Goal: Task Accomplishment & Management: Manage account settings

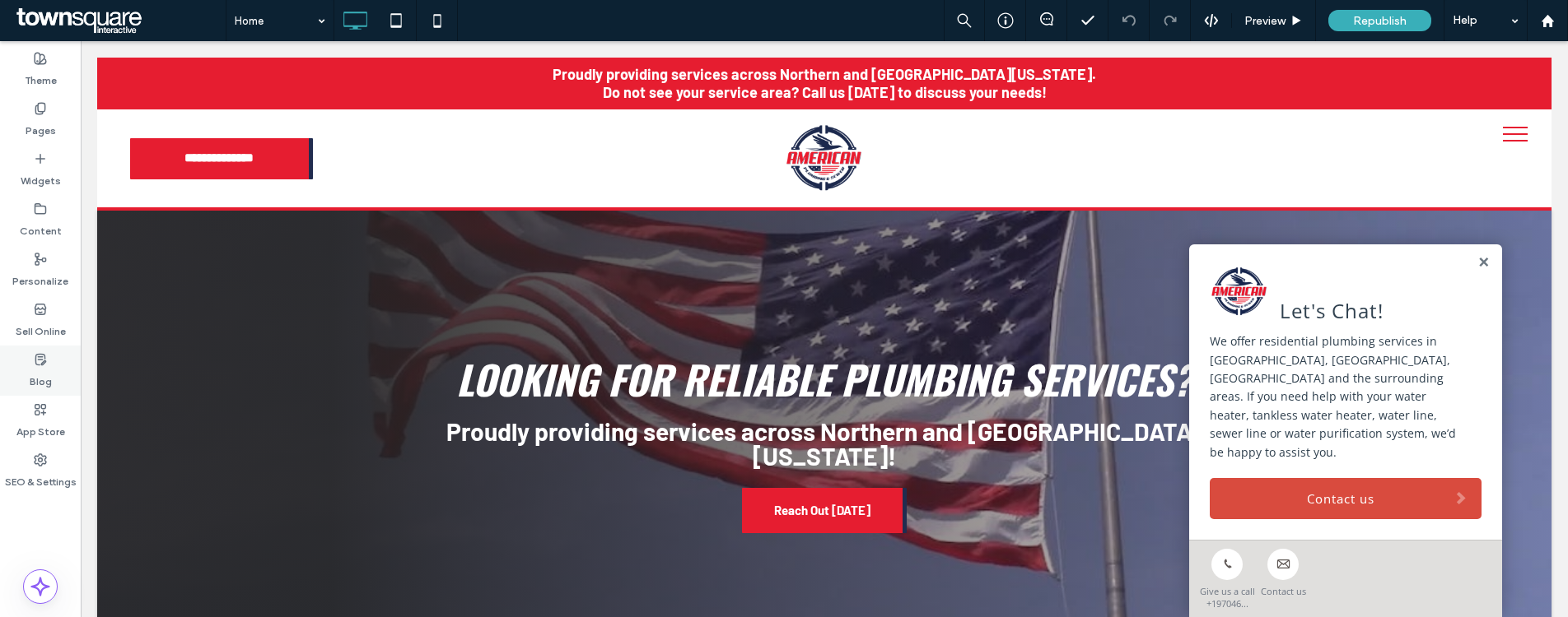
click at [30, 367] on label "Blog" at bounding box center [41, 377] width 22 height 23
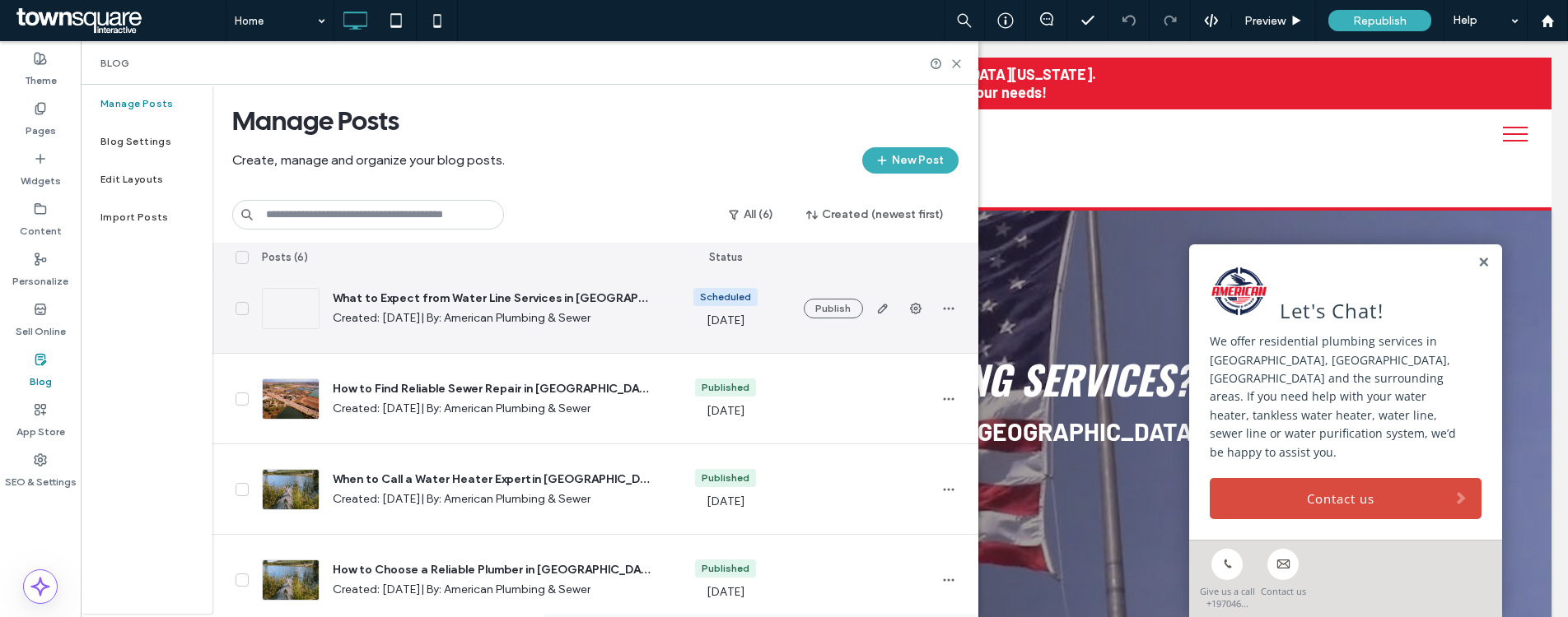
scroll to position [202, 0]
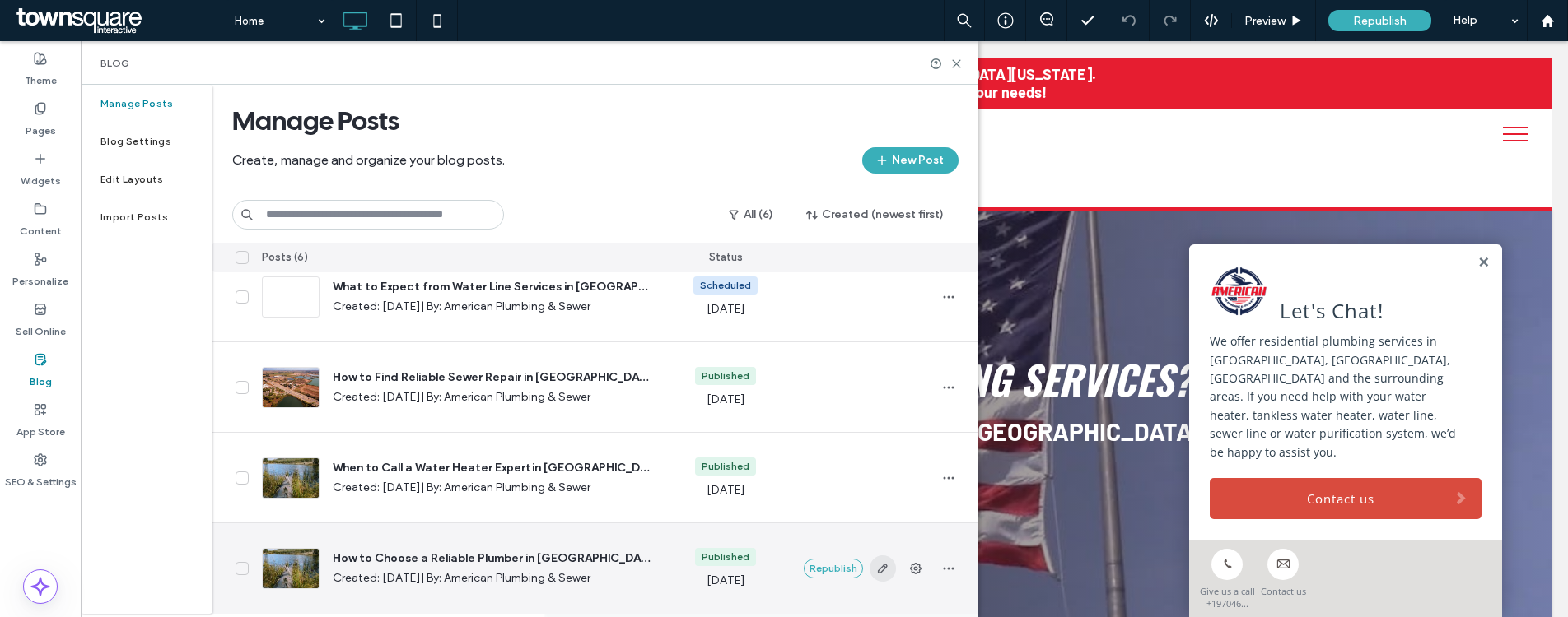
click at [879, 568] on use "button" at bounding box center [881, 568] width 10 height 10
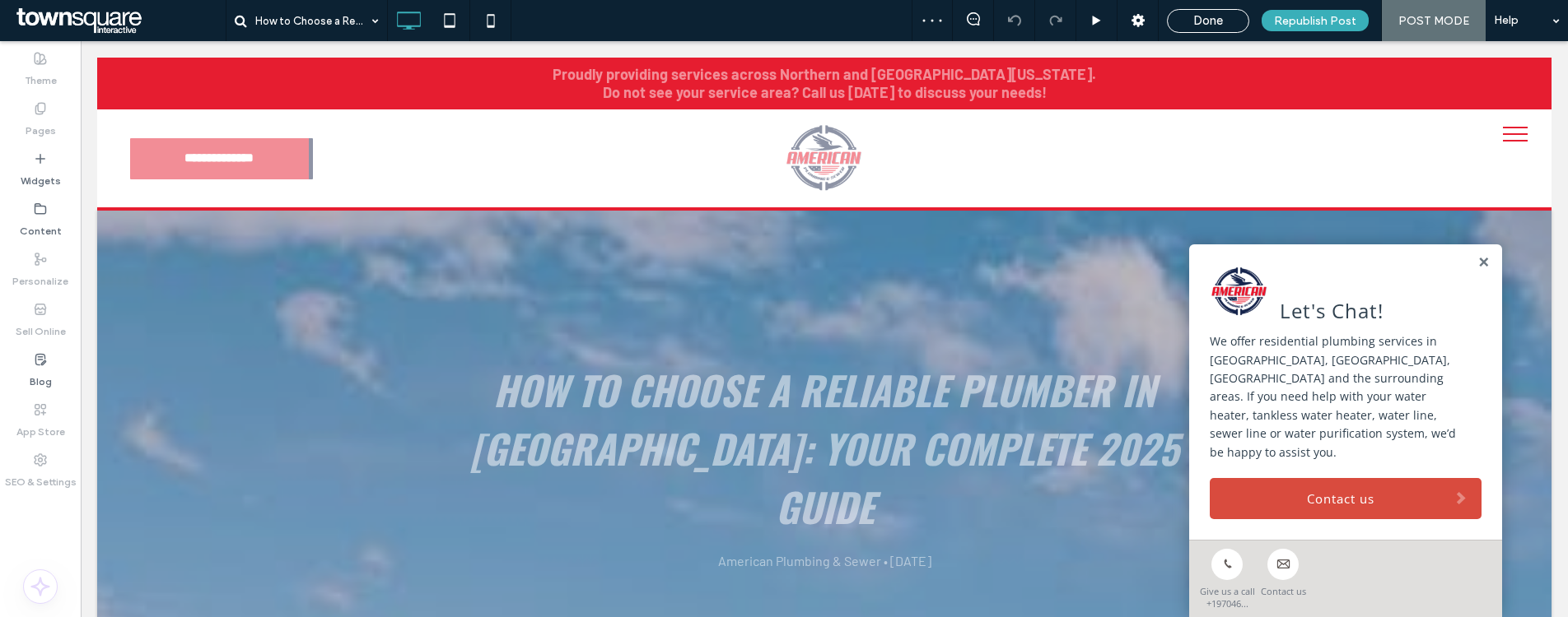
click at [1462, 286] on div "Let's Chat!" at bounding box center [1346, 294] width 271 height 60
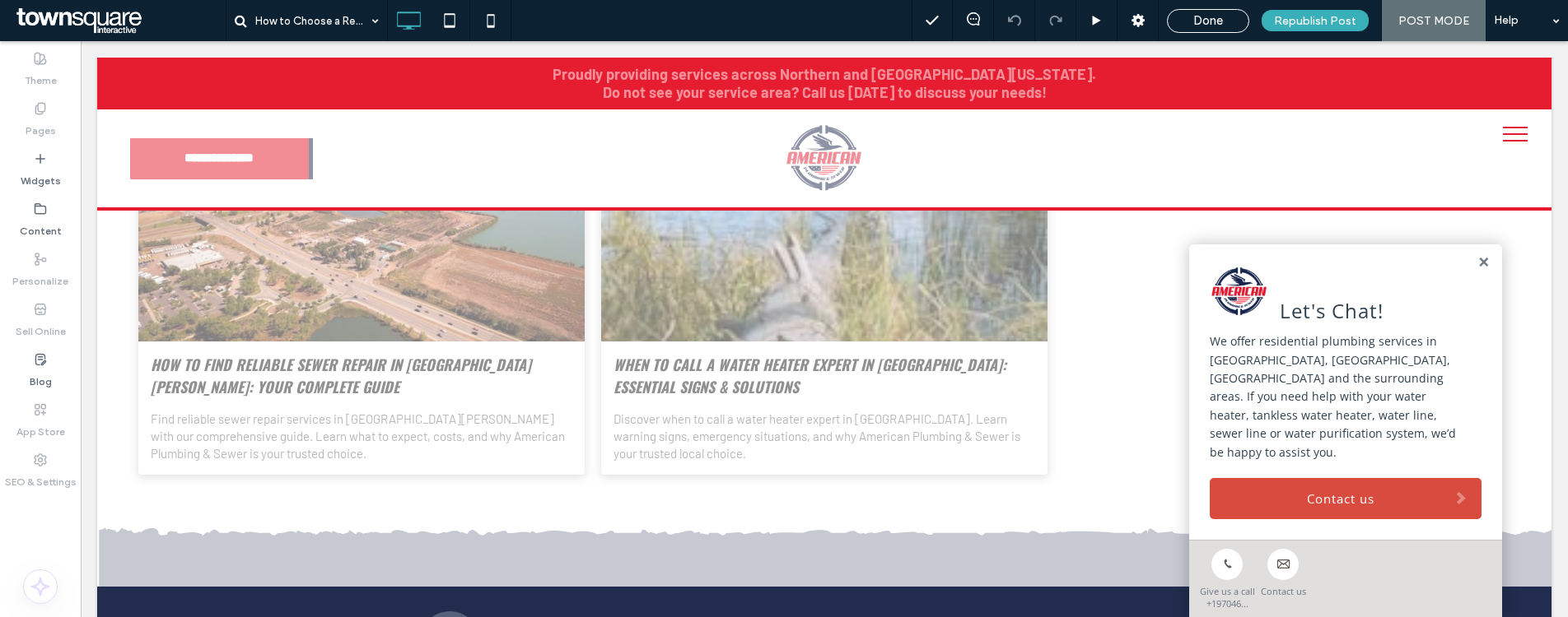
scroll to position [2818, 0]
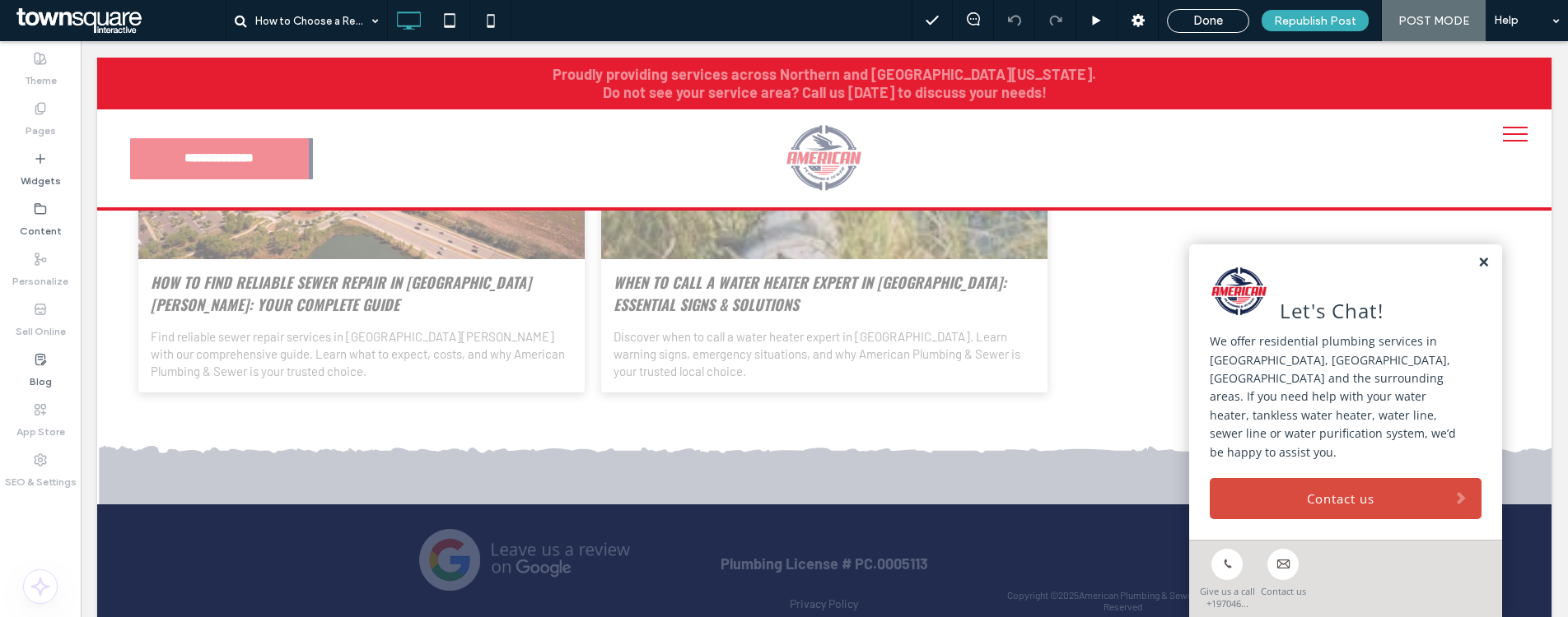
click at [1478, 270] on link at bounding box center [1483, 262] width 12 height 14
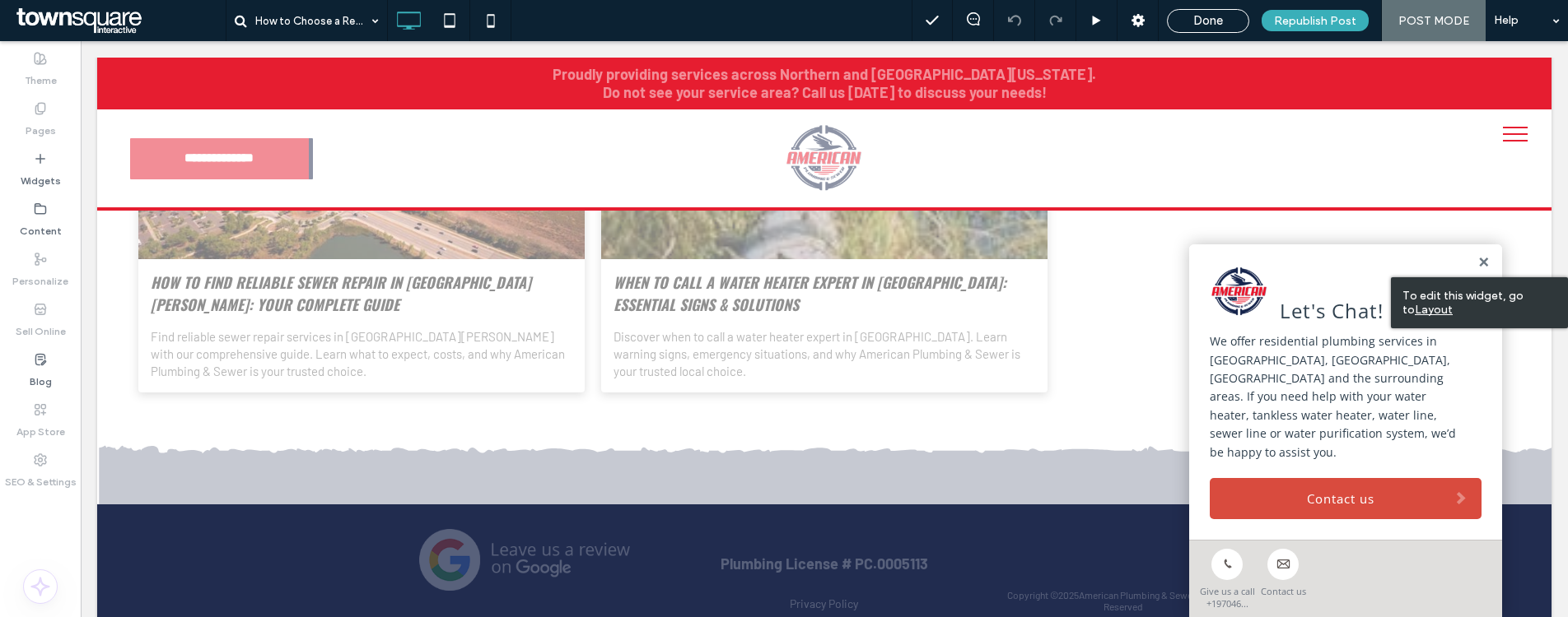
click at [1233, 25] on div "Done" at bounding box center [1207, 20] width 80 height 15
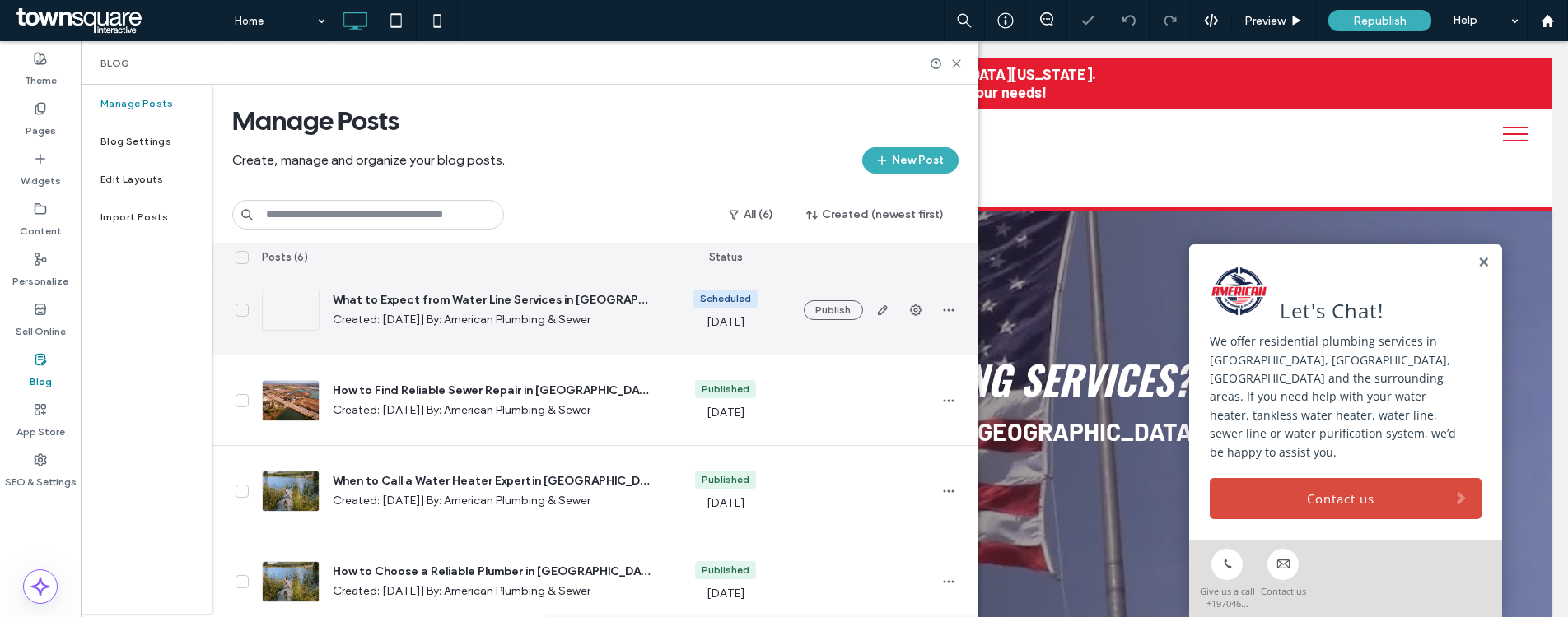
scroll to position [172, 0]
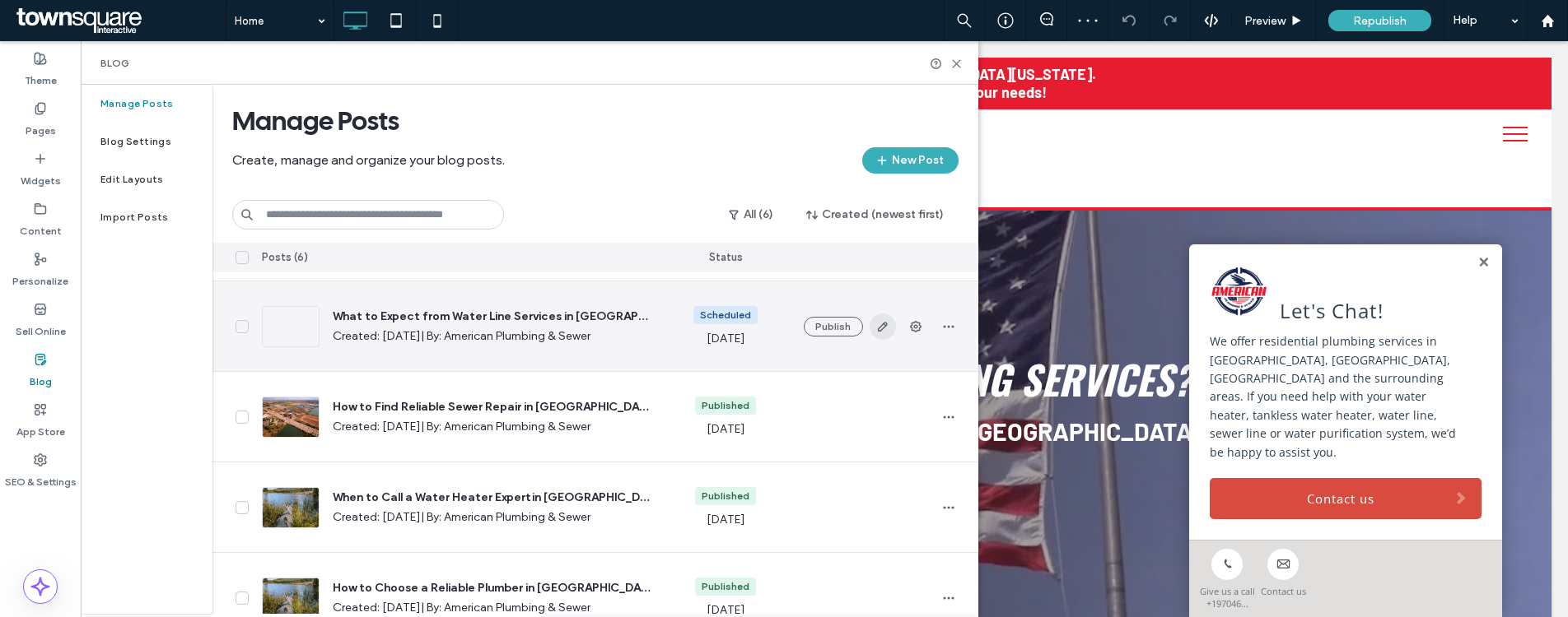
click at [883, 323] on use "button" at bounding box center [881, 326] width 10 height 10
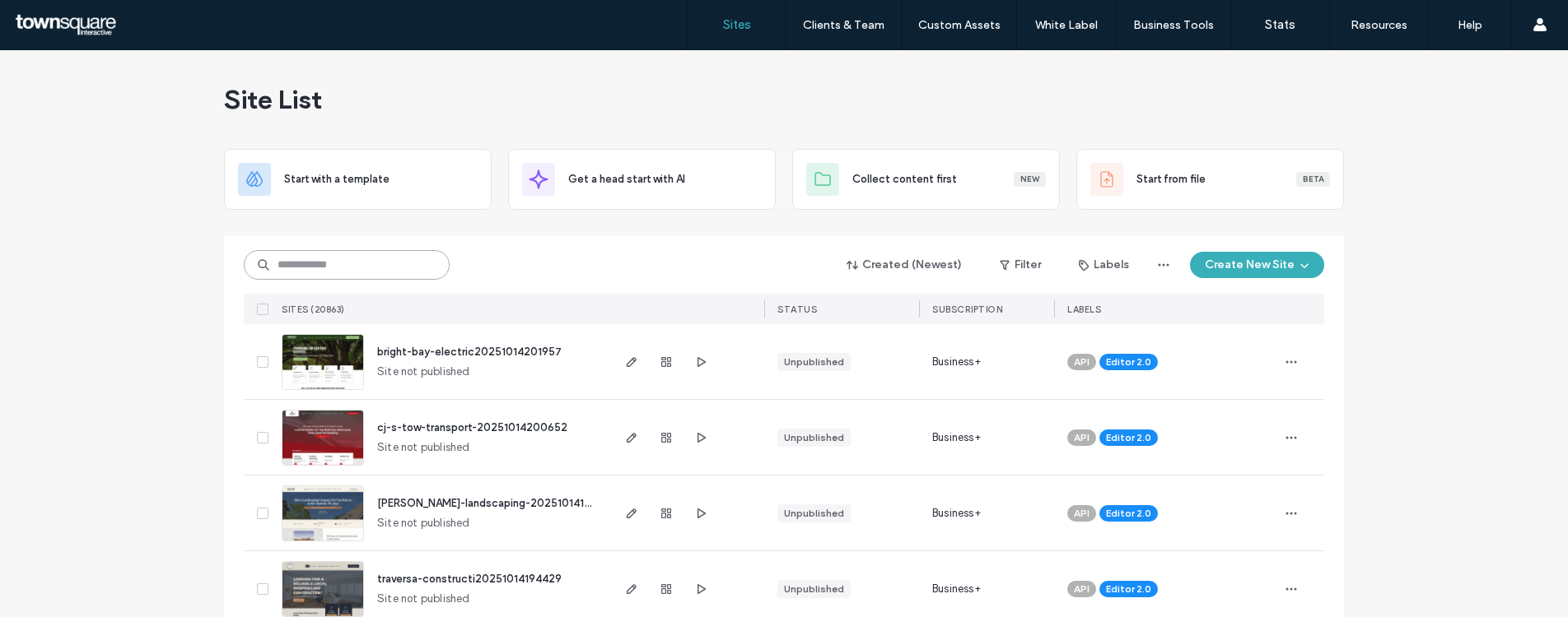
click at [317, 255] on input at bounding box center [346, 265] width 206 height 30
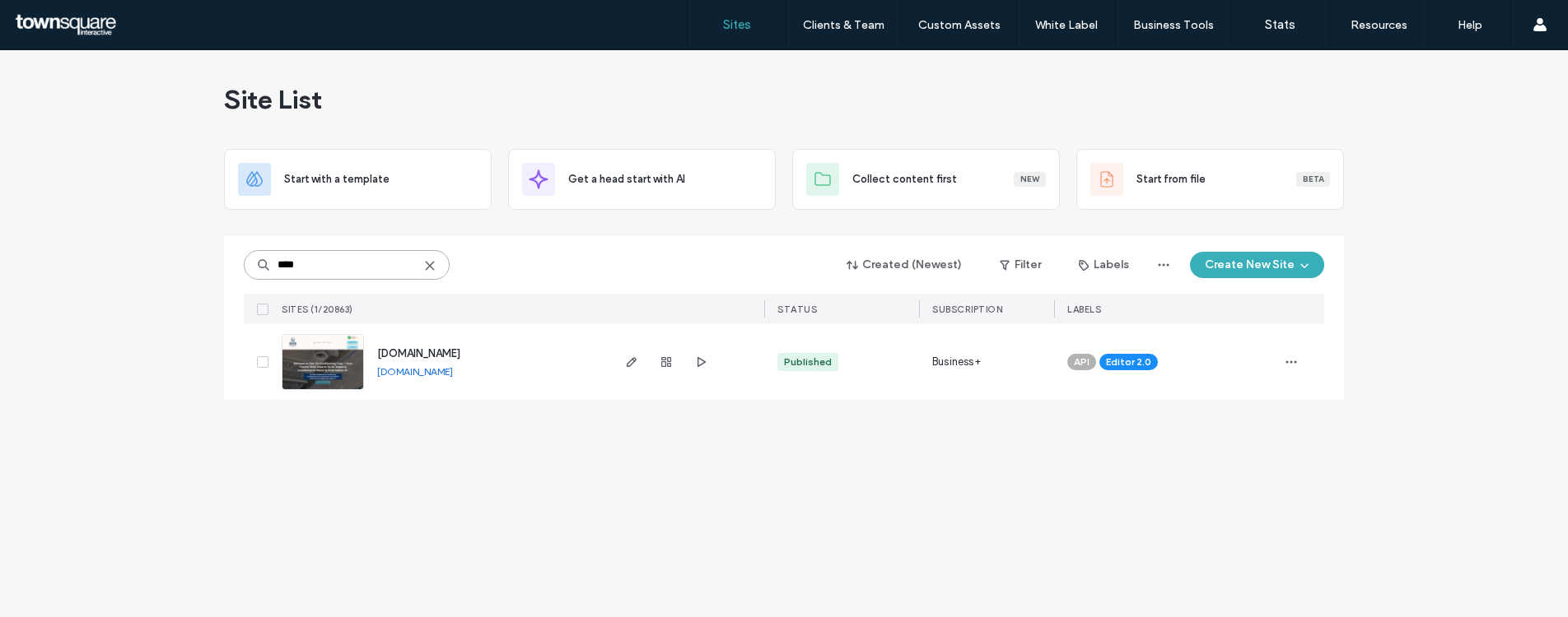
type input "****"
click at [424, 354] on span "[DOMAIN_NAME]" at bounding box center [419, 352] width 83 height 12
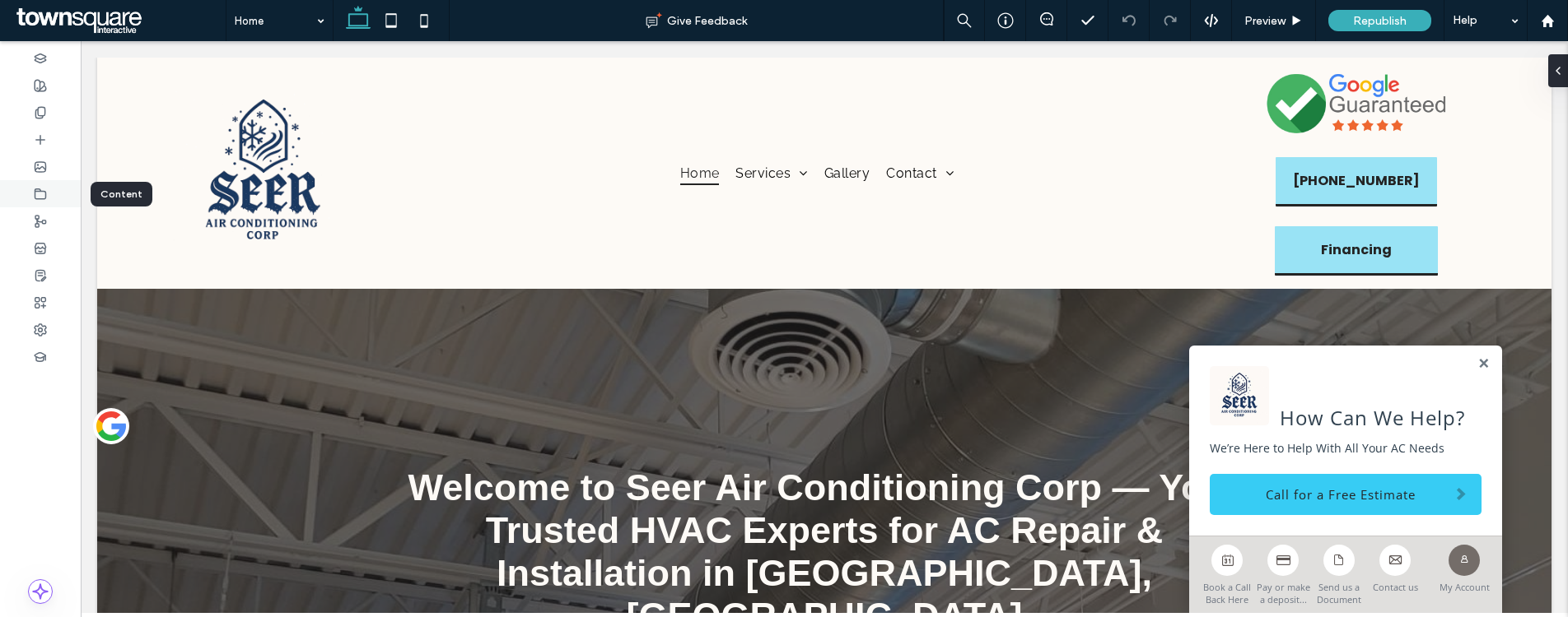
click at [42, 187] on icon at bounding box center [41, 194] width 13 height 13
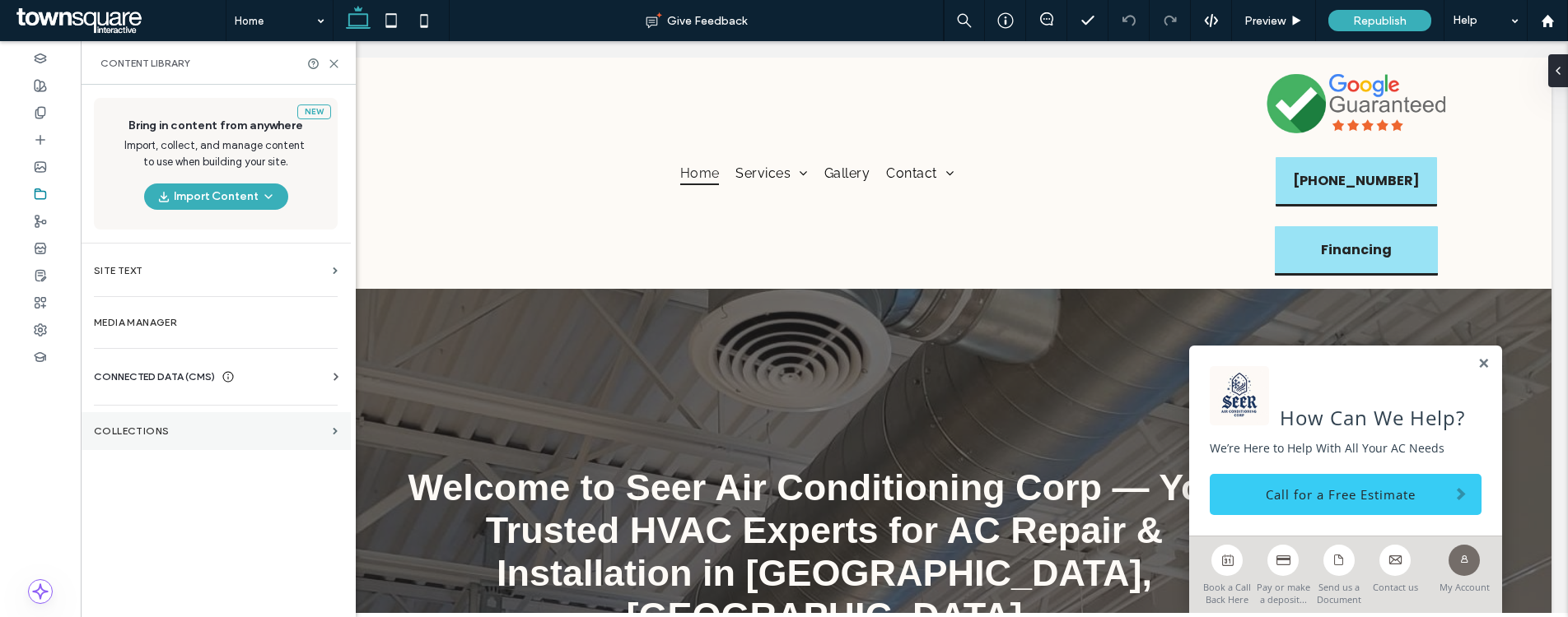
click at [157, 422] on section "Collections" at bounding box center [215, 431] width 270 height 38
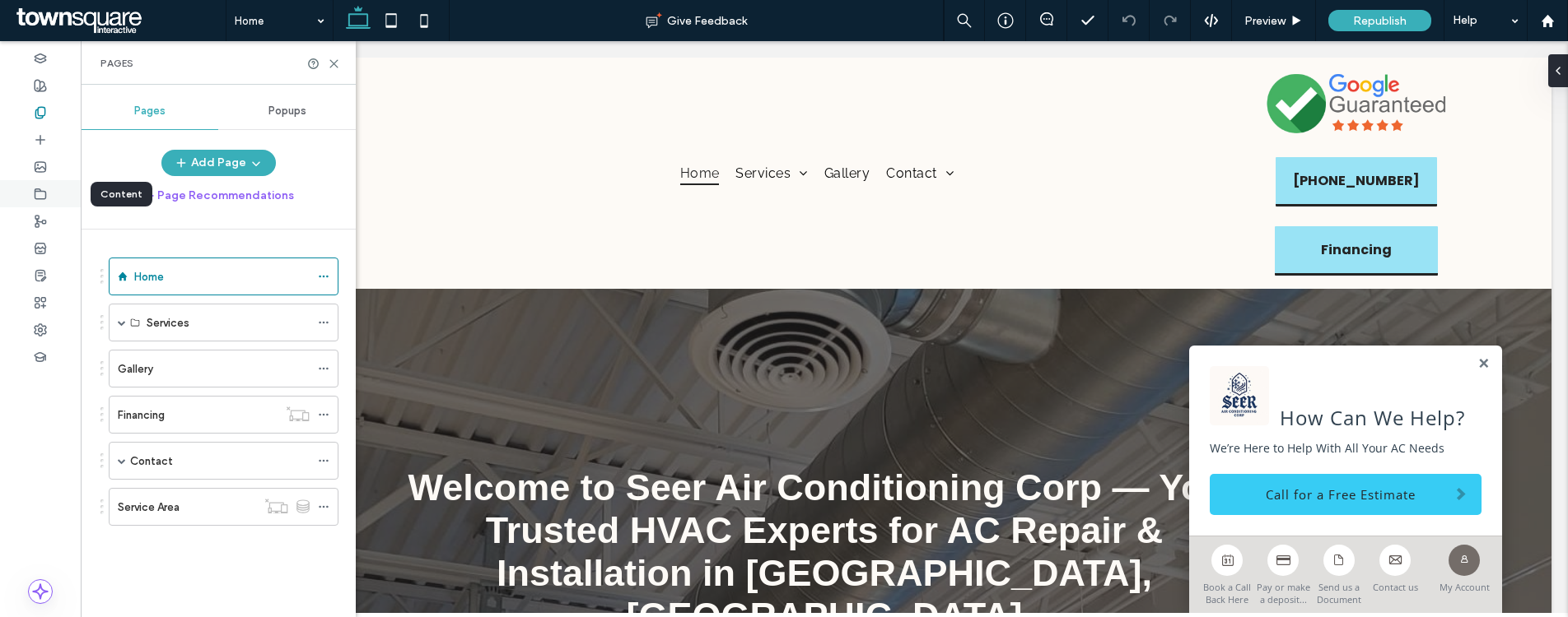
click at [45, 191] on use at bounding box center [41, 193] width 11 height 10
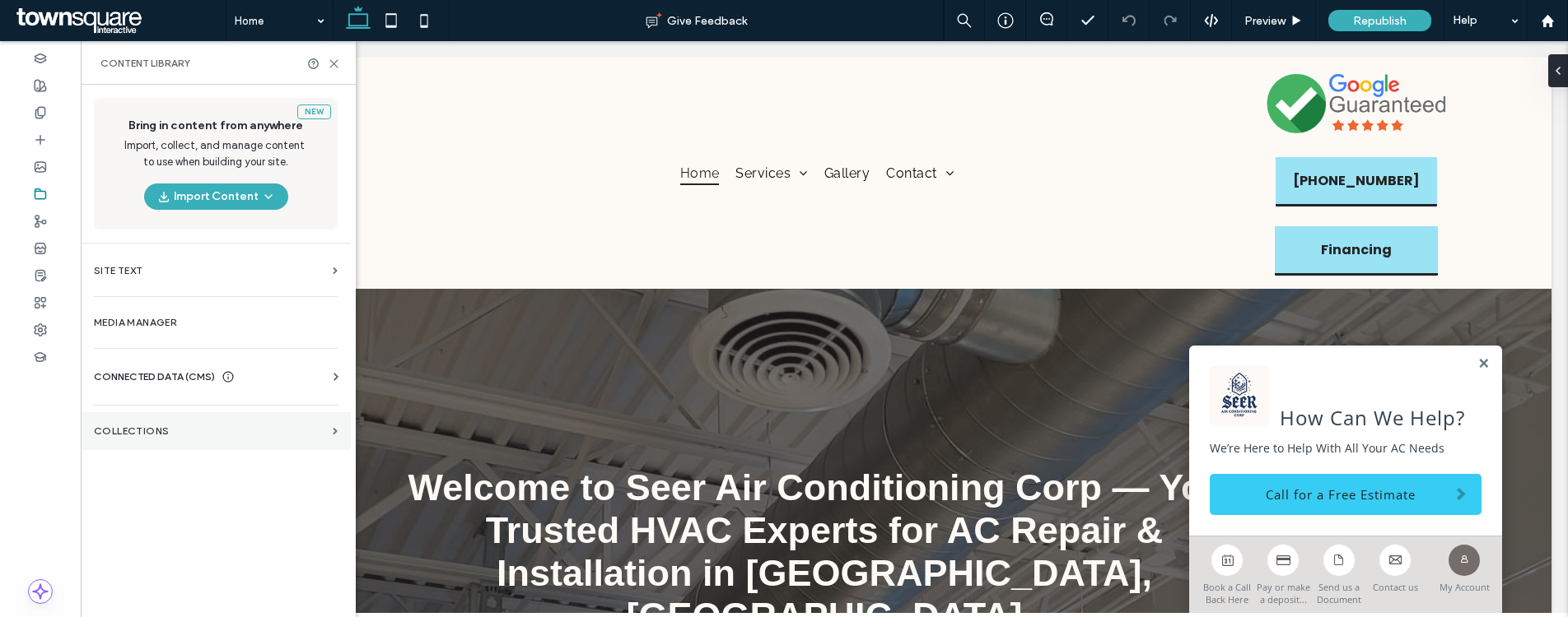
click at [176, 429] on label "Collections" at bounding box center [210, 431] width 233 height 11
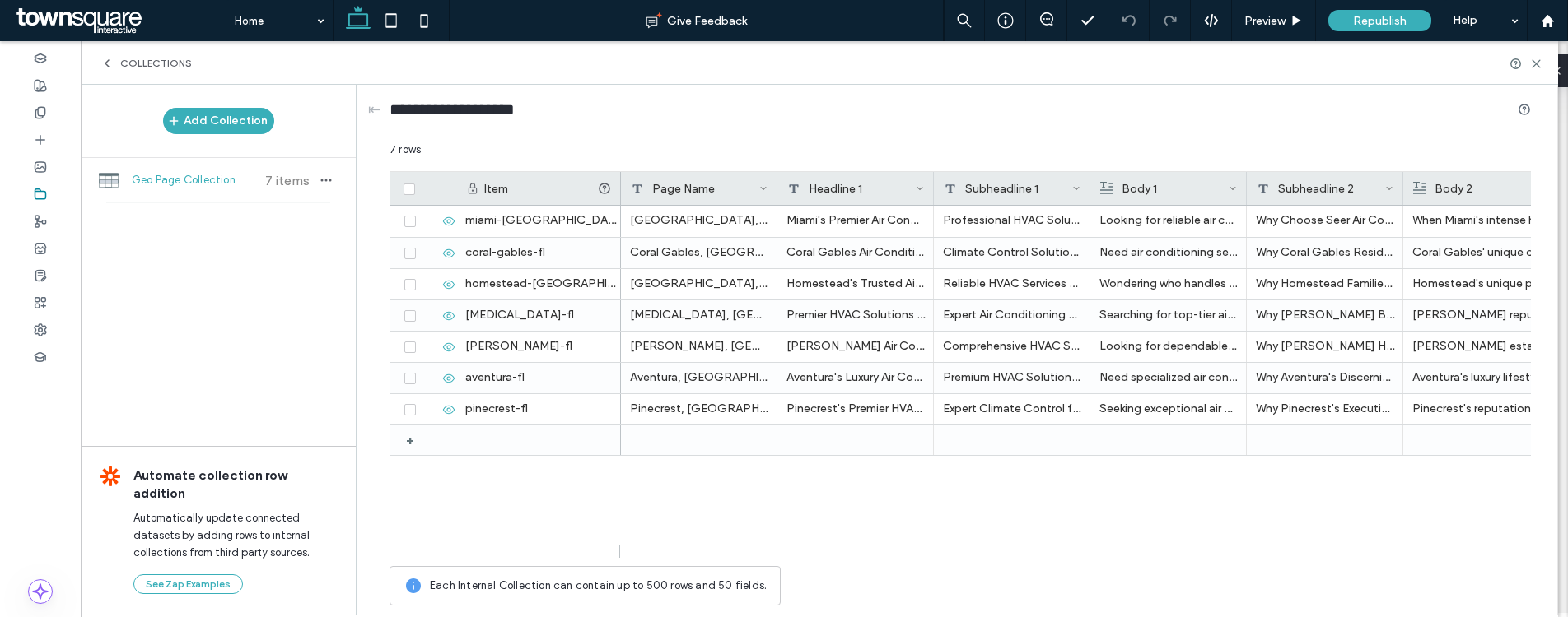
click at [152, 65] on span "Collections" at bounding box center [156, 64] width 72 height 13
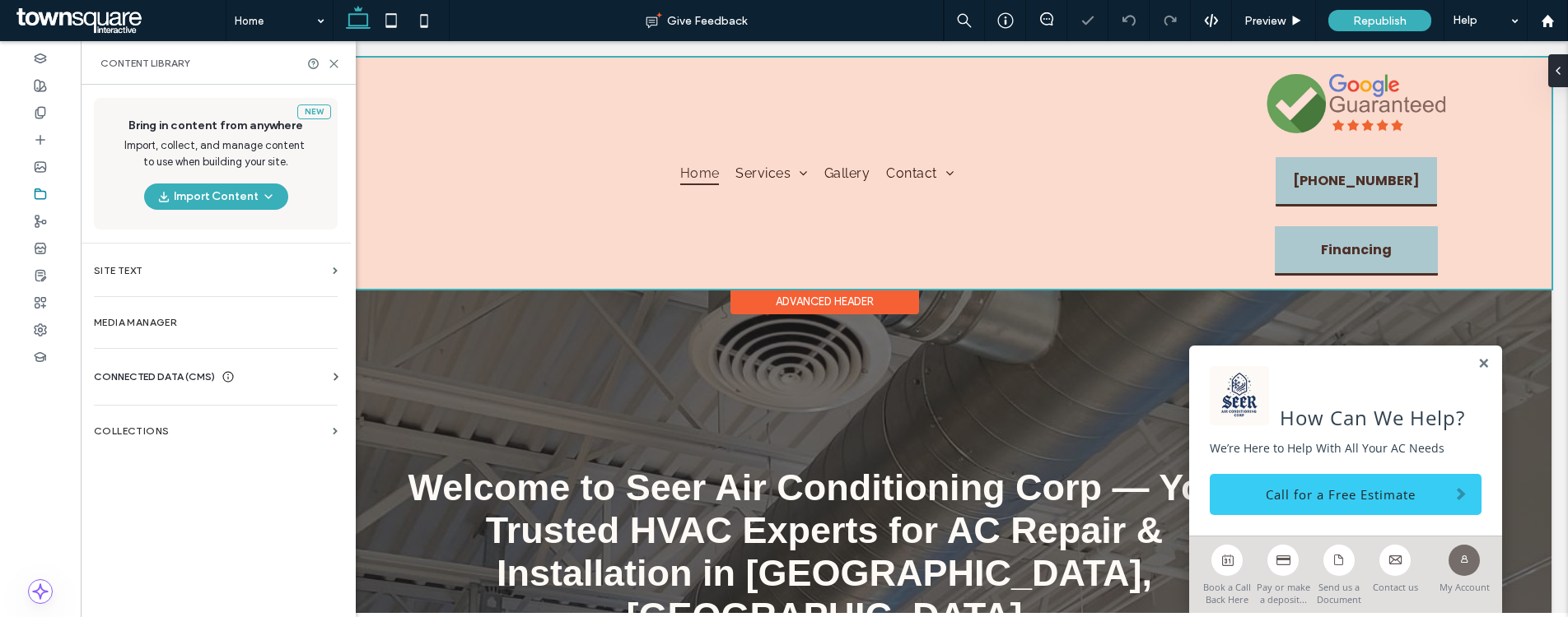
click at [781, 197] on div at bounding box center [824, 172] width 1454 height 231
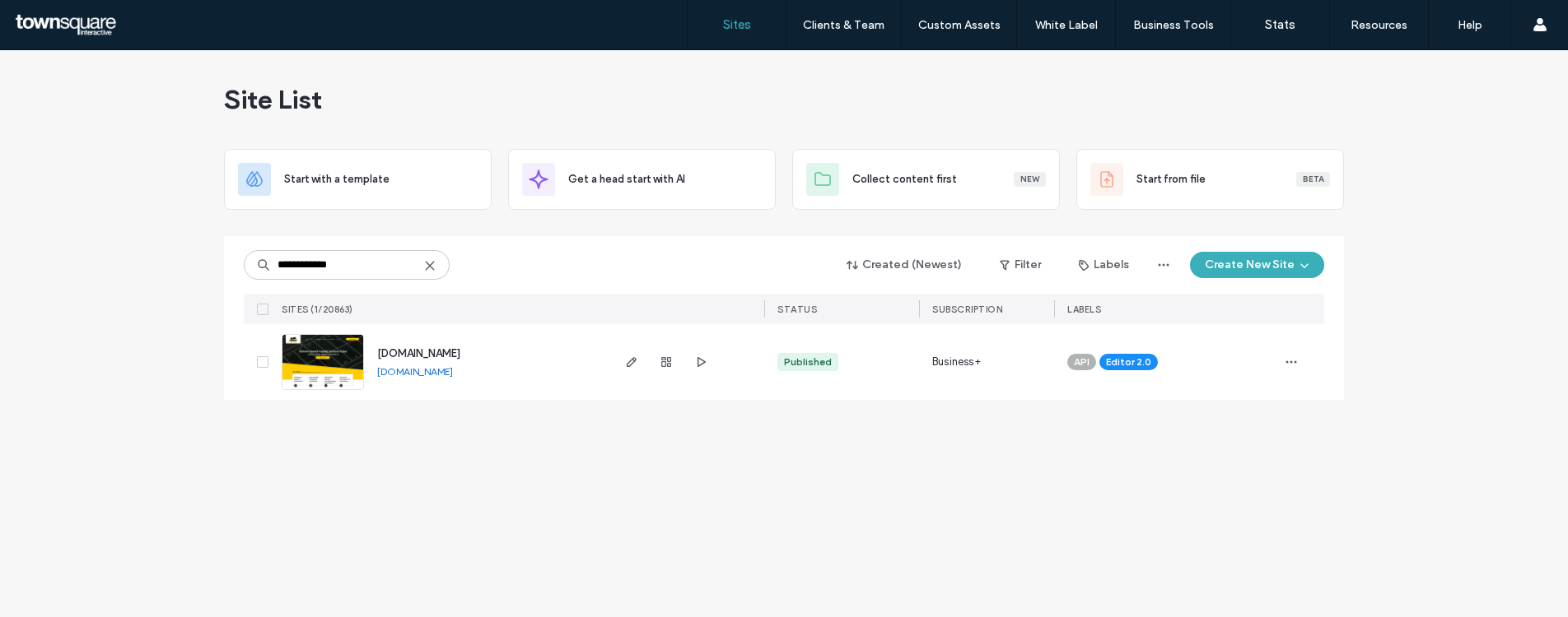
type input "**********"
click at [417, 346] on div "www.rjmpaving.com" at bounding box center [419, 354] width 83 height 17
click at [422, 354] on span "www.rjmpaving.com" at bounding box center [419, 352] width 83 height 12
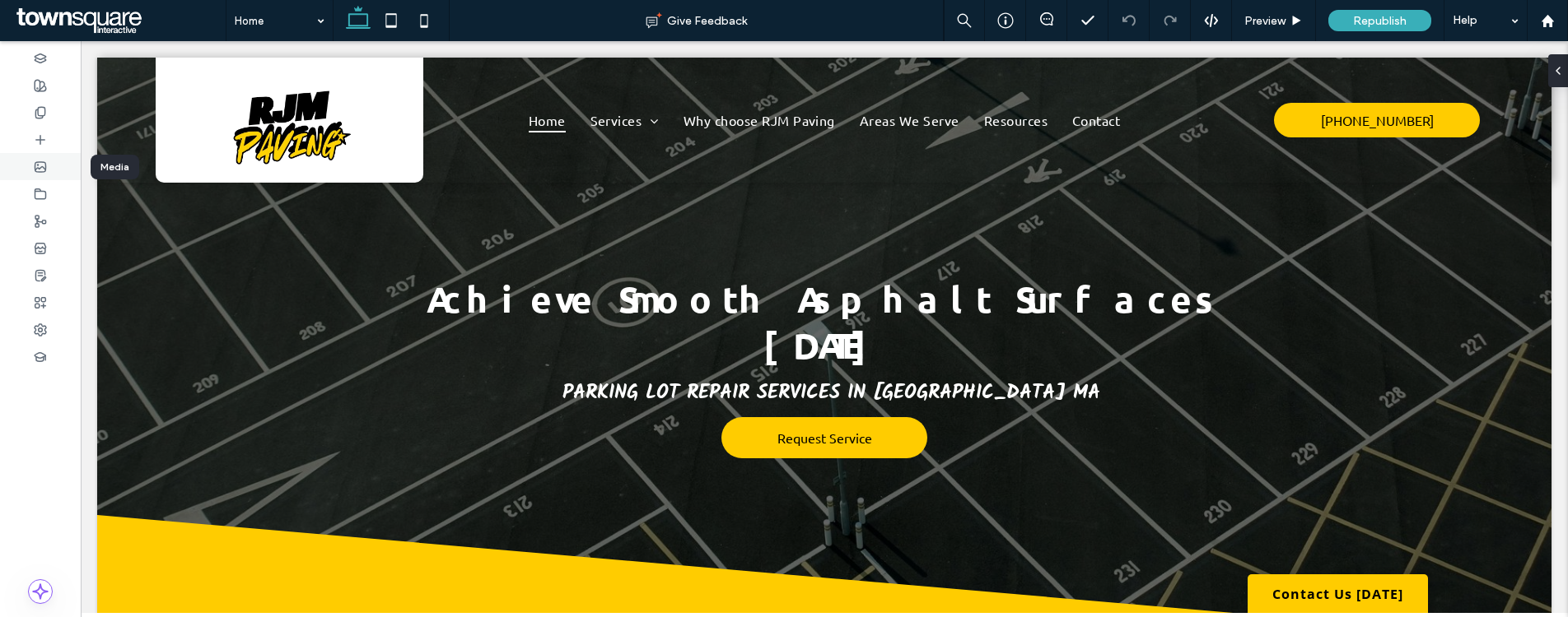
click at [36, 158] on div at bounding box center [40, 166] width 80 height 27
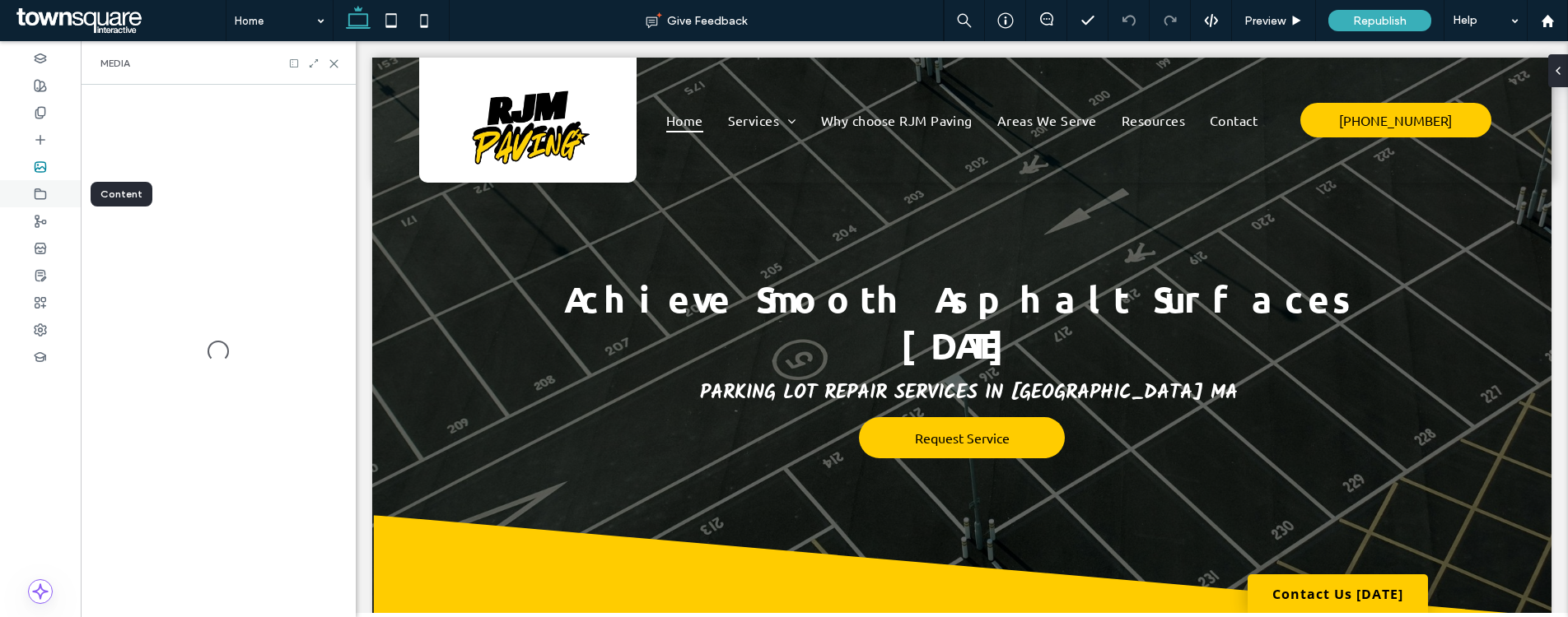
click at [38, 200] on icon at bounding box center [41, 194] width 13 height 13
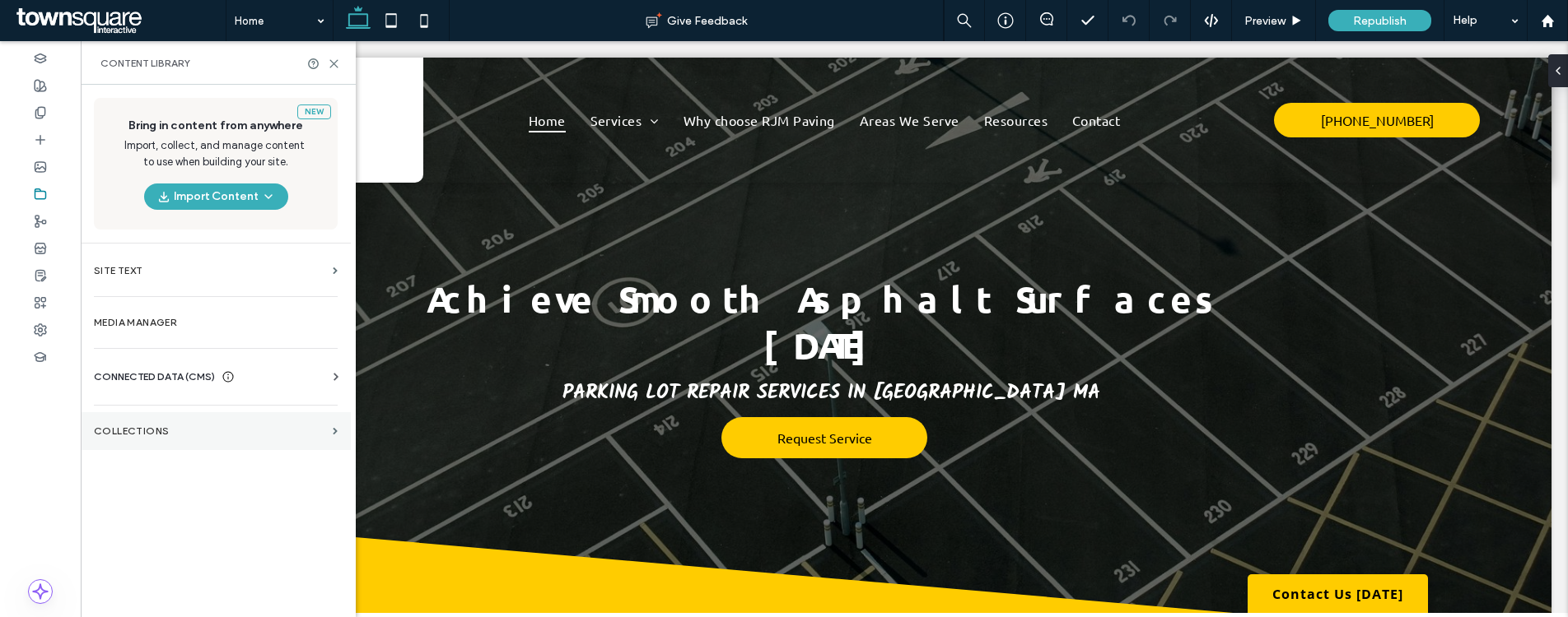
click at [205, 431] on label "Collections" at bounding box center [210, 431] width 233 height 11
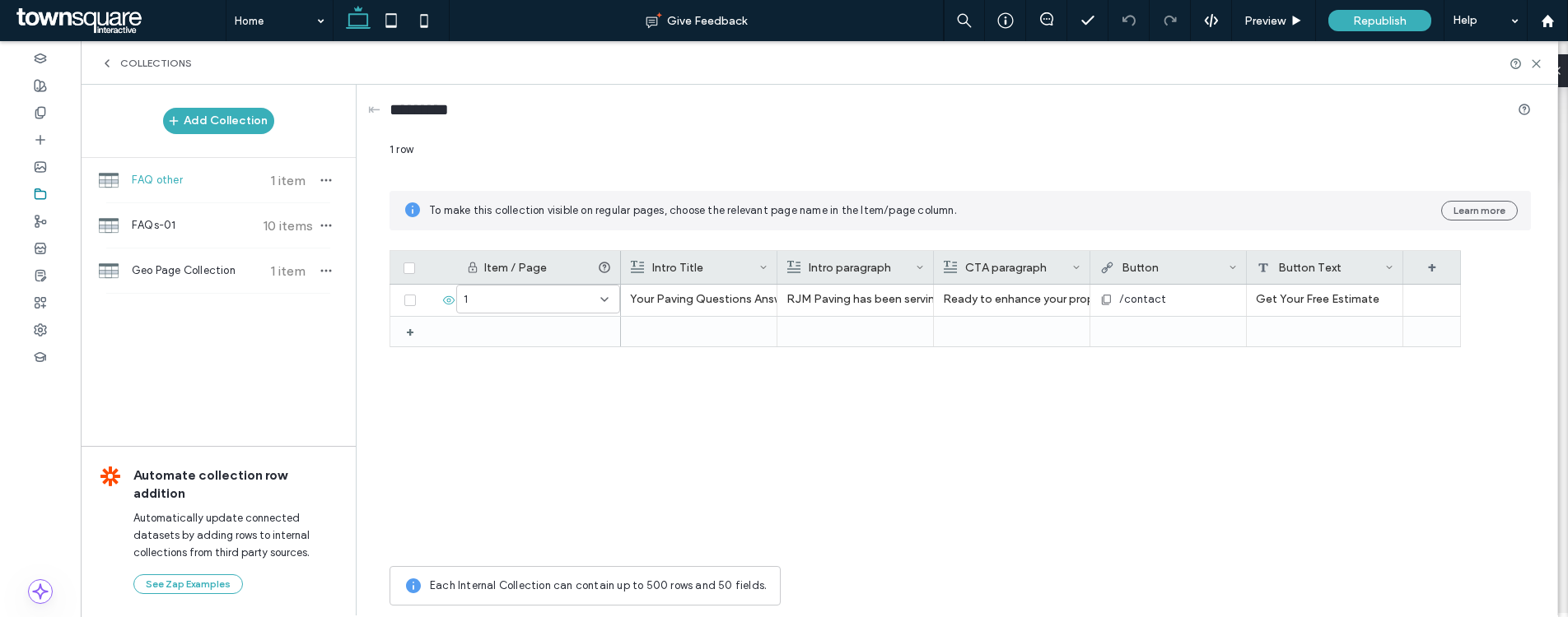
click at [195, 179] on span "FAQ other" at bounding box center [193, 180] width 123 height 17
click at [187, 209] on div "FAQs-01 10 items" at bounding box center [218, 225] width 275 height 44
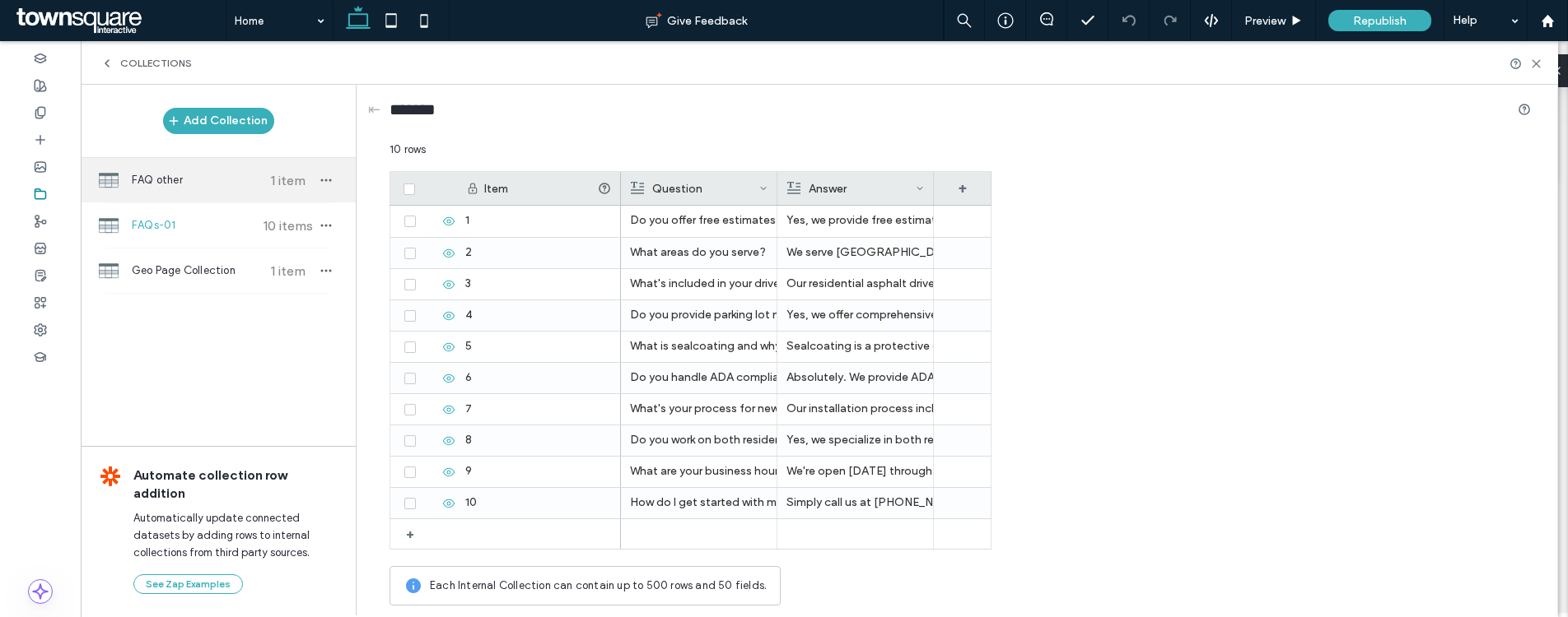
click at [202, 173] on span "FAQ other" at bounding box center [193, 180] width 123 height 17
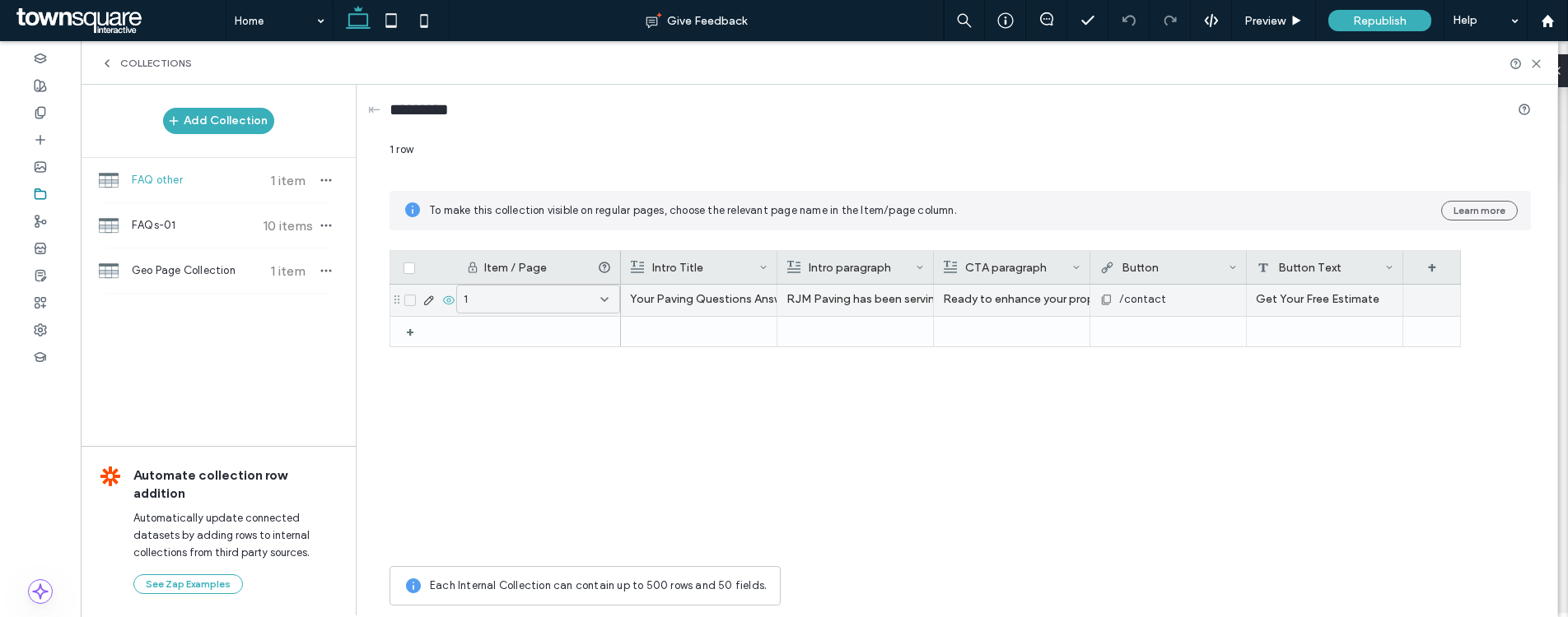
click at [545, 303] on div "1" at bounding box center [528, 300] width 129 height 17
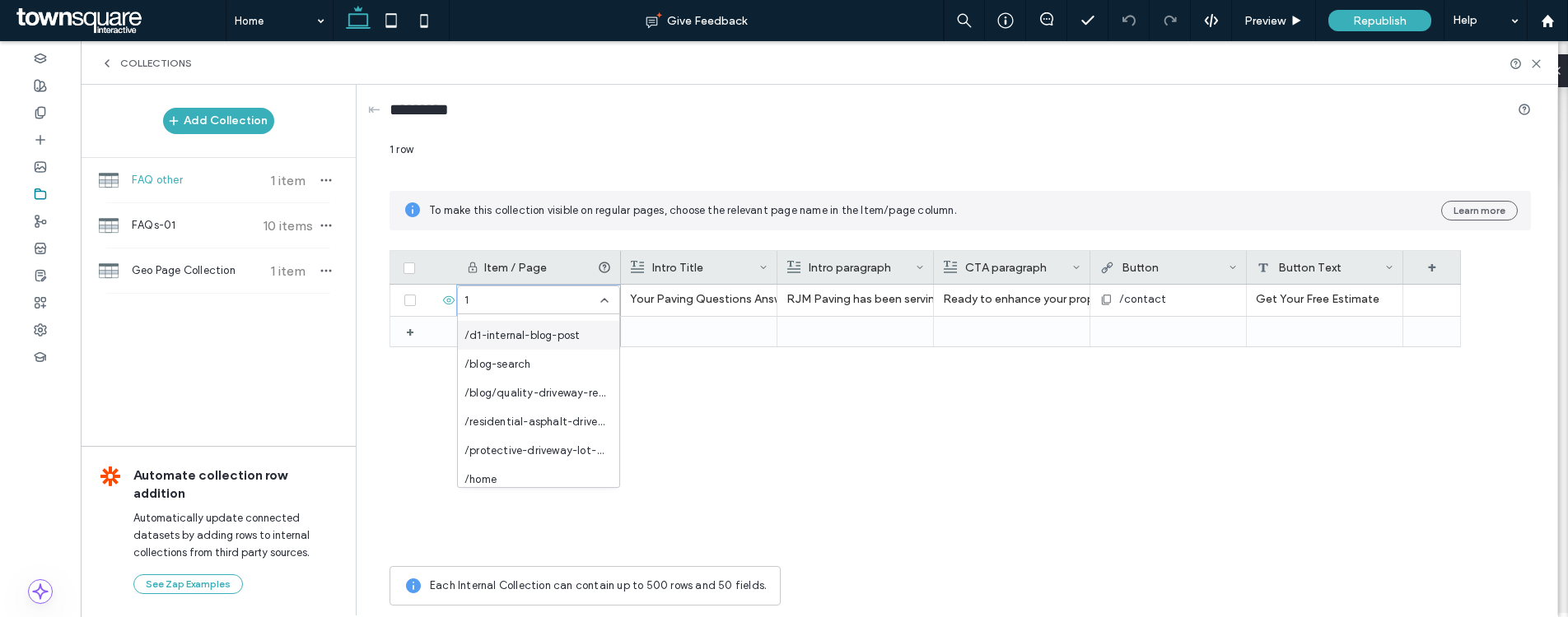
scroll to position [400, 0]
click at [728, 446] on div "Your Paving Questions Answered RJM Paving has been serving Tewksbury and surrou…" at bounding box center [1041, 421] width 840 height 273
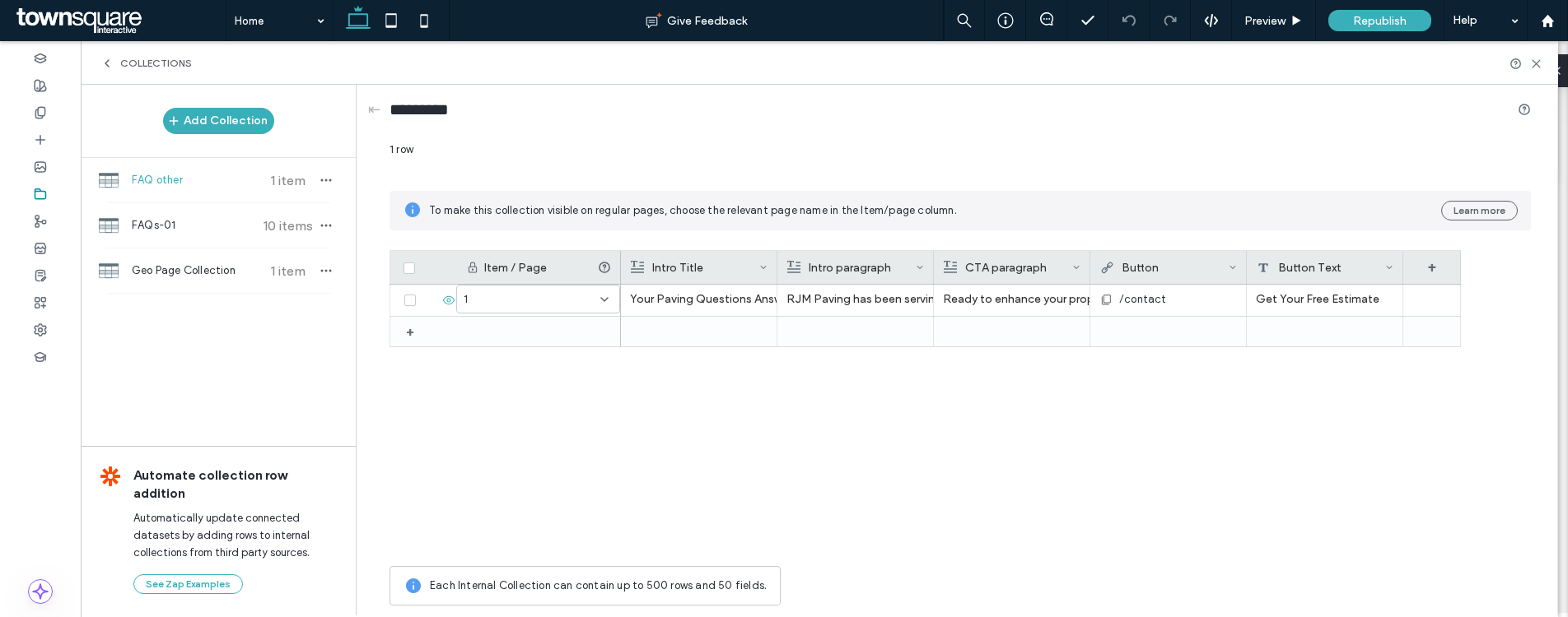
click at [616, 533] on div "1 + Your Paving Questions Answered RJM Paving has been serving Tewksbury and su…" at bounding box center [925, 421] width 1071 height 273
click at [42, 118] on use at bounding box center [40, 113] width 9 height 11
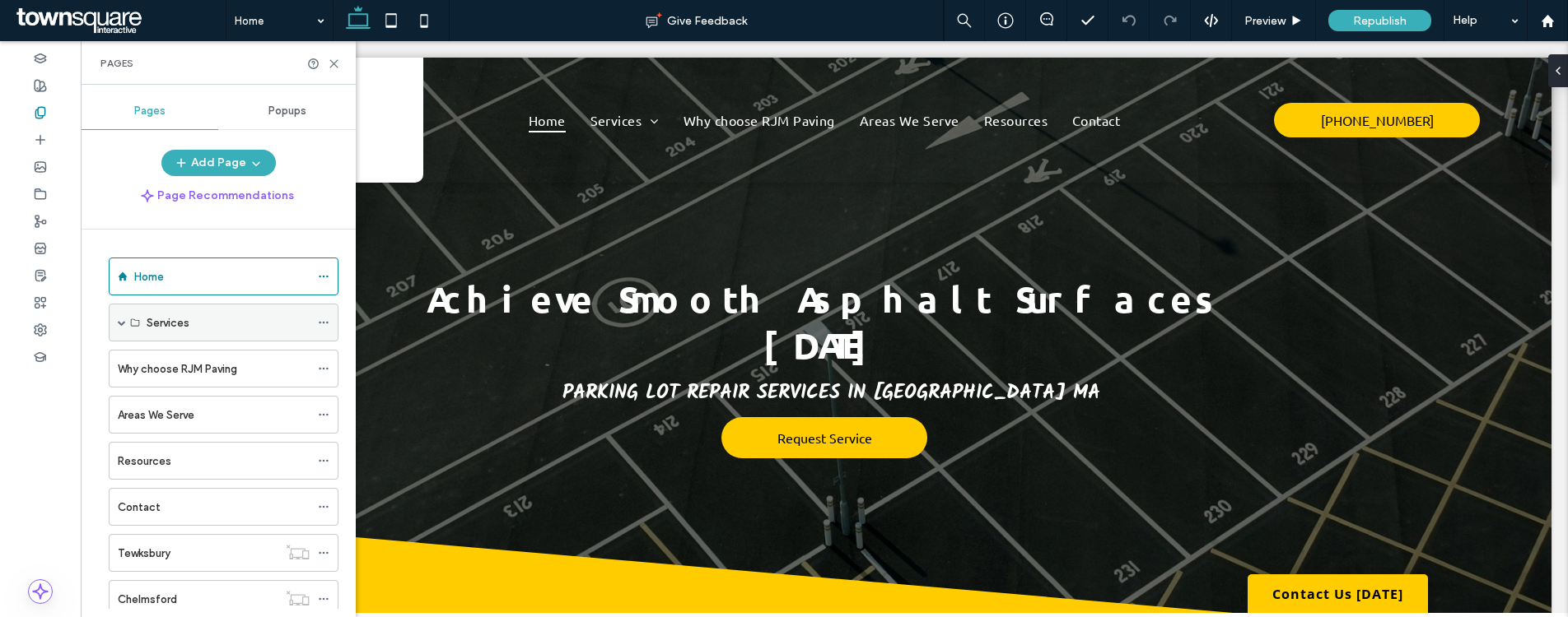
click at [310, 325] on div "Services" at bounding box center [223, 322] width 230 height 38
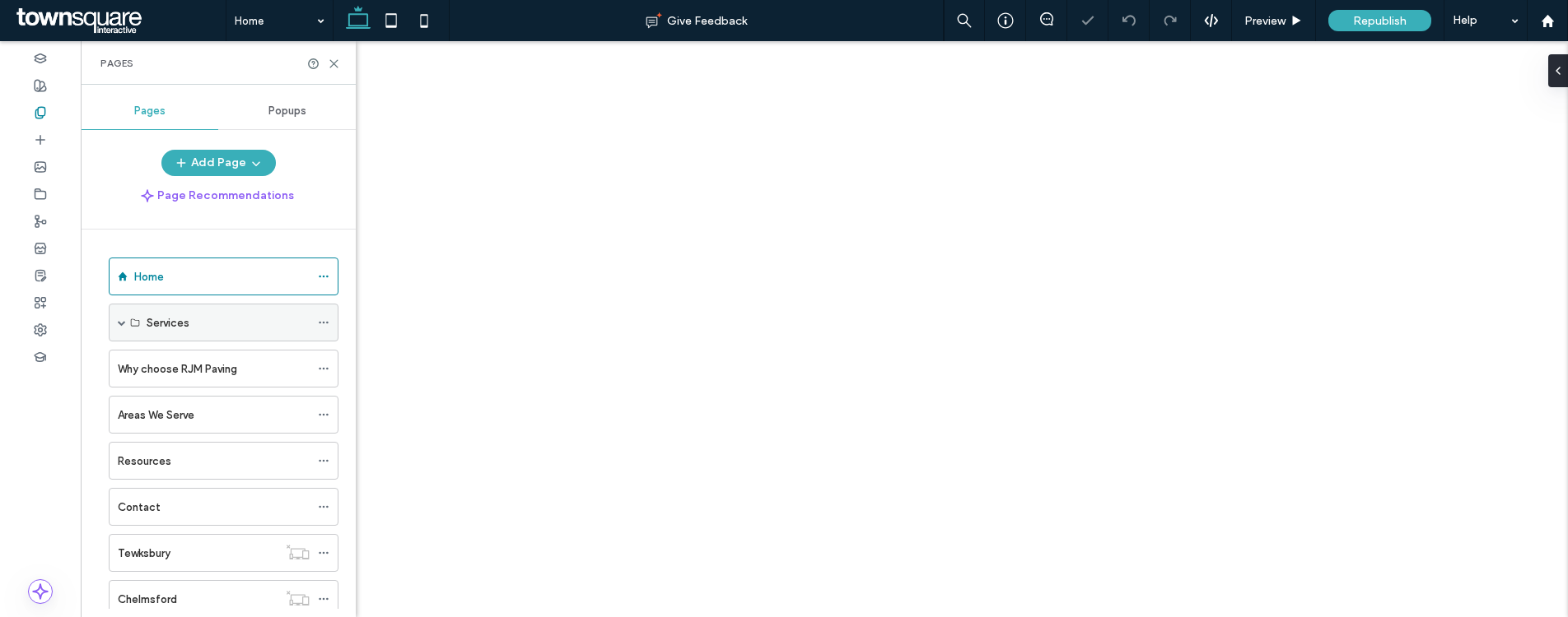
click at [321, 321] on icon at bounding box center [323, 322] width 11 height 11
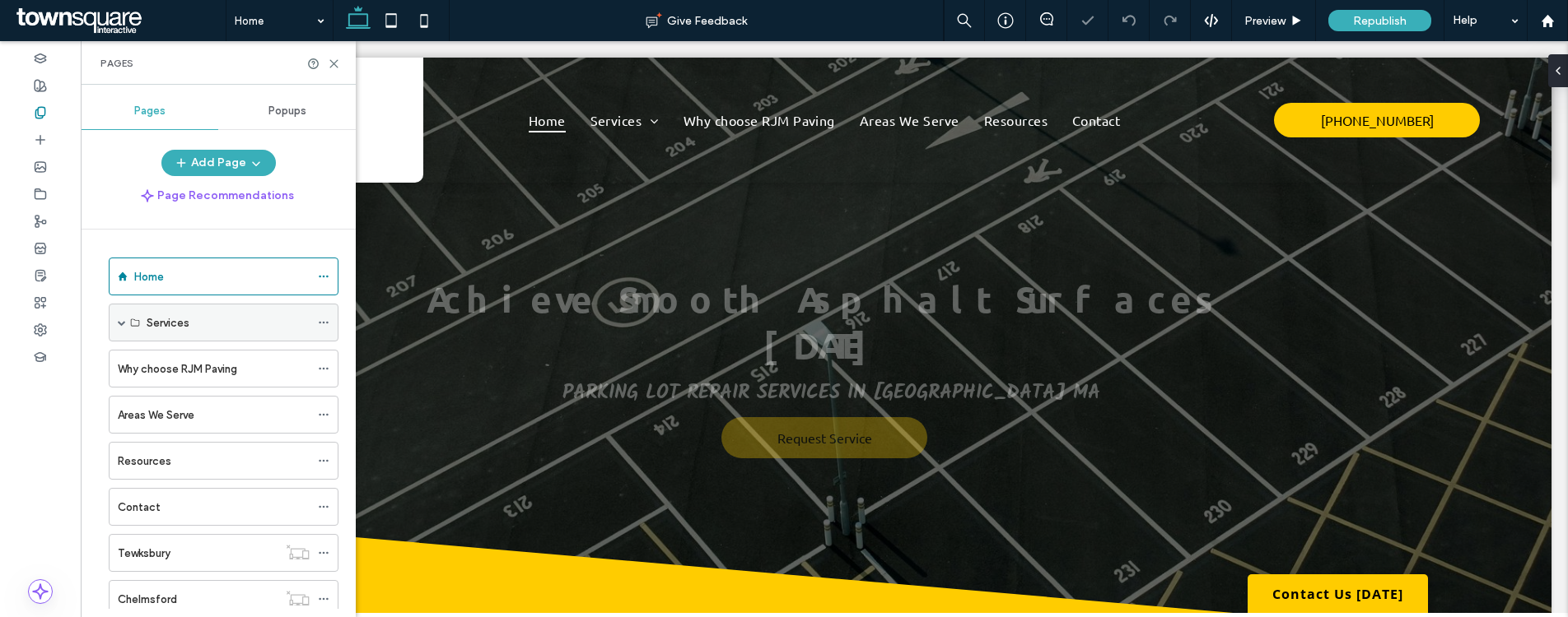
scroll to position [0, 0]
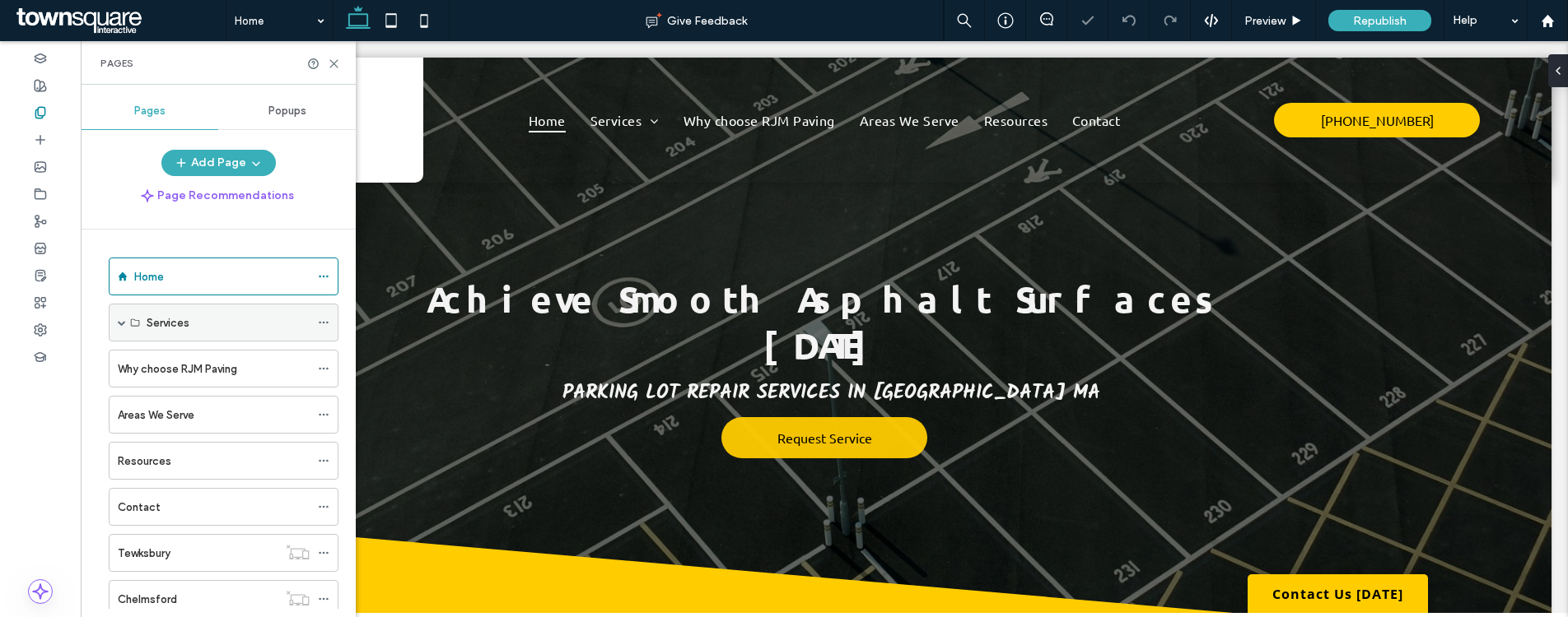
click at [307, 323] on div "Services" at bounding box center [228, 323] width 163 height 18
click at [123, 328] on span at bounding box center [122, 322] width 8 height 36
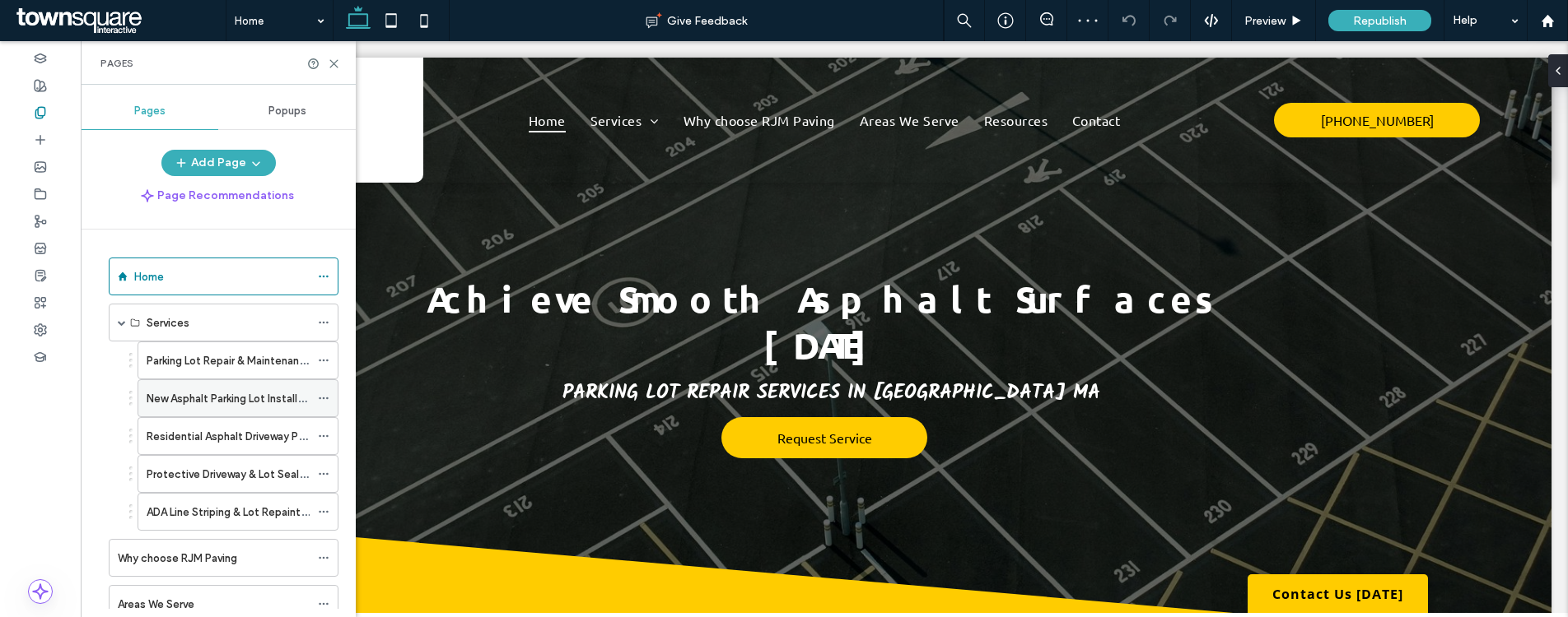
scroll to position [4, 0]
click at [174, 368] on div "Parking Lot Repair & Maintenance" at bounding box center [228, 357] width 163 height 36
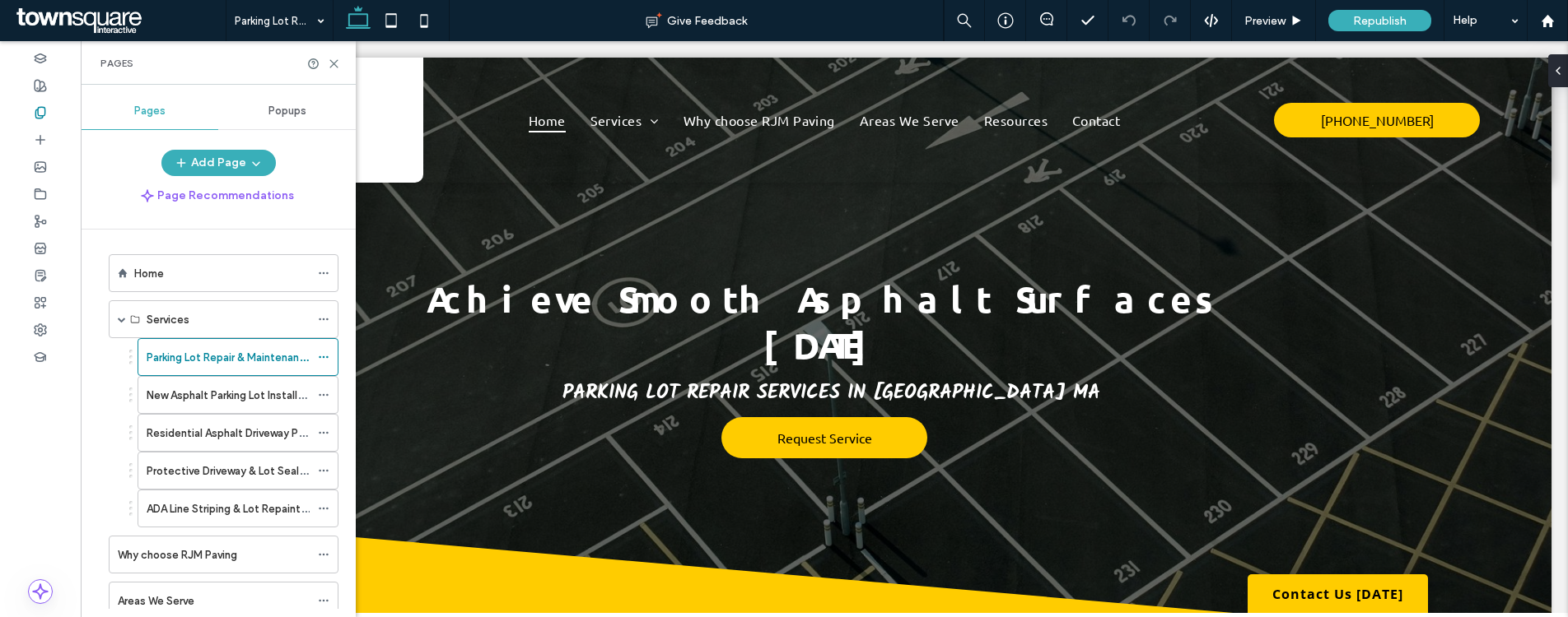
click at [177, 395] on div "Parking Lot Repair & Maintenance Give Feedback Preview Republish Help Design Pa…" at bounding box center [784, 308] width 1568 height 617
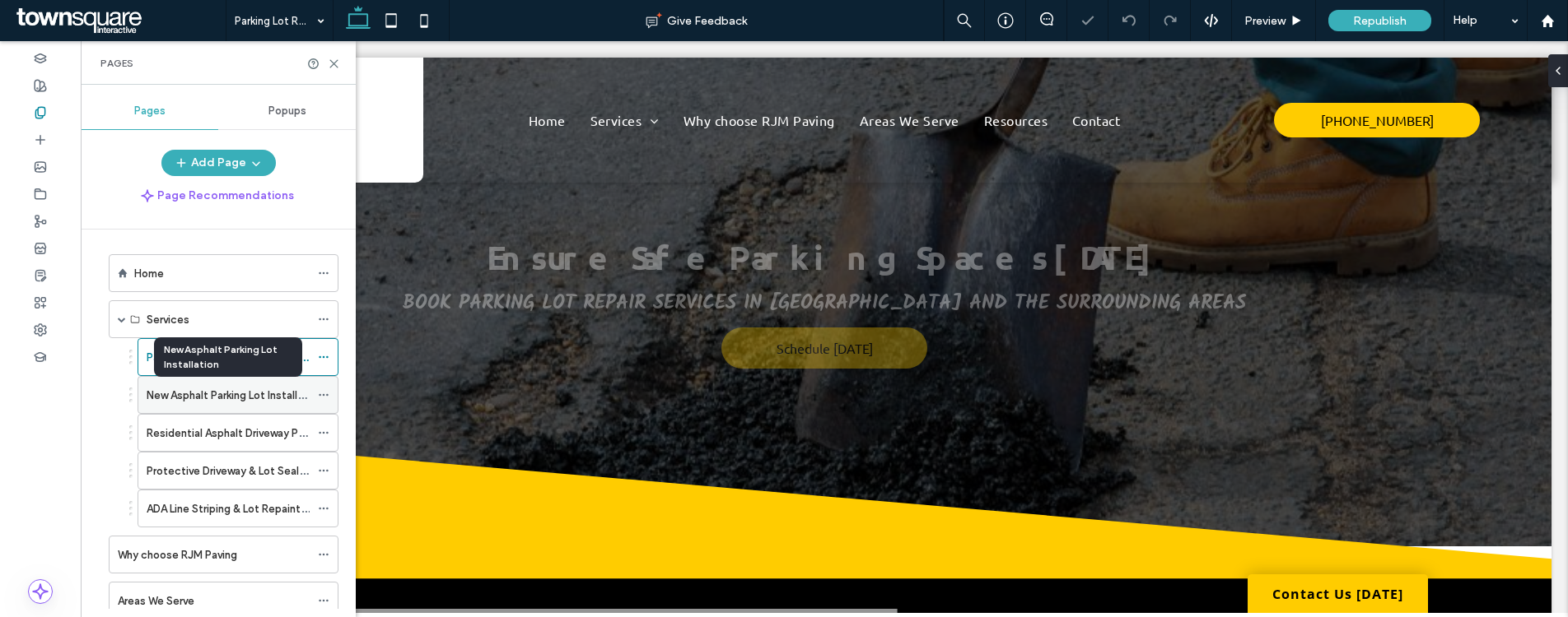
click at [186, 392] on label "New Asphalt Parking Lot Installation" at bounding box center [234, 395] width 176 height 29
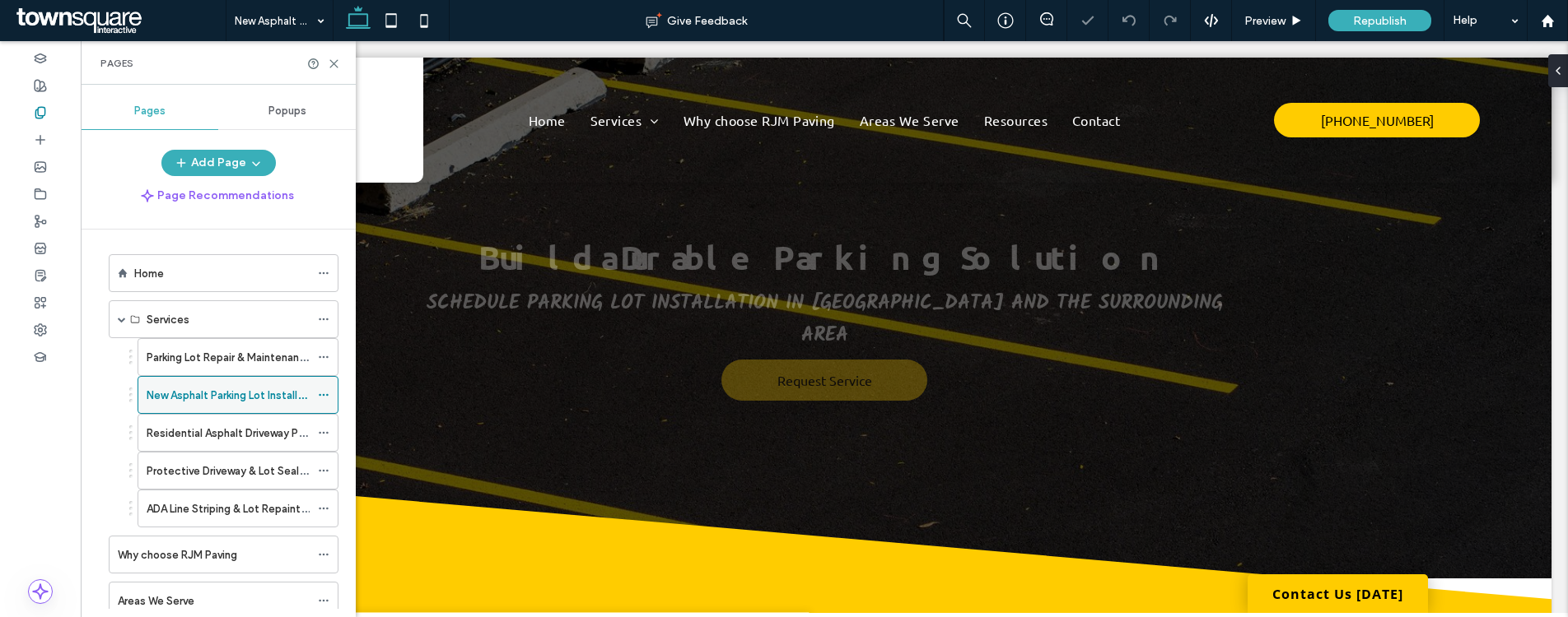
click at [325, 397] on icon at bounding box center [323, 395] width 11 height 11
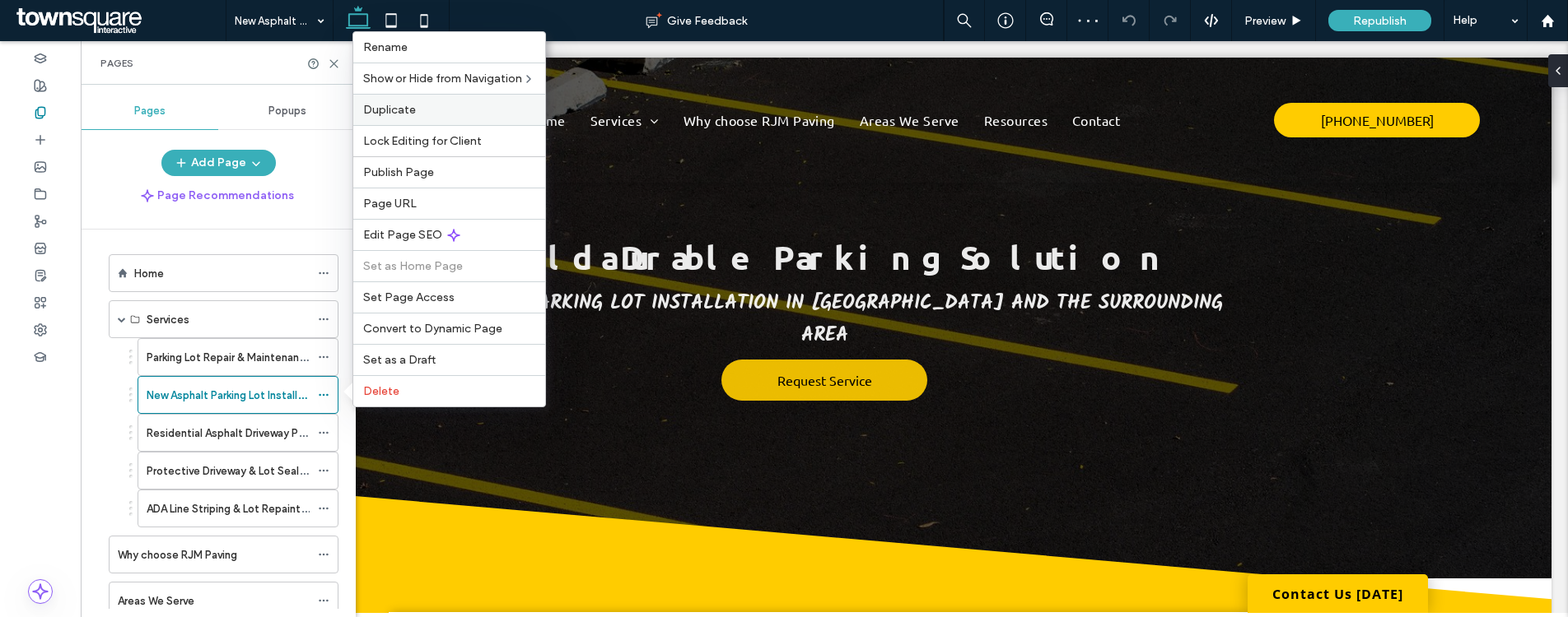
click at [391, 117] on div "Duplicate" at bounding box center [449, 110] width 192 height 31
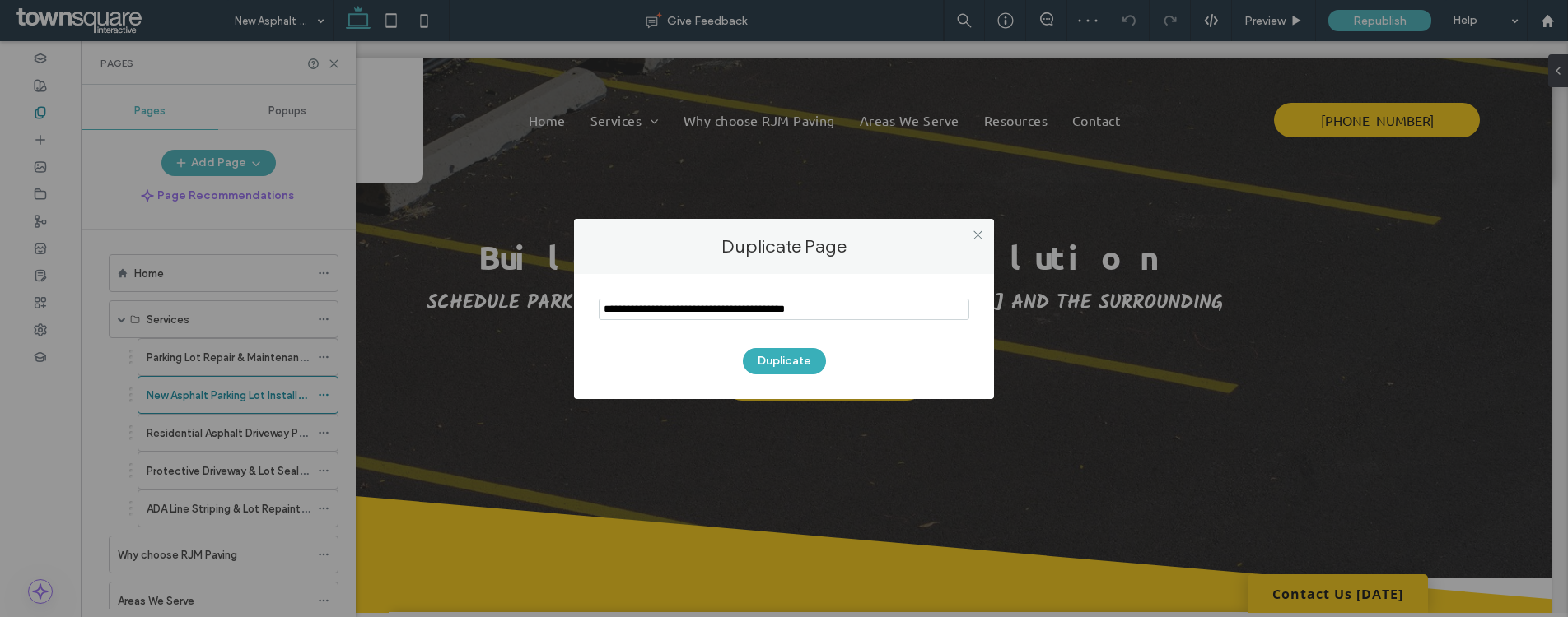
click at [783, 317] on input "notEmpty" at bounding box center [784, 309] width 370 height 21
type input "****"
click at [784, 358] on button "Duplicate" at bounding box center [784, 361] width 83 height 27
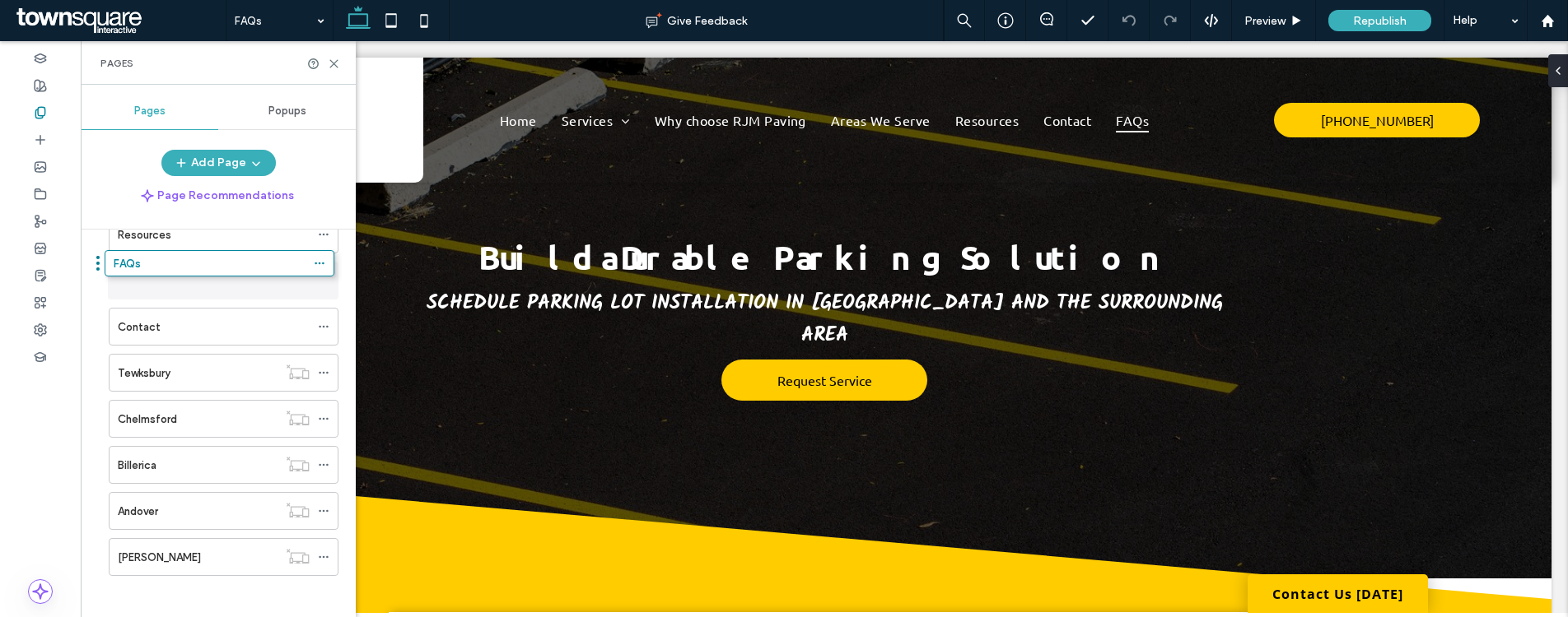
scroll to position [423, 0]
drag, startPoint x: 177, startPoint y: 563, endPoint x: 162, endPoint y: 283, distance: 280.4
click at [283, 269] on div "FAQs" at bounding box center [214, 272] width 192 height 18
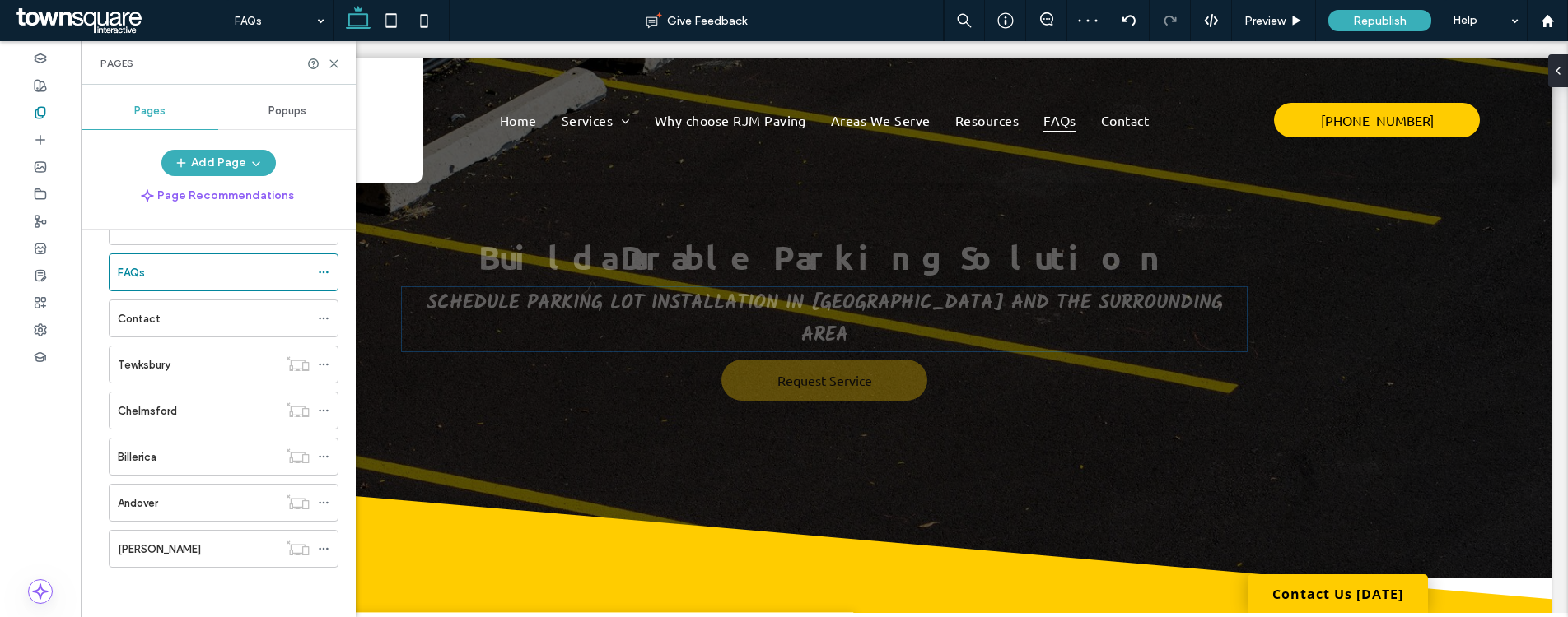
scroll to position [0, 0]
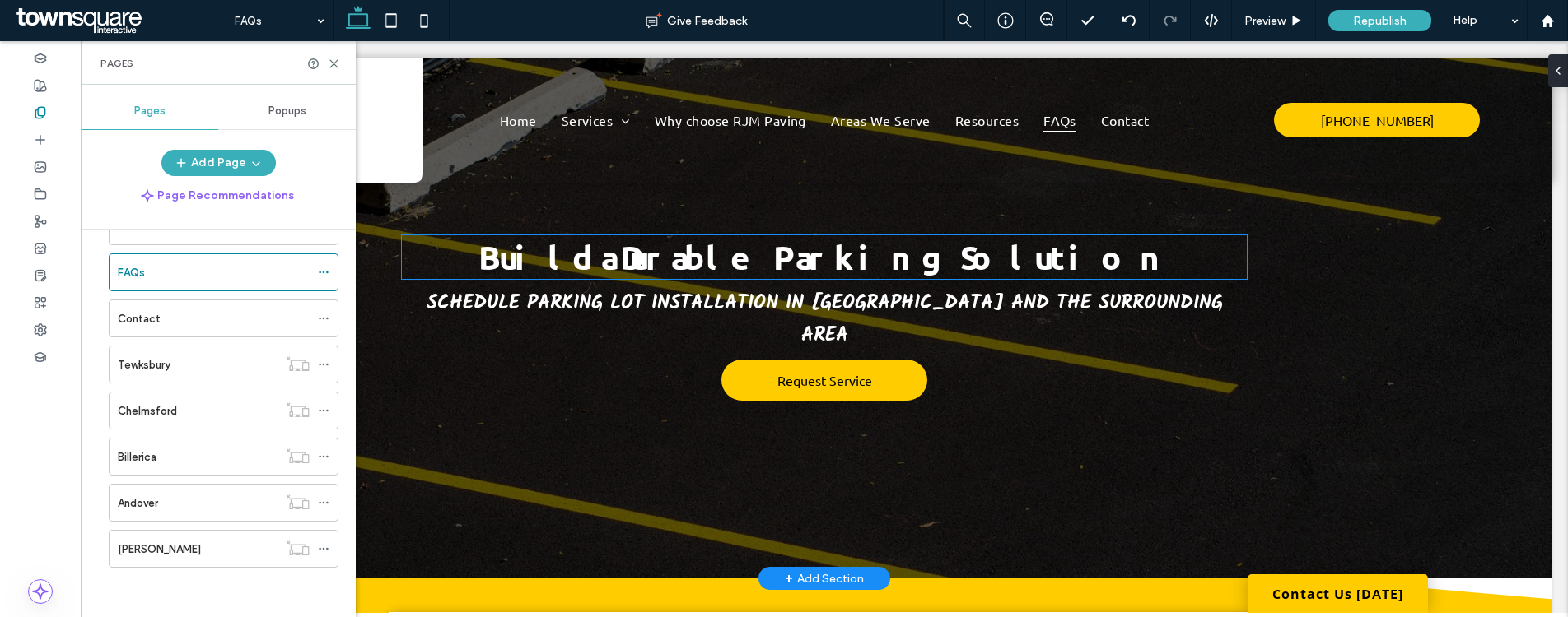
click at [872, 249] on span "Build a Durable Parking Solution" at bounding box center [823, 256] width 691 height 42
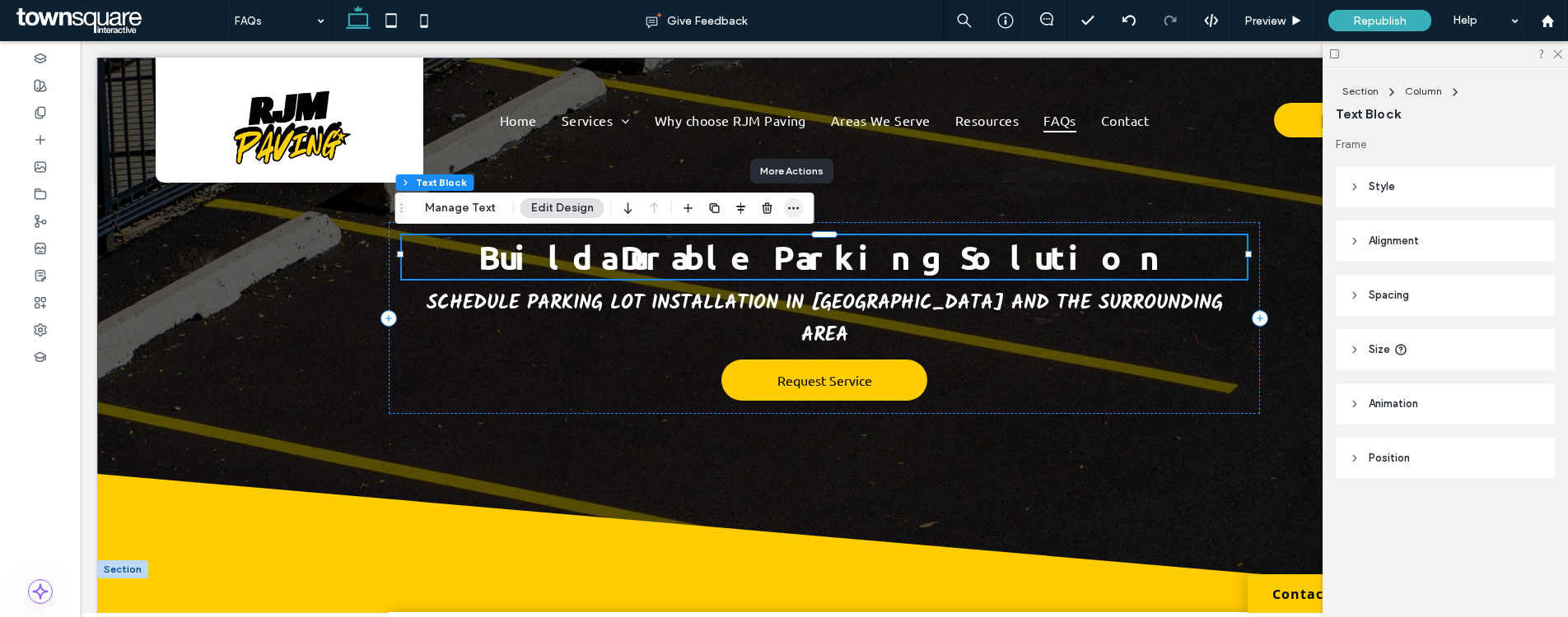
click at [793, 207] on icon "button" at bounding box center [794, 208] width 13 height 13
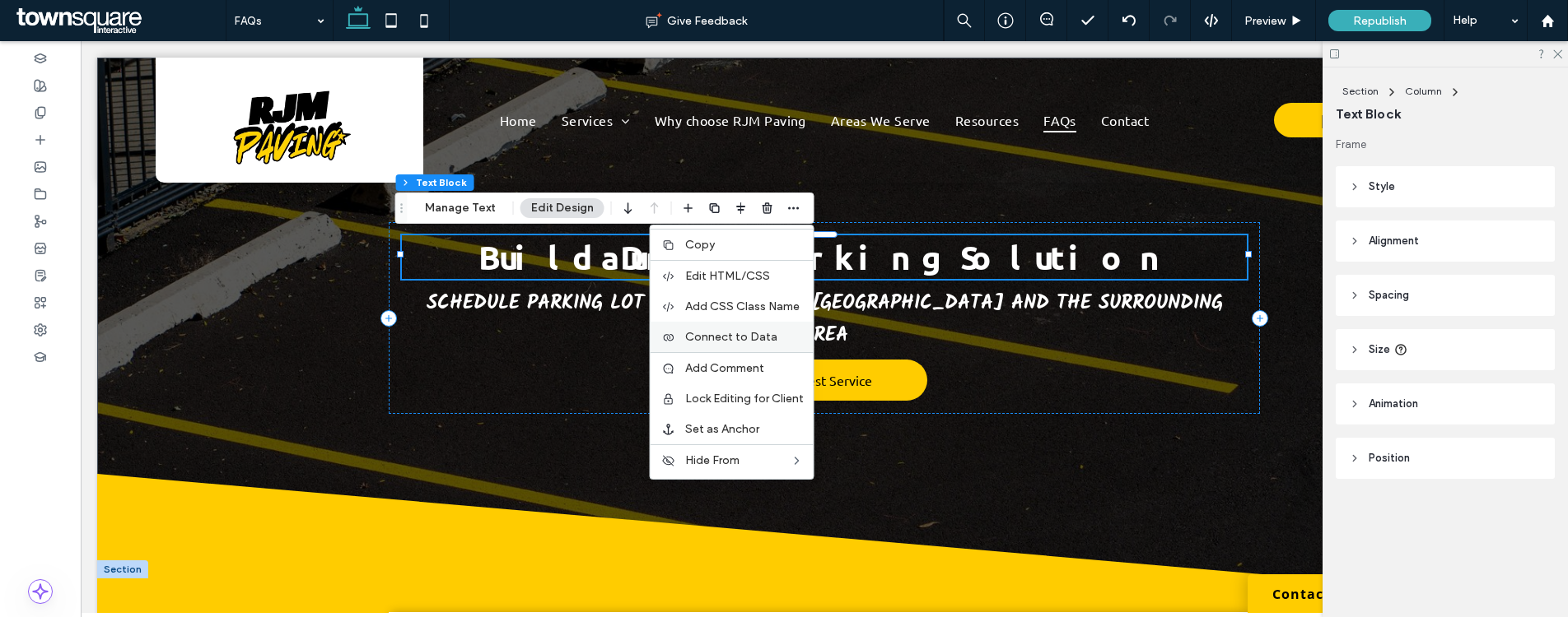
click at [739, 335] on span "Connect to Data" at bounding box center [731, 337] width 92 height 14
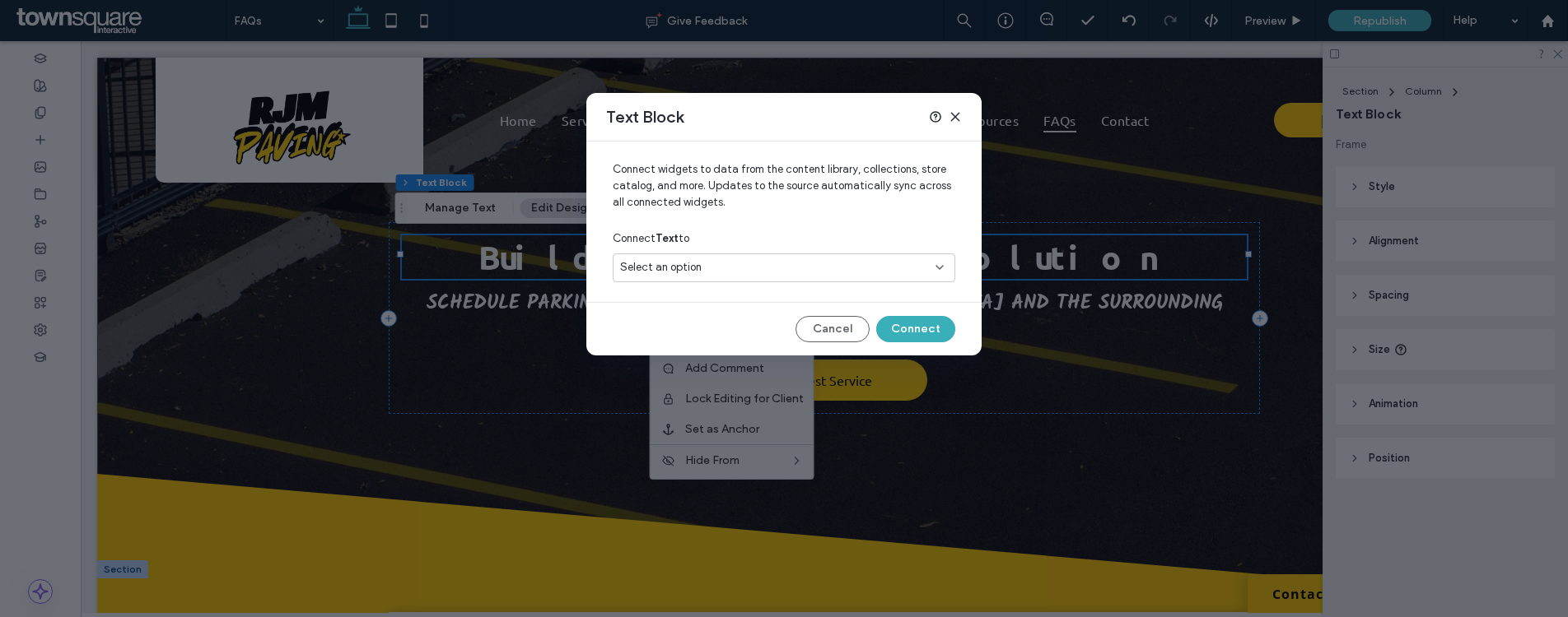
click at [769, 277] on div "Select an option" at bounding box center [784, 267] width 342 height 29
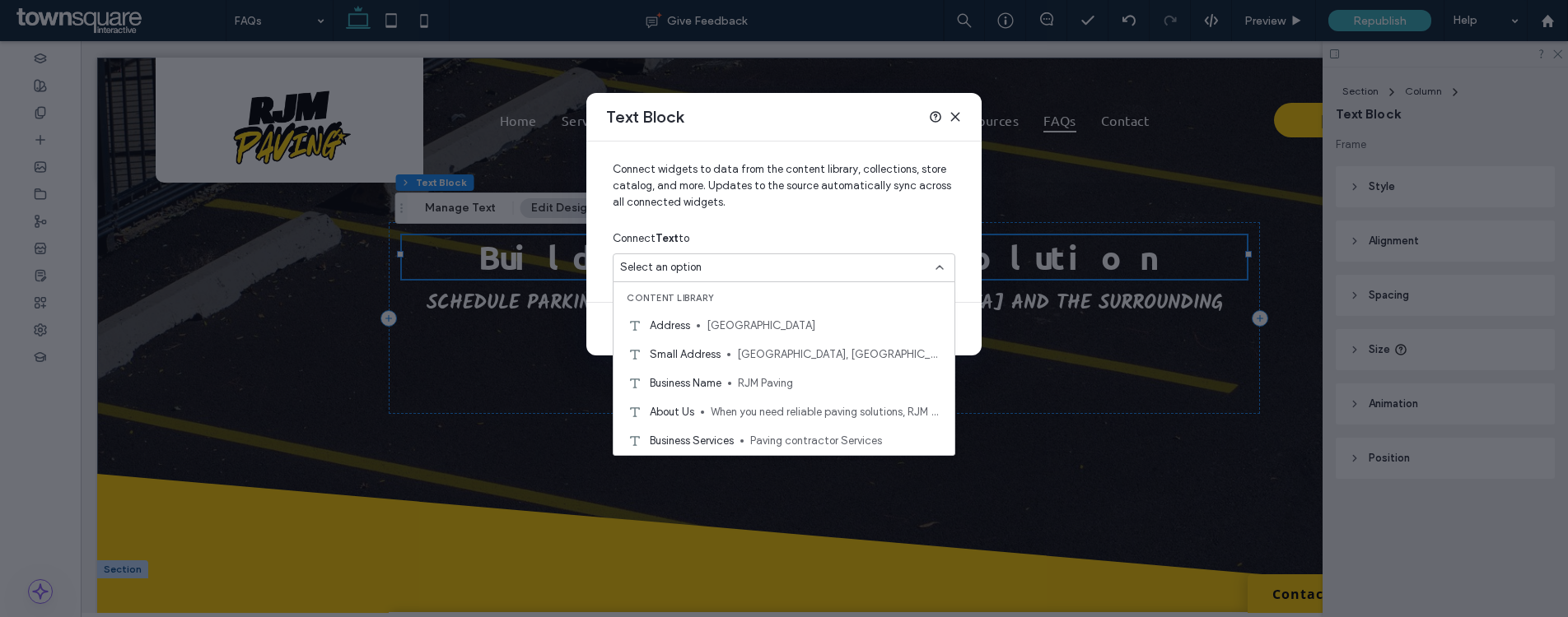
click at [832, 206] on span "Connect widgets to data from the content library, collections, store catalog, a…" at bounding box center [784, 193] width 342 height 63
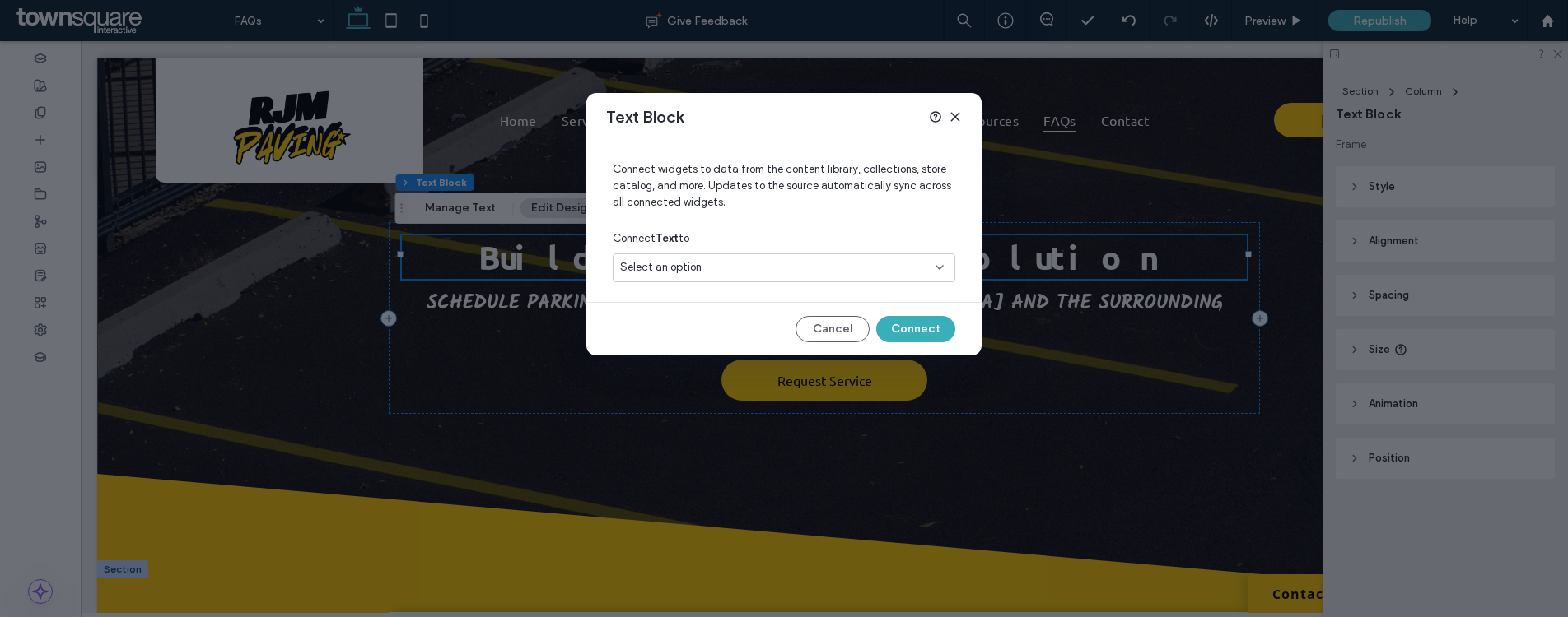
click at [950, 111] on icon at bounding box center [955, 117] width 13 height 13
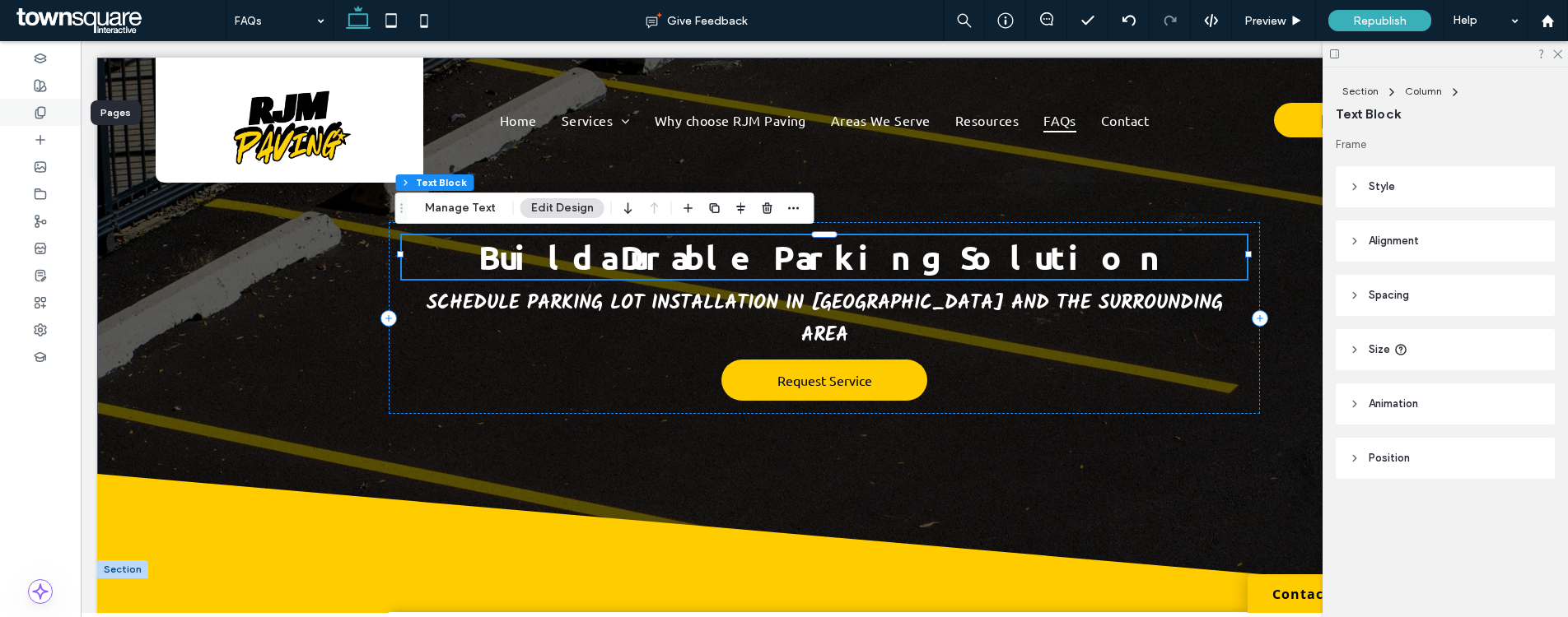
click at [50, 109] on div at bounding box center [40, 112] width 80 height 27
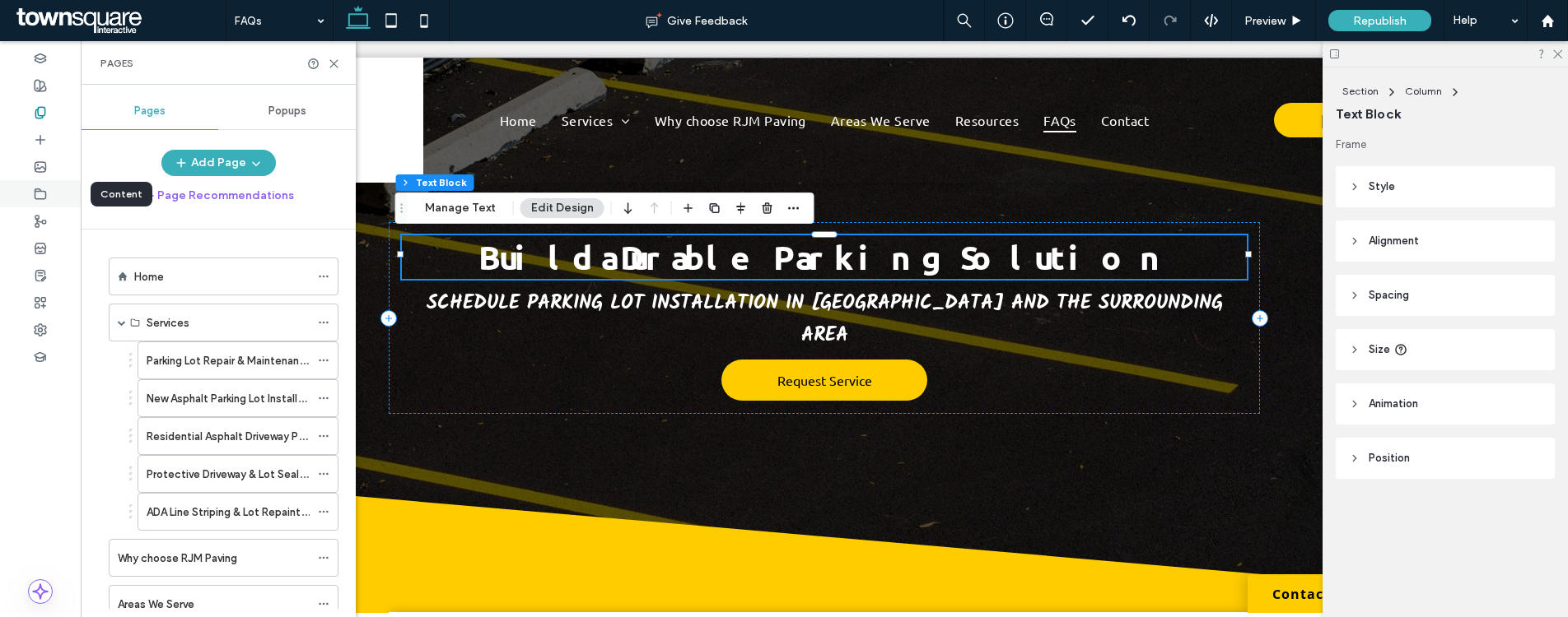
click at [42, 190] on use at bounding box center [41, 193] width 11 height 10
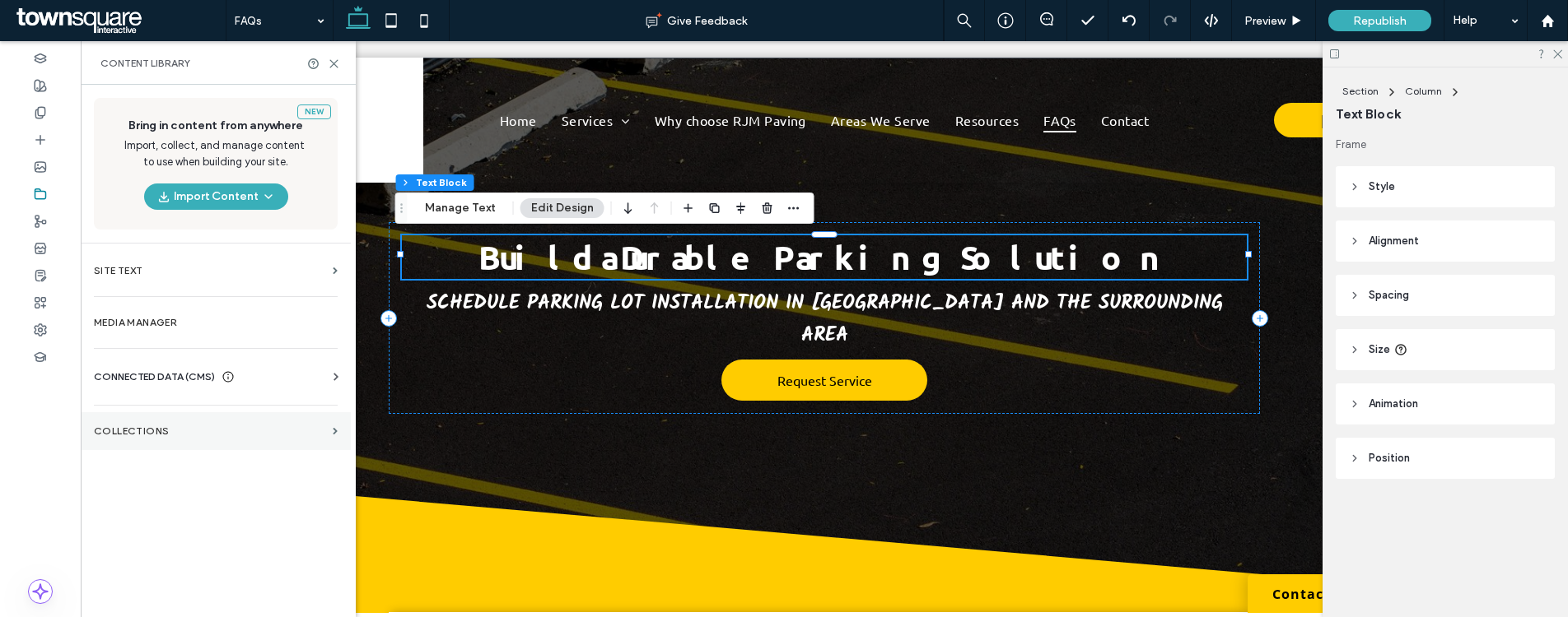
click at [186, 445] on section "Collections" at bounding box center [215, 431] width 270 height 38
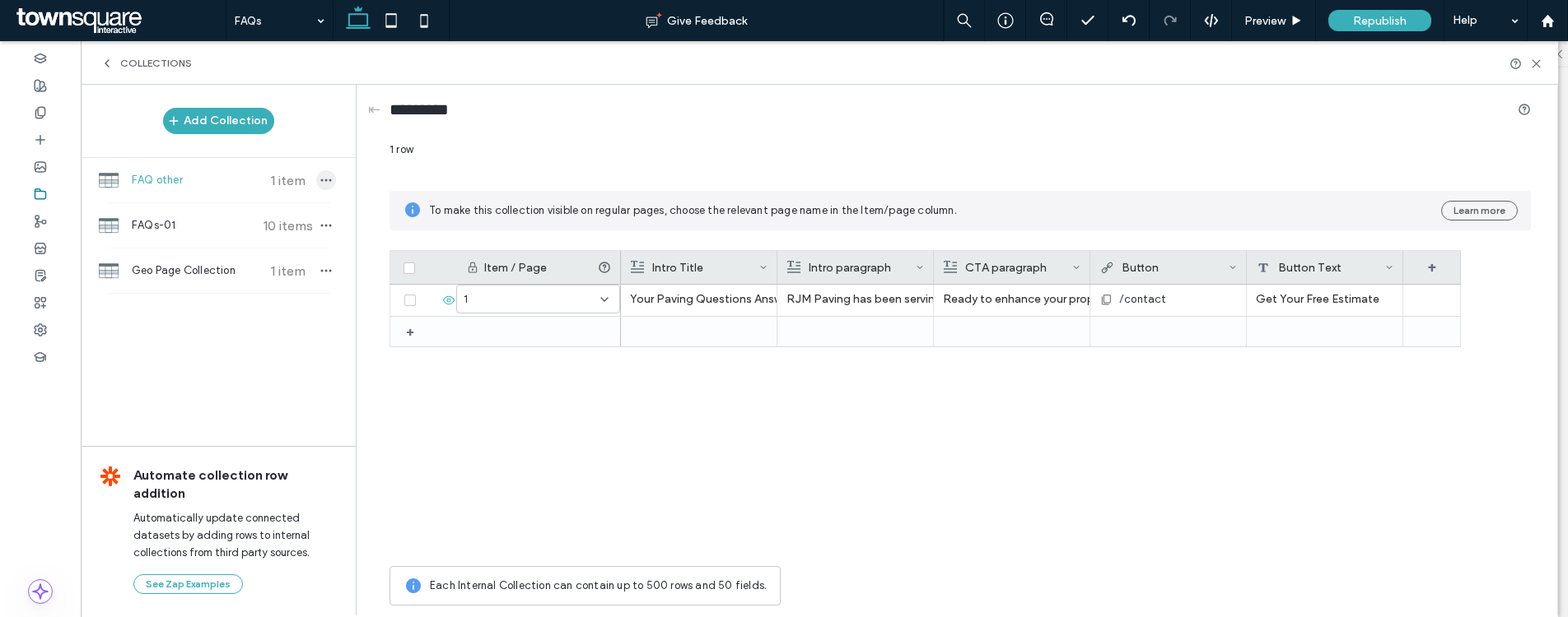
click at [330, 179] on use "button" at bounding box center [327, 180] width 11 height 3
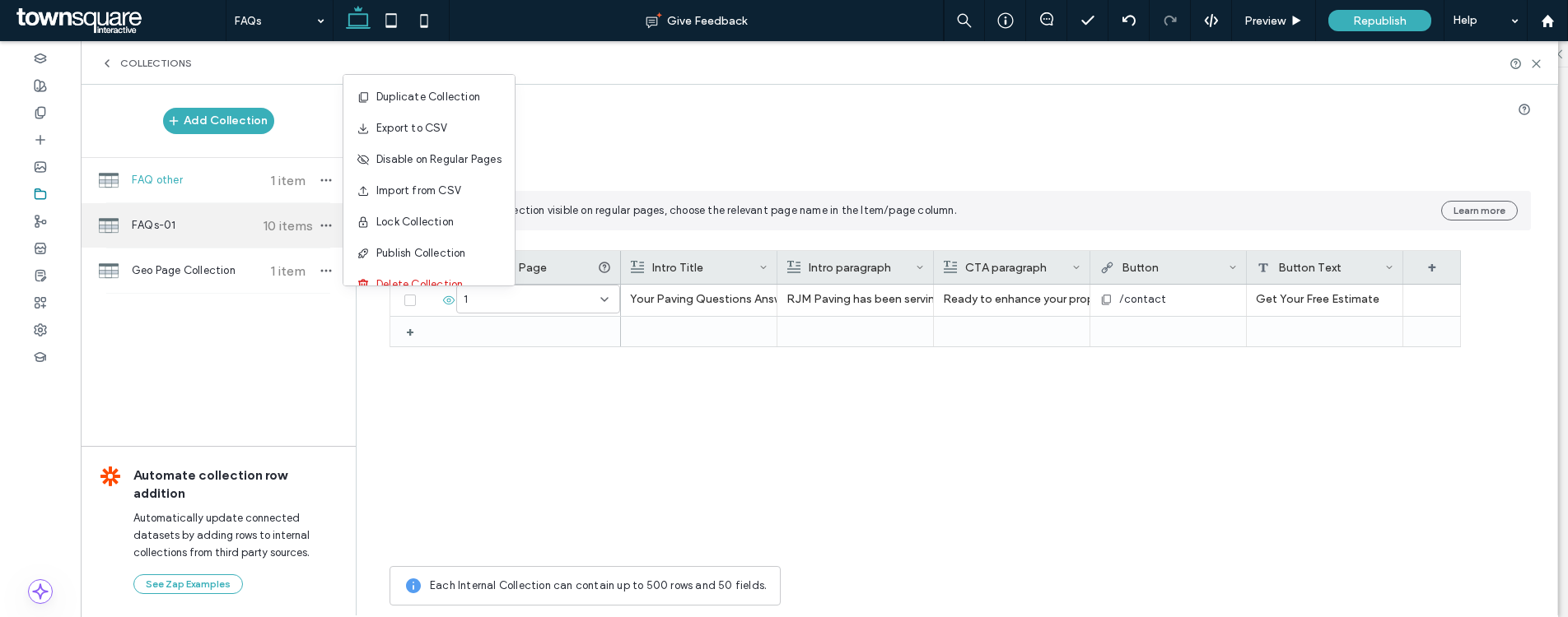
click at [334, 213] on div "FAQs-01 10 items" at bounding box center [218, 225] width 275 height 44
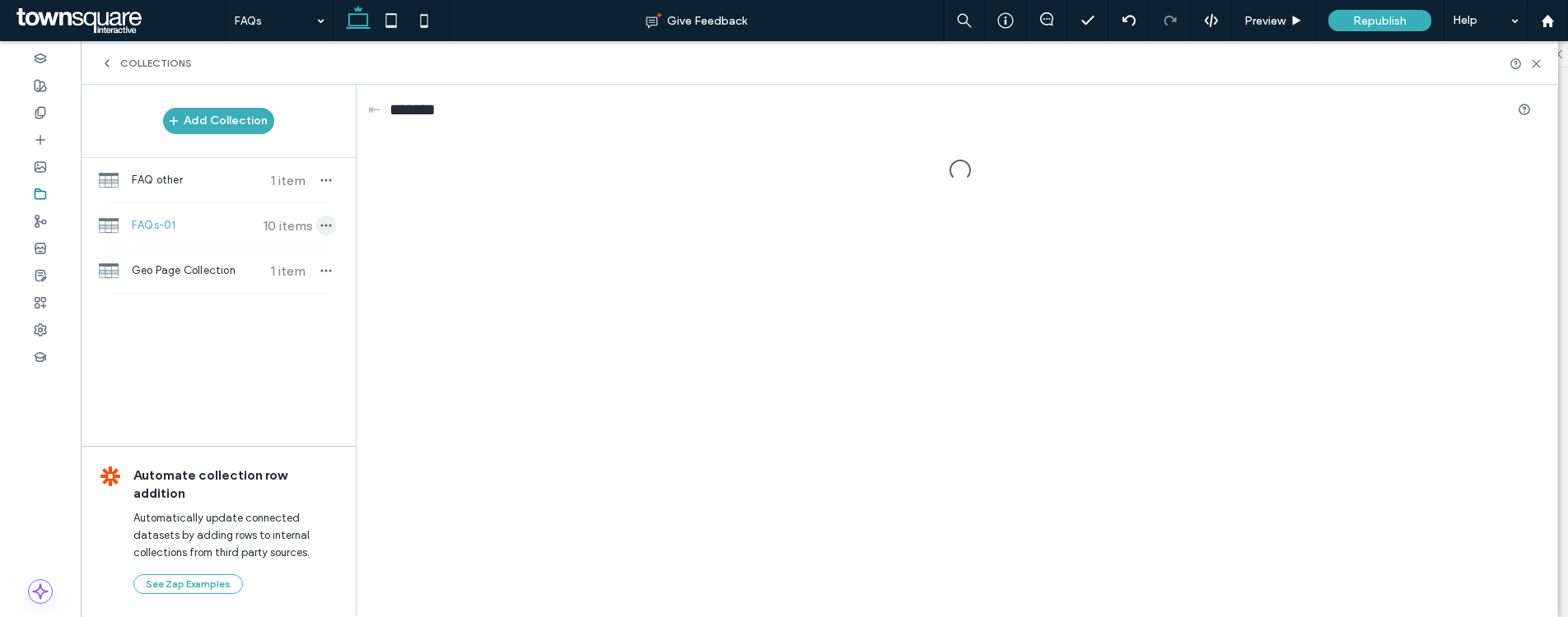
click at [329, 222] on icon "button" at bounding box center [326, 225] width 13 height 13
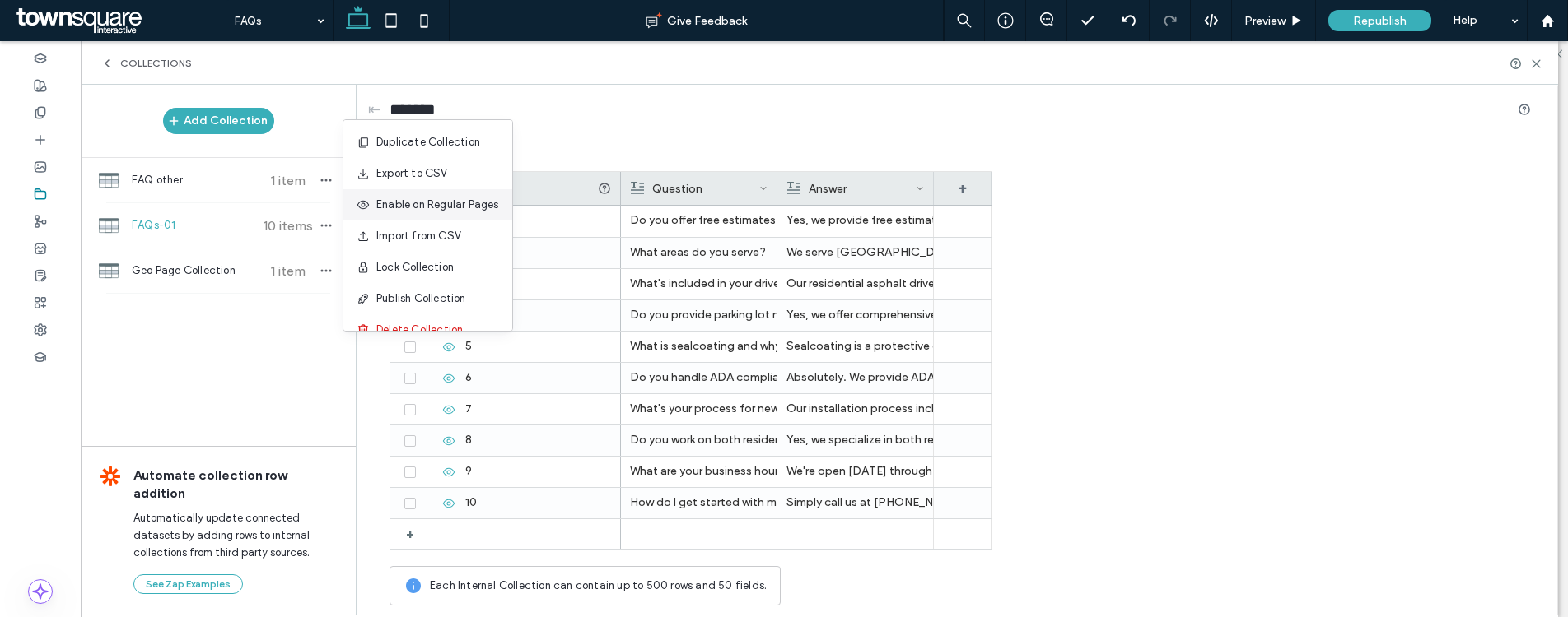
click at [372, 202] on span at bounding box center [365, 205] width 19 height 18
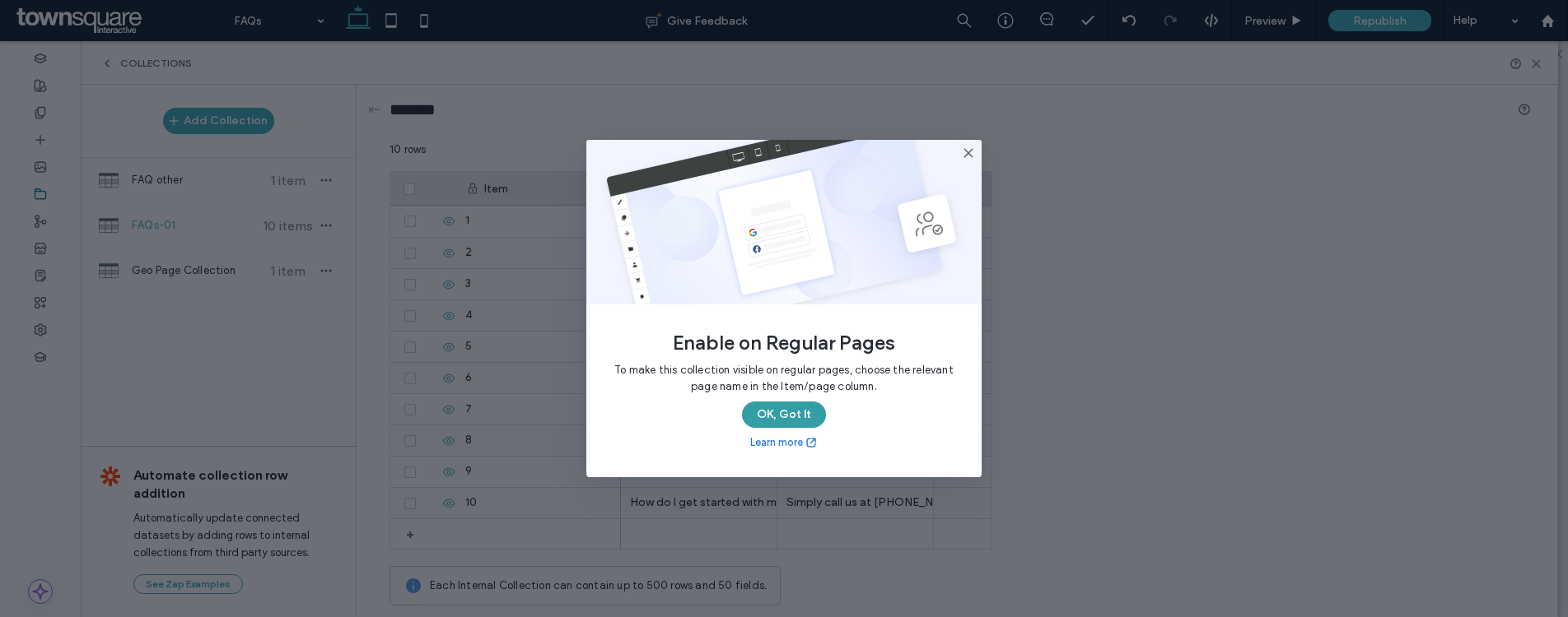
click at [769, 418] on button "OK, Got It" at bounding box center [784, 414] width 84 height 27
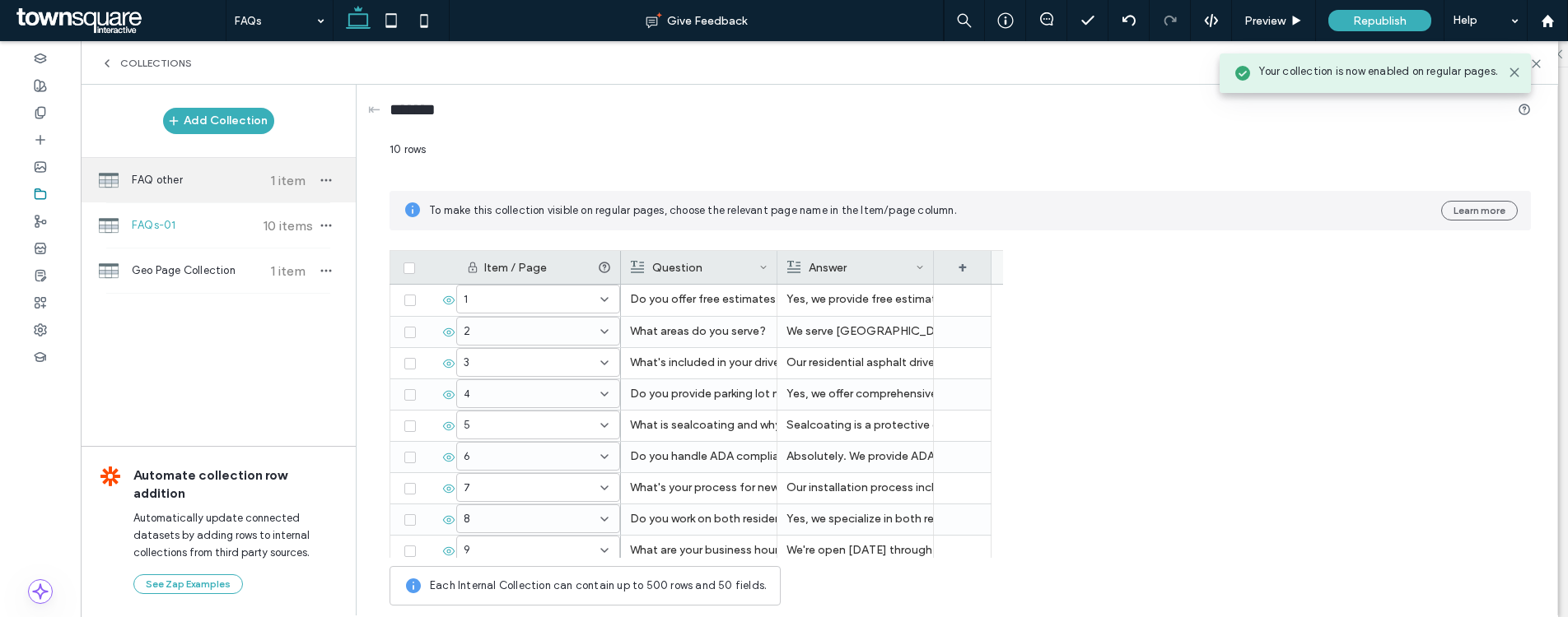
click at [199, 188] on div "FAQ other 1 item" at bounding box center [218, 180] width 275 height 44
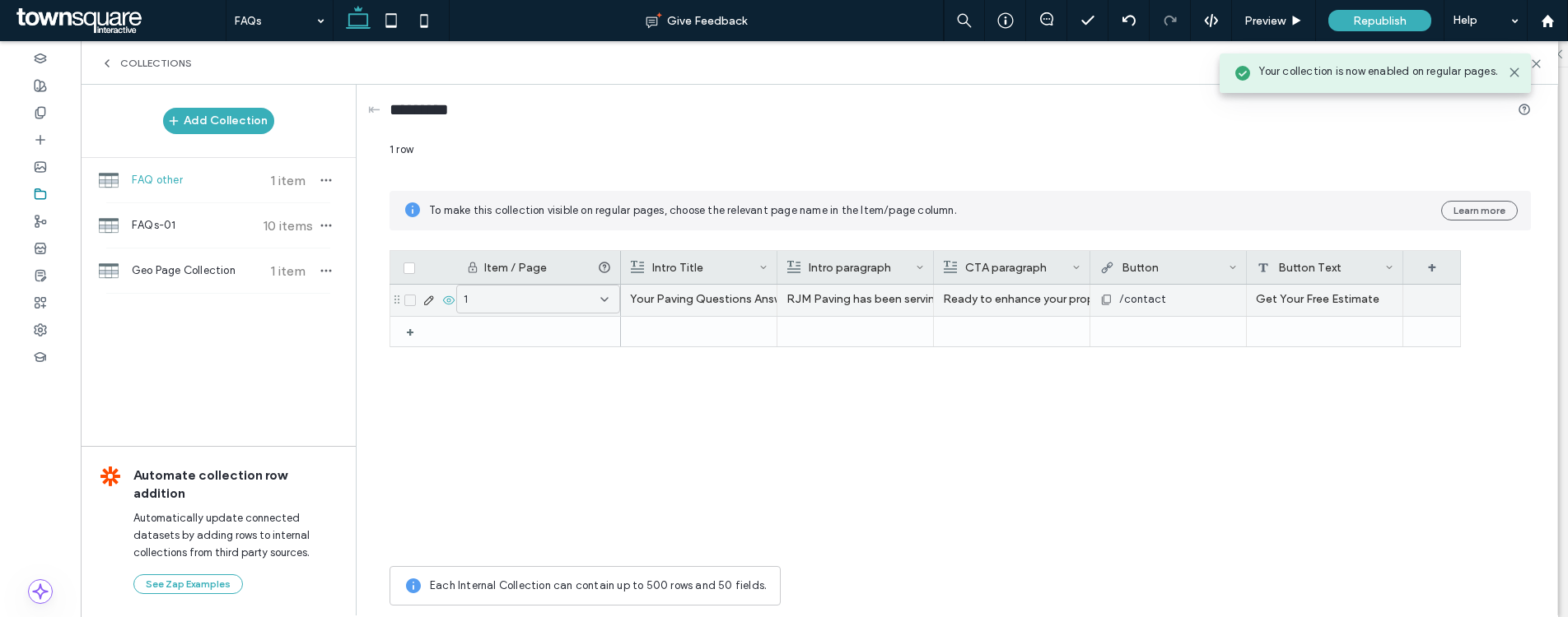
click at [577, 303] on div "1" at bounding box center [528, 300] width 129 height 17
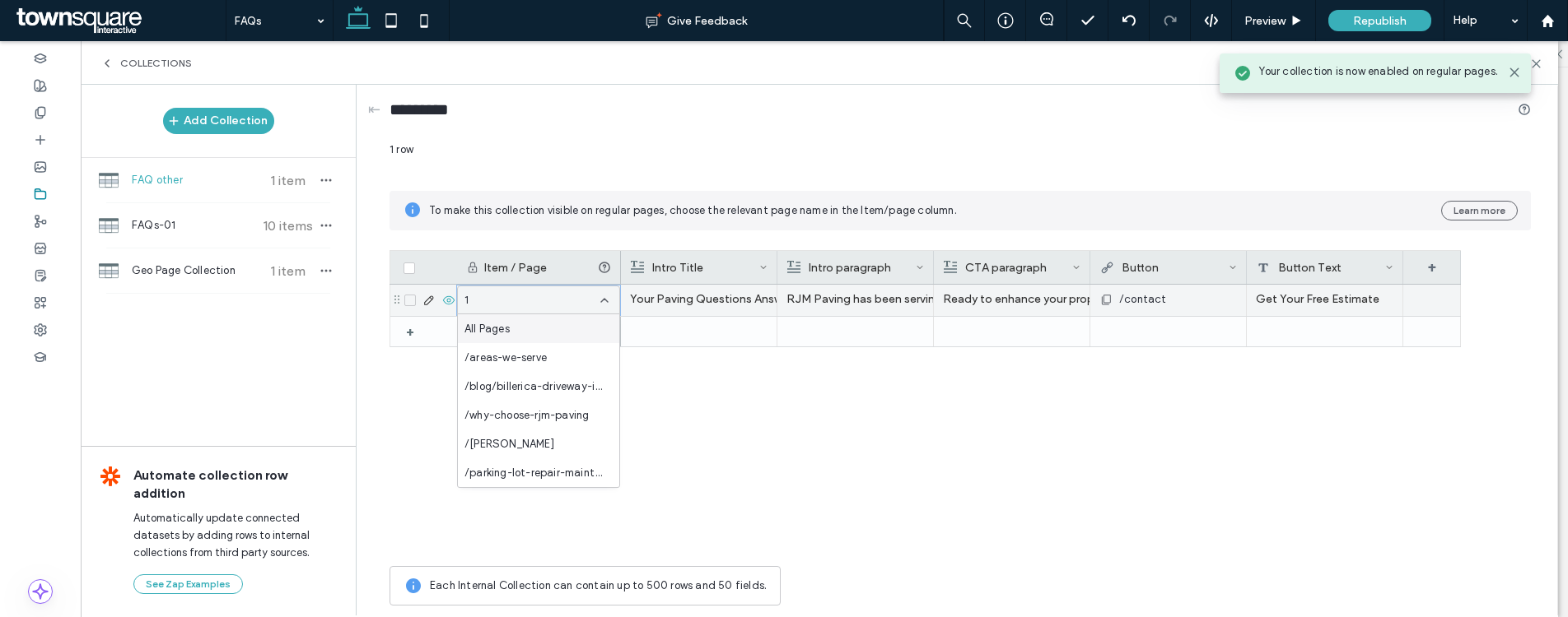
click at [602, 303] on icon at bounding box center [604, 301] width 13 height 13
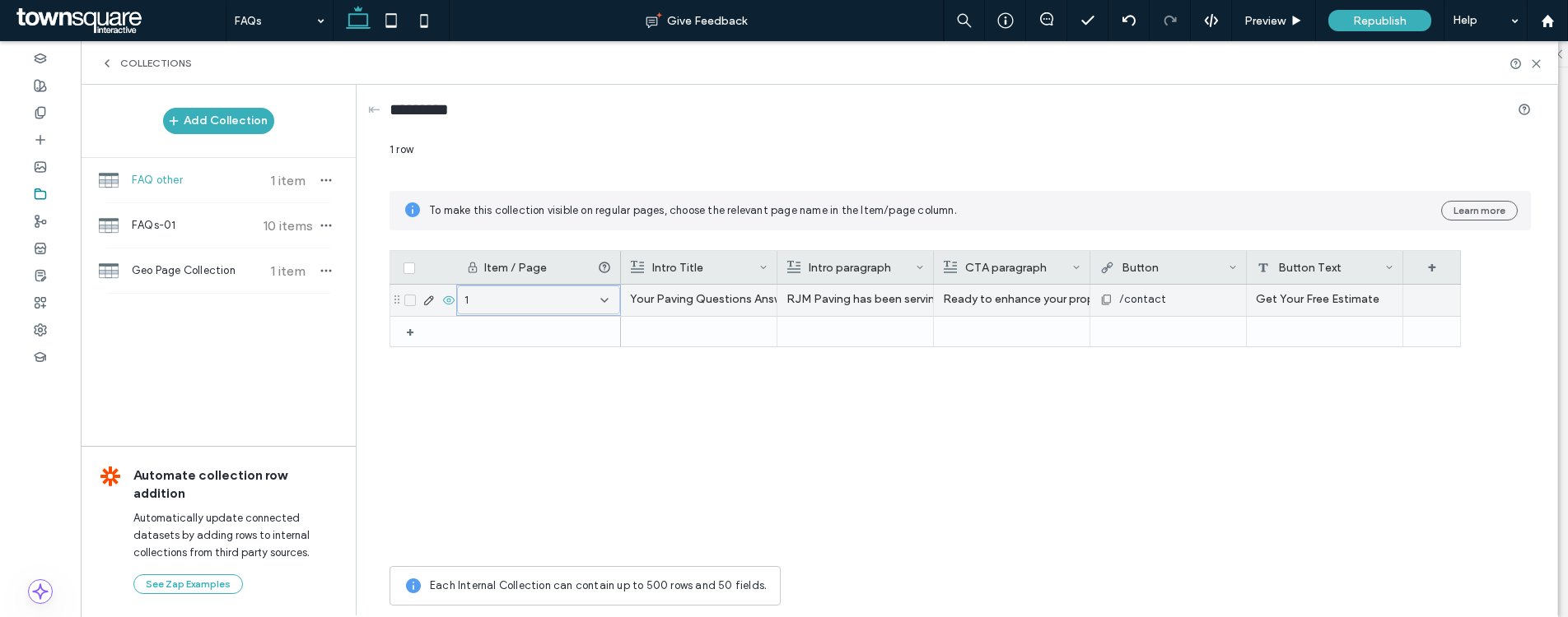
click at [604, 295] on icon at bounding box center [604, 301] width 13 height 13
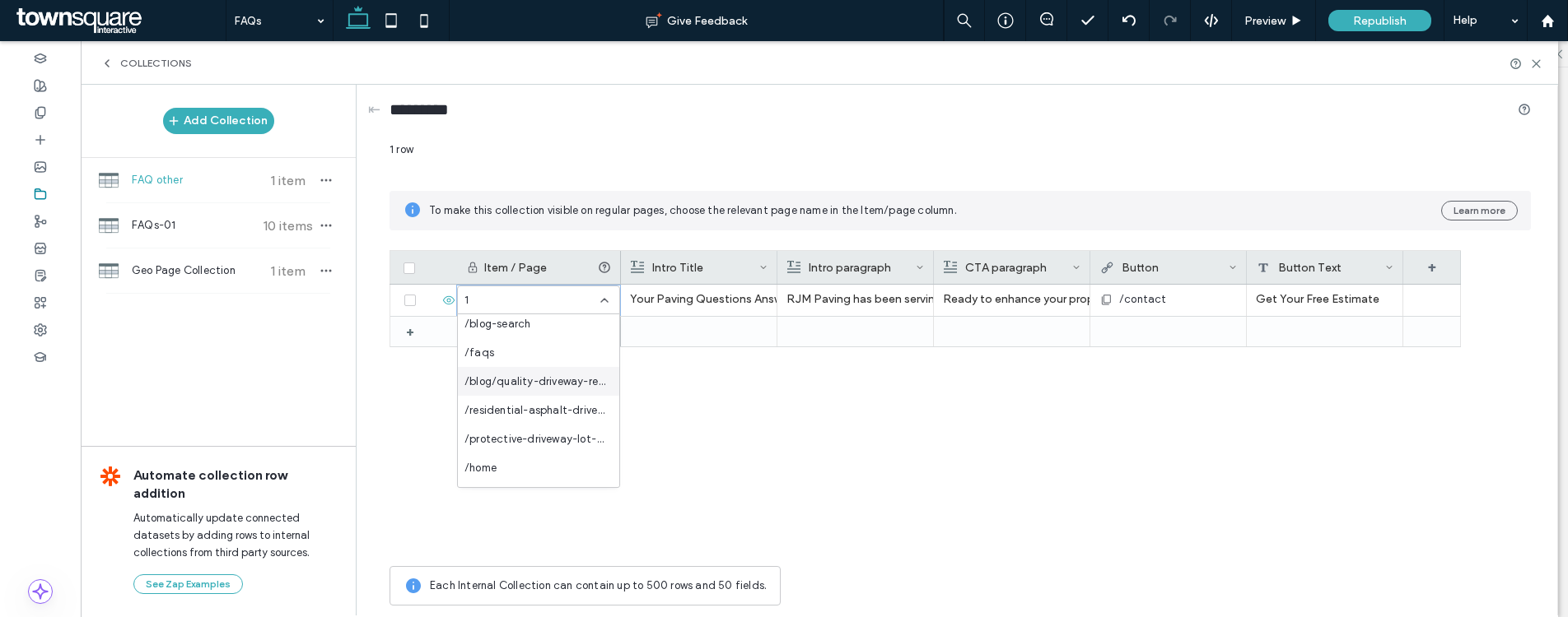
scroll to position [433, 0]
click at [554, 364] on div "/faqs" at bounding box center [538, 355] width 162 height 29
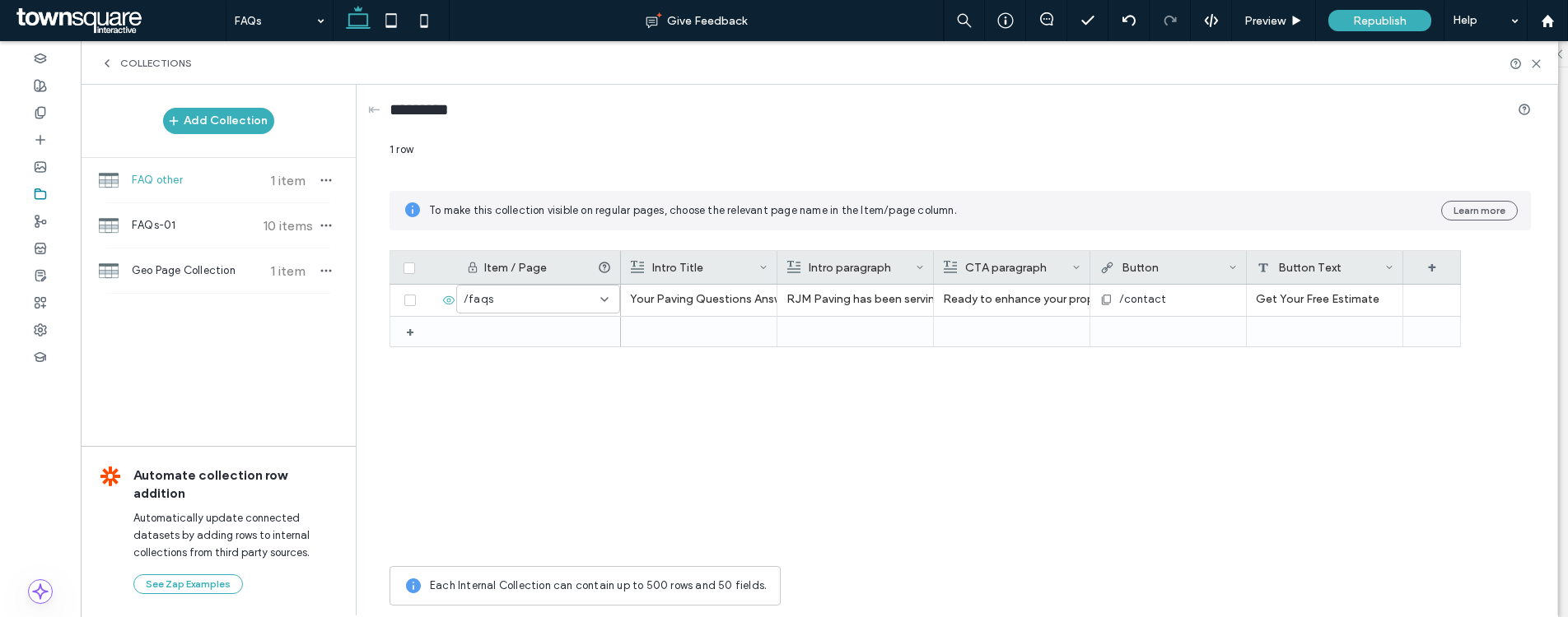
click at [150, 67] on span "Collections" at bounding box center [156, 64] width 72 height 13
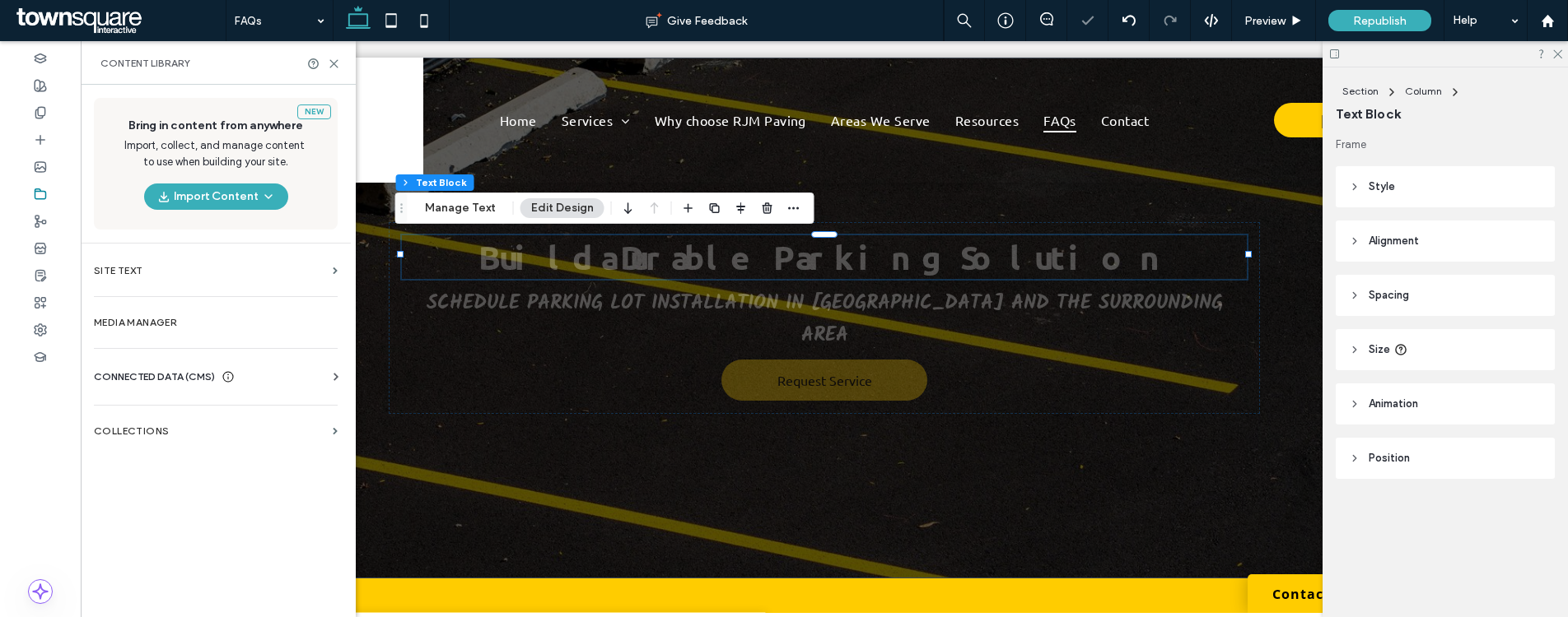
scroll to position [0, 0]
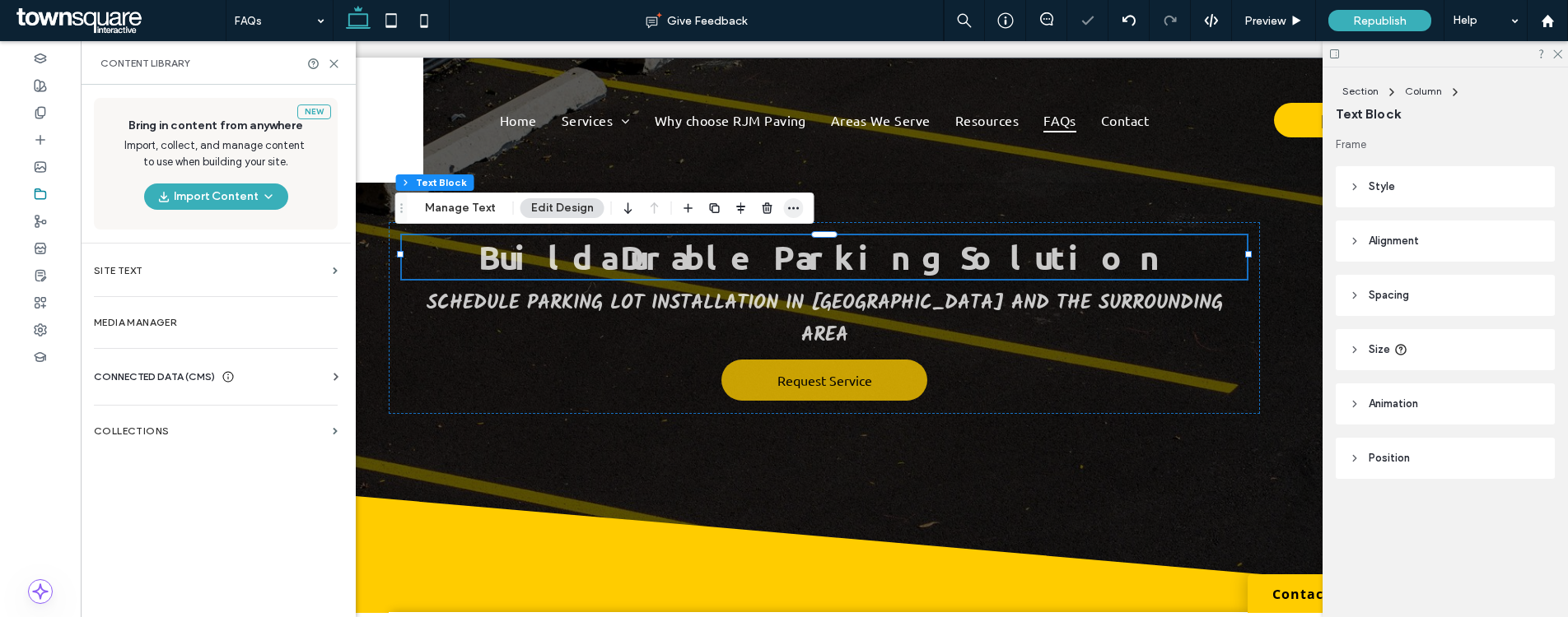
click at [787, 206] on icon "button" at bounding box center [794, 208] width 13 height 13
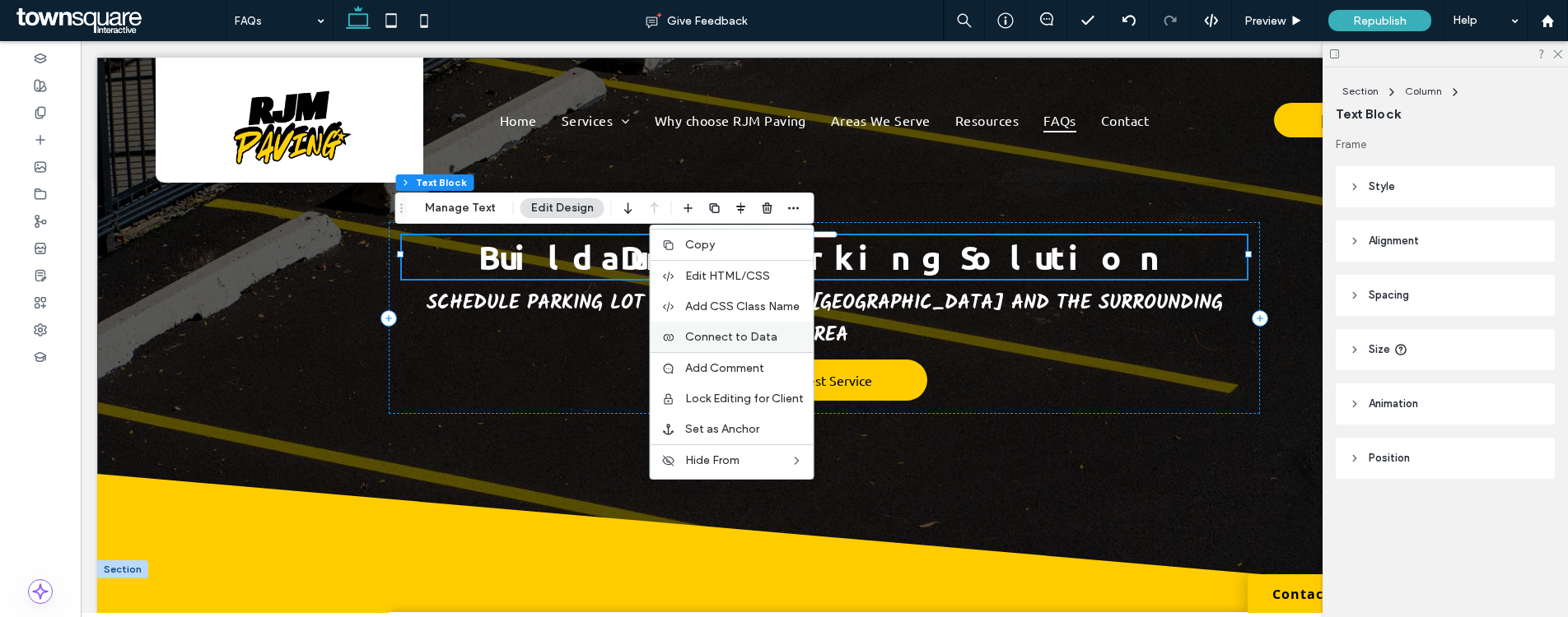
click at [754, 344] on div "Connect to Data" at bounding box center [732, 337] width 163 height 30
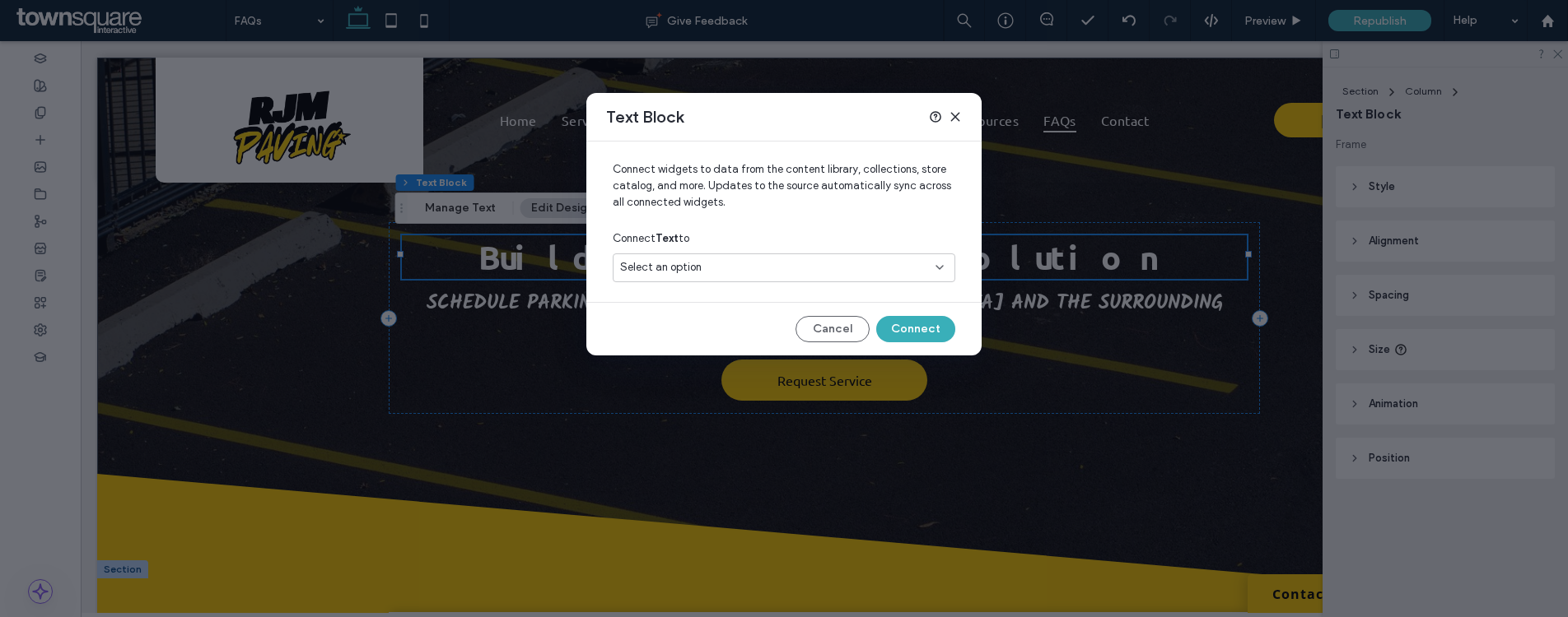
click at [849, 261] on div "Select an option" at bounding box center [774, 267] width 308 height 17
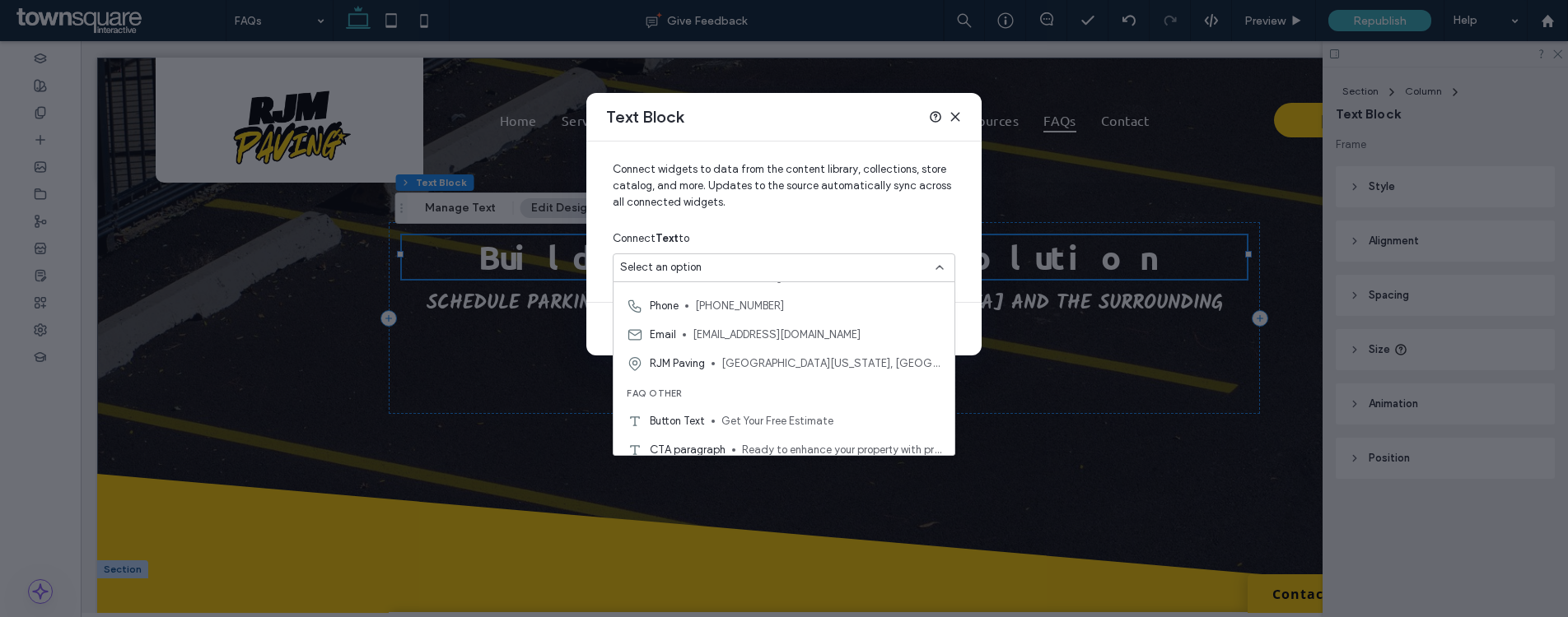
scroll to position [231, 0]
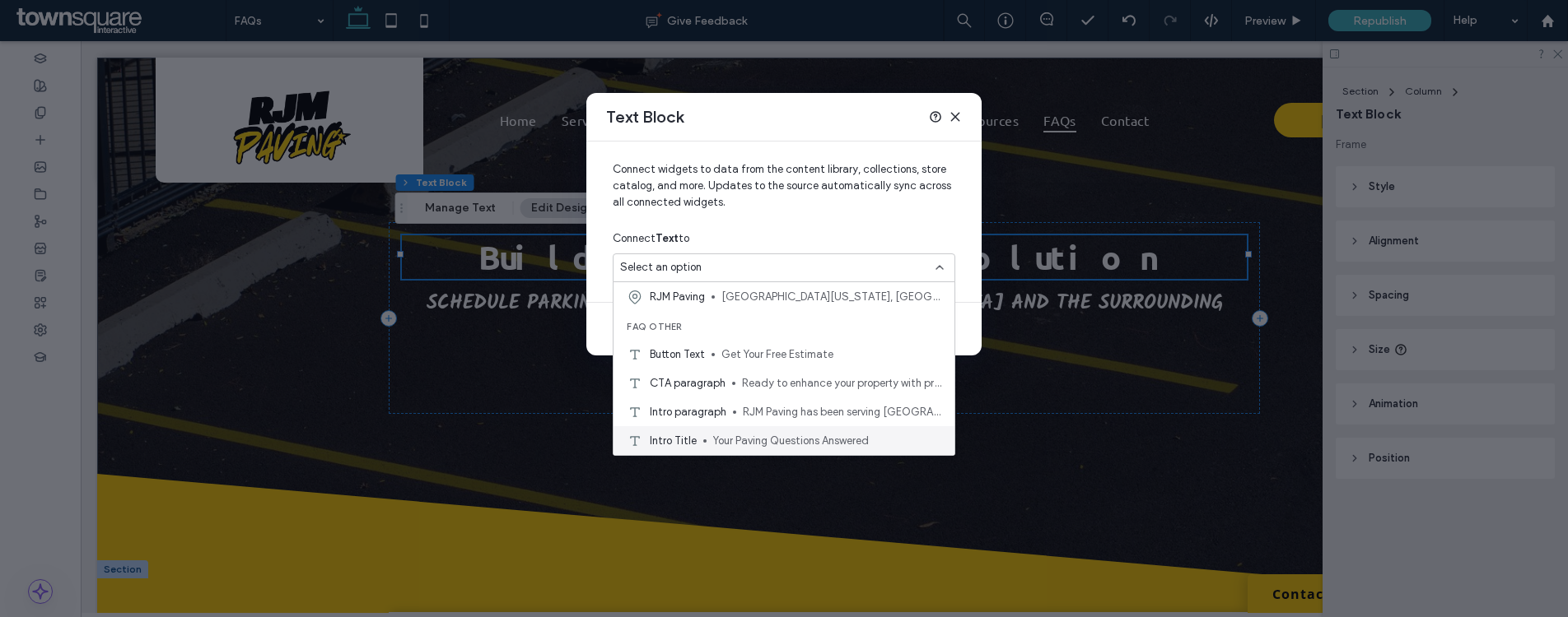
click at [803, 440] on span "Your Paving Questions Answered" at bounding box center [827, 441] width 228 height 17
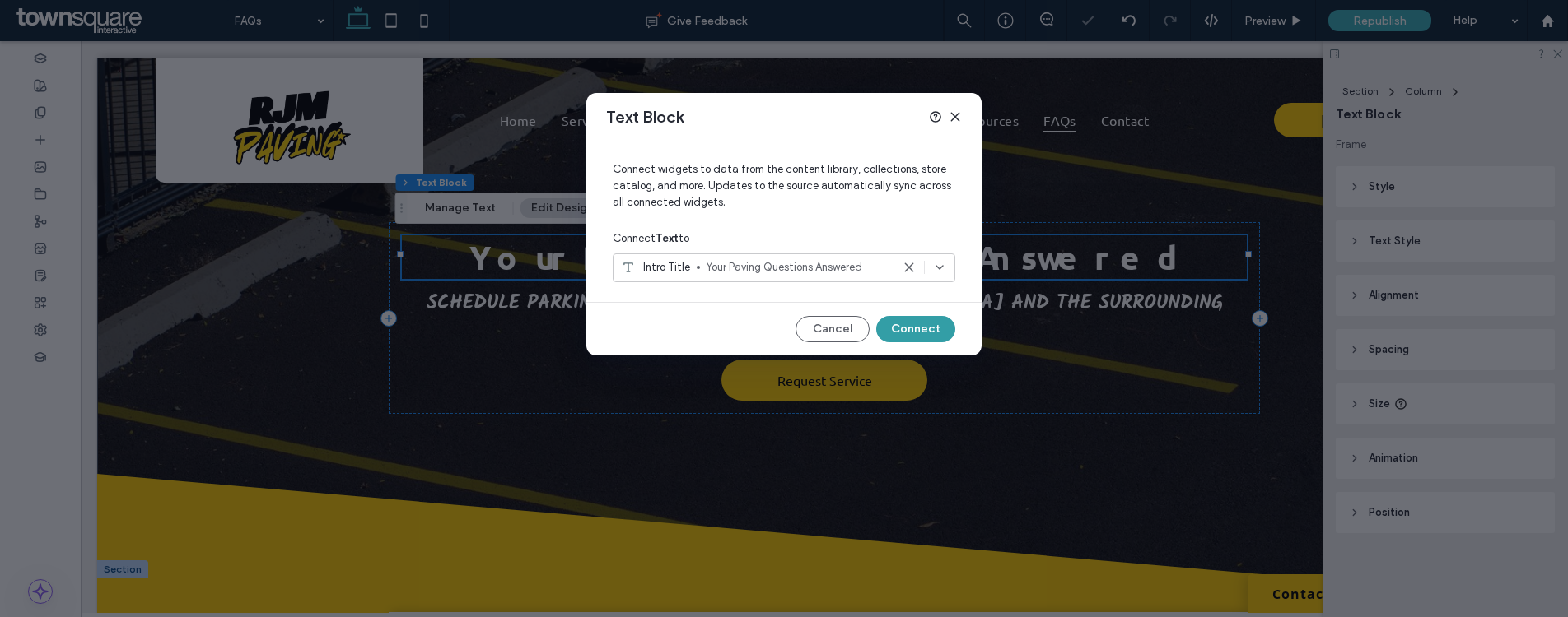
click at [932, 332] on button "Connect" at bounding box center [916, 329] width 79 height 27
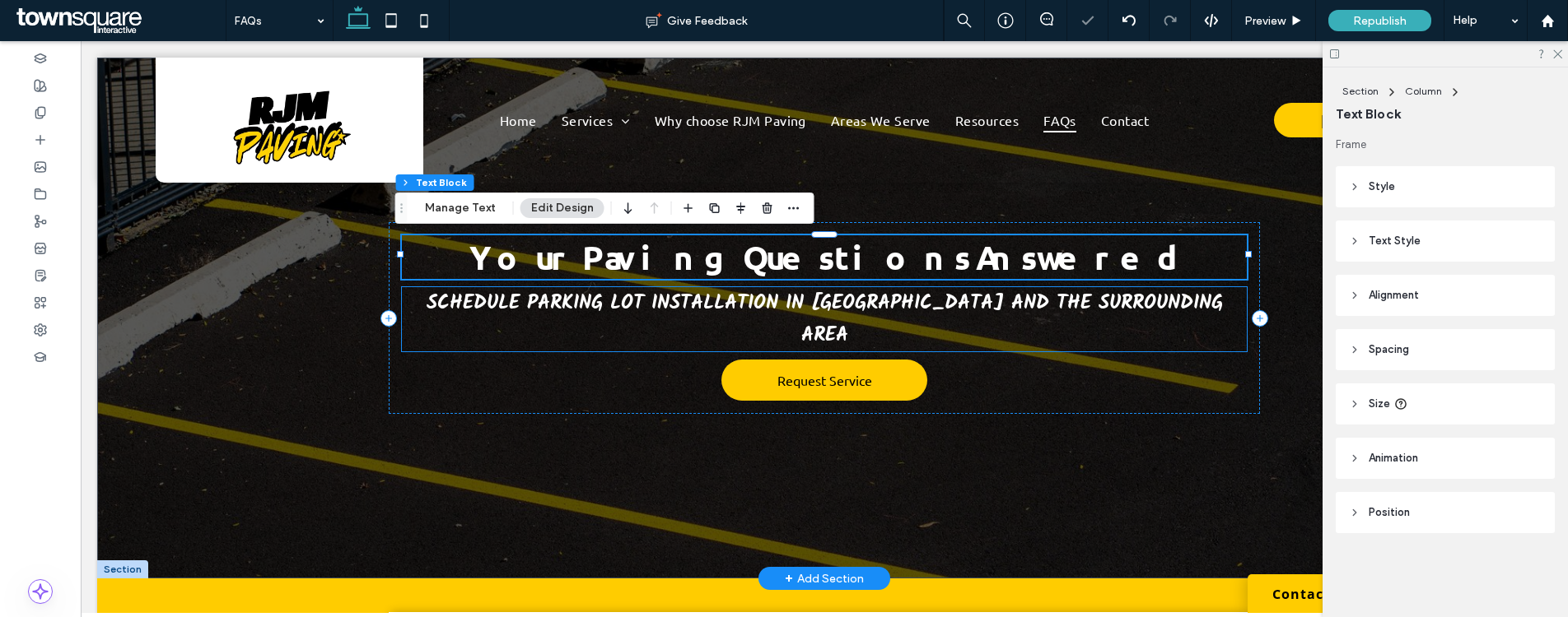
click at [758, 296] on span "Schedule parking Lot Installation in Tewksbury and the surrounding area" at bounding box center [824, 319] width 796 height 65
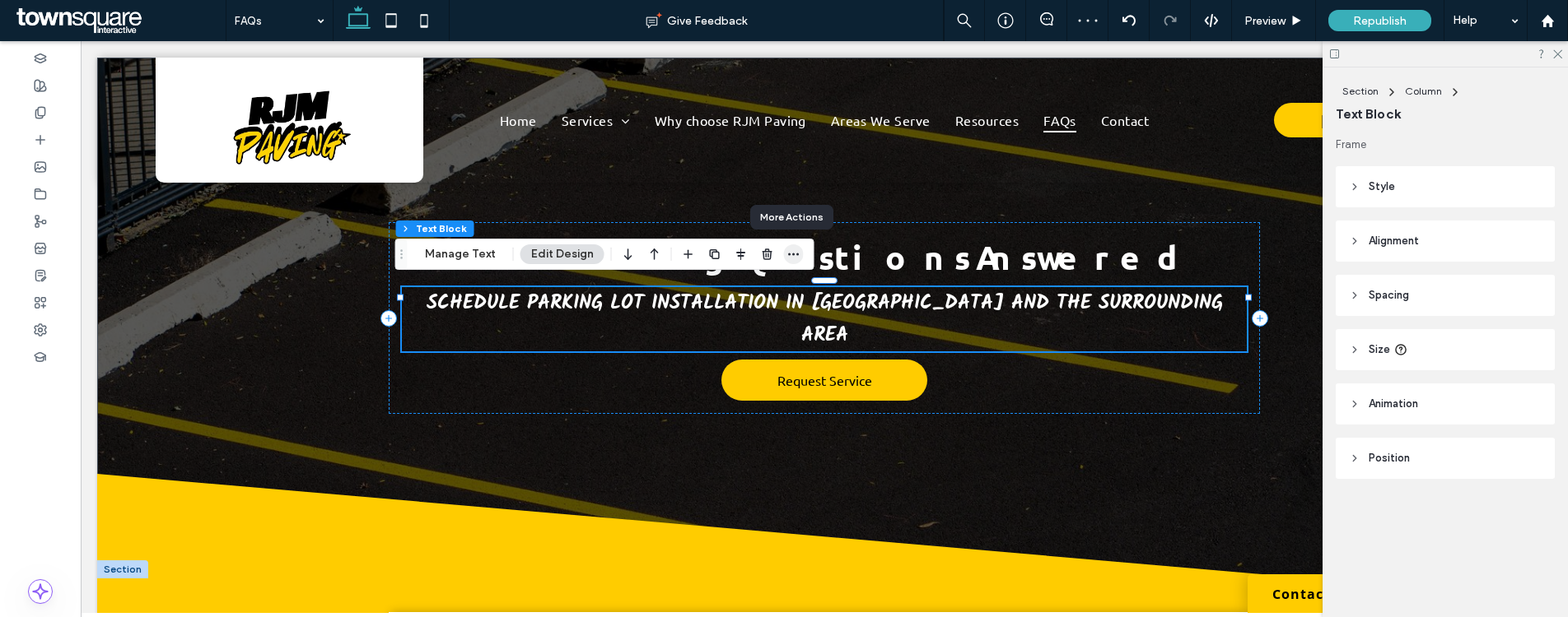
click at [797, 255] on span "button" at bounding box center [793, 254] width 19 height 19
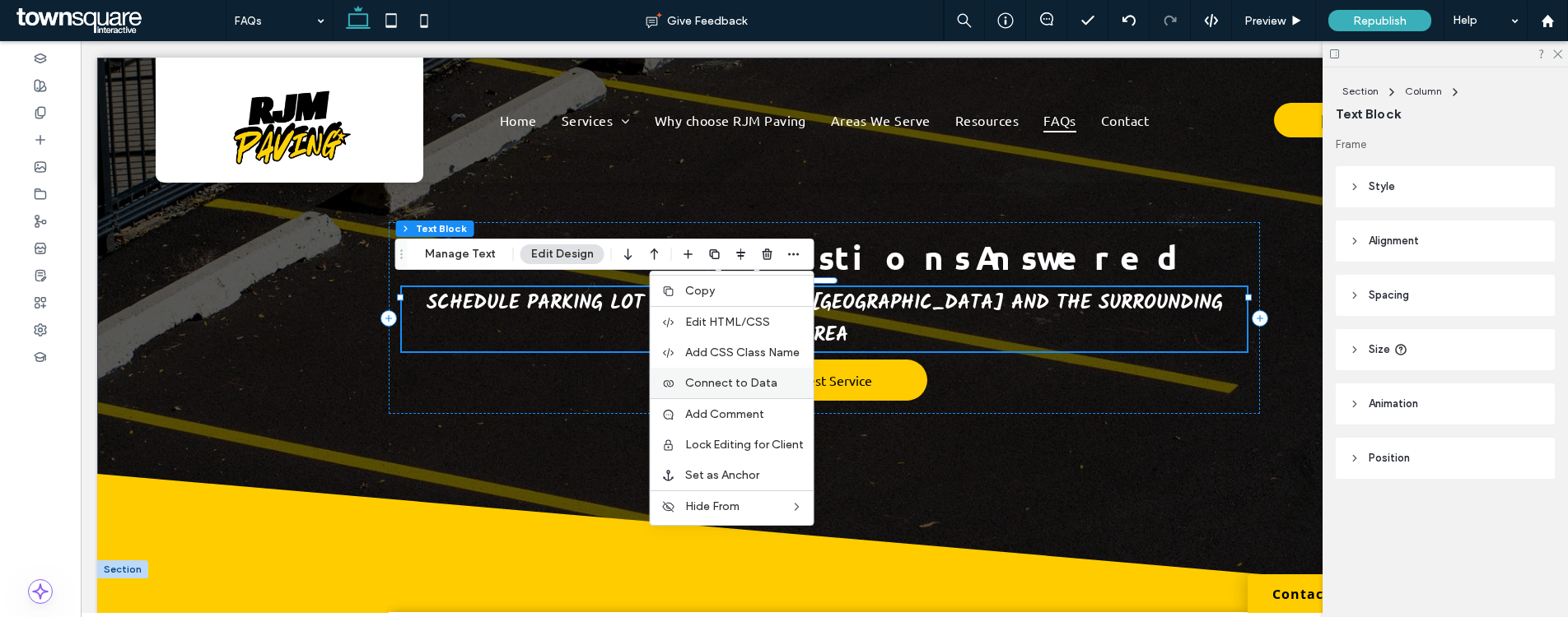
click at [753, 386] on span "Connect to Data" at bounding box center [731, 383] width 92 height 14
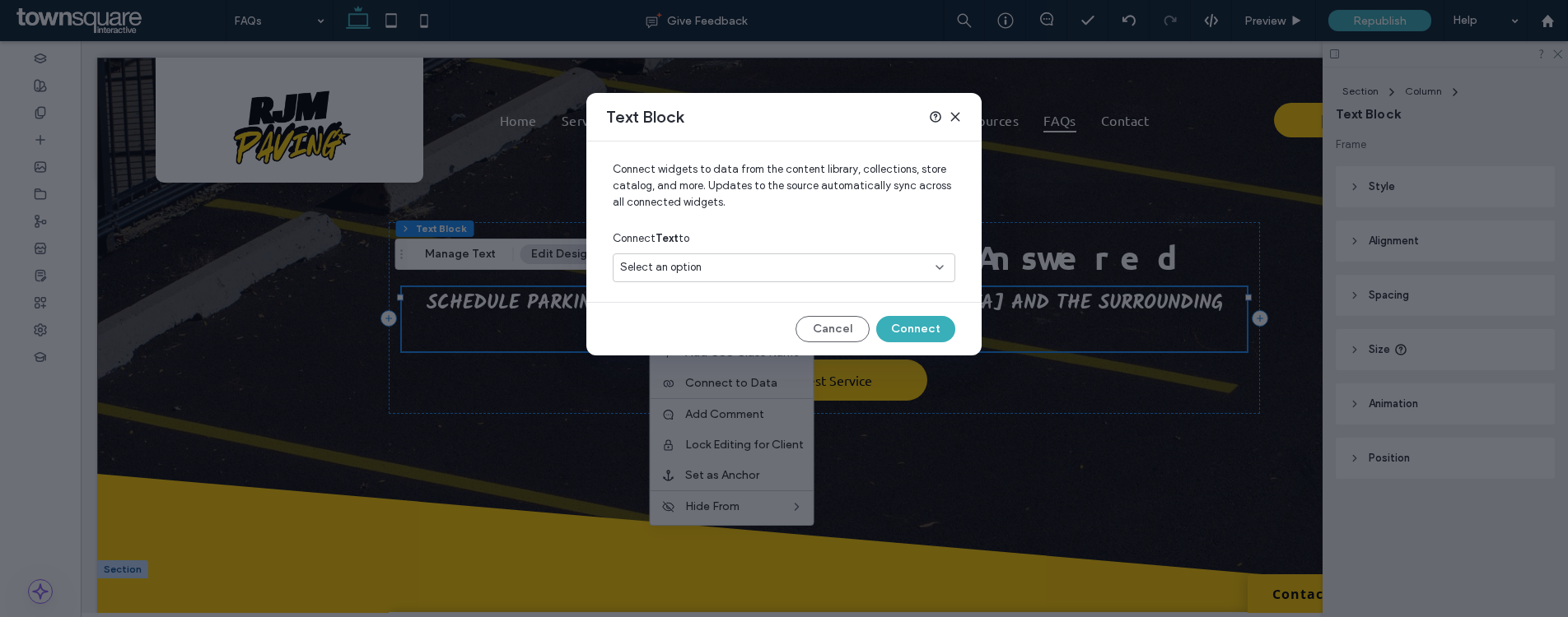
click at [874, 260] on div "Select an option" at bounding box center [774, 267] width 308 height 17
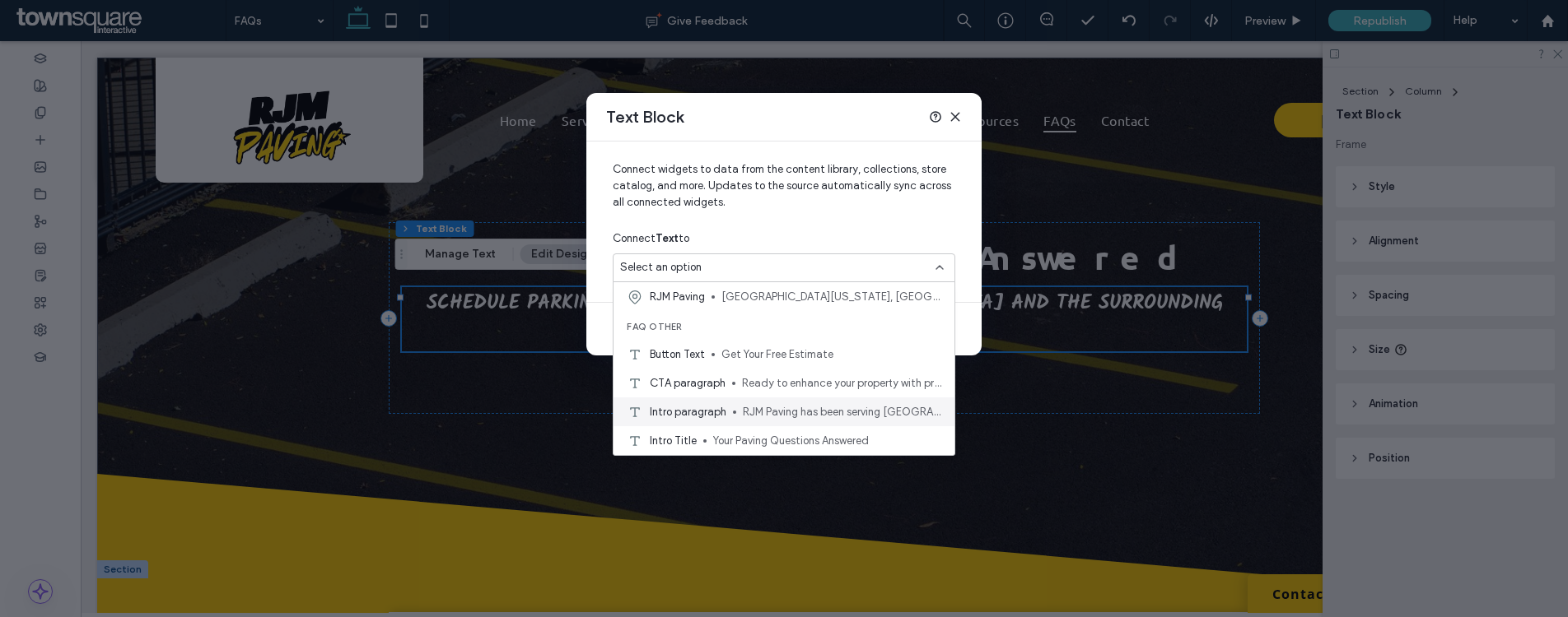
click at [851, 405] on span "RJM Paving has been serving Tewksbury and surrounding Massachusetts communities…" at bounding box center [842, 412] width 198 height 17
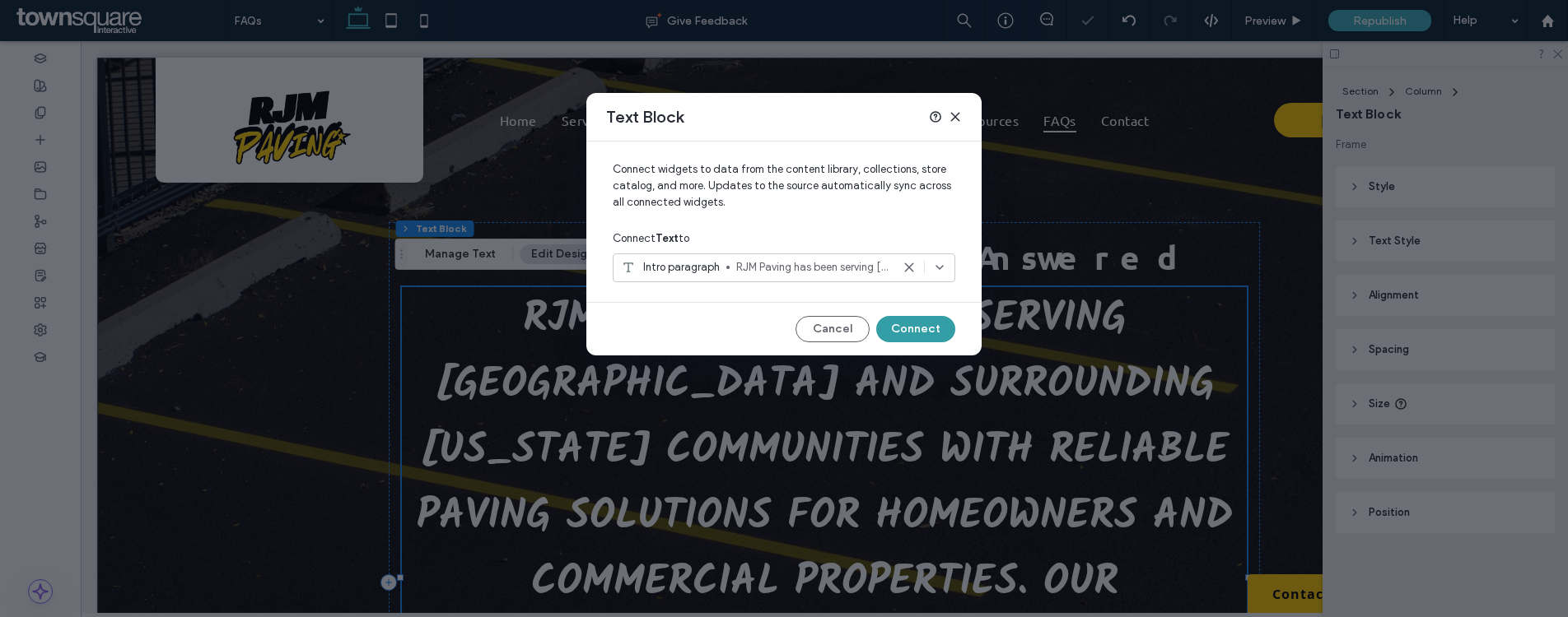
click at [924, 324] on button "Connect" at bounding box center [916, 329] width 79 height 27
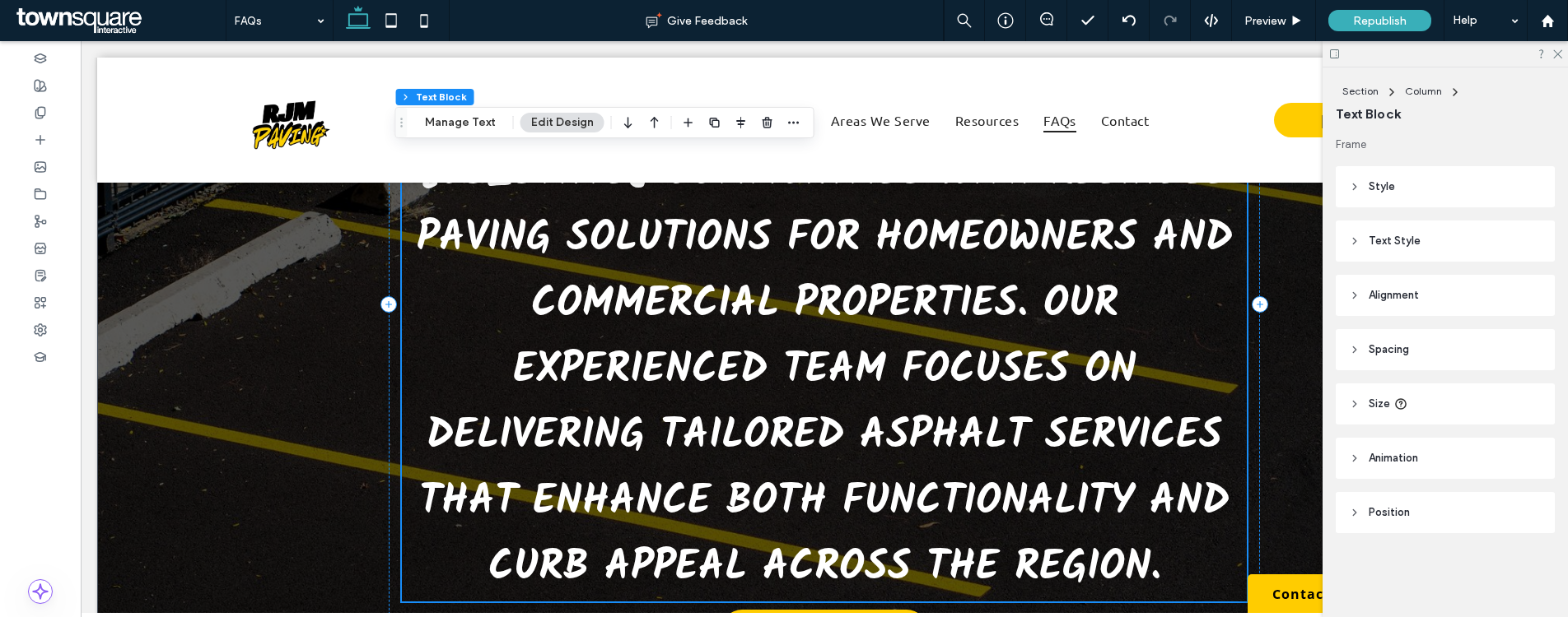
scroll to position [0, 0]
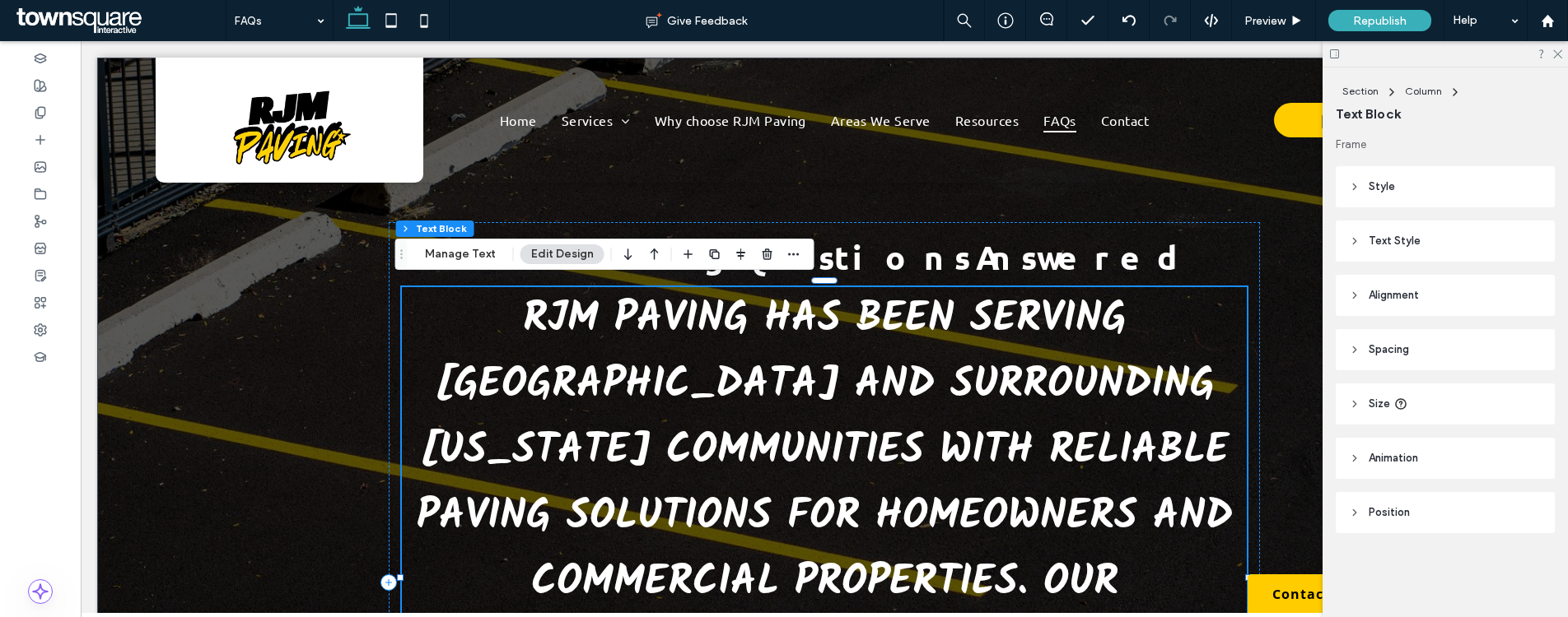
click at [723, 338] on div "RJM Paving has been serving Tewksbury and surrounding Massachusetts communities…" at bounding box center [824, 583] width 845 height 592
click at [723, 320] on div "RJM Paving has been serving Tewksbury and surrounding Massachusetts communities…" at bounding box center [824, 583] width 845 height 592
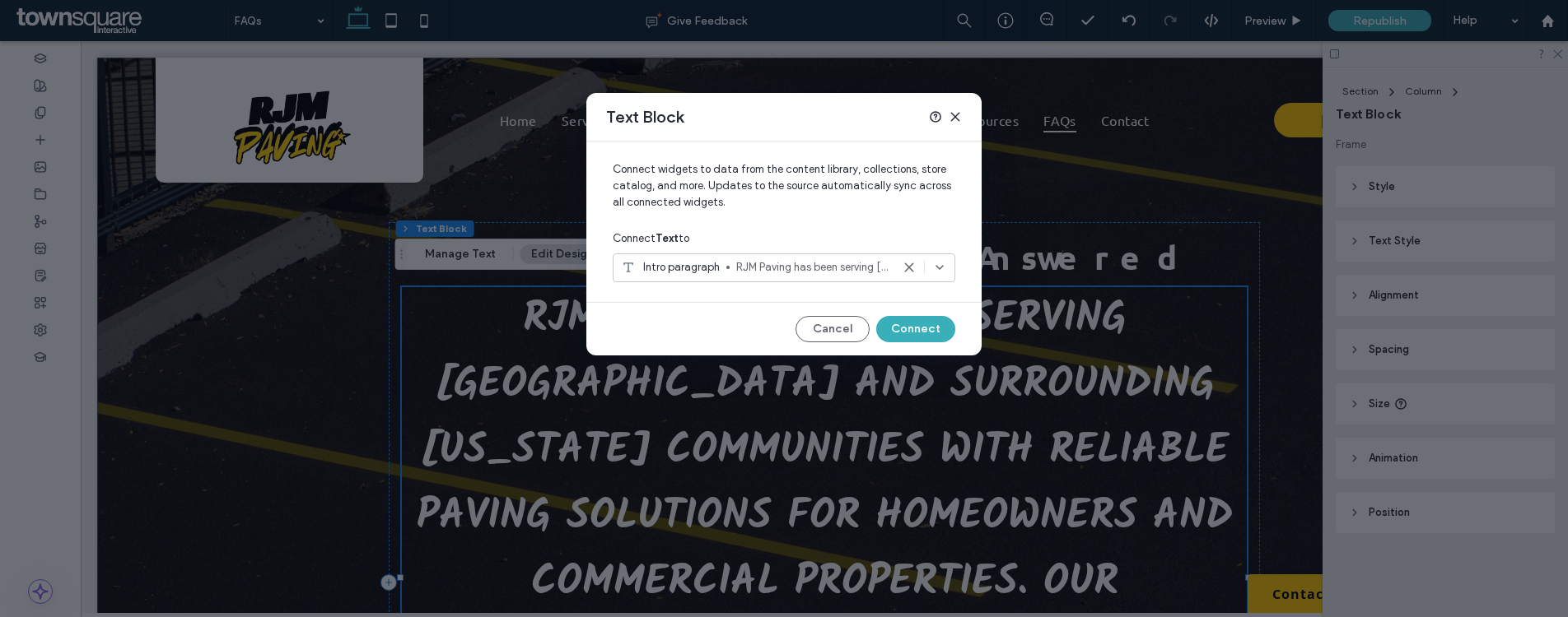
click at [830, 347] on div "Connect widgets to data from the content library, collections, store catalog, a…" at bounding box center [784, 248] width 395 height 214
click at [826, 336] on button "Cancel" at bounding box center [832, 329] width 74 height 27
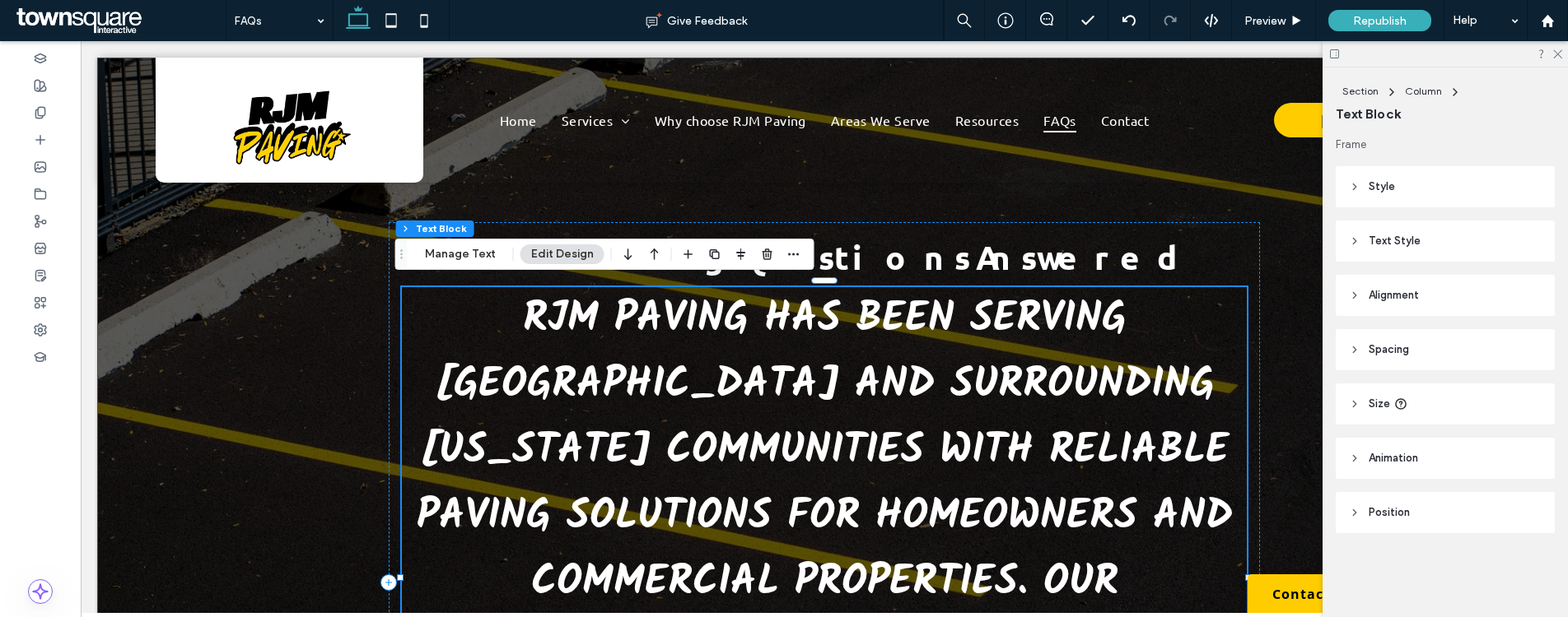
click at [558, 253] on button "Edit Design" at bounding box center [562, 254] width 84 height 19
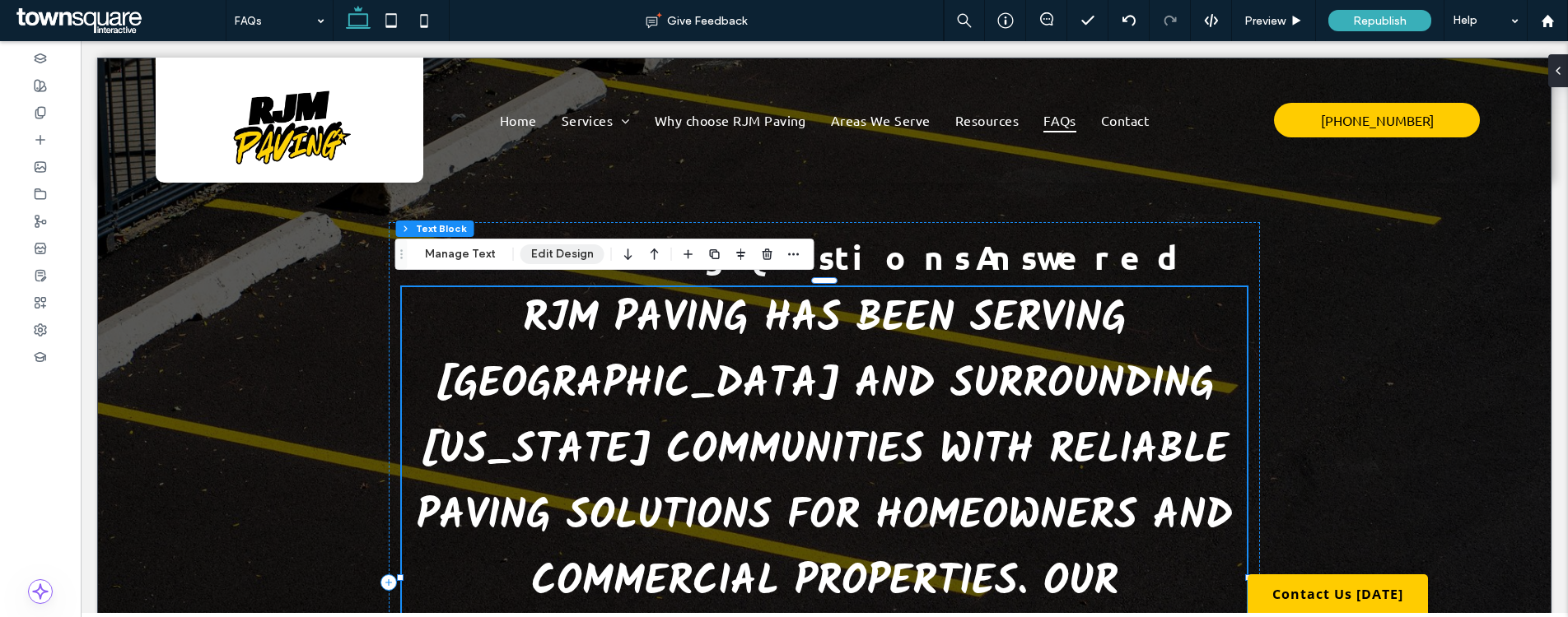
click at [561, 251] on button "Edit Design" at bounding box center [562, 254] width 84 height 19
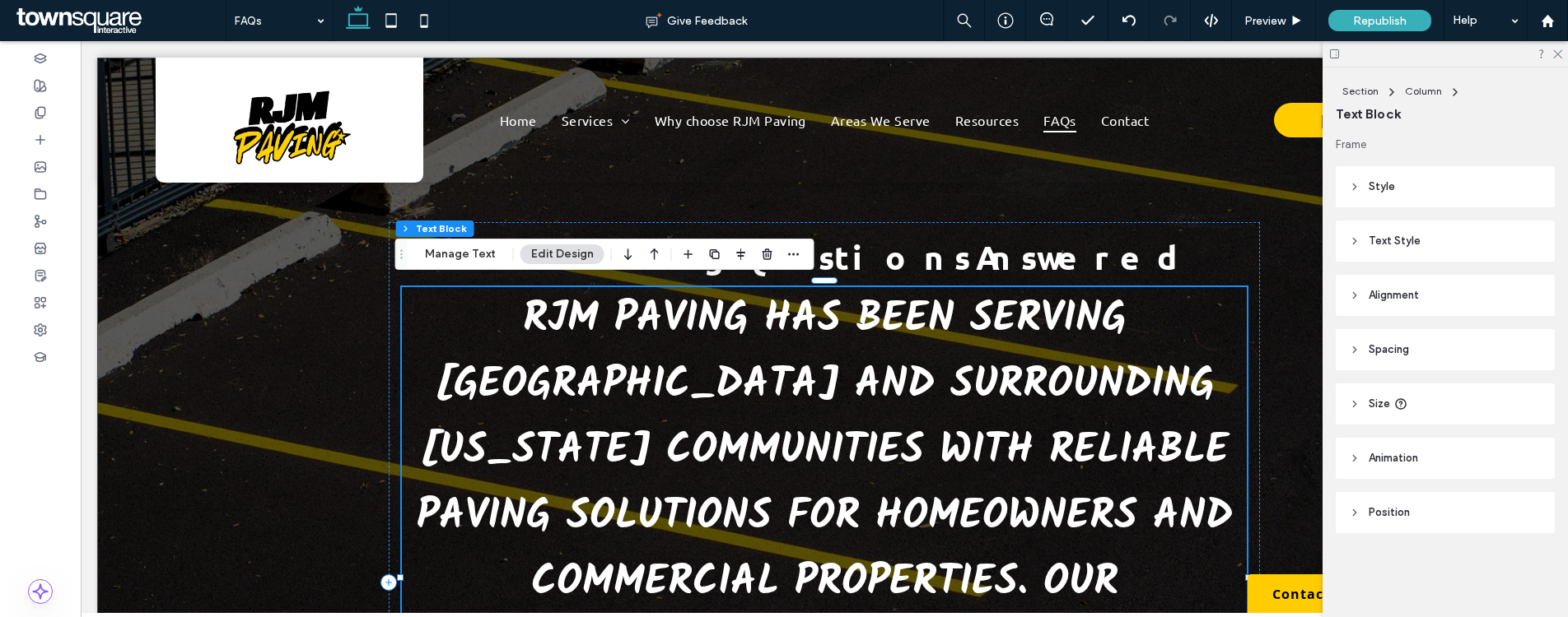
click at [1424, 237] on header "Text Style" at bounding box center [1444, 241] width 219 height 42
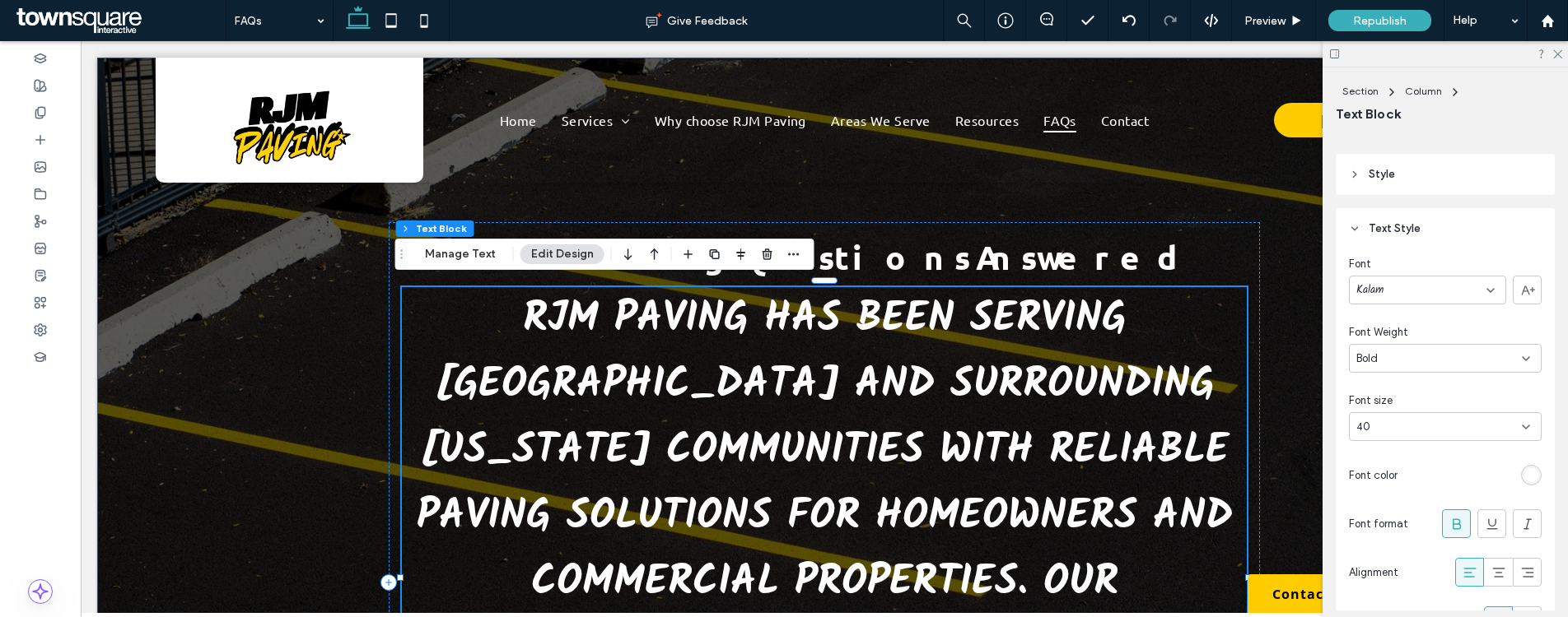
scroll to position [22, 0]
click at [1519, 413] on icon at bounding box center [1526, 417] width 13 height 13
click at [1420, 496] on div "30" at bounding box center [1440, 491] width 182 height 29
click at [1523, 417] on use at bounding box center [1526, 418] width 6 height 4
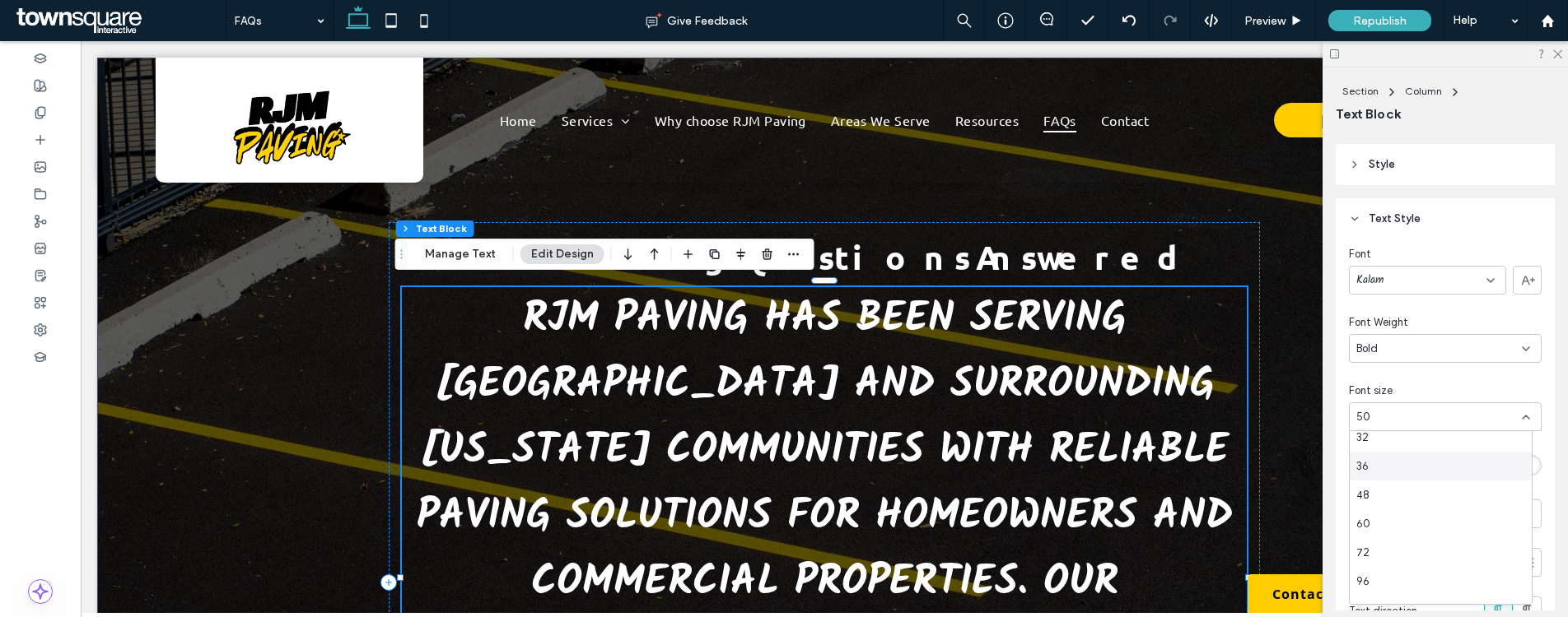
scroll to position [284, 0]
click at [1419, 482] on div "36" at bounding box center [1440, 478] width 182 height 29
click at [1425, 424] on div "50" at bounding box center [1434, 417] width 158 height 17
click at [1394, 533] on div "30" at bounding box center [1440, 541] width 182 height 29
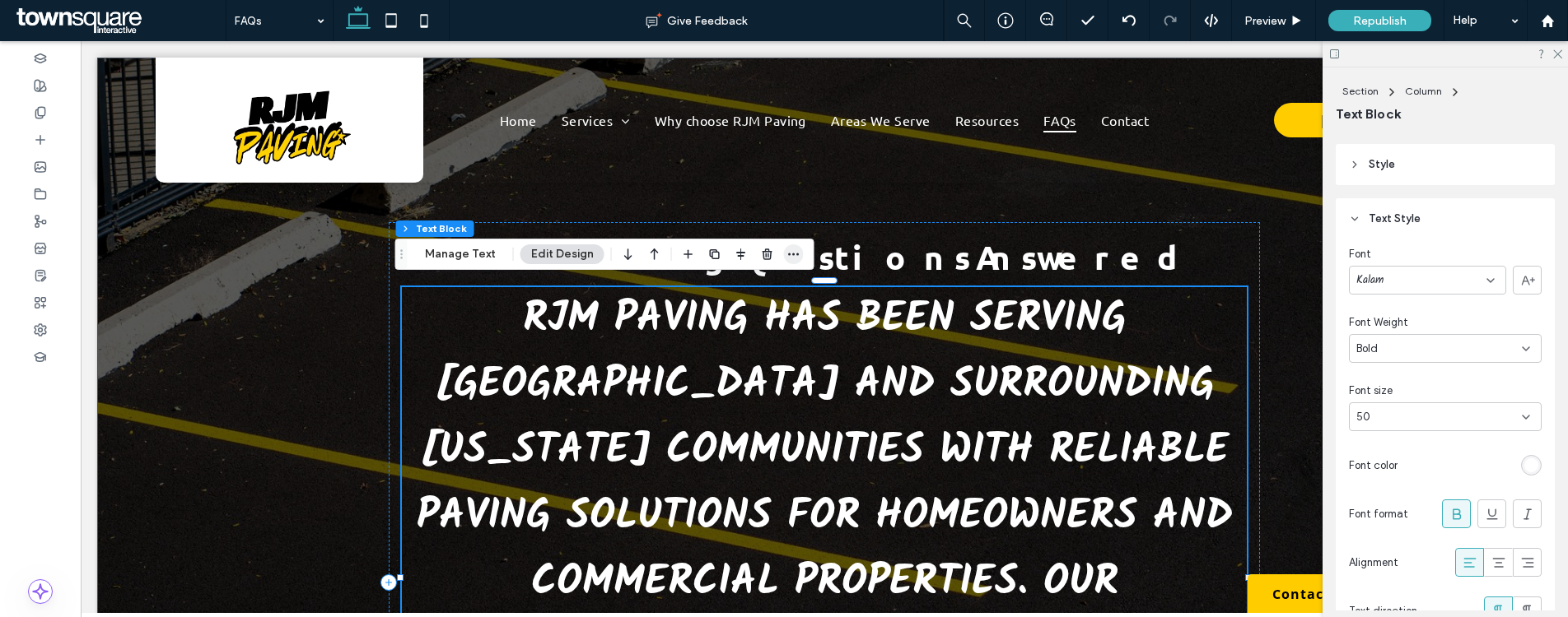
click at [796, 262] on span "button" at bounding box center [793, 254] width 19 height 19
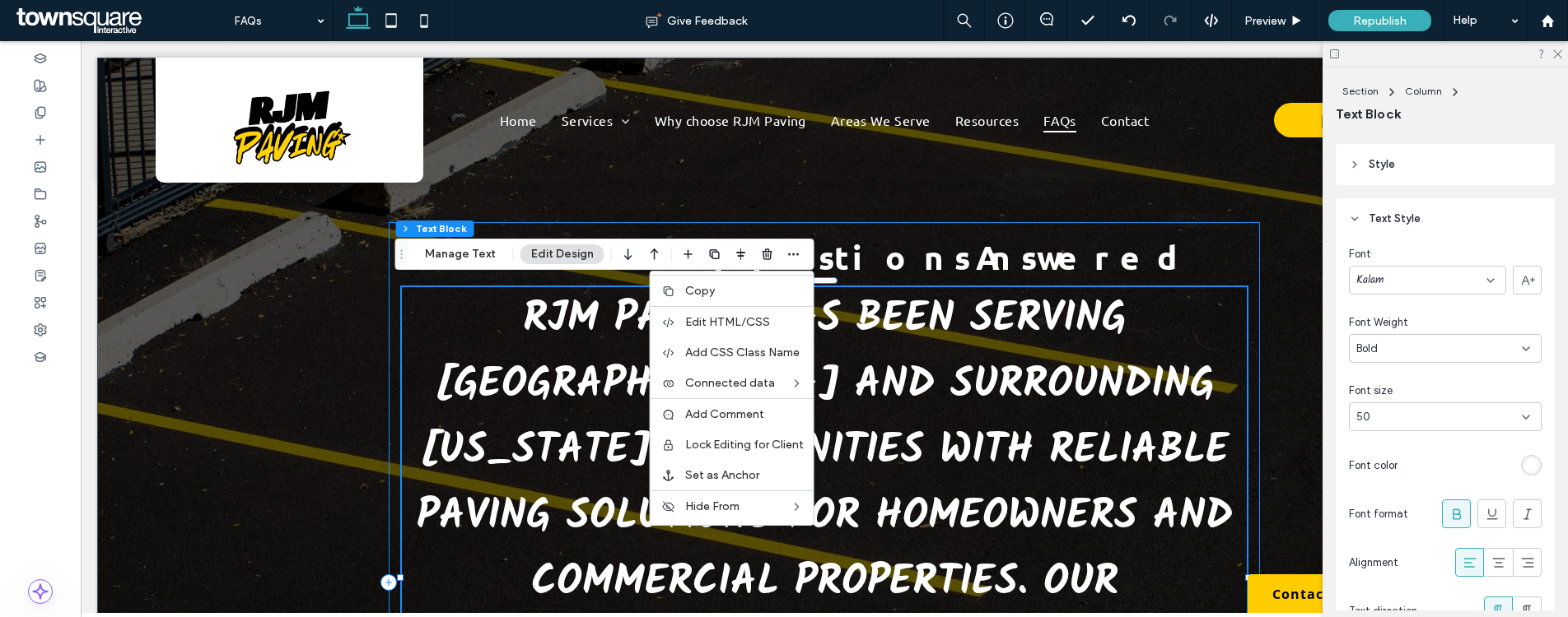
click at [569, 275] on div "Your Paving Questions Answered RJM Paving has been serving Tewksbury and surrou…" at bounding box center [824, 582] width 872 height 720
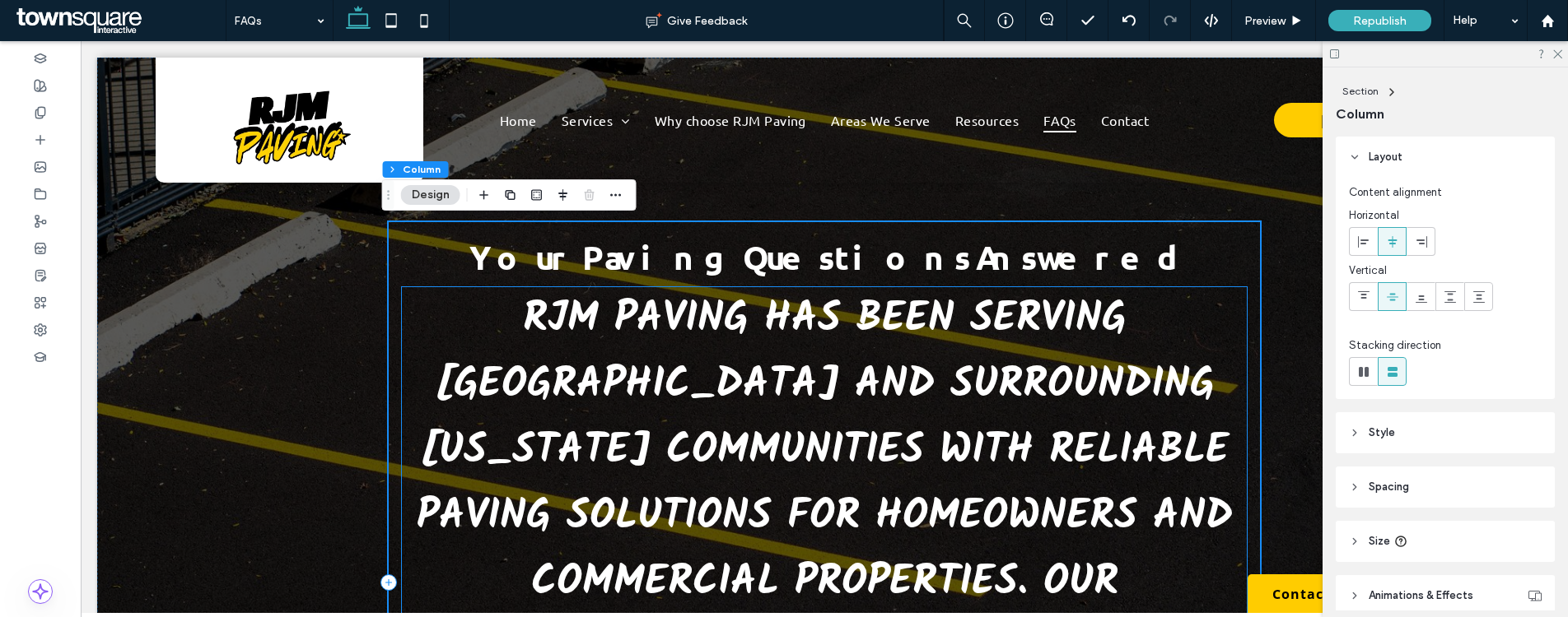
click at [586, 339] on div "RJM Paving has been serving Tewksbury and surrounding Massachusetts communities…" at bounding box center [824, 583] width 845 height 592
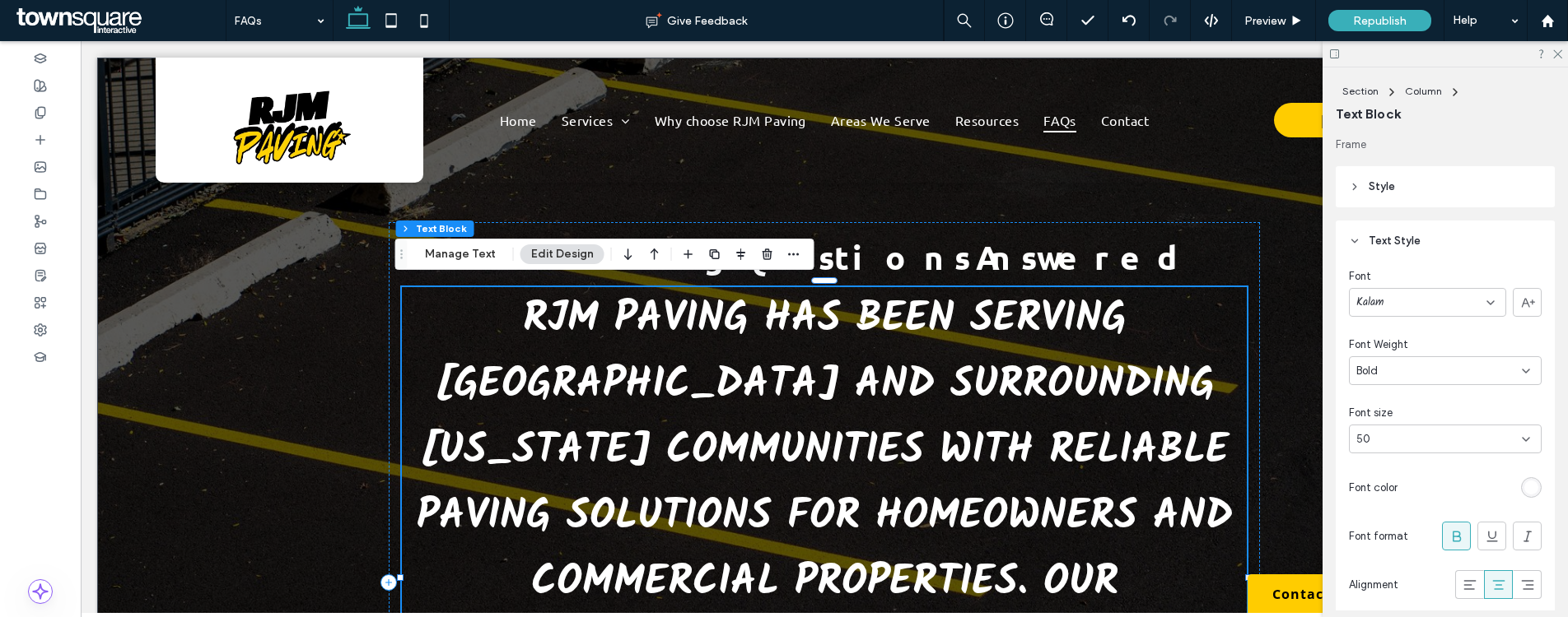
click at [619, 328] on div "RJM Paving has been serving Tewksbury and surrounding Massachusetts communities…" at bounding box center [824, 583] width 845 height 592
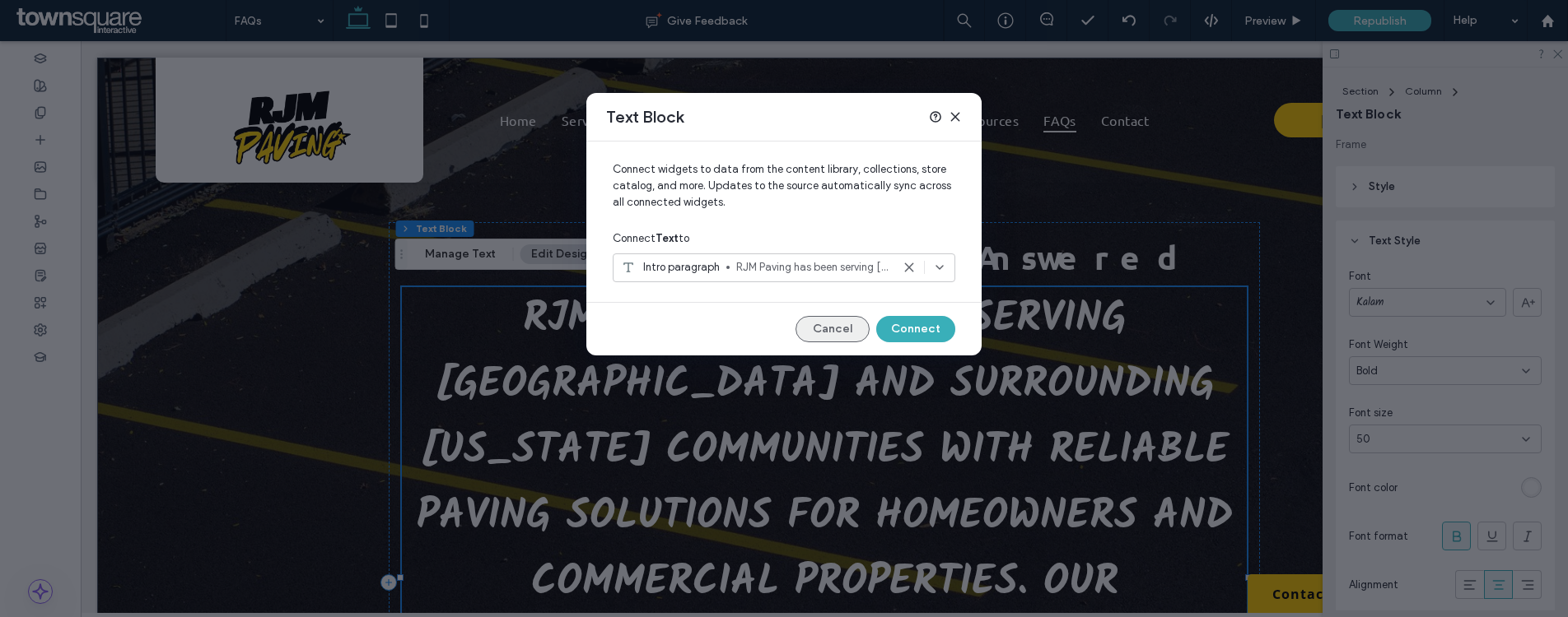
click at [847, 329] on button "Cancel" at bounding box center [832, 329] width 74 height 27
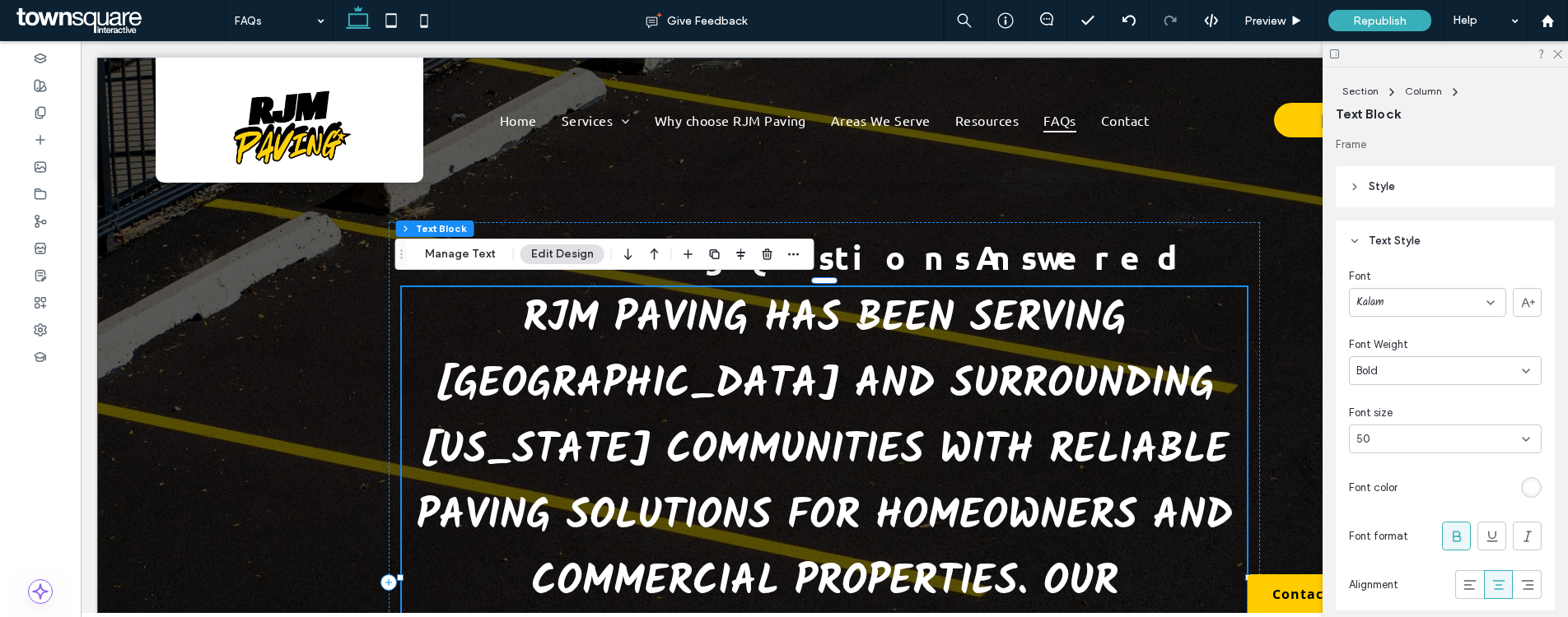
click at [868, 305] on div "RJM Paving has been serving Tewksbury and surrounding Massachusetts communities…" at bounding box center [824, 583] width 845 height 592
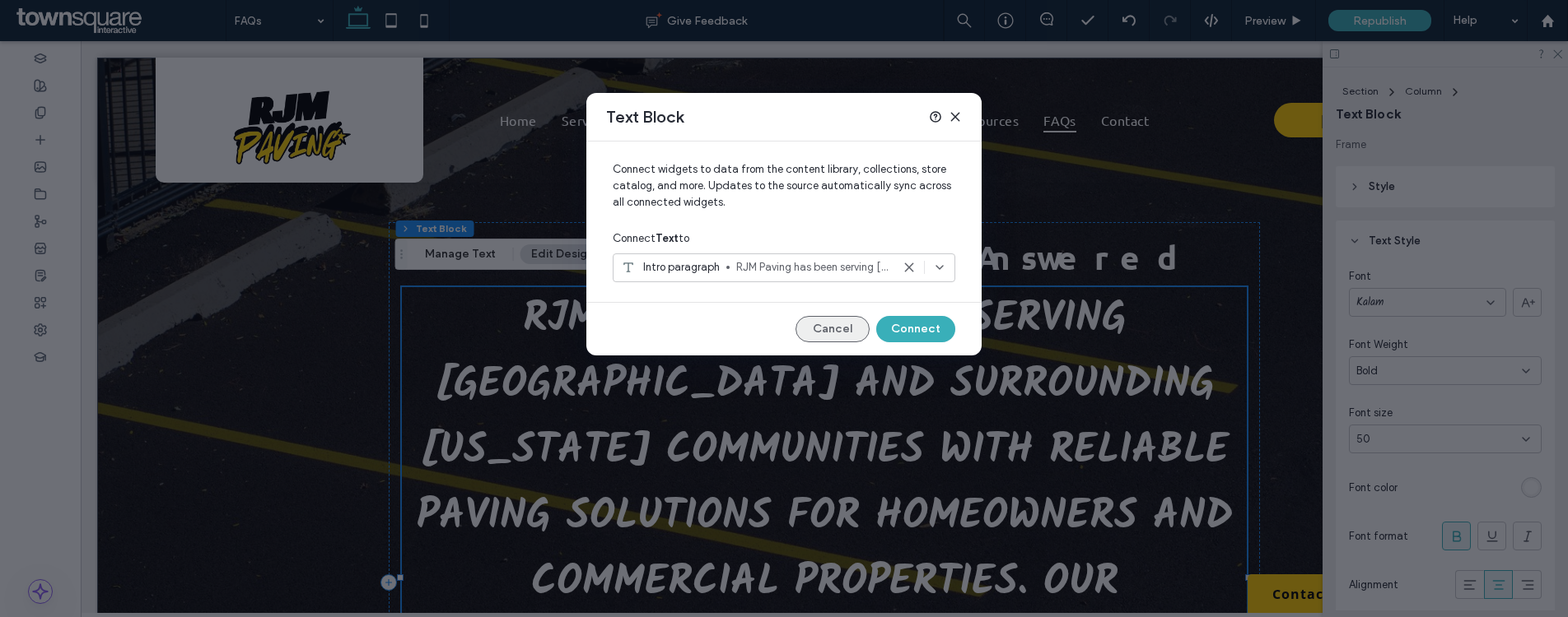
drag, startPoint x: 828, startPoint y: 335, endPoint x: 784, endPoint y: 260, distance: 87.0
click at [828, 335] on button "Cancel" at bounding box center [832, 329] width 74 height 27
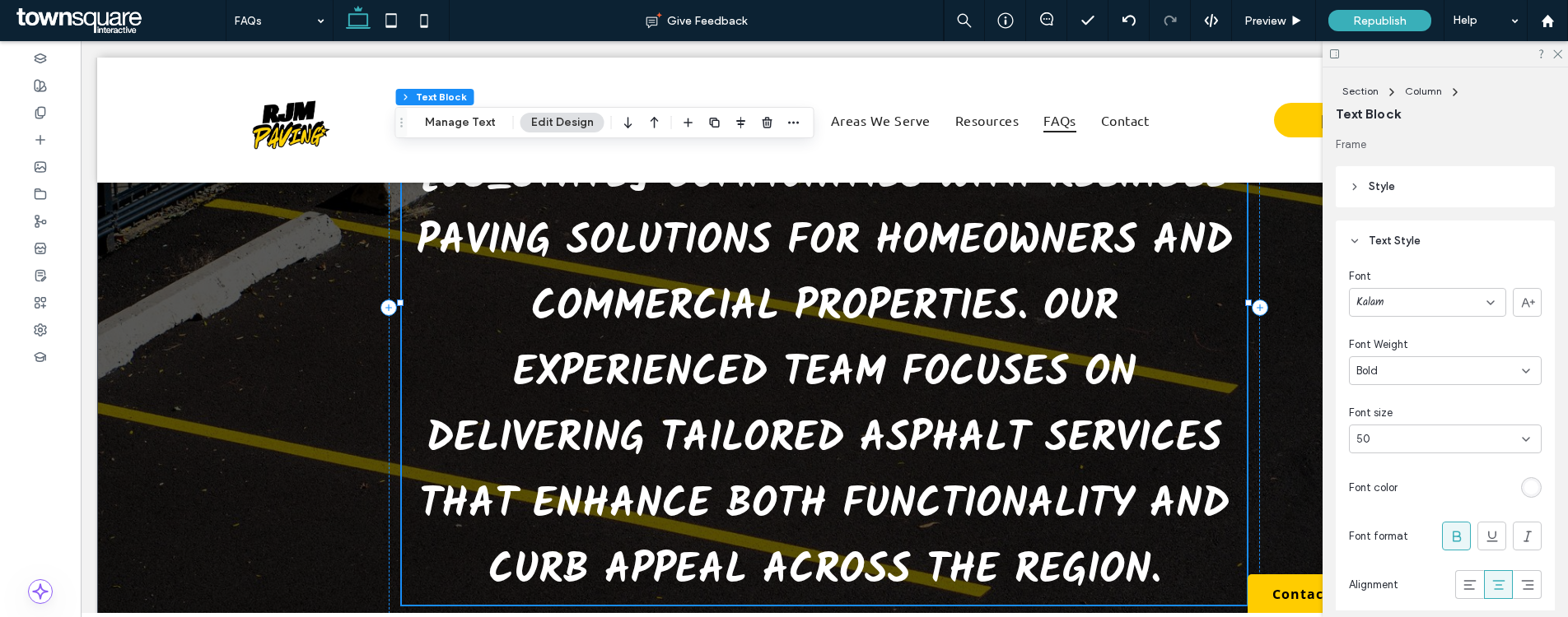
click at [935, 299] on div "RJM Paving has been serving Tewksbury and surrounding Massachusetts communities…" at bounding box center [824, 308] width 845 height 592
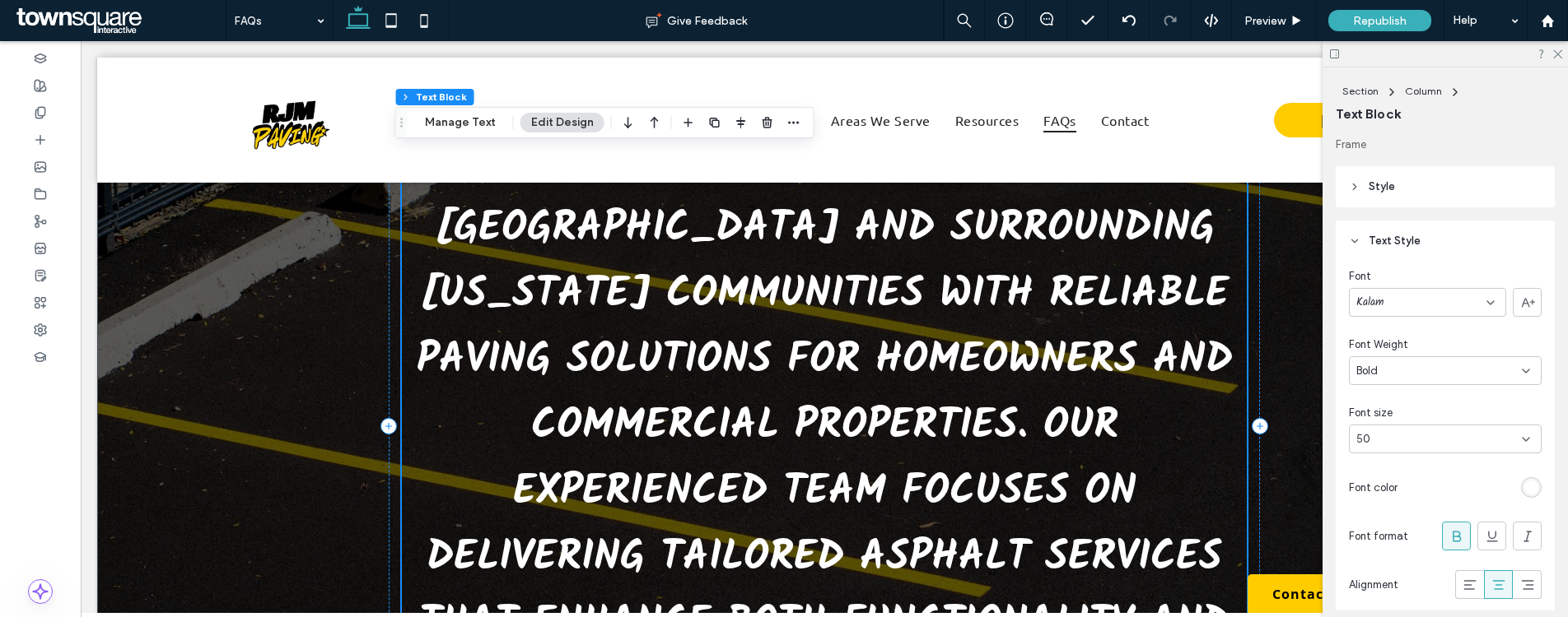
scroll to position [0, 0]
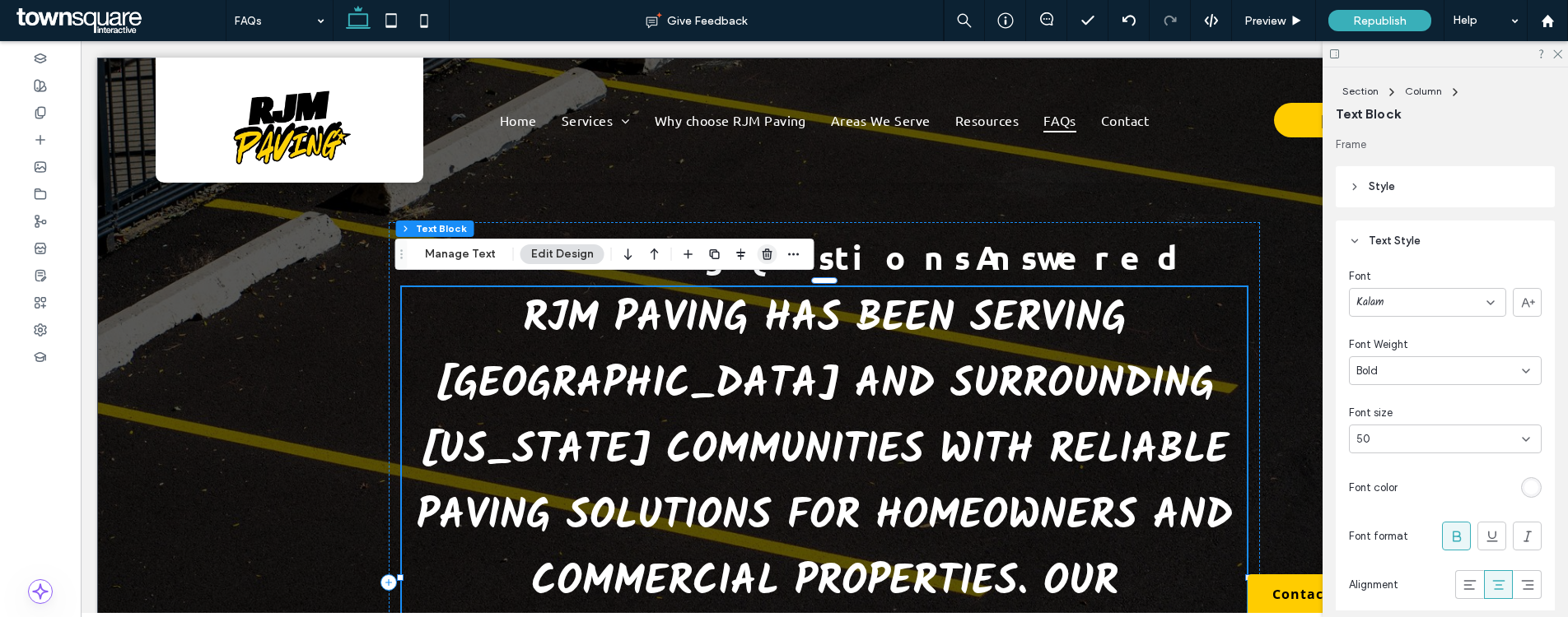
click at [768, 255] on icon "button" at bounding box center [767, 255] width 13 height 13
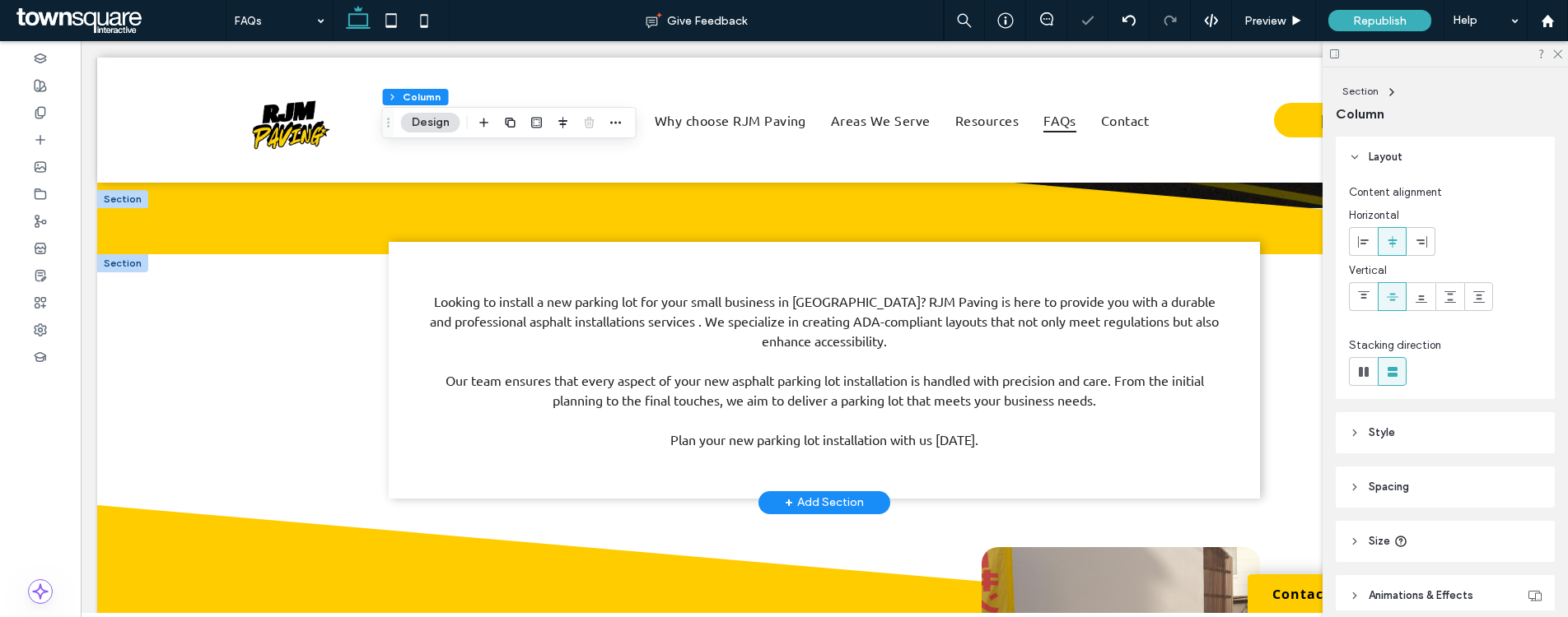
scroll to position [370, 0]
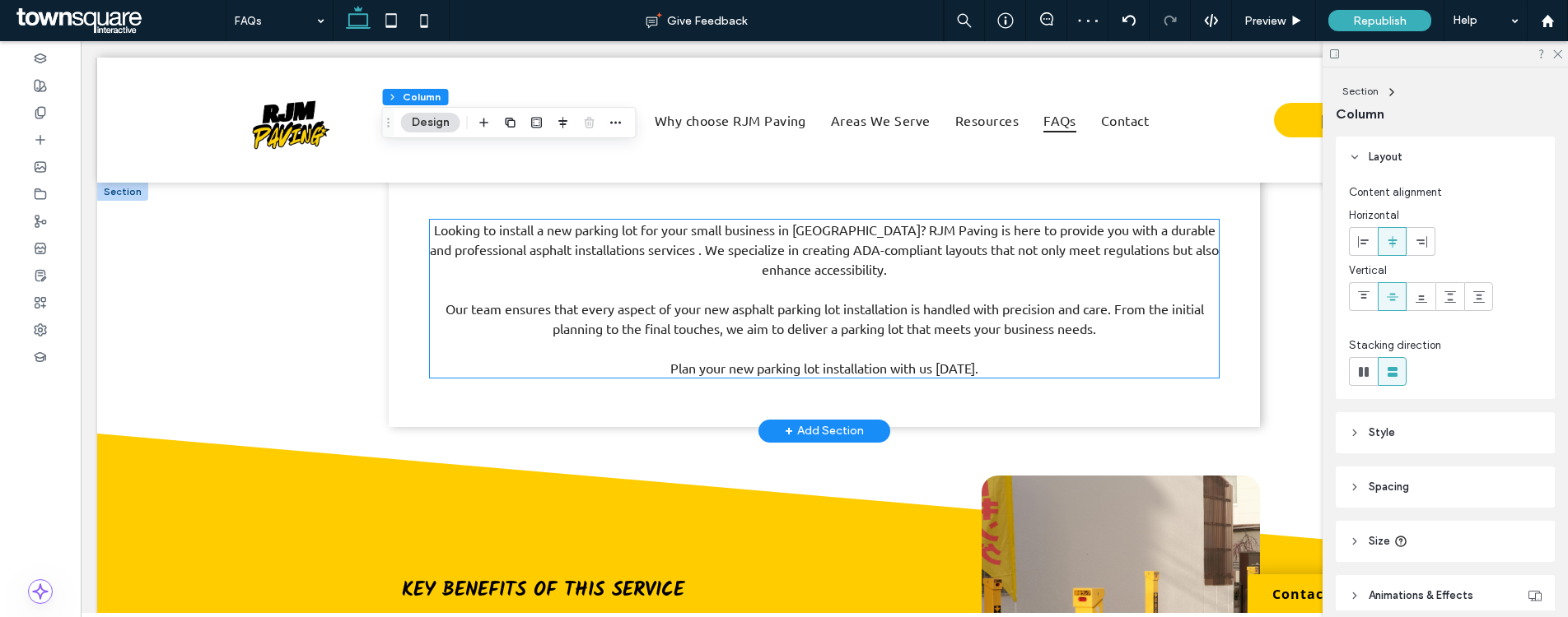
click at [731, 304] on span "Our team ensures that every aspect of your new asphalt parking lot installation…" at bounding box center [825, 318] width 759 height 36
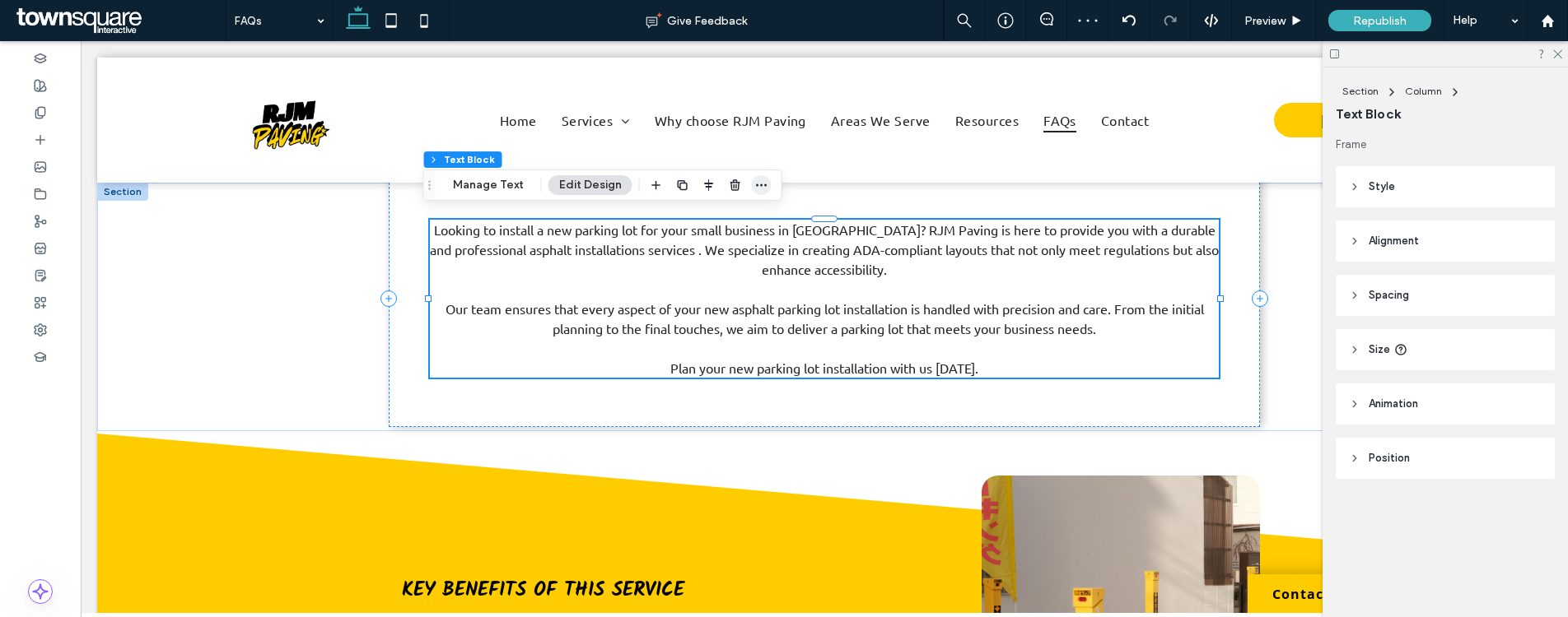
click at [767, 184] on span "button" at bounding box center [761, 184] width 19 height 19
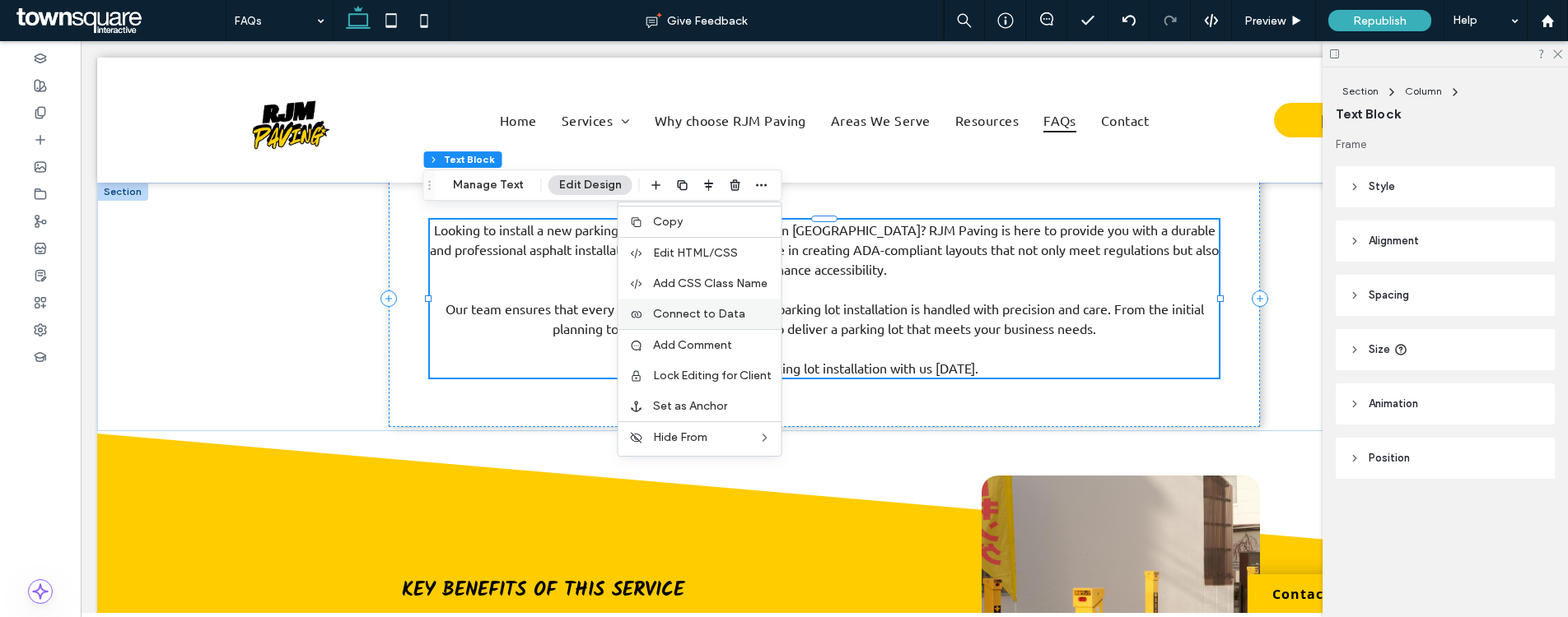
click at [732, 321] on div "Connect to Data" at bounding box center [700, 314] width 163 height 30
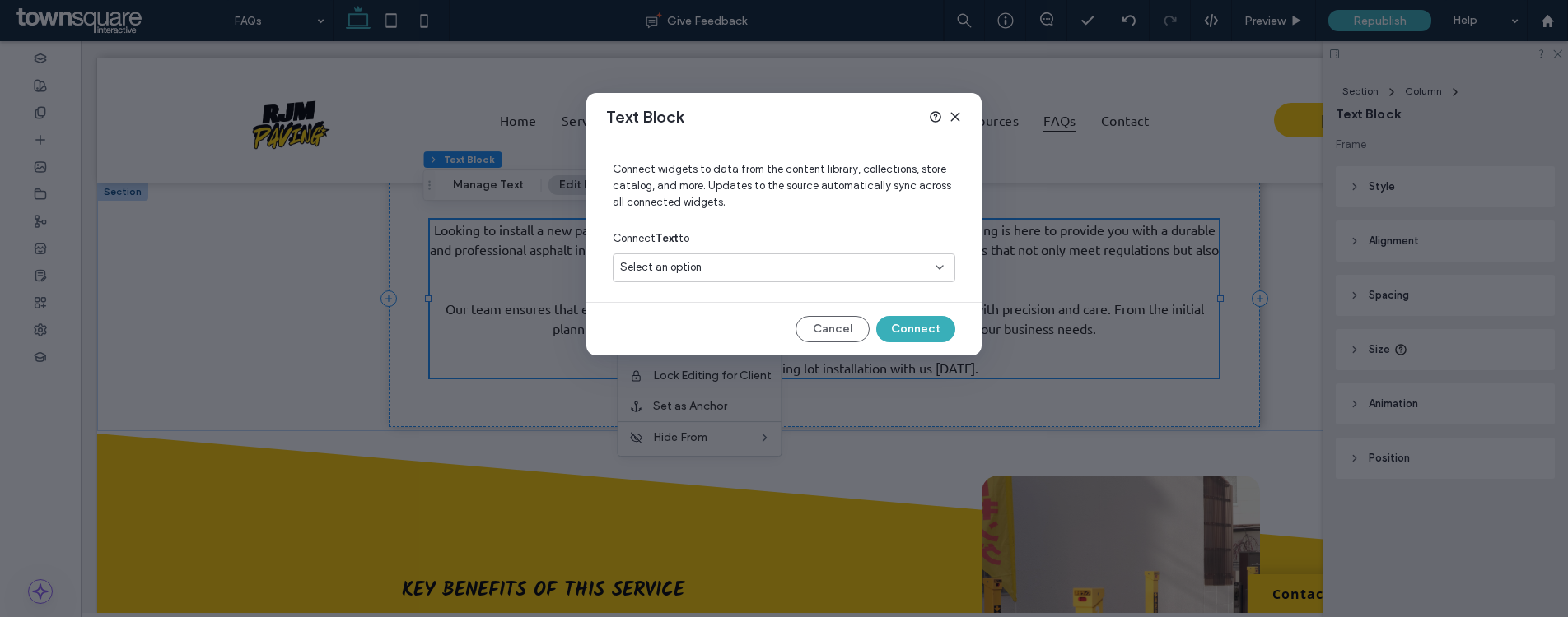
click at [818, 274] on div "Select an option" at bounding box center [774, 267] width 308 height 17
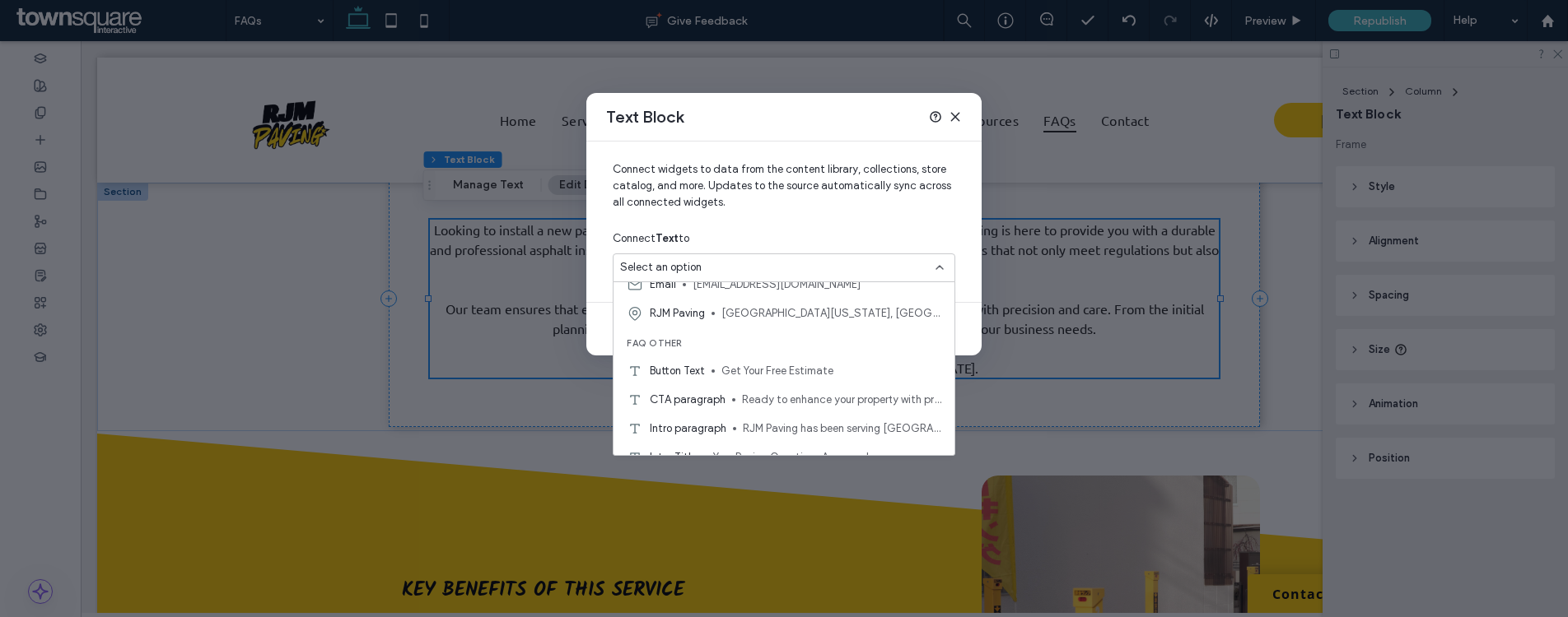
scroll to position [231, 0]
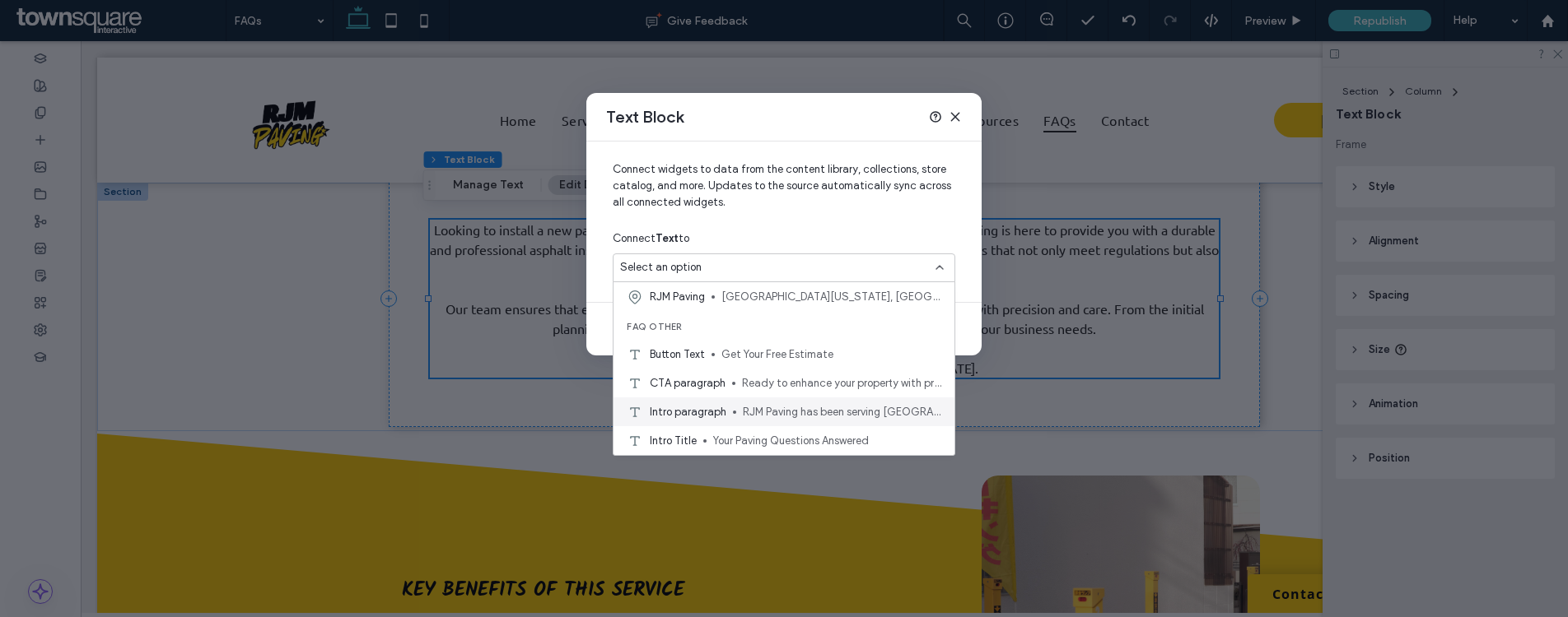
click at [803, 417] on span "RJM Paving has been serving Tewksbury and surrounding Massachusetts communities…" at bounding box center [842, 412] width 198 height 17
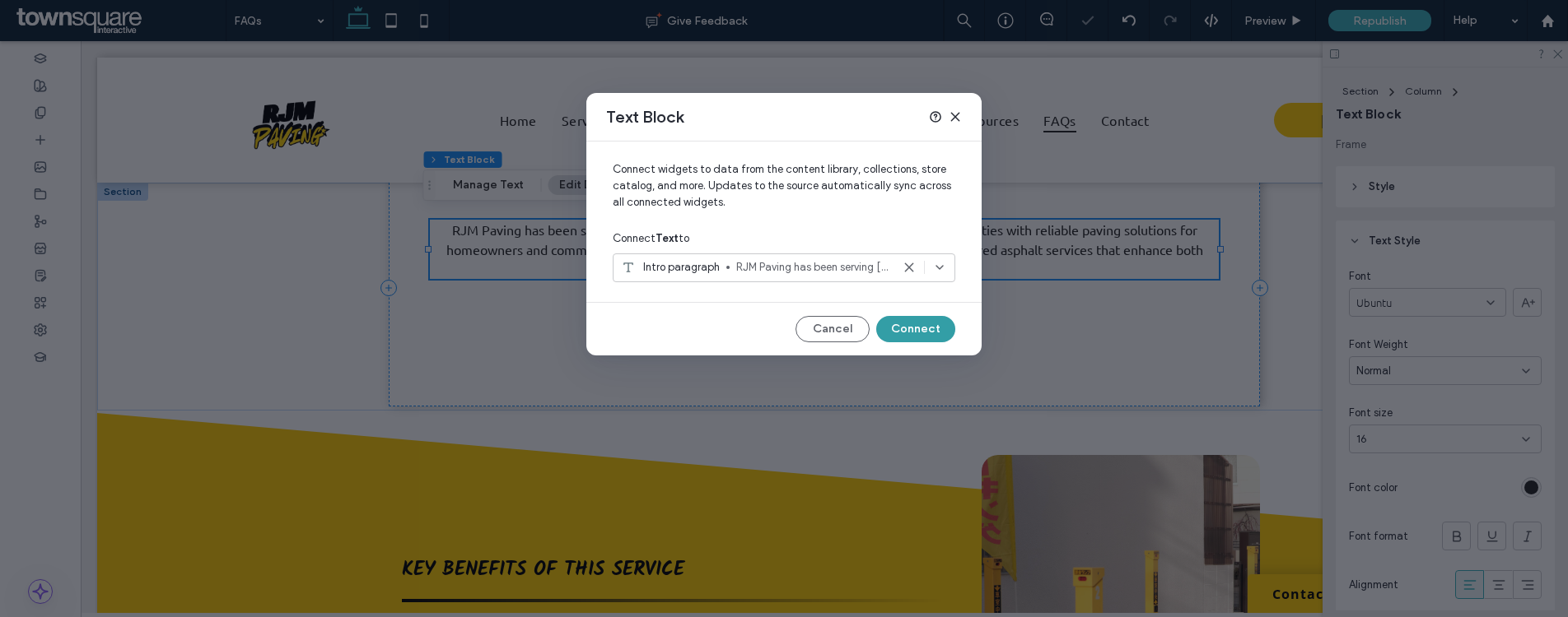
click at [904, 325] on button "Connect" at bounding box center [916, 329] width 79 height 27
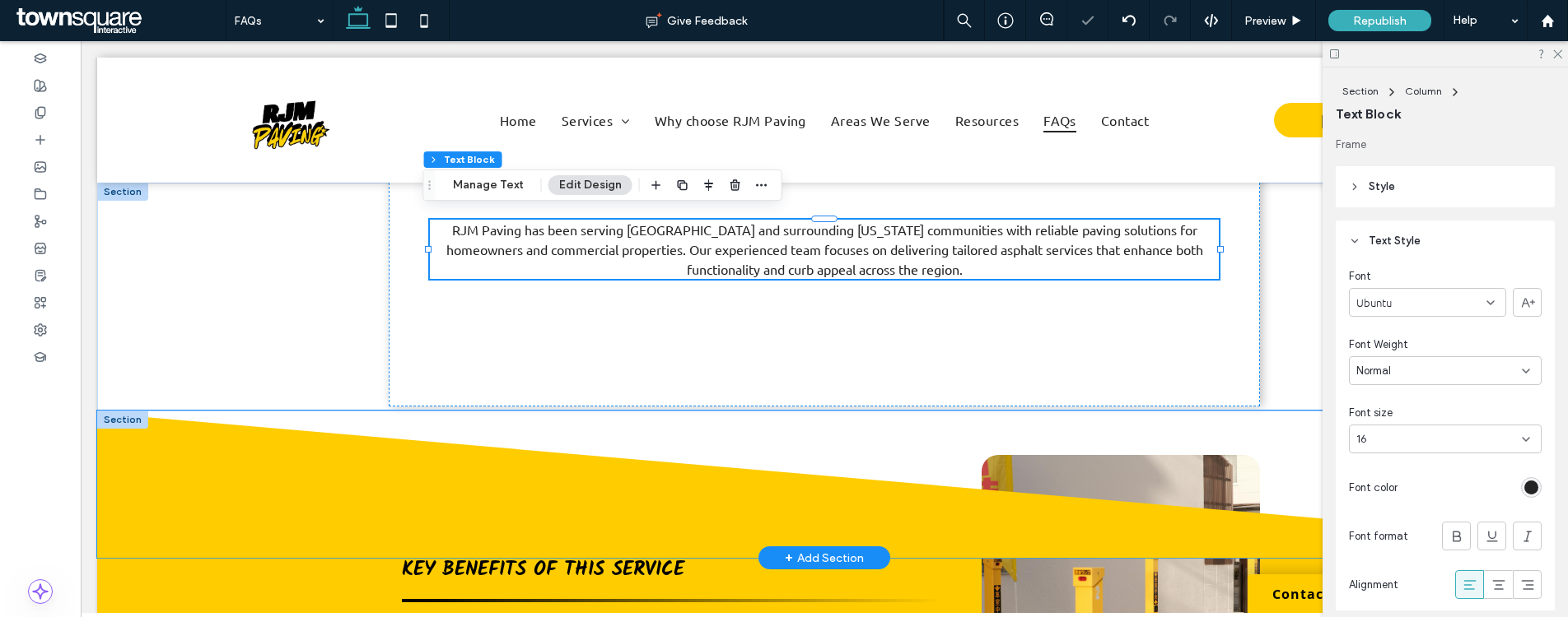
click at [812, 469] on icon at bounding box center [824, 486] width 1454 height 146
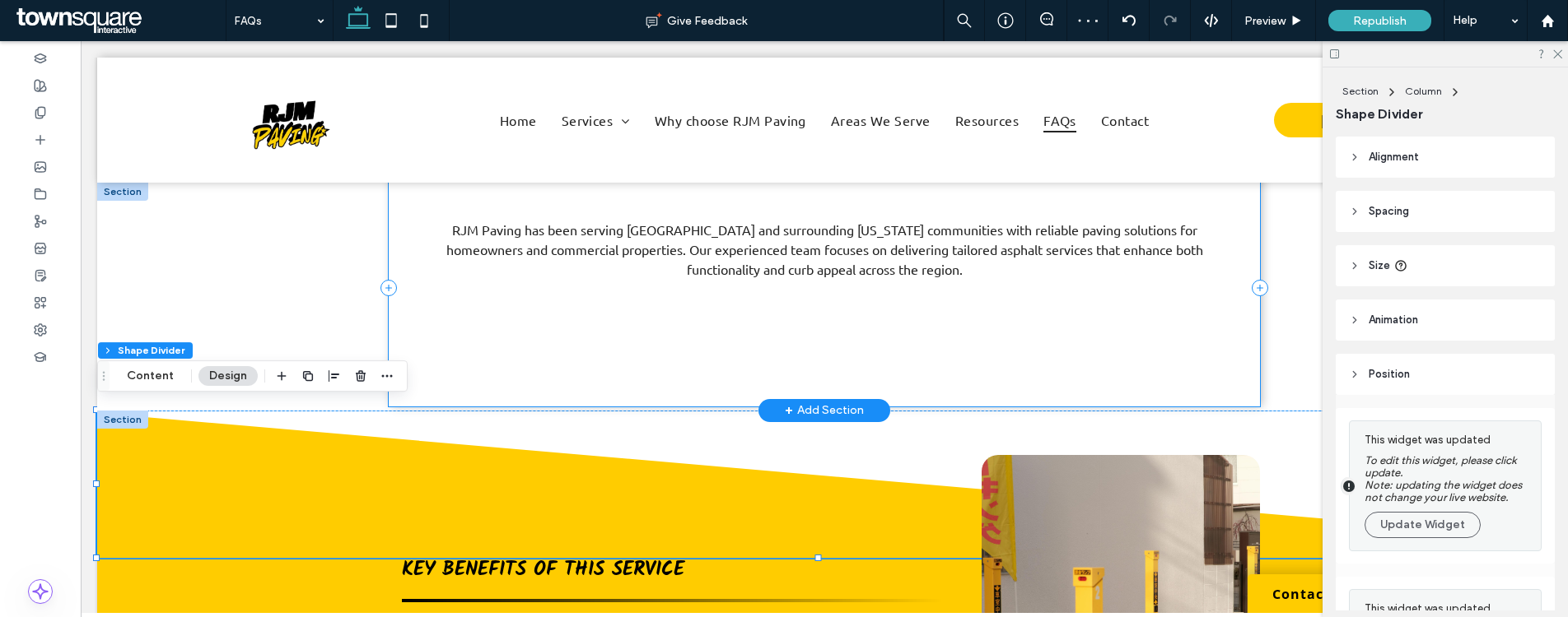
click at [786, 347] on div "RJM Paving has been serving Tewksbury and surrounding Massachusetts communities…" at bounding box center [824, 289] width 872 height 236
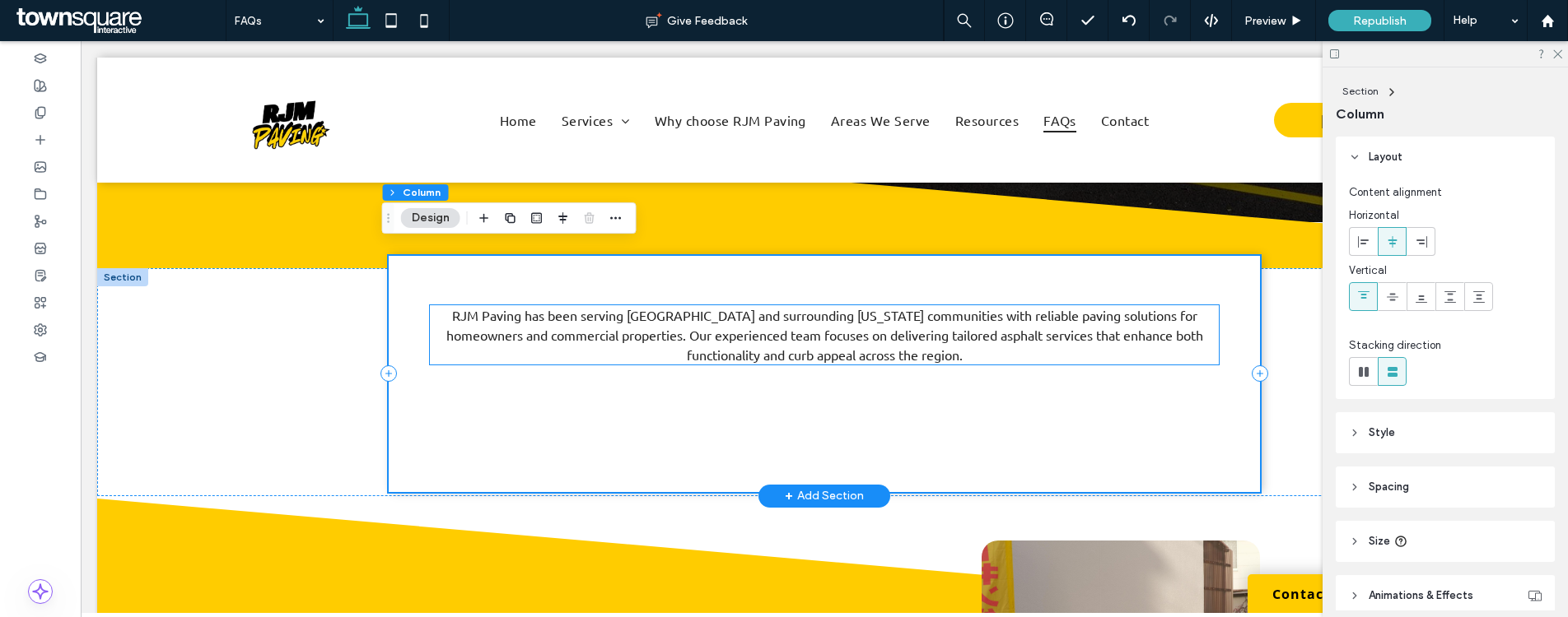
scroll to position [288, 0]
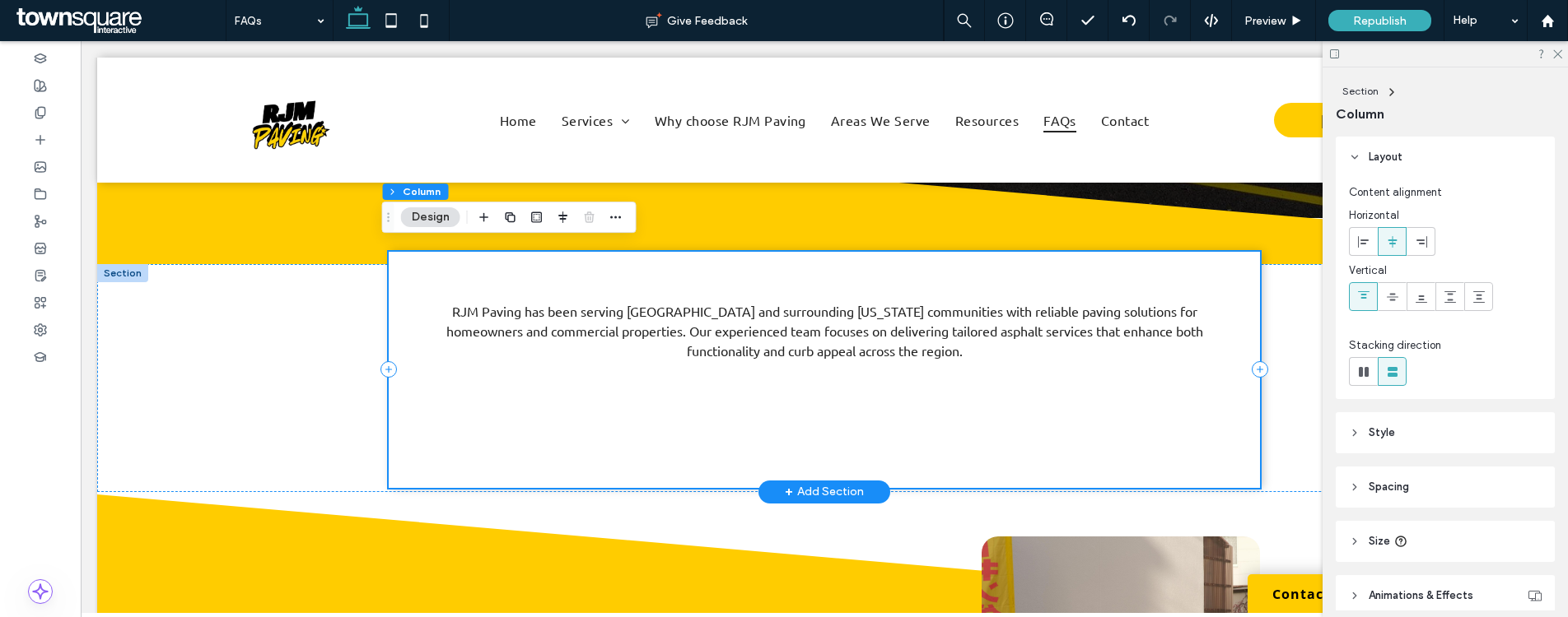
click at [790, 420] on div "RJM Paving has been serving Tewksbury and surrounding Massachusetts communities…" at bounding box center [824, 370] width 872 height 236
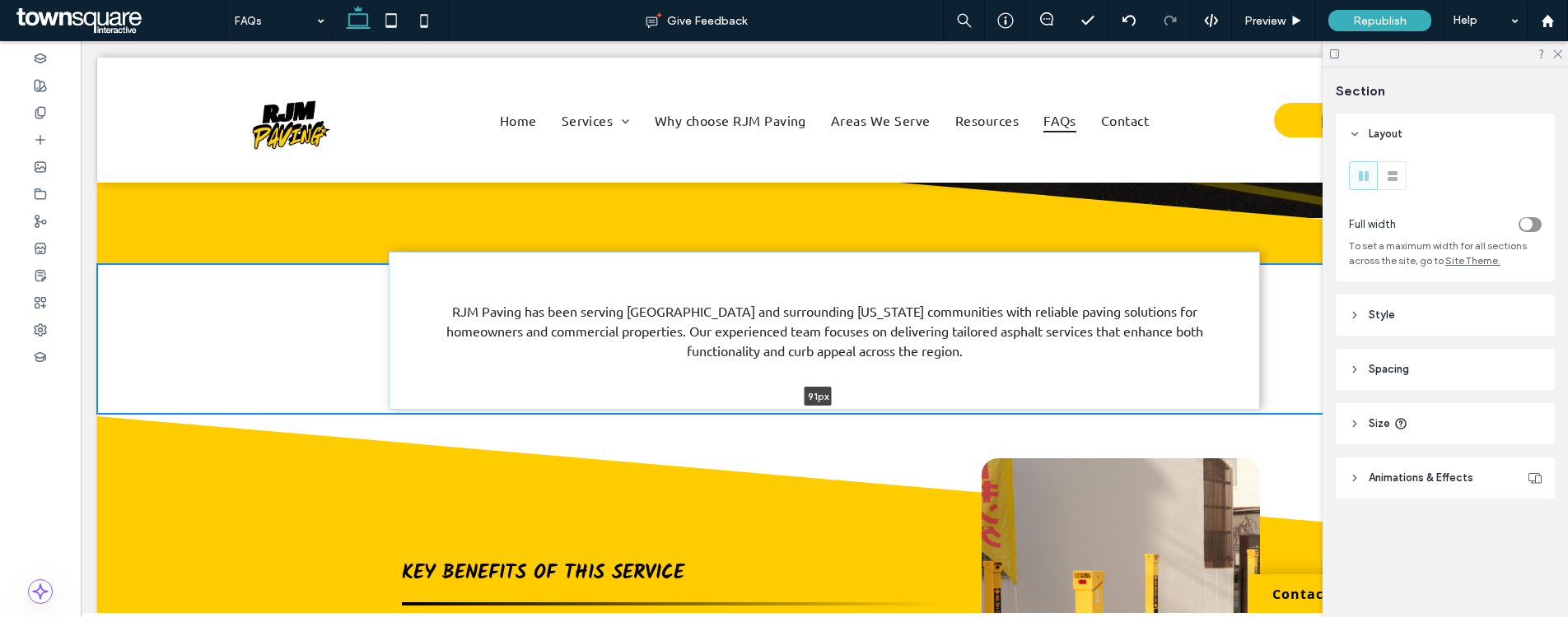
drag, startPoint x: 633, startPoint y: 482, endPoint x: 692, endPoint y: 355, distance: 140.0
click at [660, 328] on div "RJM Paving has been serving Tewksbury and surrounding Massachusetts communities…" at bounding box center [824, 338] width 1454 height 149
type input "**"
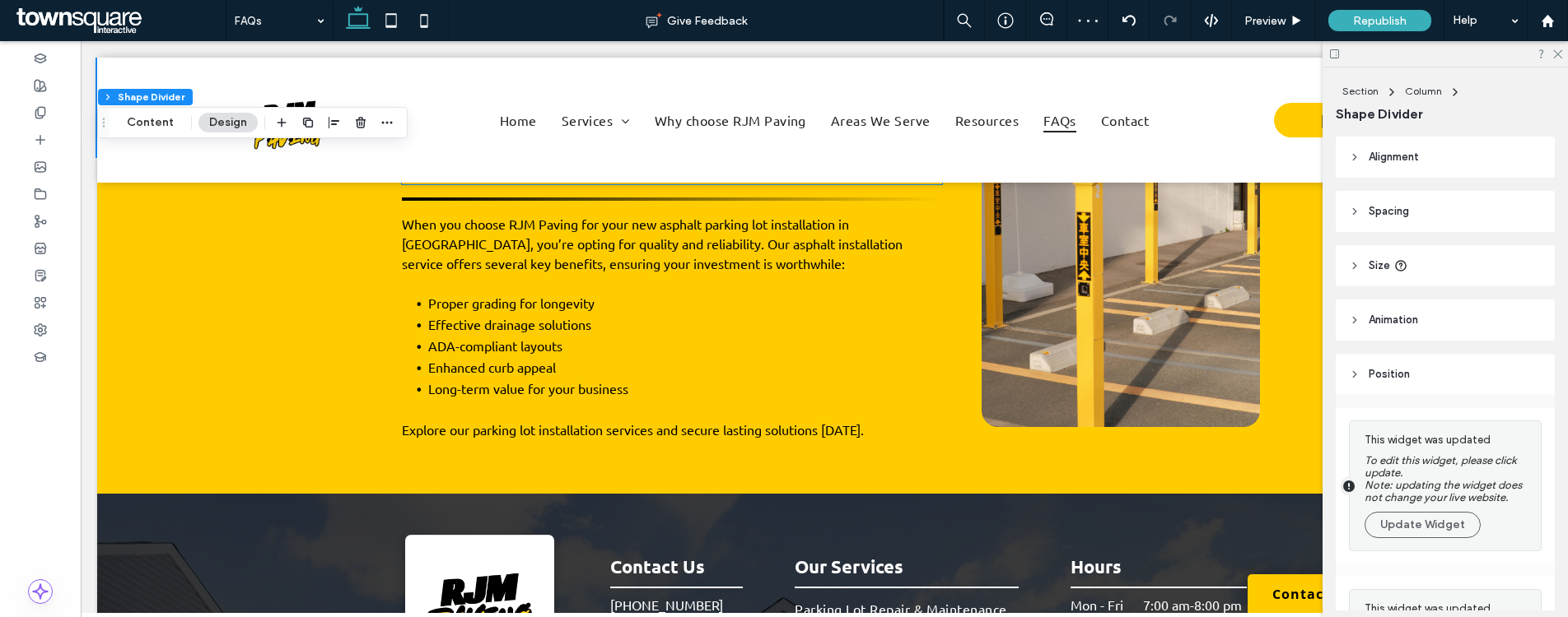
scroll to position [510, 0]
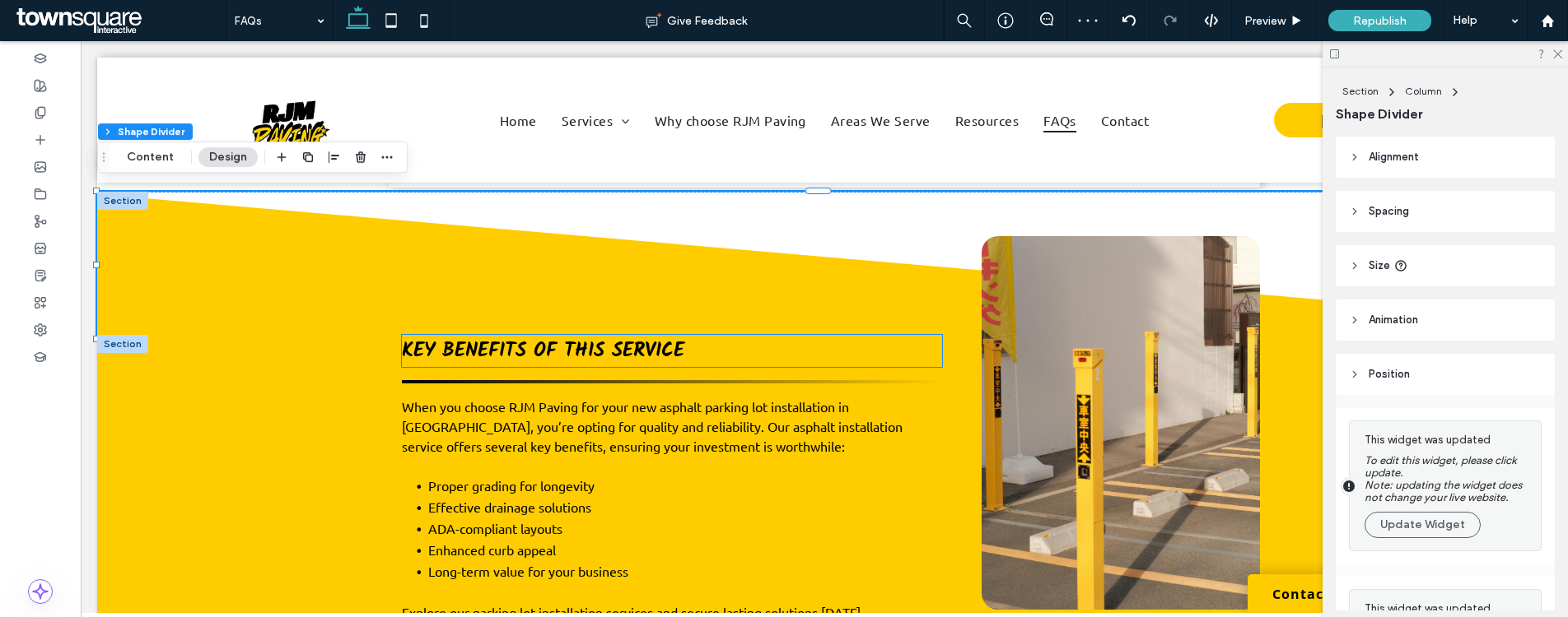
click at [542, 345] on span "Key Benefits of This Service" at bounding box center [543, 350] width 282 height 32
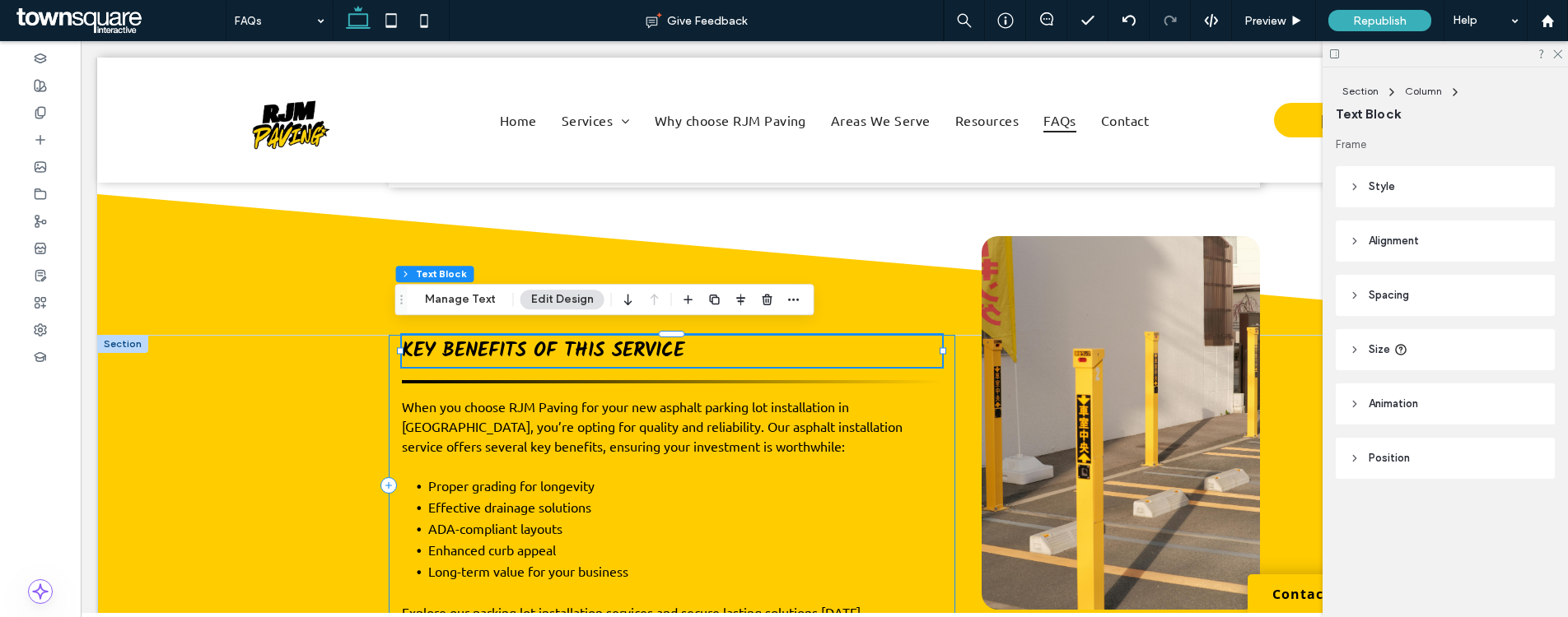
click at [392, 378] on div "Key Benefits of This Service When you choose RJM Paving for your new asphalt pa…" at bounding box center [672, 485] width 567 height 301
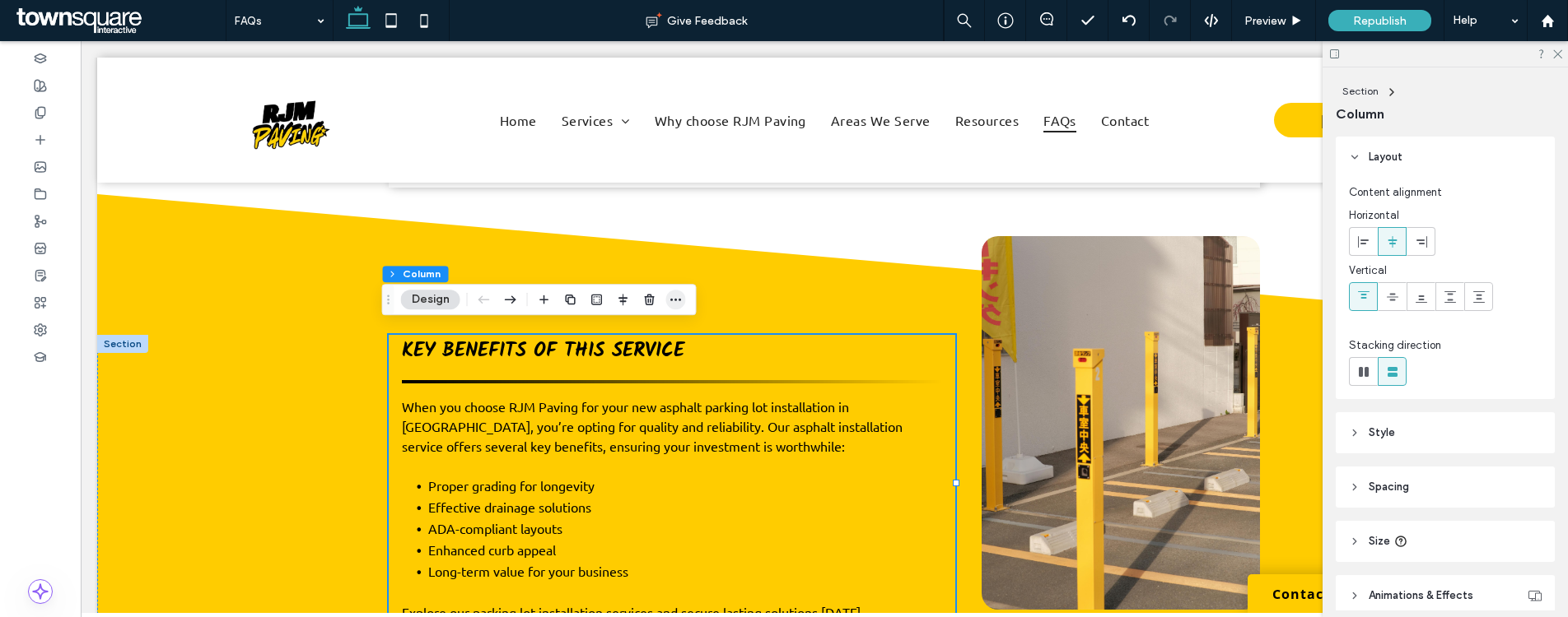
click at [680, 297] on icon "button" at bounding box center [676, 300] width 13 height 13
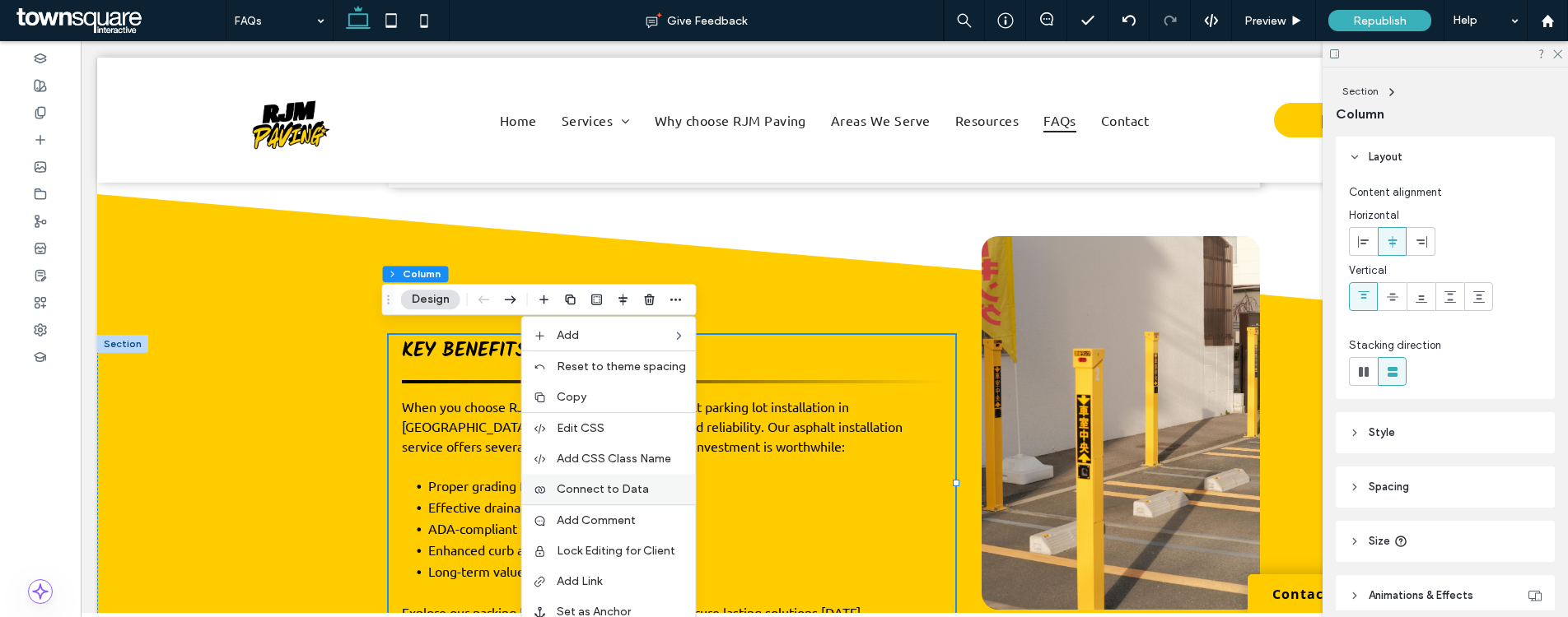
click at [627, 497] on div "Connect to Data" at bounding box center [609, 489] width 174 height 30
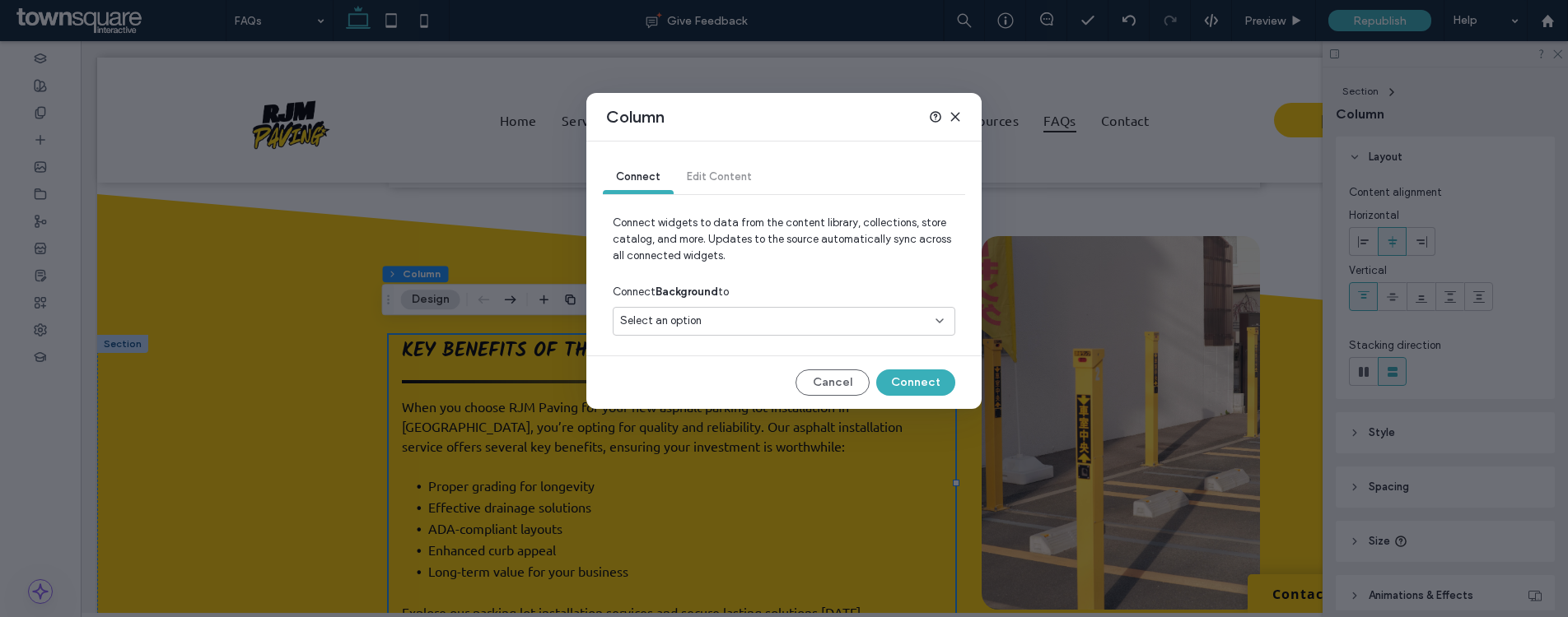
click at [768, 327] on div "Select an option" at bounding box center [774, 321] width 308 height 17
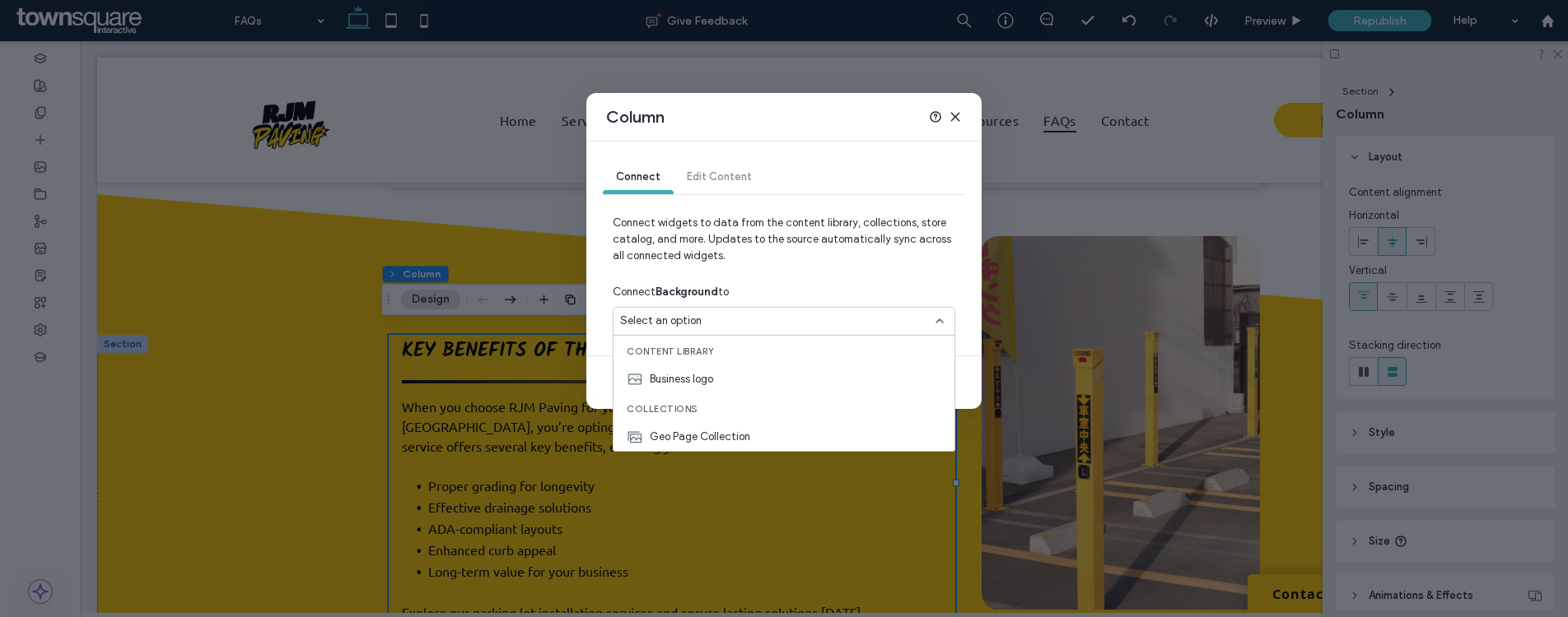
click at [528, 454] on div "Column Connect Edit Content Connect widgets to data from the content library, c…" at bounding box center [784, 308] width 1568 height 617
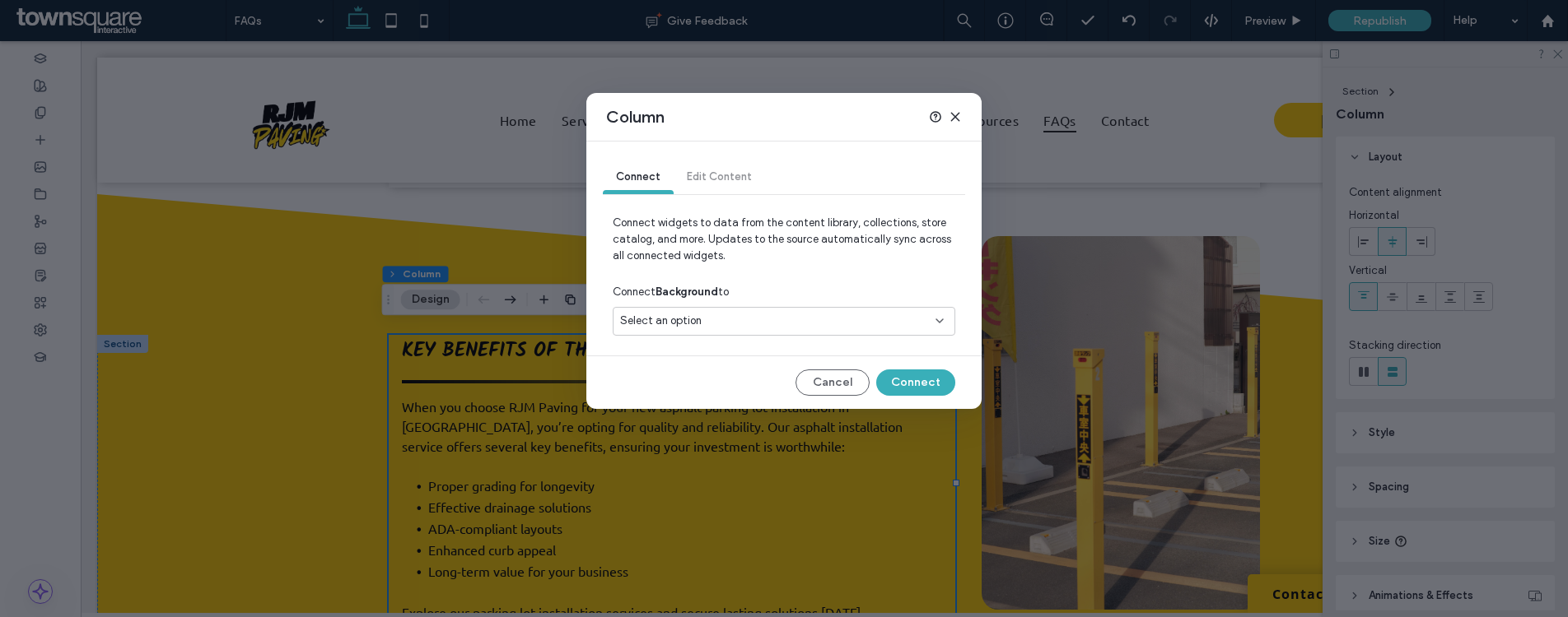
click at [537, 349] on div "Column Connect Edit Content Connect widgets to data from the content library, c…" at bounding box center [784, 308] width 1568 height 617
click at [812, 393] on button "Cancel" at bounding box center [832, 383] width 74 height 27
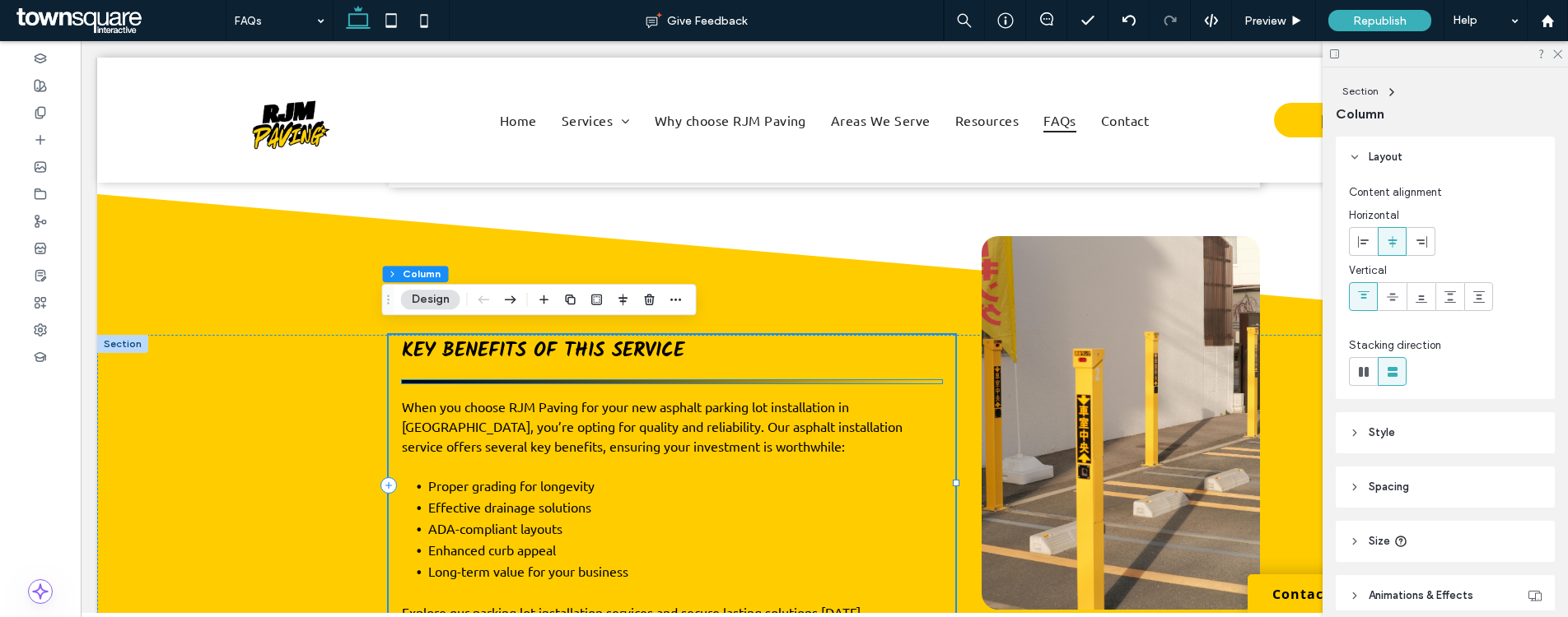
click at [636, 352] on span "Key Benefits of This Service" at bounding box center [543, 350] width 282 height 32
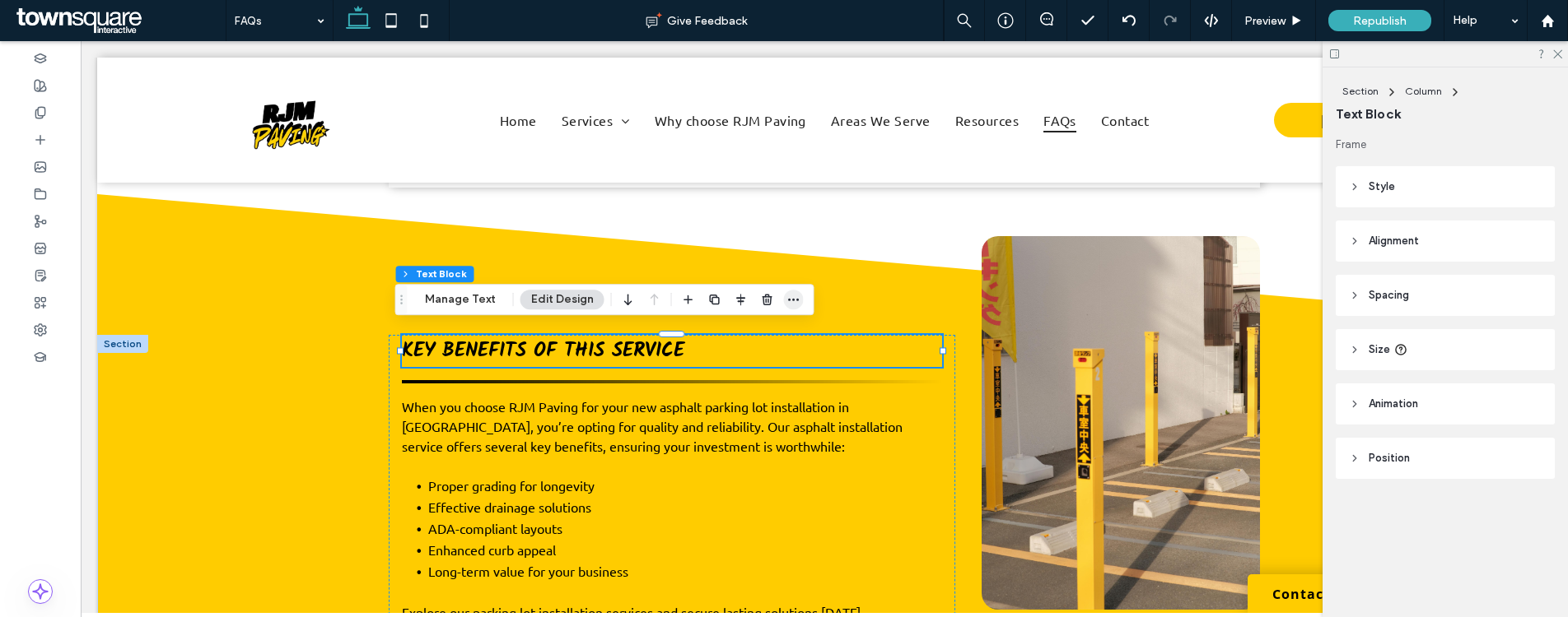
click at [793, 300] on icon "button" at bounding box center [794, 300] width 13 height 13
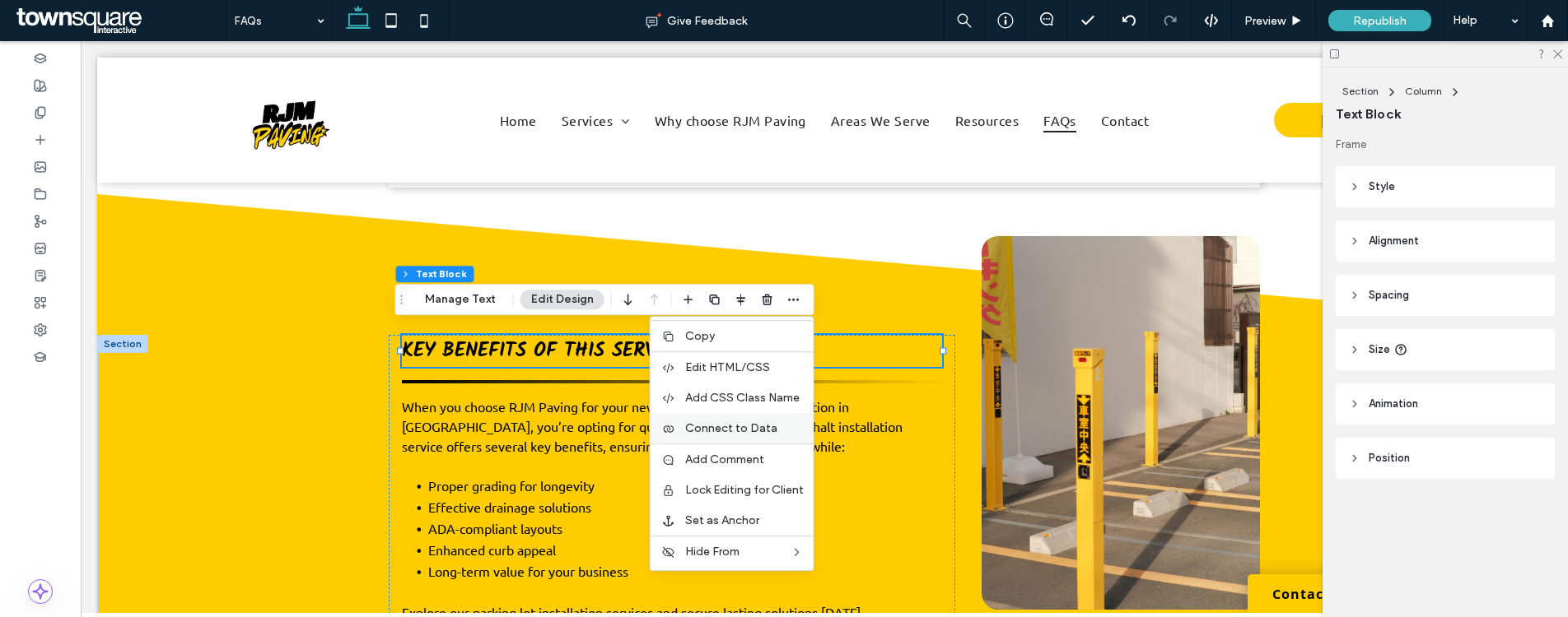
click at [761, 432] on span "Connect to Data" at bounding box center [731, 428] width 92 height 14
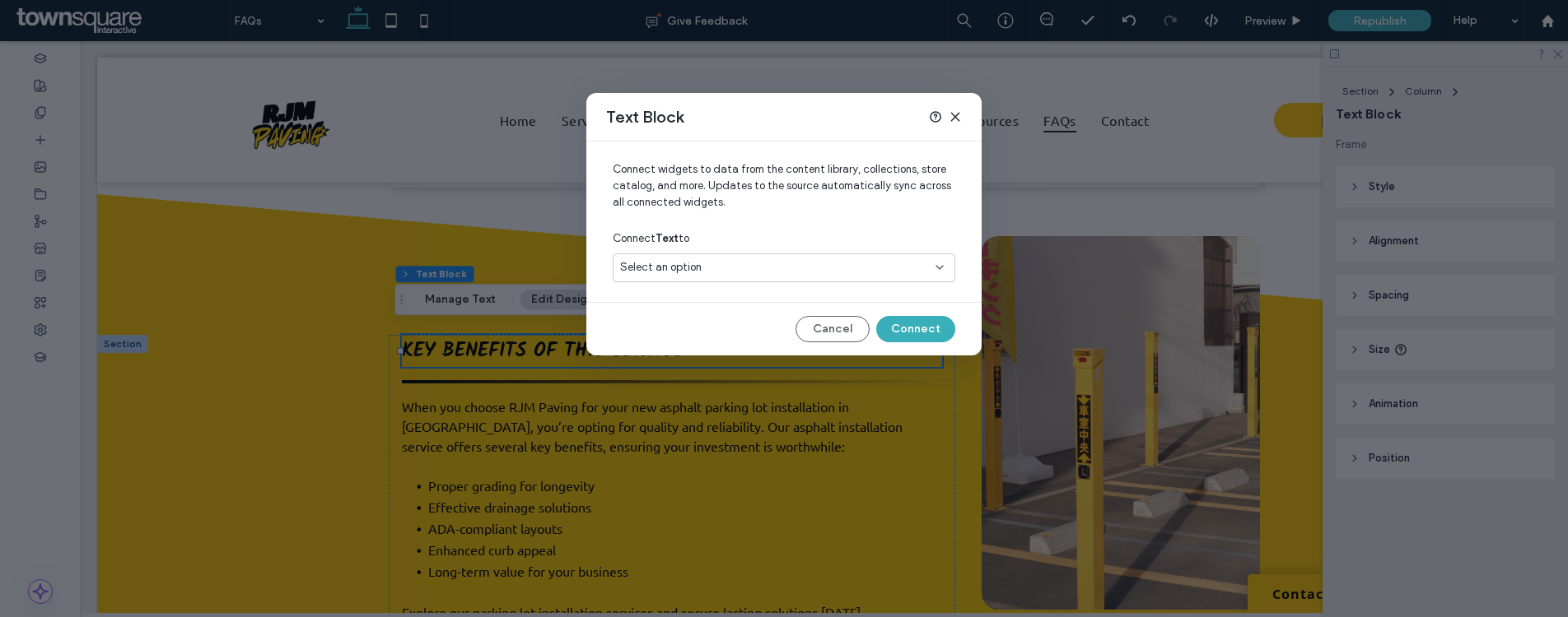
click at [778, 267] on div "Select an option" at bounding box center [774, 267] width 308 height 17
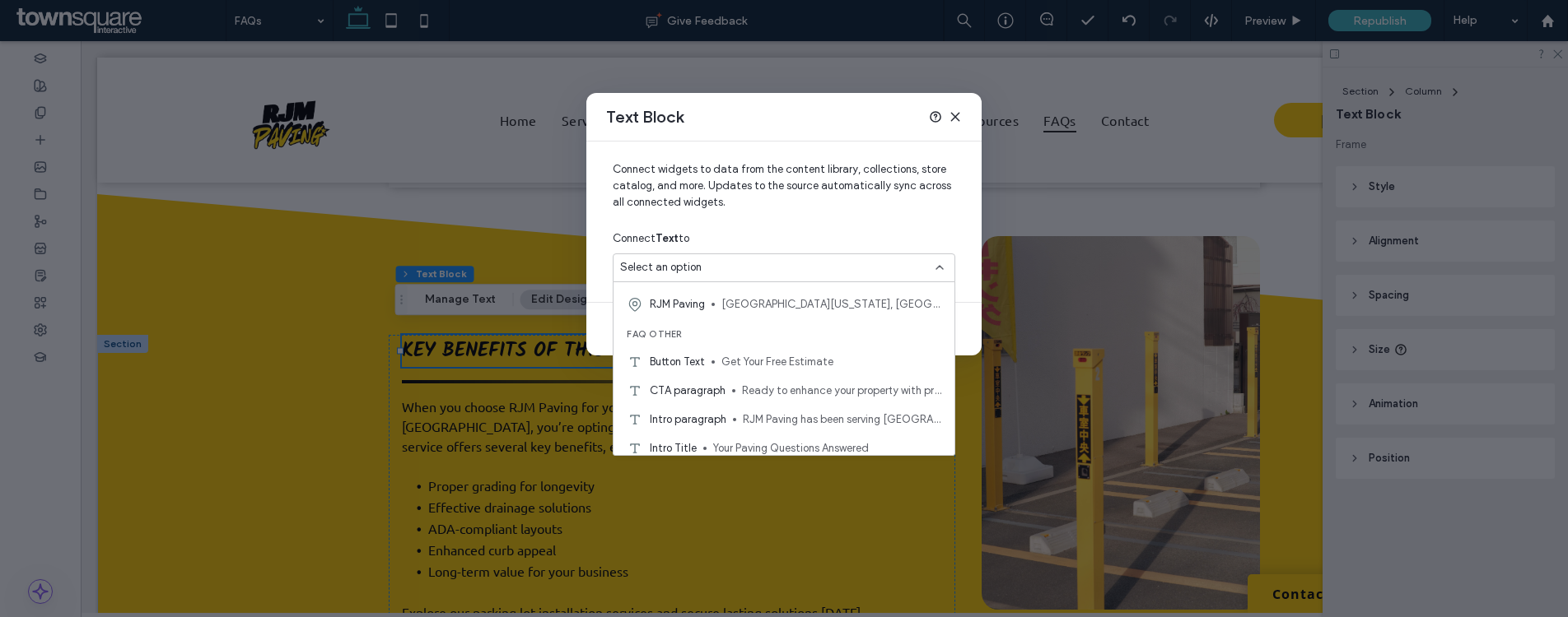
scroll to position [231, 0]
click at [689, 497] on div "Text Block Connect widgets to data from the content library, collections, store…" at bounding box center [784, 308] width 1568 height 617
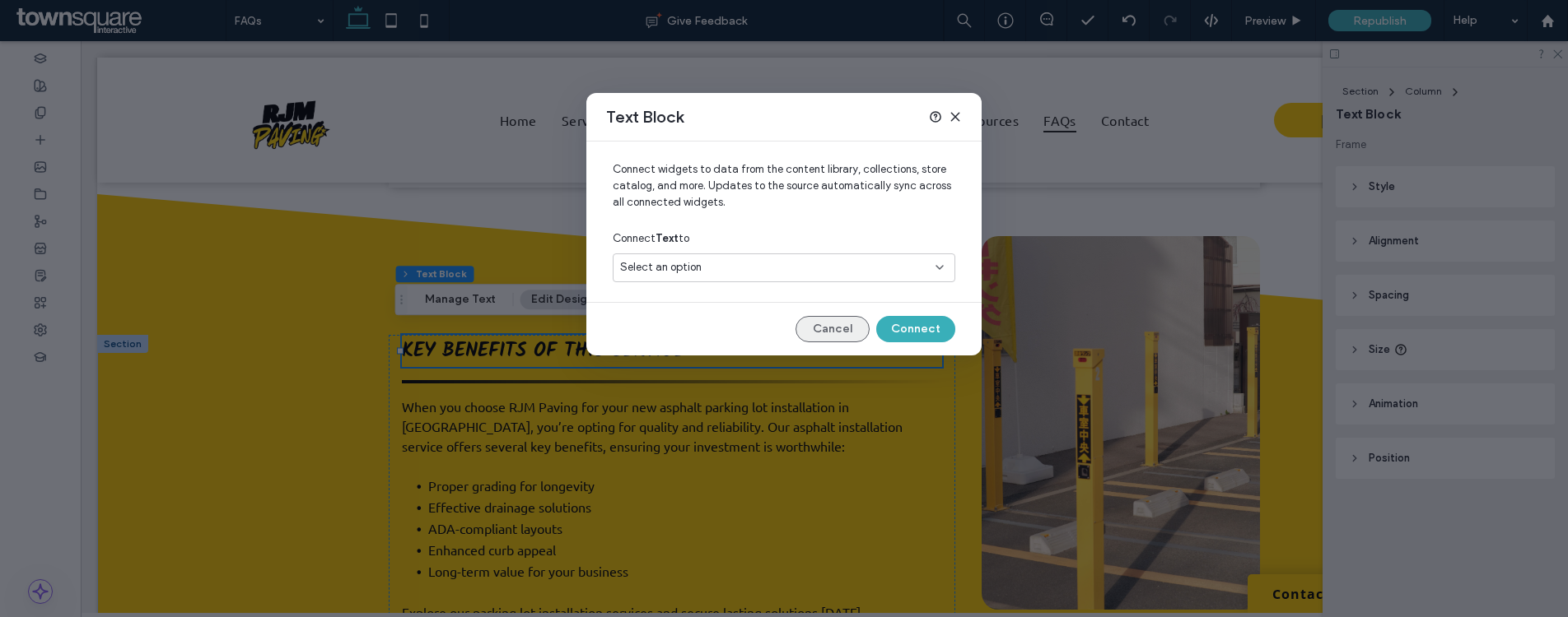
click at [857, 328] on button "Cancel" at bounding box center [832, 329] width 74 height 27
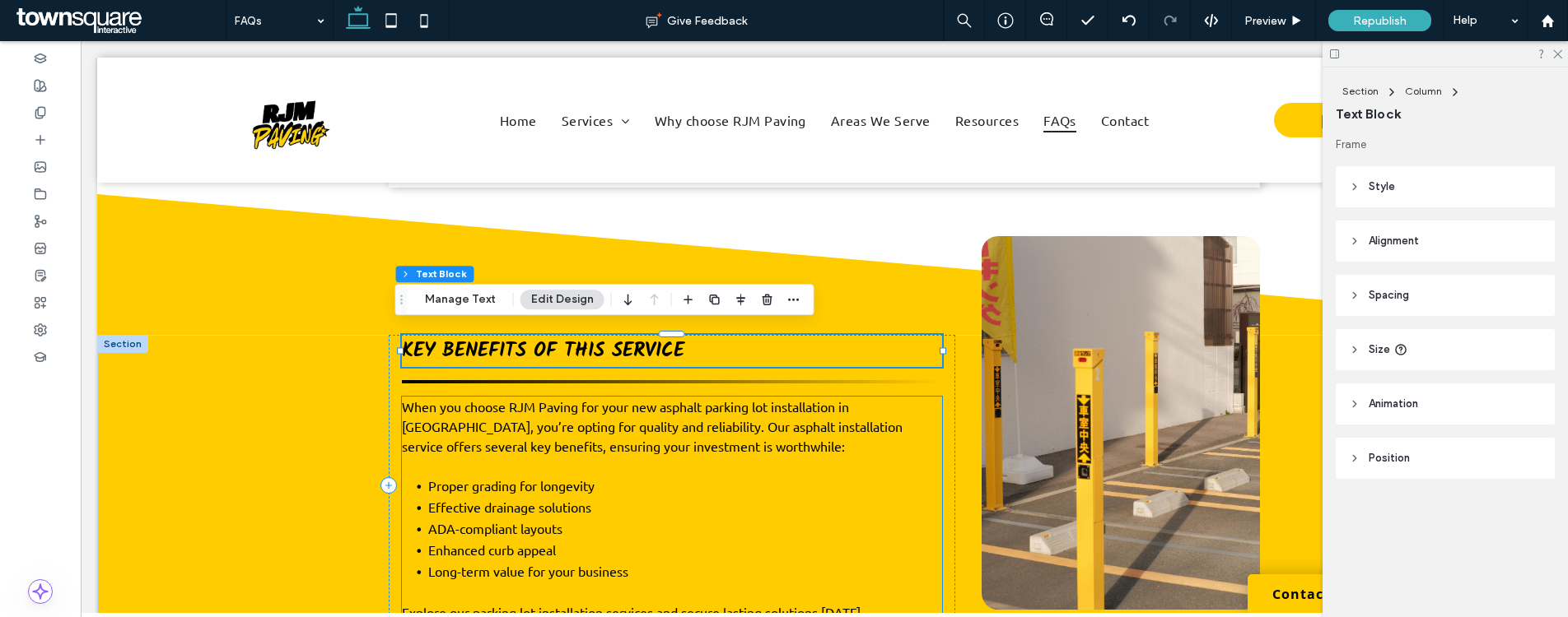
click at [622, 417] on span "When you choose RJM Paving for your new asphalt parking lot installation in Tew…" at bounding box center [652, 426] width 500 height 56
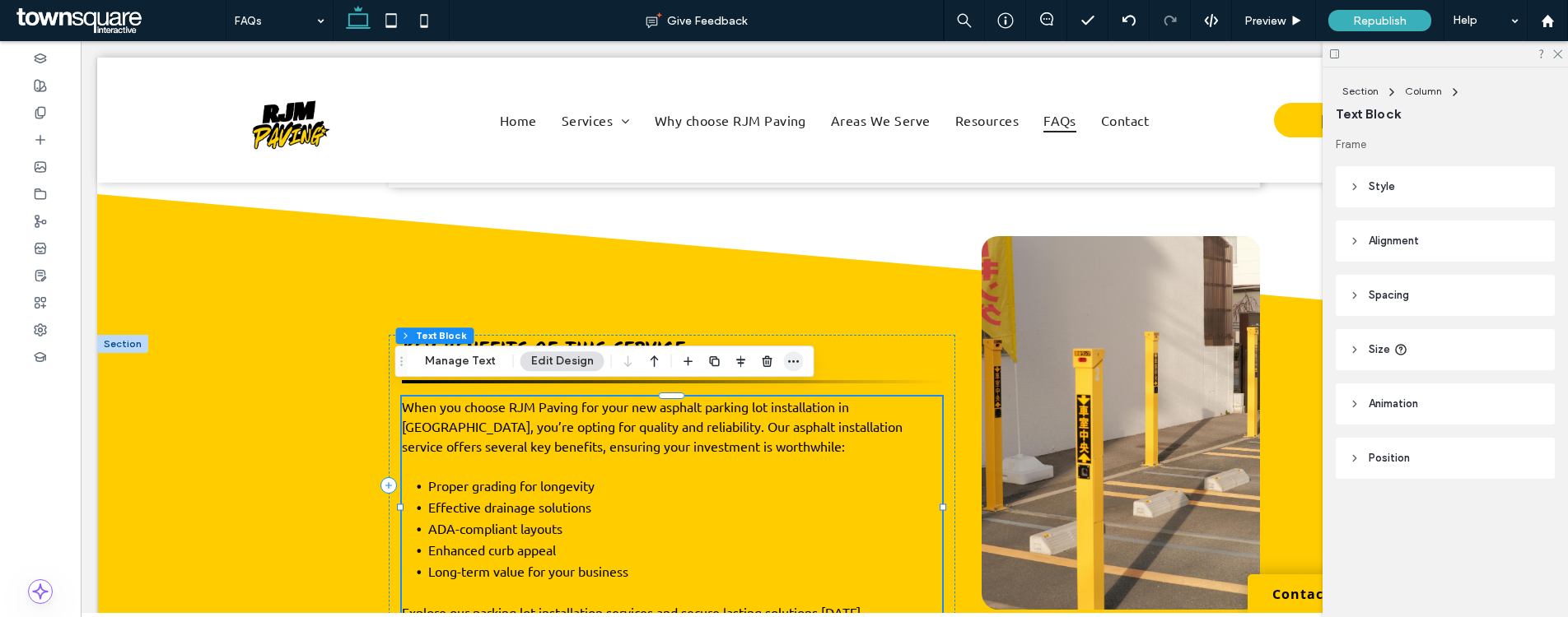
click at [794, 363] on icon "button" at bounding box center [794, 362] width 13 height 13
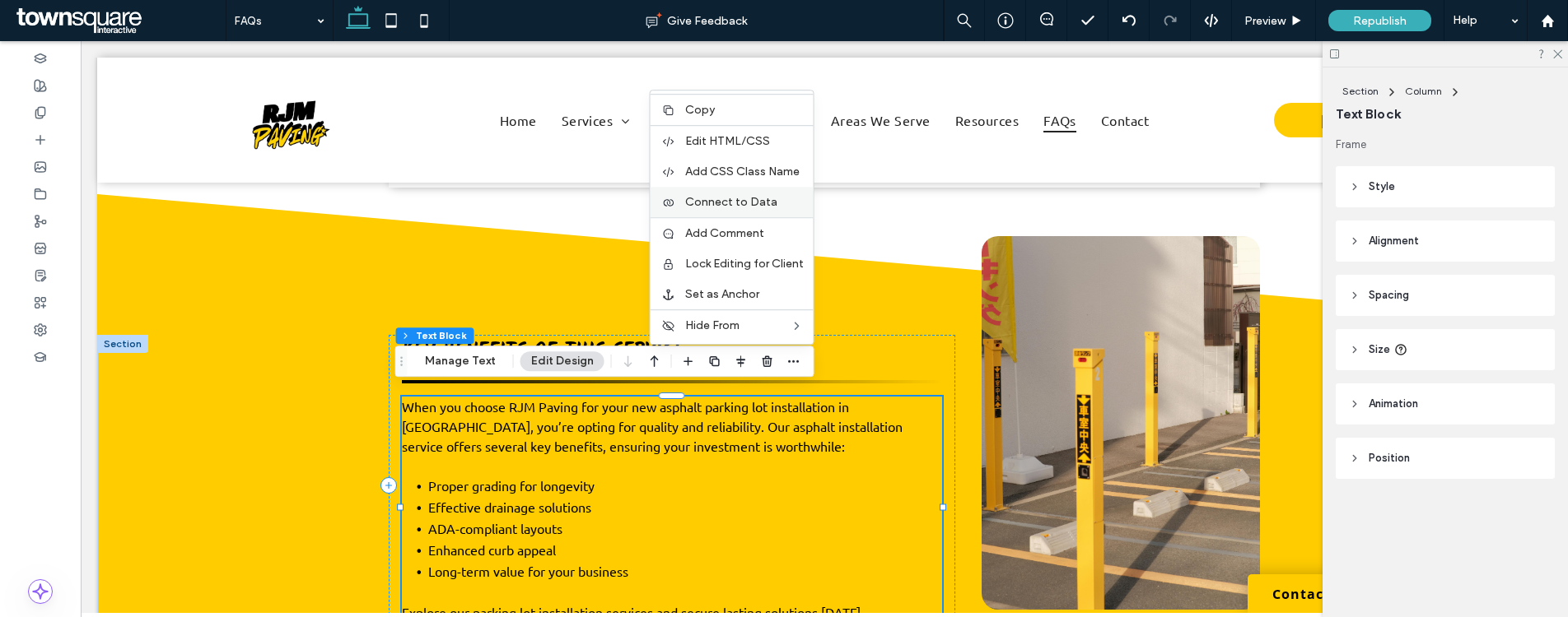
click at [736, 208] on span "Connect to Data" at bounding box center [731, 201] width 92 height 14
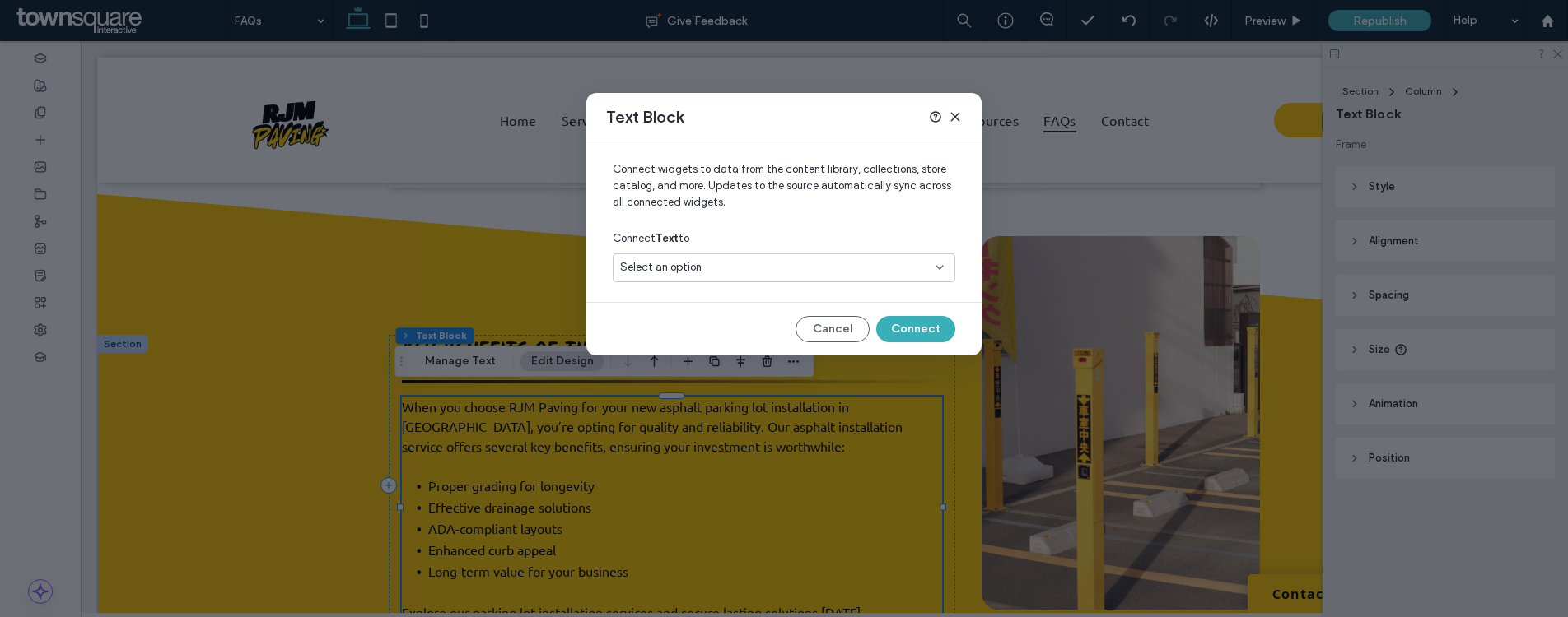
click at [855, 273] on div "Select an option" at bounding box center [774, 267] width 308 height 17
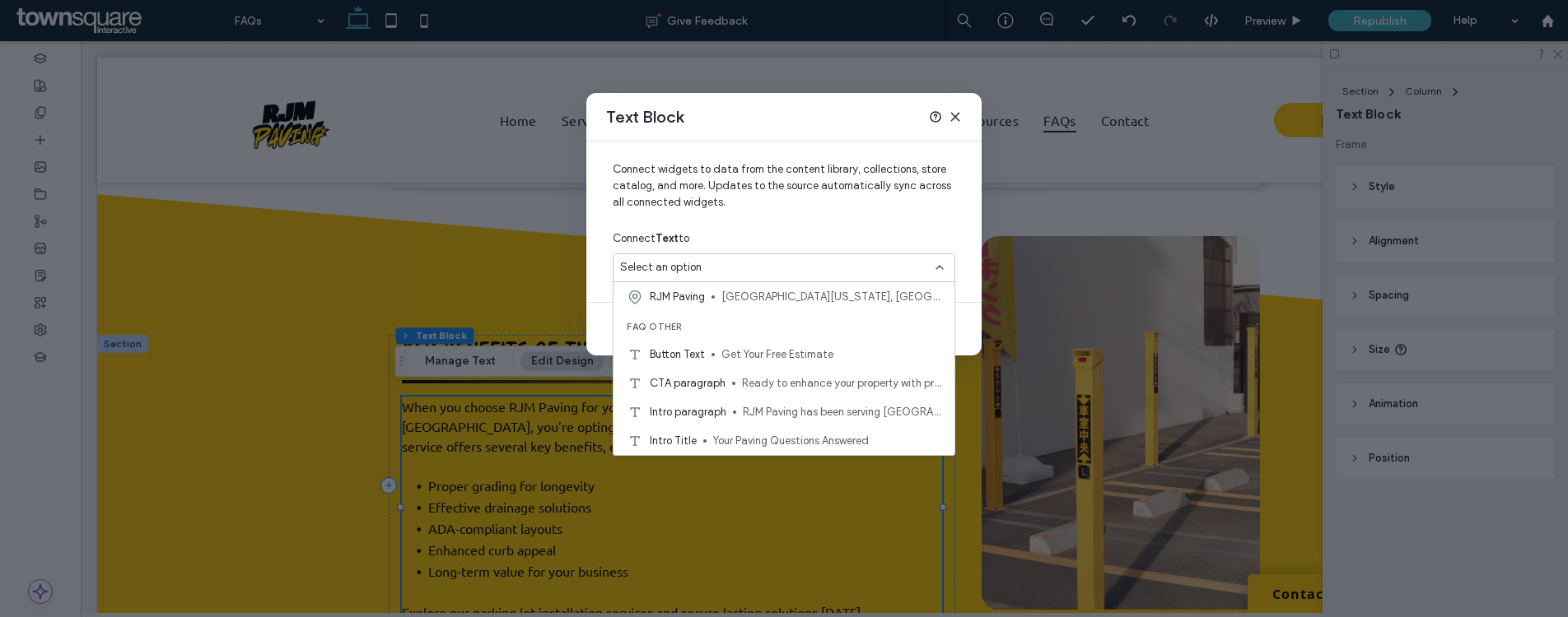
click at [527, 457] on div "Text Block Connect widgets to data from the content library, collections, store…" at bounding box center [784, 308] width 1568 height 617
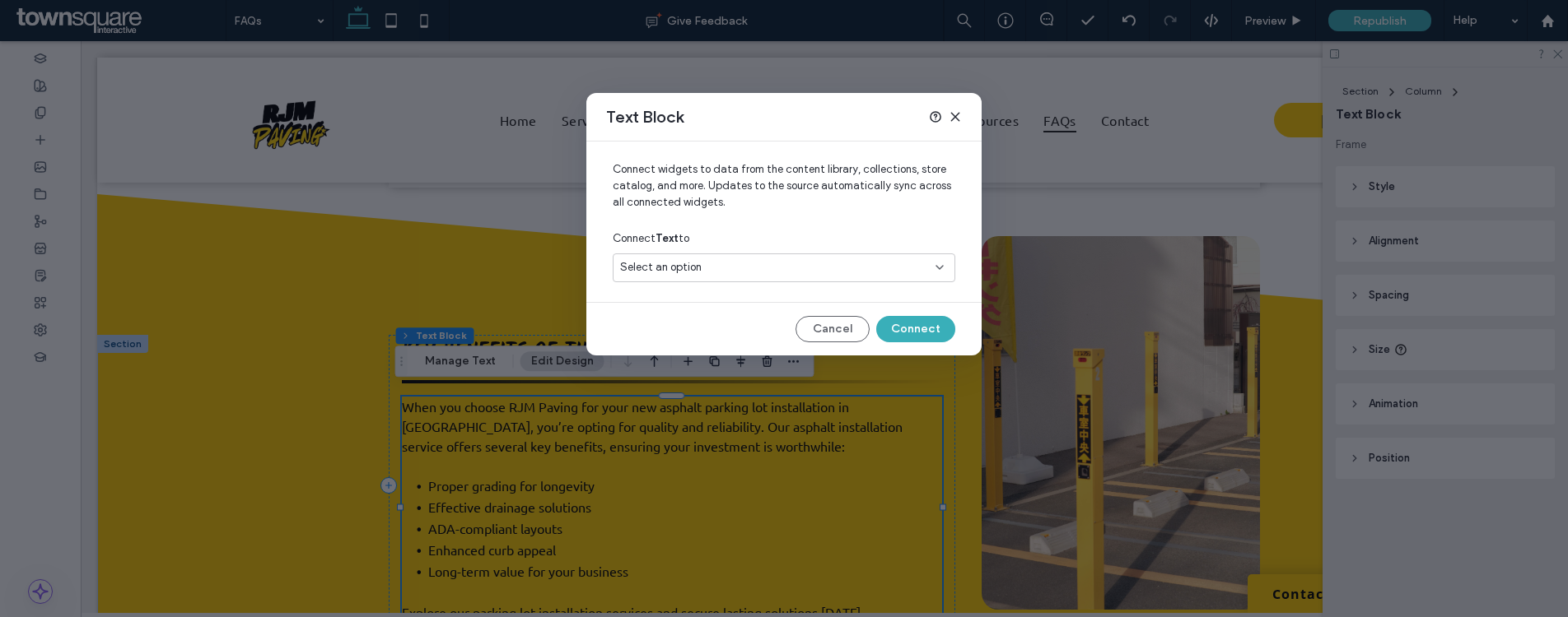
click at [381, 413] on div "Text Block Connect widgets to data from the content library, collections, store…" at bounding box center [784, 308] width 1568 height 617
click at [835, 336] on button "Cancel" at bounding box center [832, 329] width 74 height 27
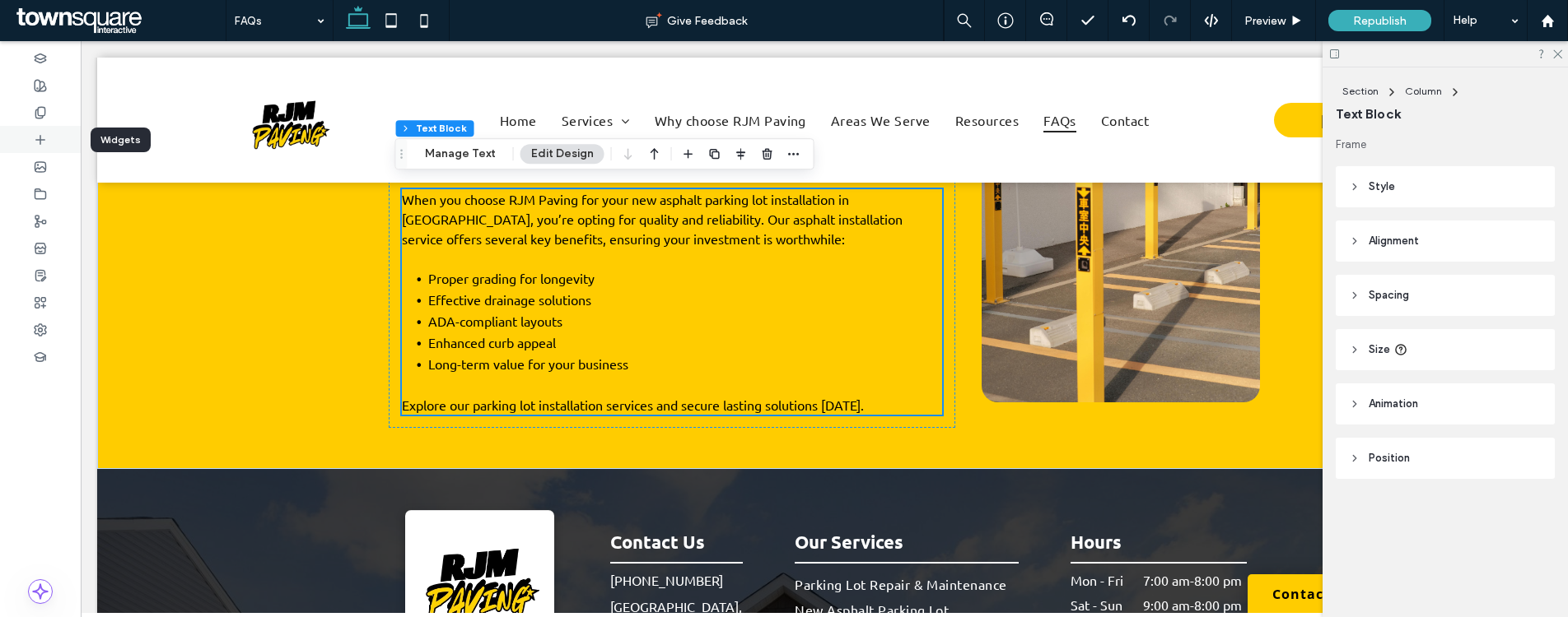
scroll to position [714, 0]
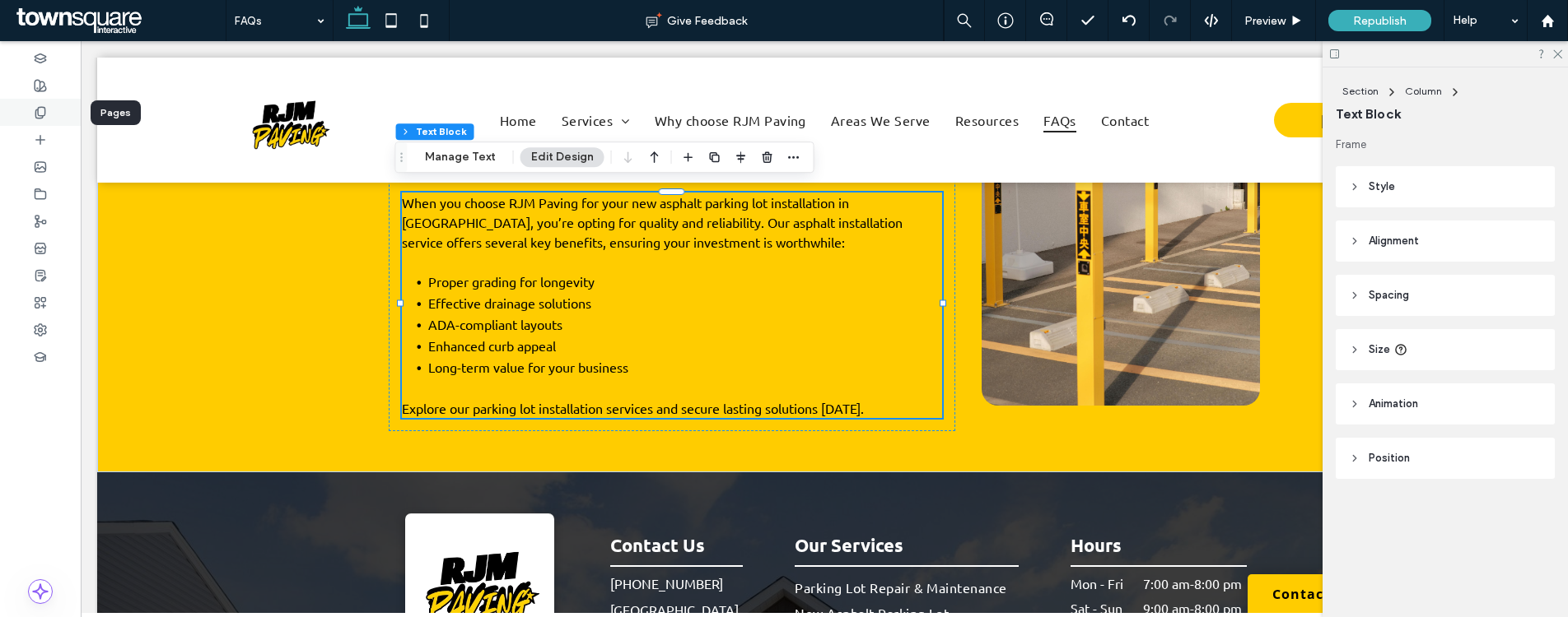
click at [50, 125] on div at bounding box center [40, 112] width 80 height 27
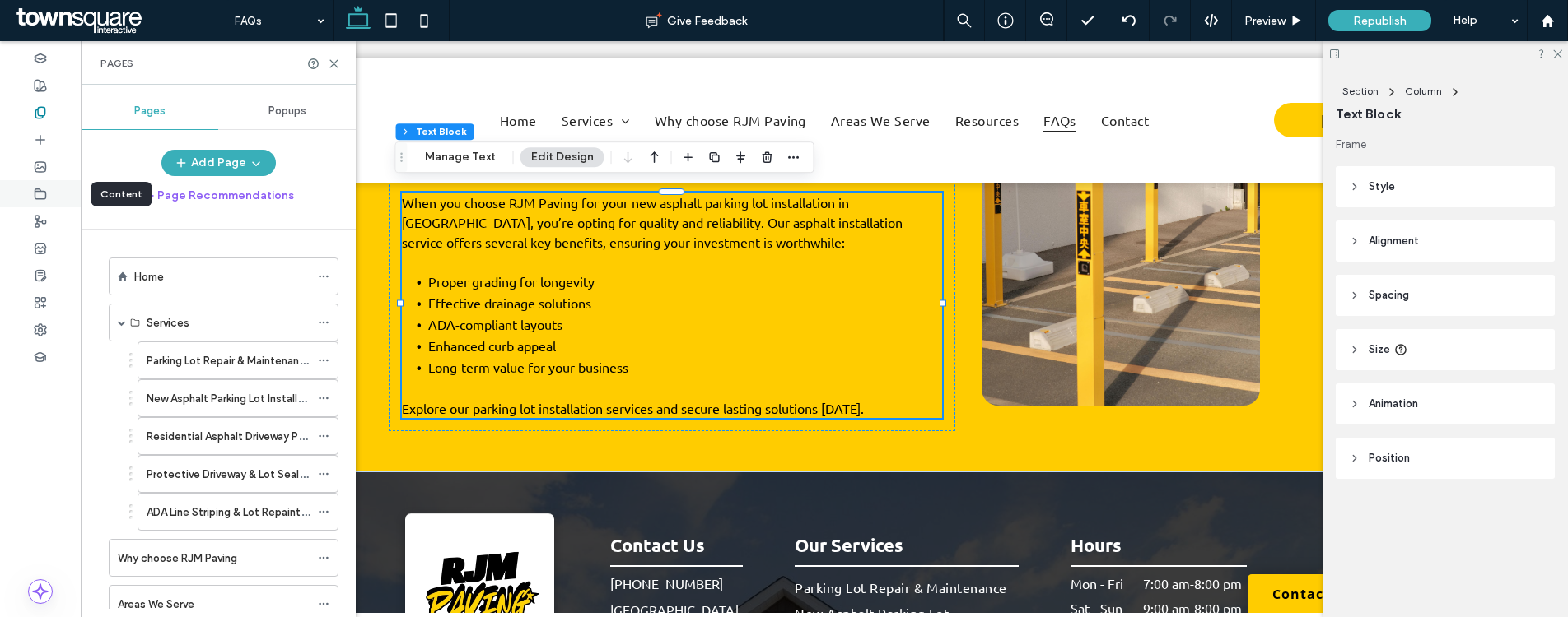
click at [42, 189] on icon at bounding box center [41, 194] width 13 height 13
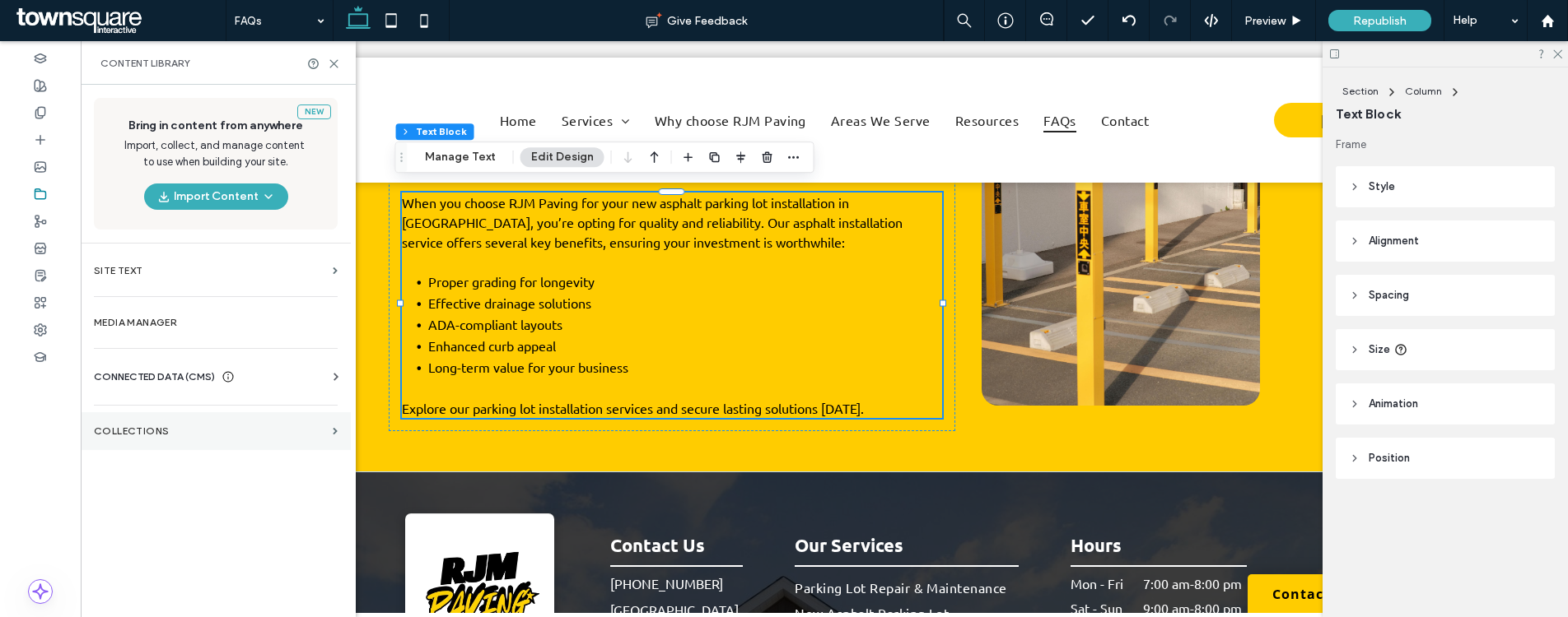
click at [146, 441] on section "Collections" at bounding box center [215, 431] width 270 height 38
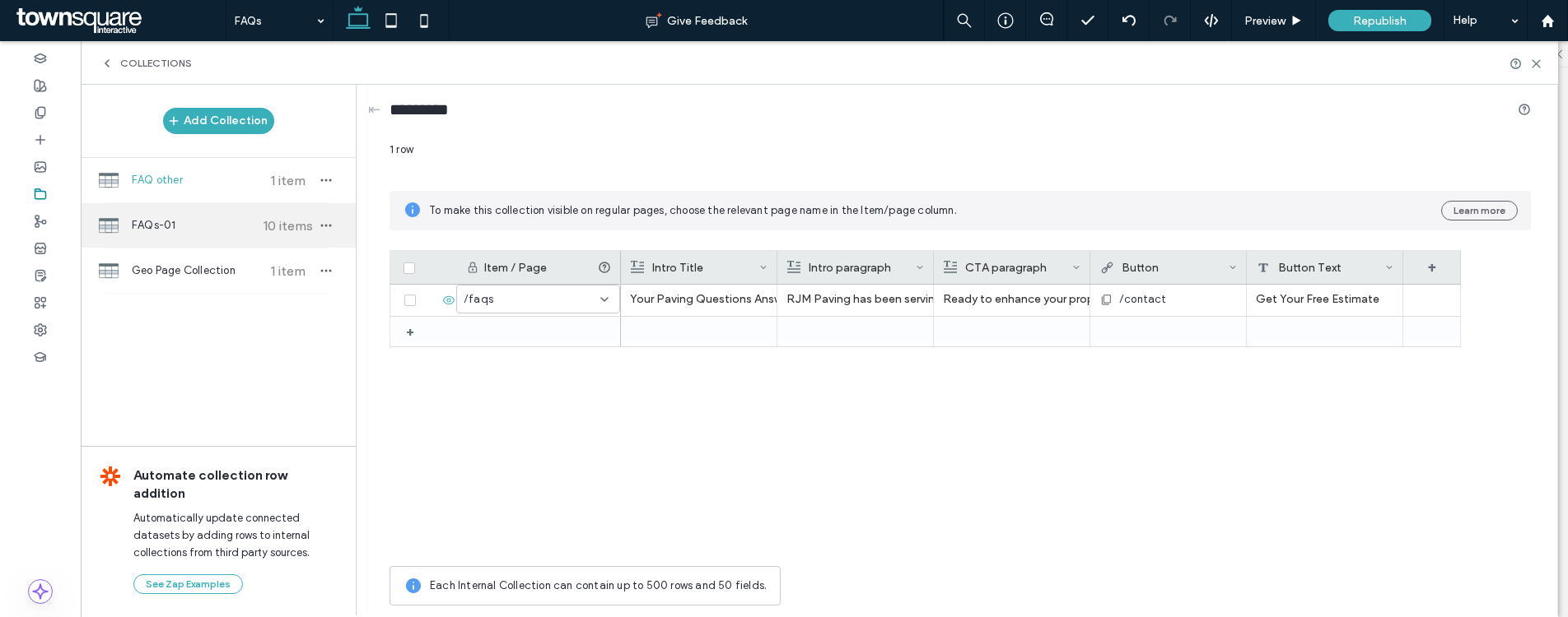
click at [200, 222] on span "FAQs-01" at bounding box center [193, 226] width 123 height 17
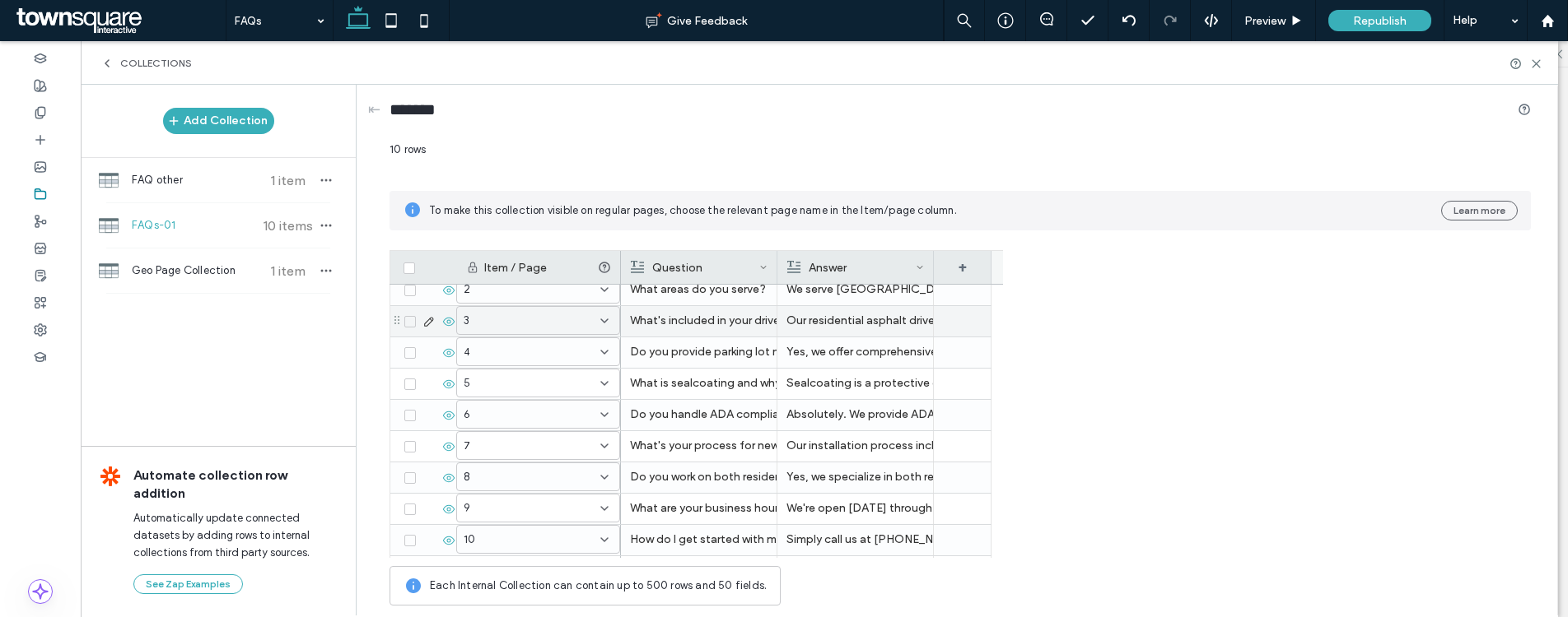
scroll to position [0, 0]
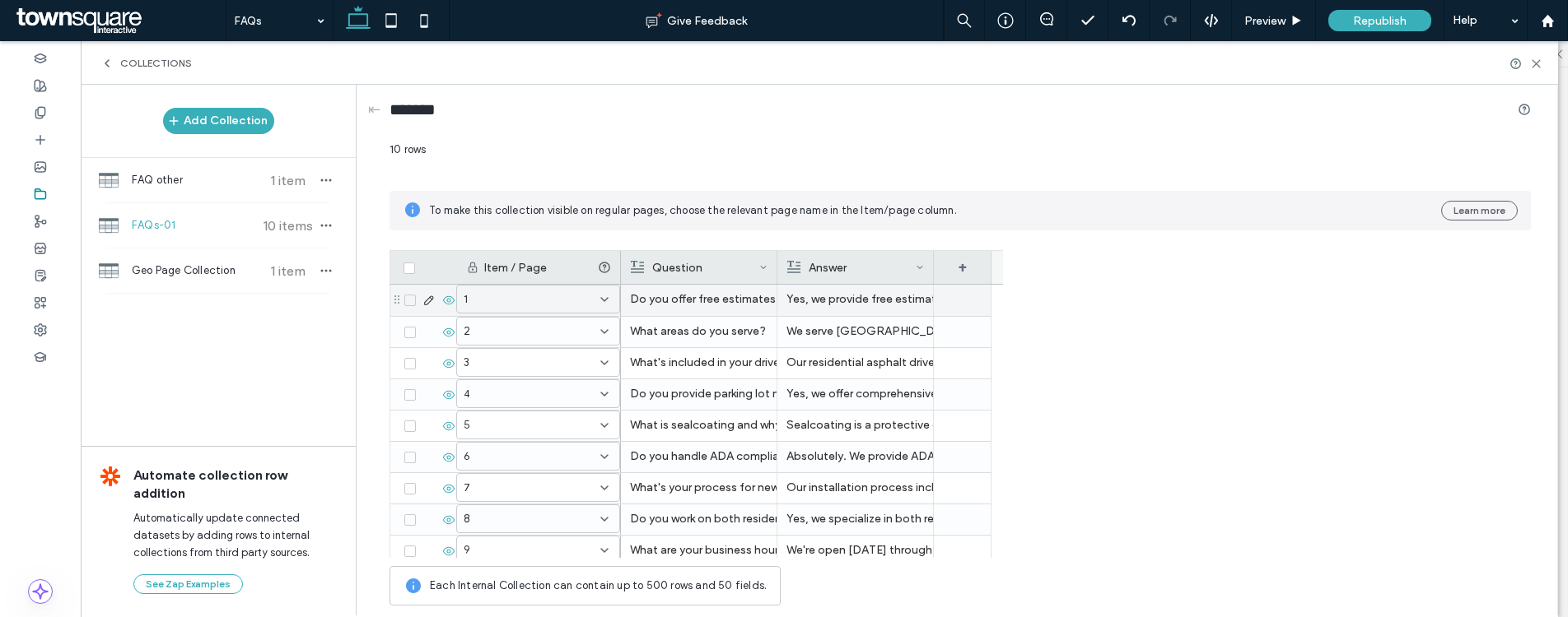
click at [605, 302] on icon at bounding box center [604, 300] width 13 height 13
click at [604, 301] on use at bounding box center [604, 301] width 6 height 4
click at [611, 297] on div "1" at bounding box center [538, 300] width 163 height 29
click at [611, 298] on div "1" at bounding box center [538, 300] width 163 height 29
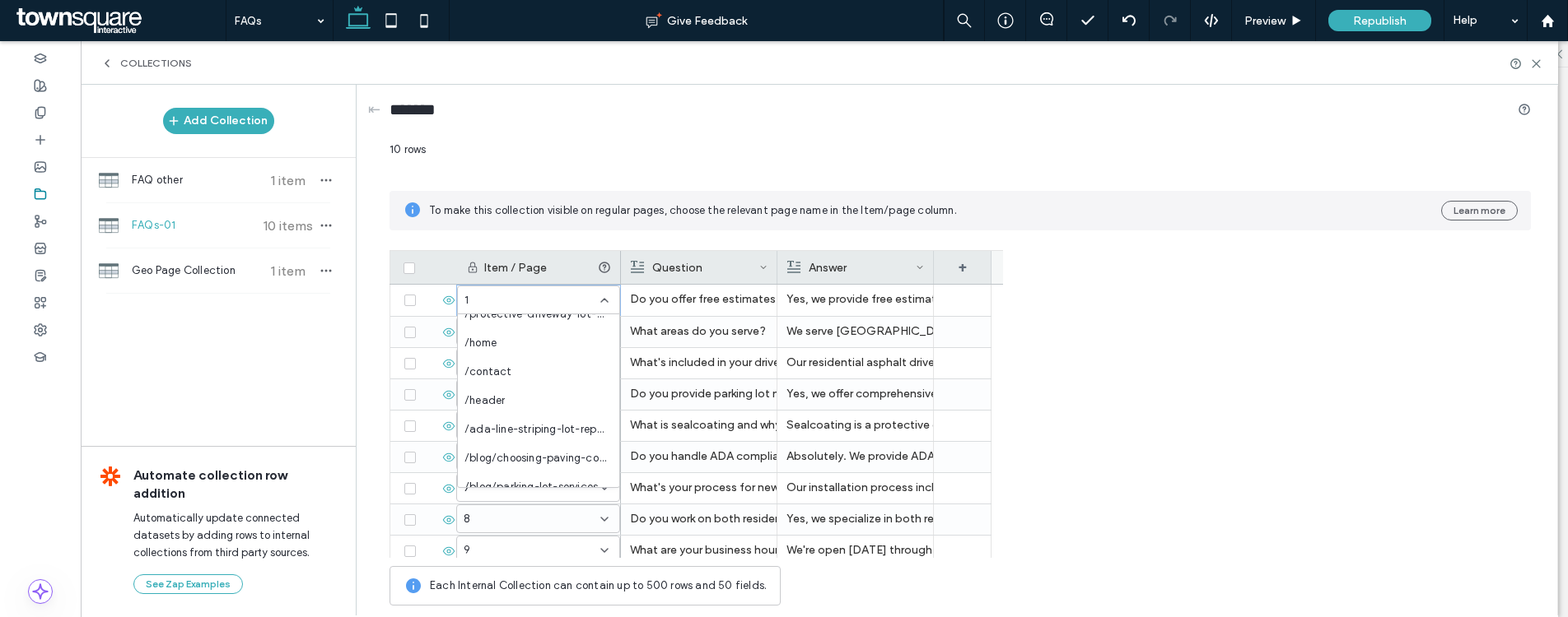
scroll to position [576, 0]
click at [577, 232] on div "10 rows To make this collection visible on regular pages, choose the relevant p…" at bounding box center [960, 377] width 1142 height 472
click at [329, 219] on icon "button" at bounding box center [326, 225] width 13 height 13
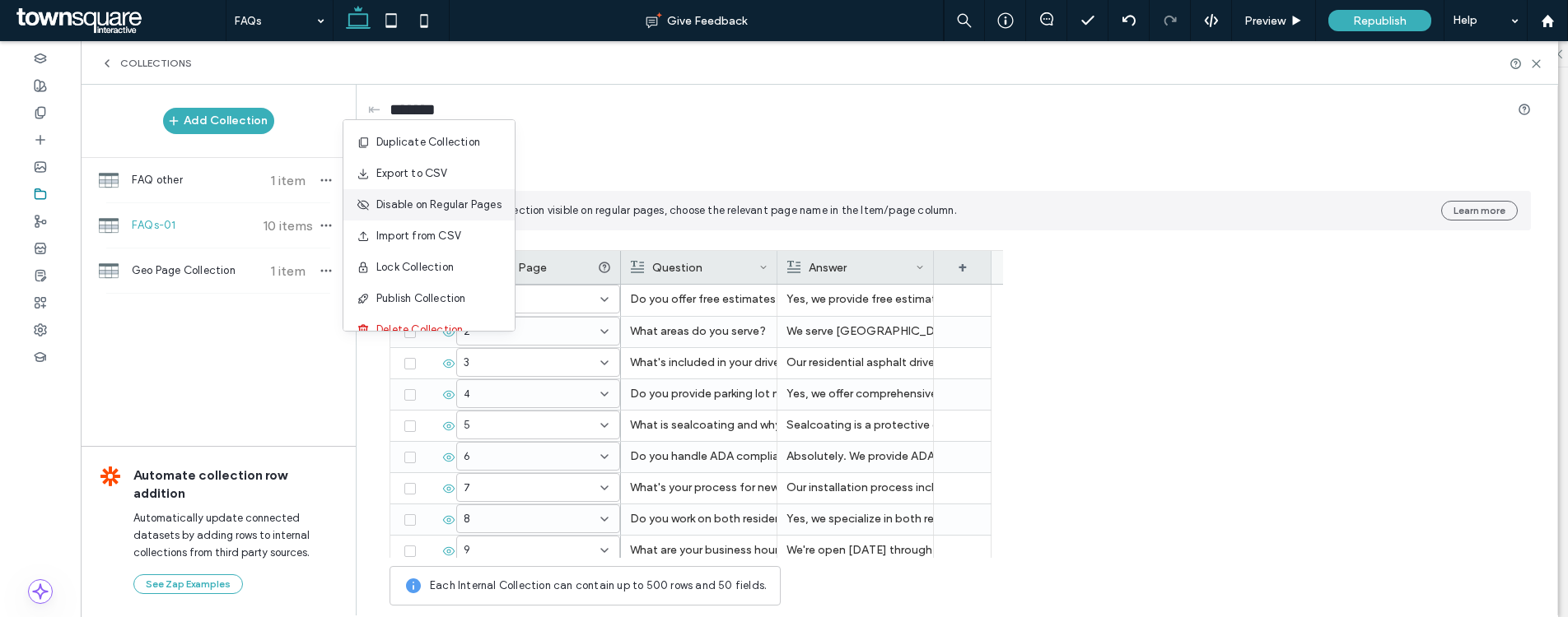
click at [416, 210] on span "Disable on Regular Pages" at bounding box center [439, 205] width 126 height 17
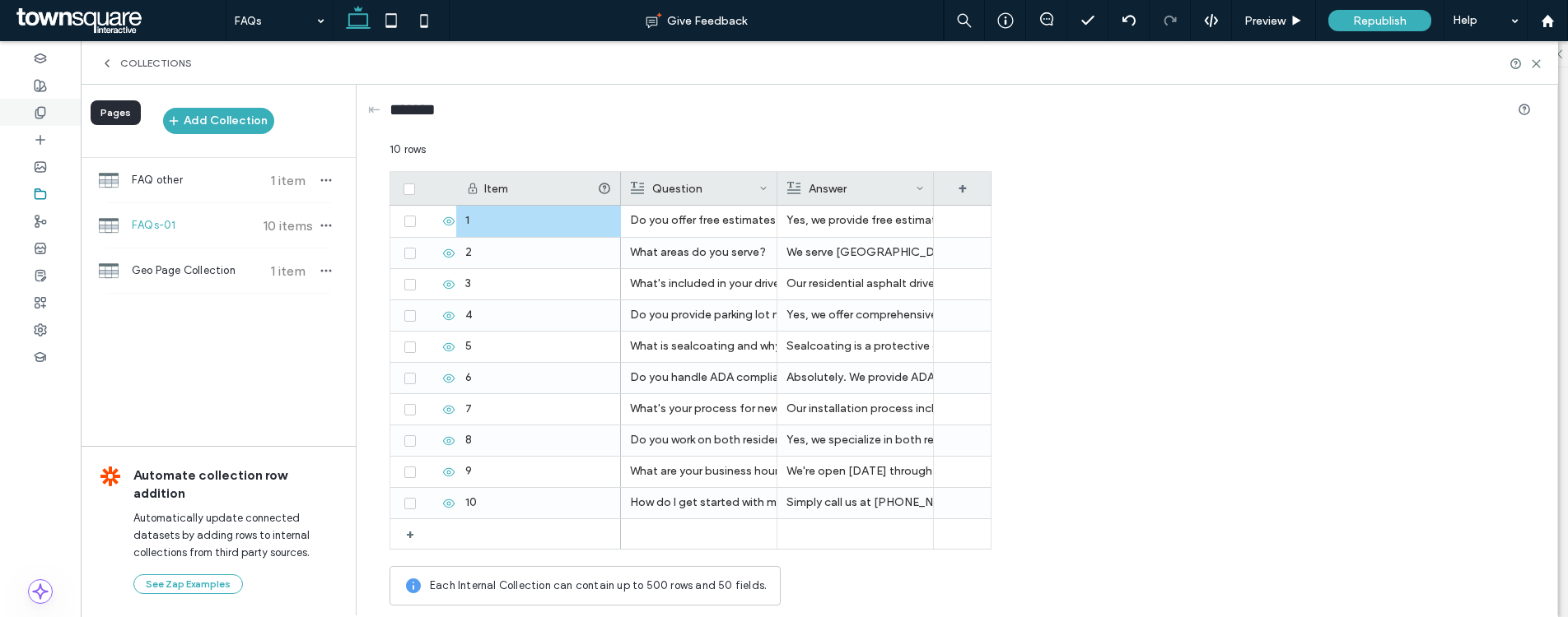
click at [57, 120] on div at bounding box center [40, 112] width 80 height 27
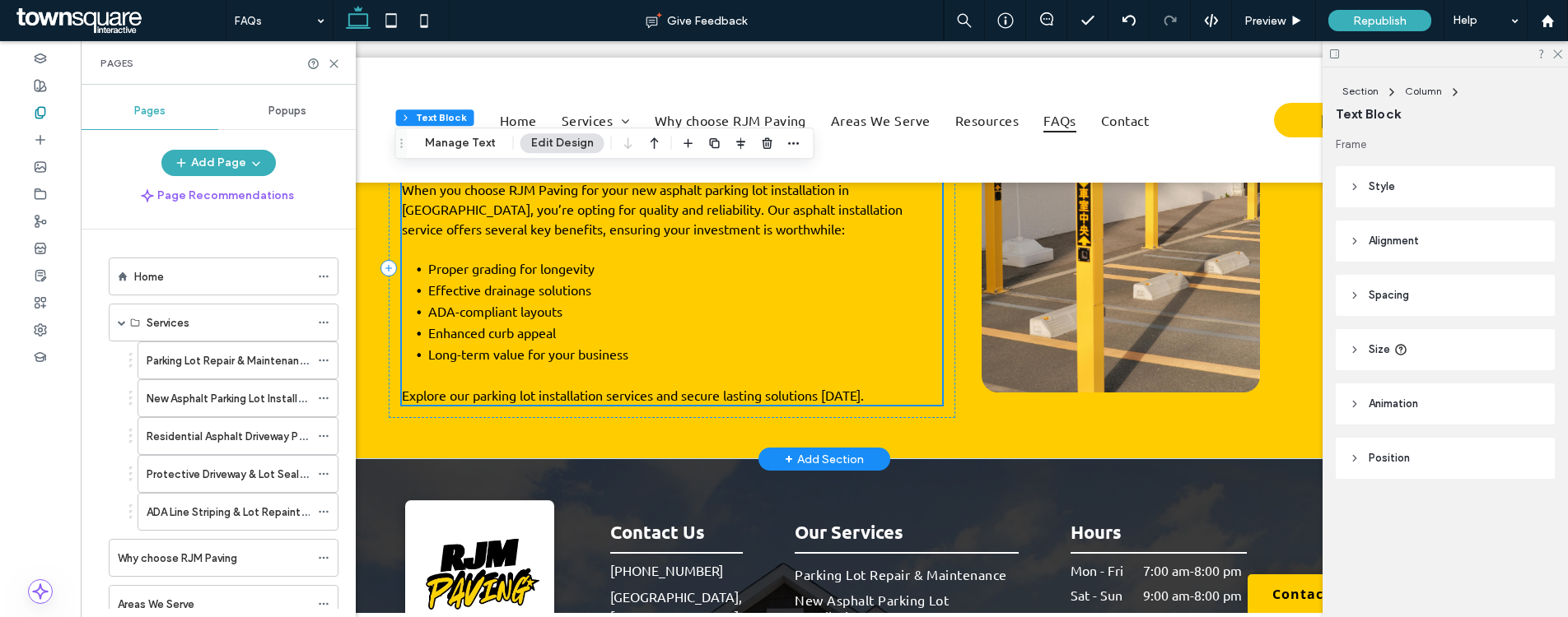
scroll to position [729, 0]
click at [815, 450] on div "+ Add Section" at bounding box center [824, 458] width 79 height 18
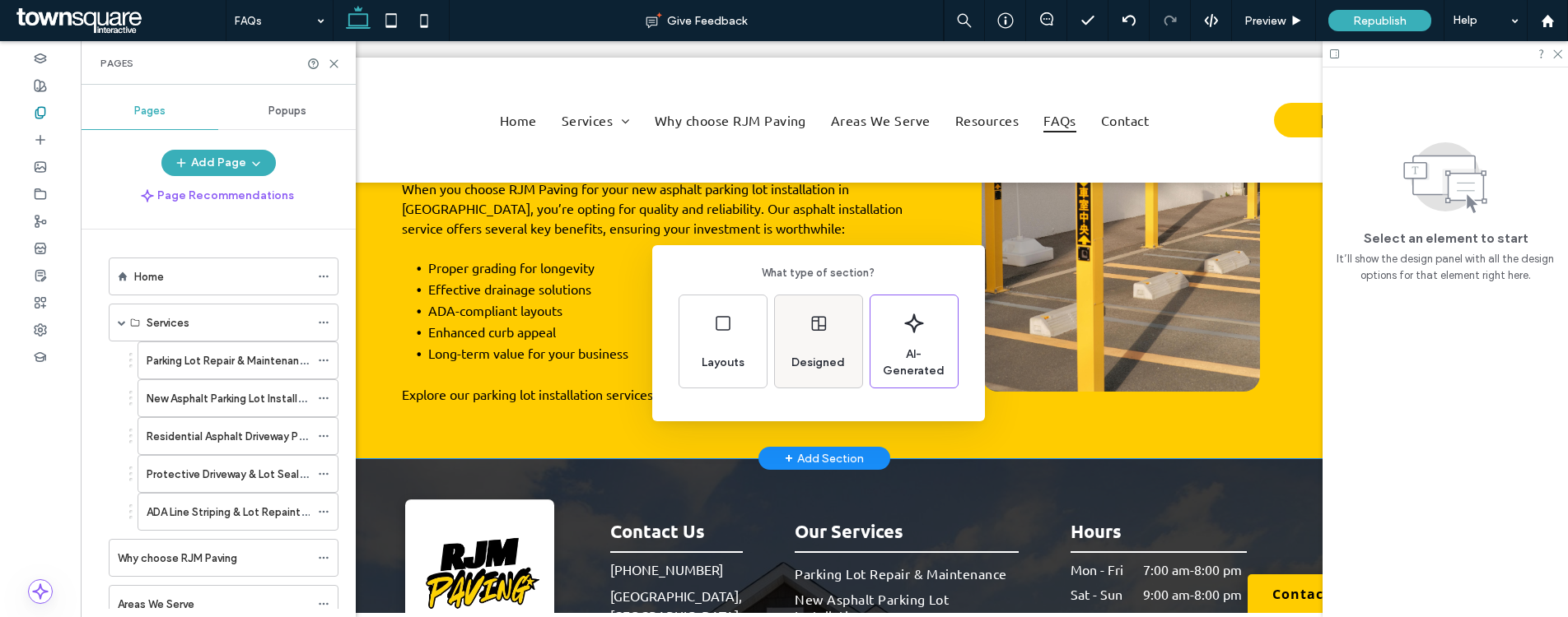
click at [805, 376] on div "Designed" at bounding box center [818, 362] width 66 height 36
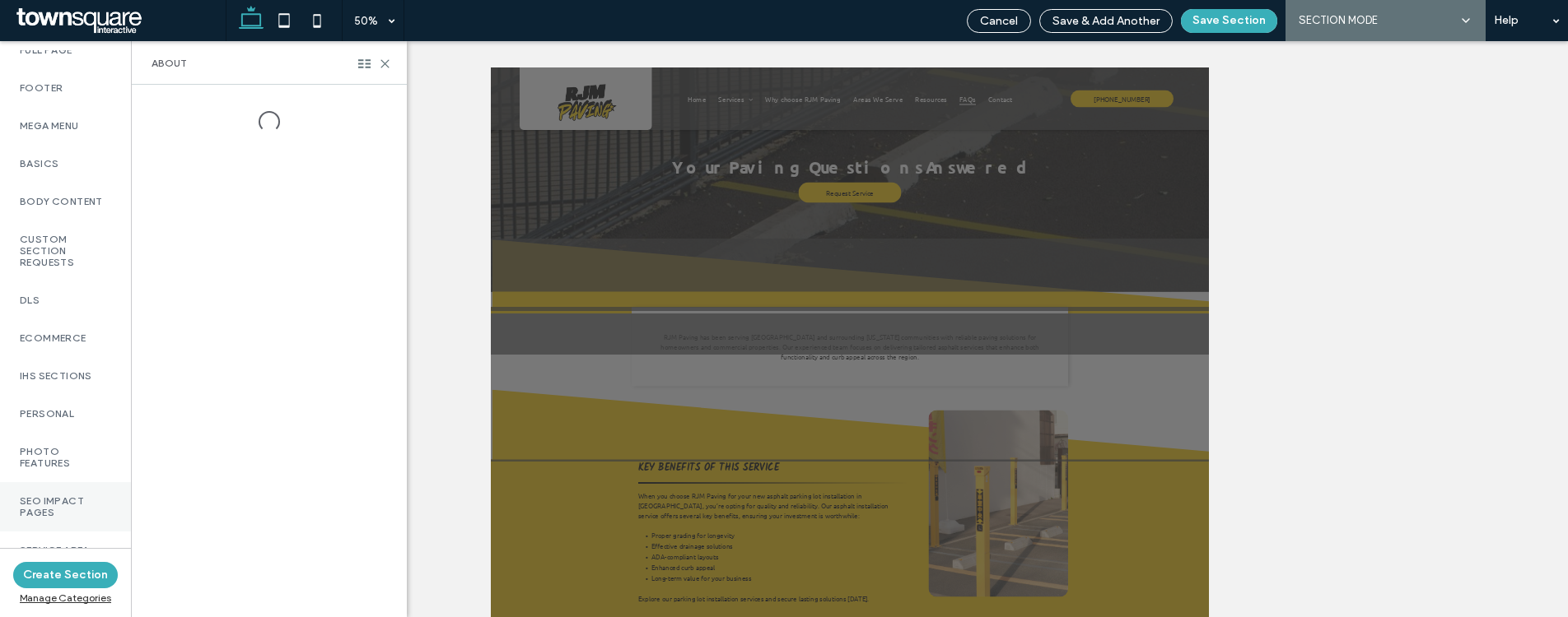
scroll to position [1213, 0]
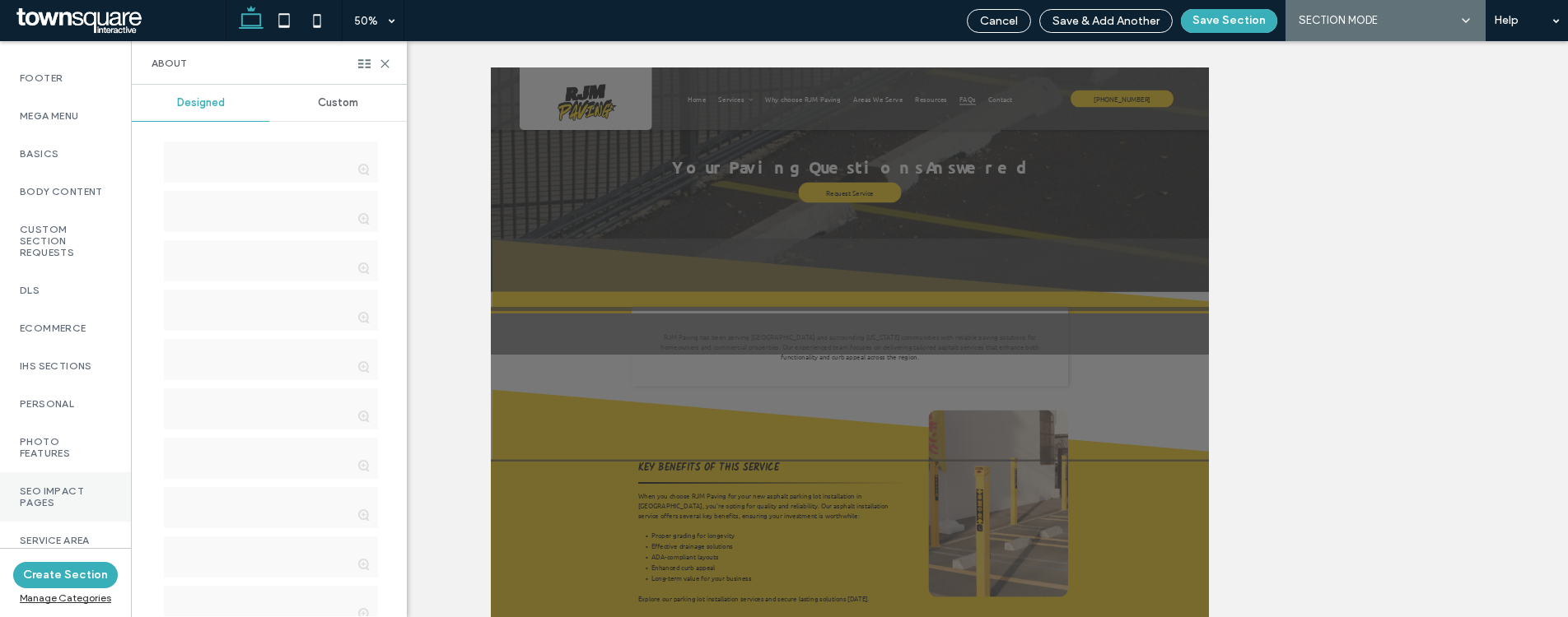
click at [75, 485] on label "SEO Impact Pages" at bounding box center [65, 496] width 91 height 23
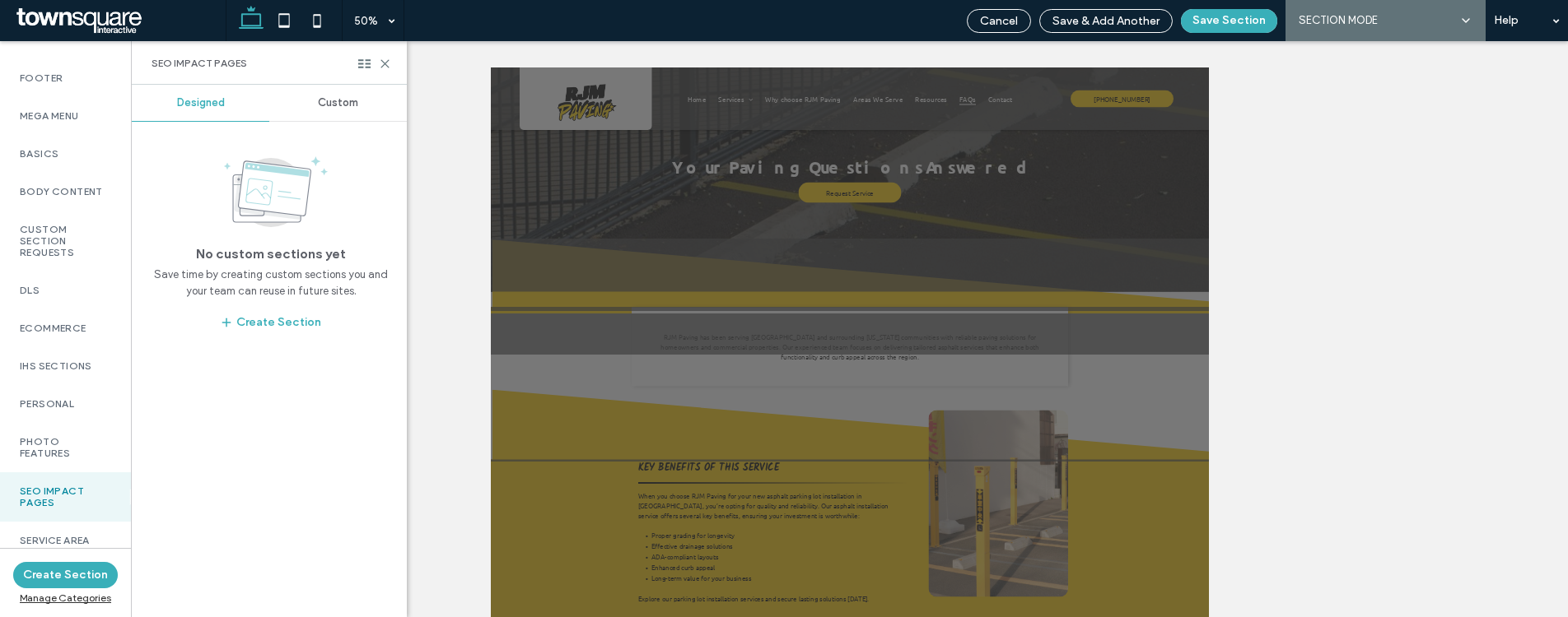
click at [351, 108] on span "Custom" at bounding box center [338, 102] width 41 height 13
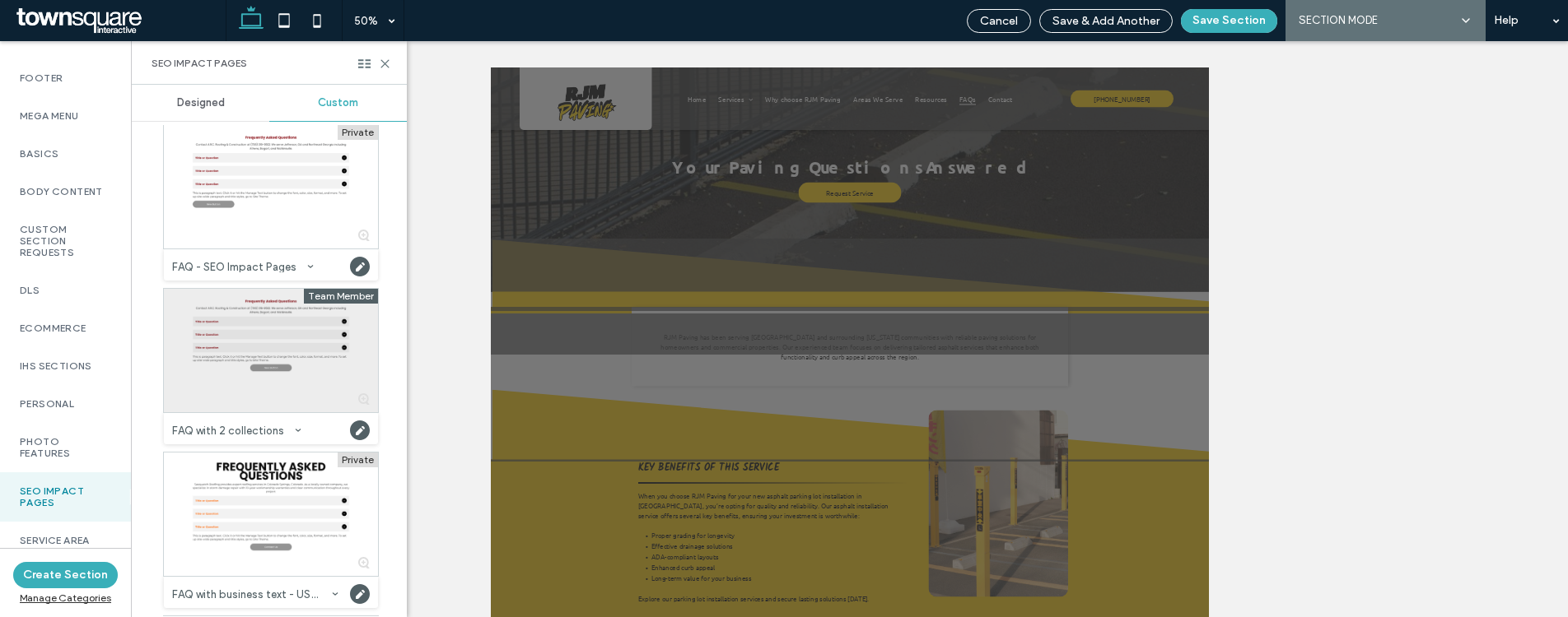
scroll to position [323, 0]
click at [269, 345] on div at bounding box center [271, 349] width 214 height 124
drag, startPoint x: 361, startPoint y: 336, endPoint x: 357, endPoint y: 370, distance: 34.2
click at [344, 366] on div at bounding box center [271, 349] width 214 height 124
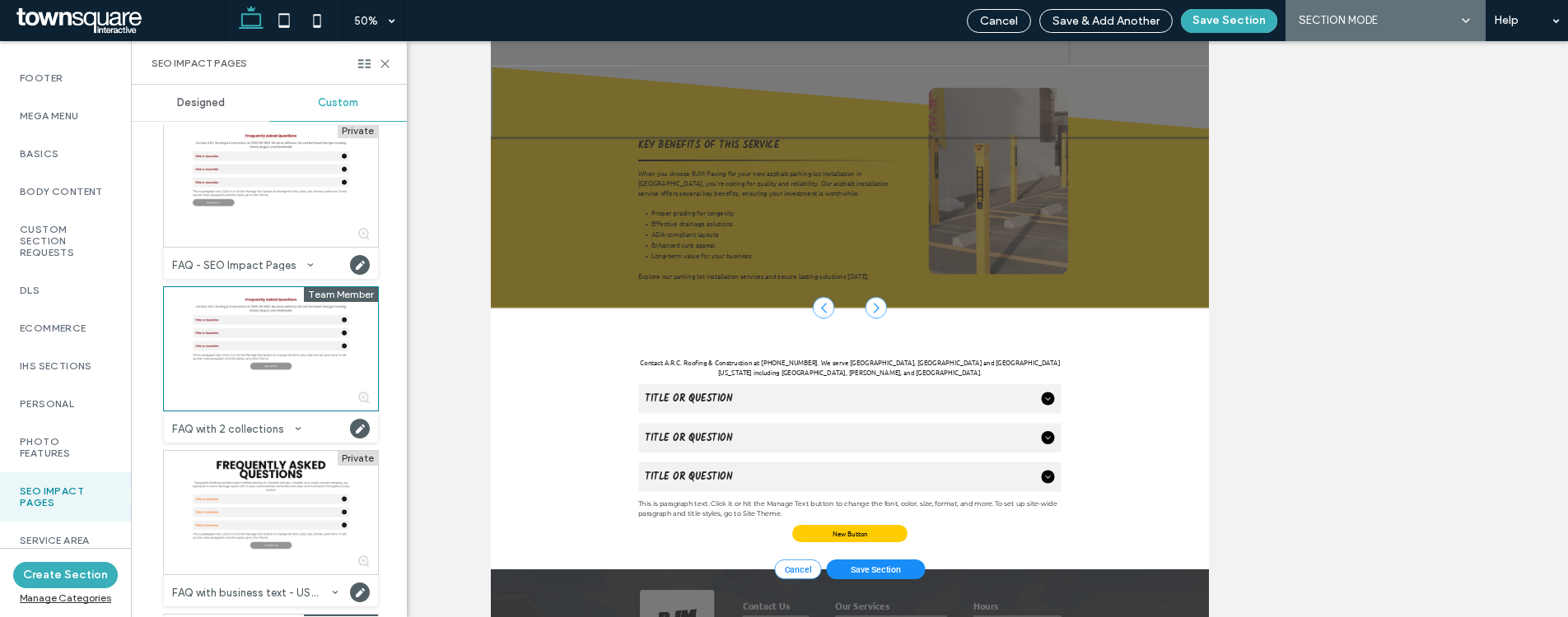
scroll to position [338, 0]
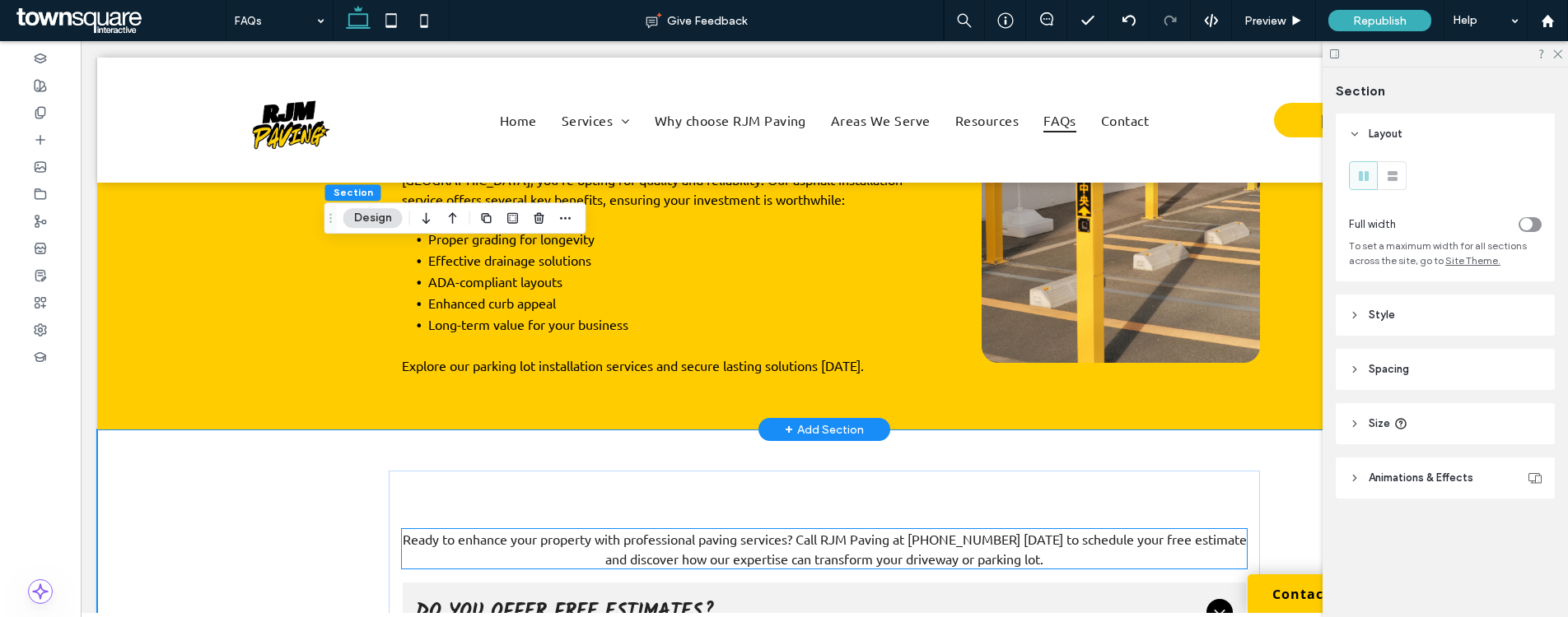
scroll to position [580, 0]
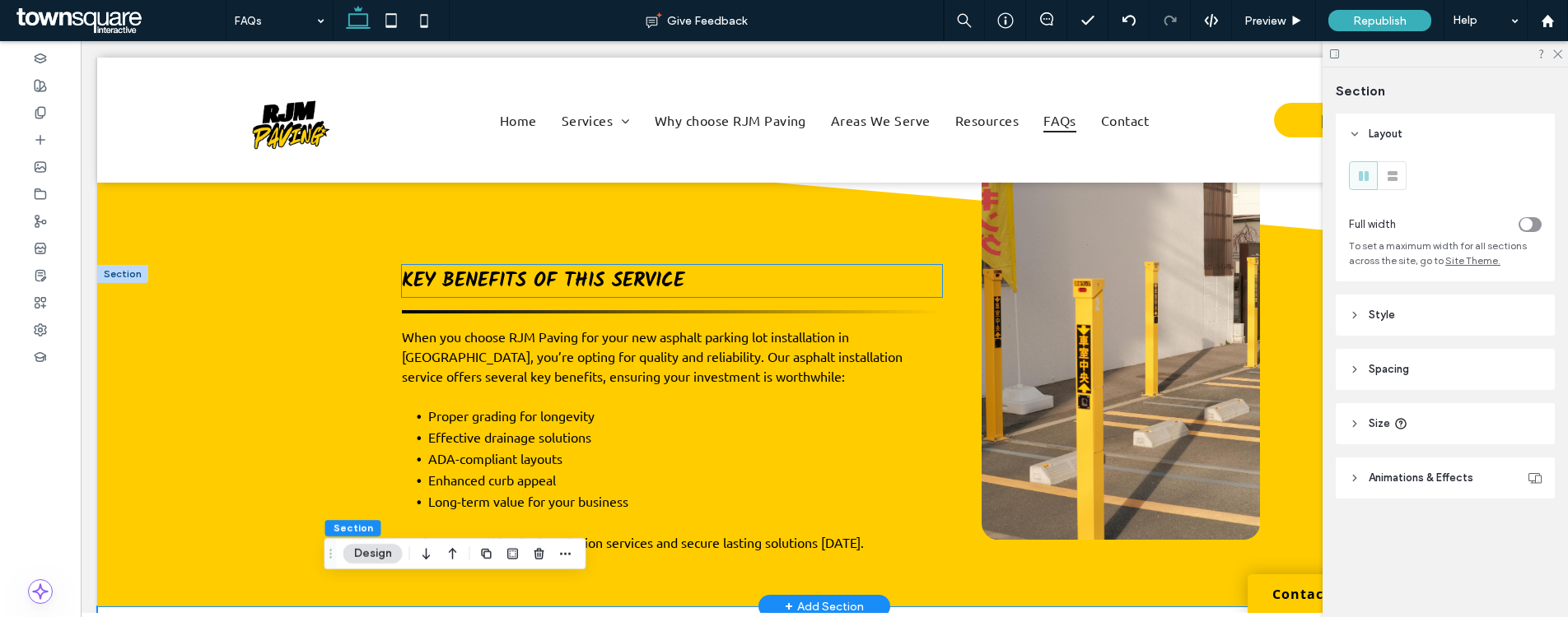
click at [508, 266] on span "Key Benefits of This Service" at bounding box center [543, 280] width 282 height 32
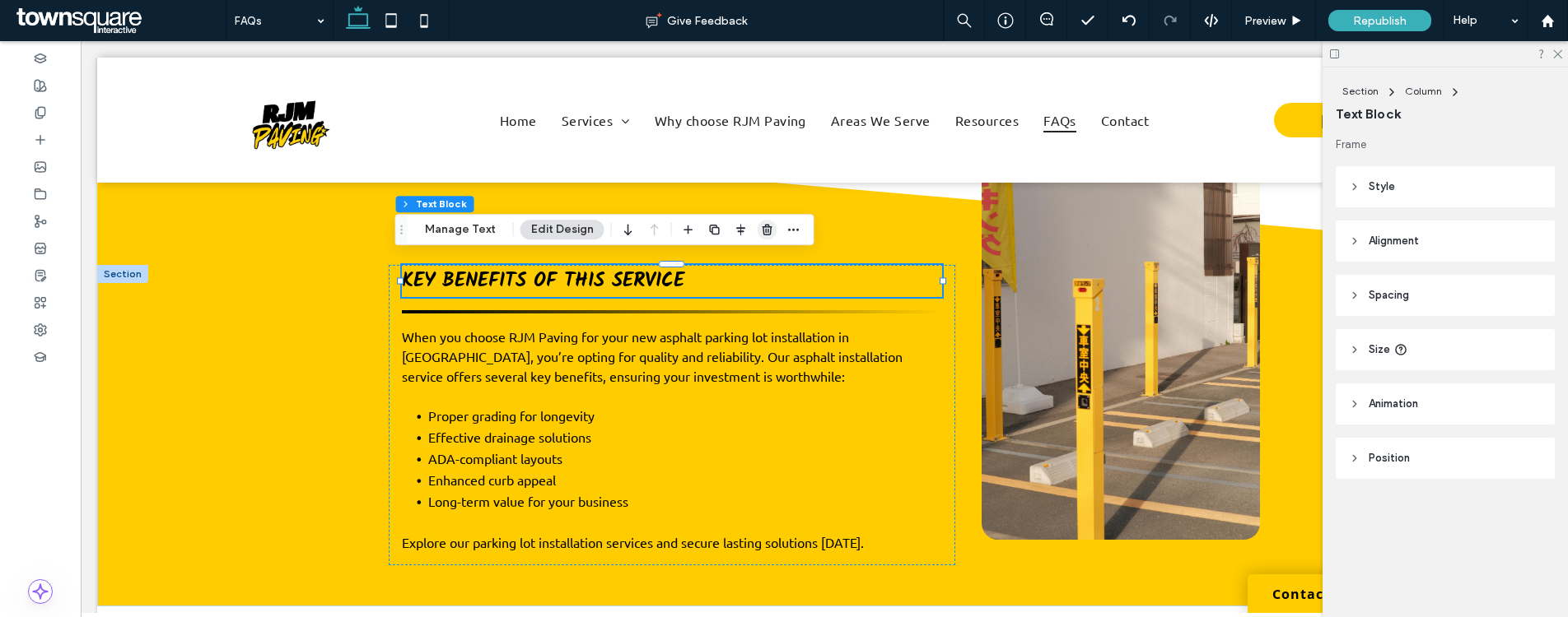
click at [760, 233] on icon "button" at bounding box center [767, 230] width 13 height 13
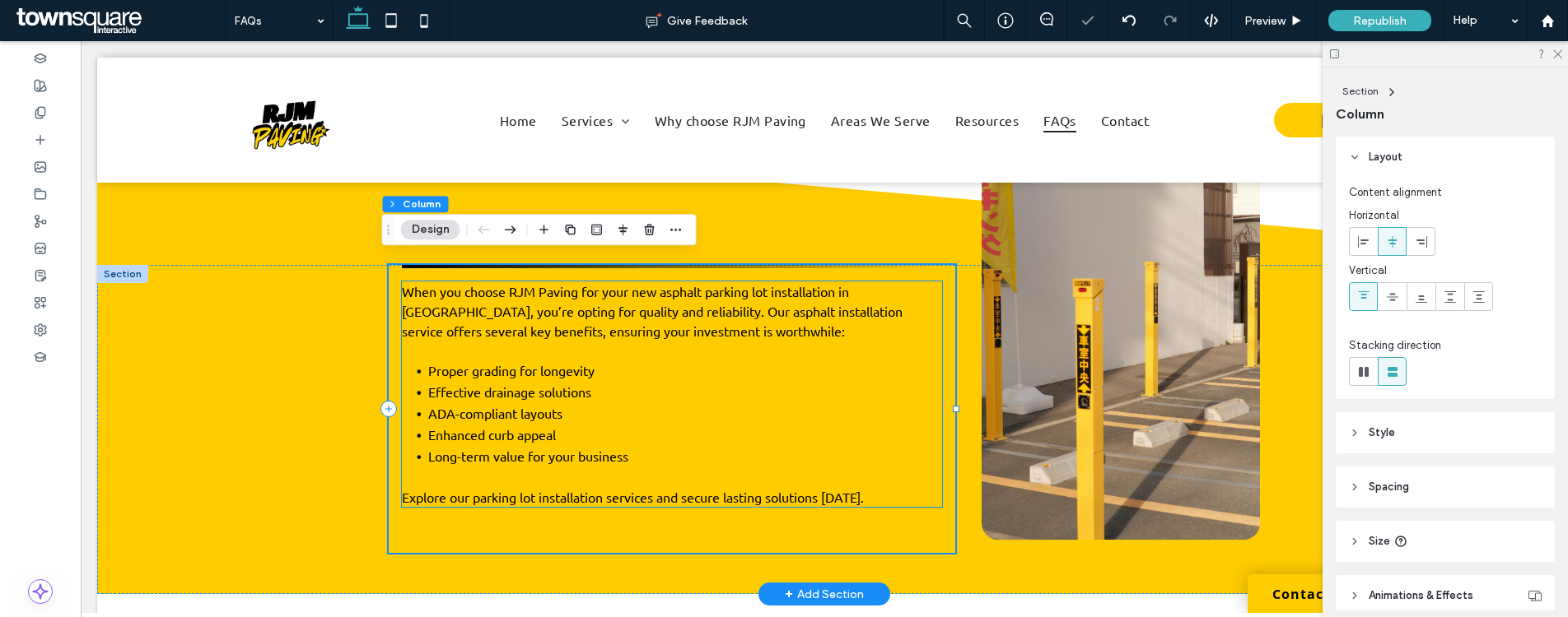
click at [652, 302] on span "When you choose RJM Paving for your new asphalt parking lot installation in Tew…" at bounding box center [652, 311] width 500 height 56
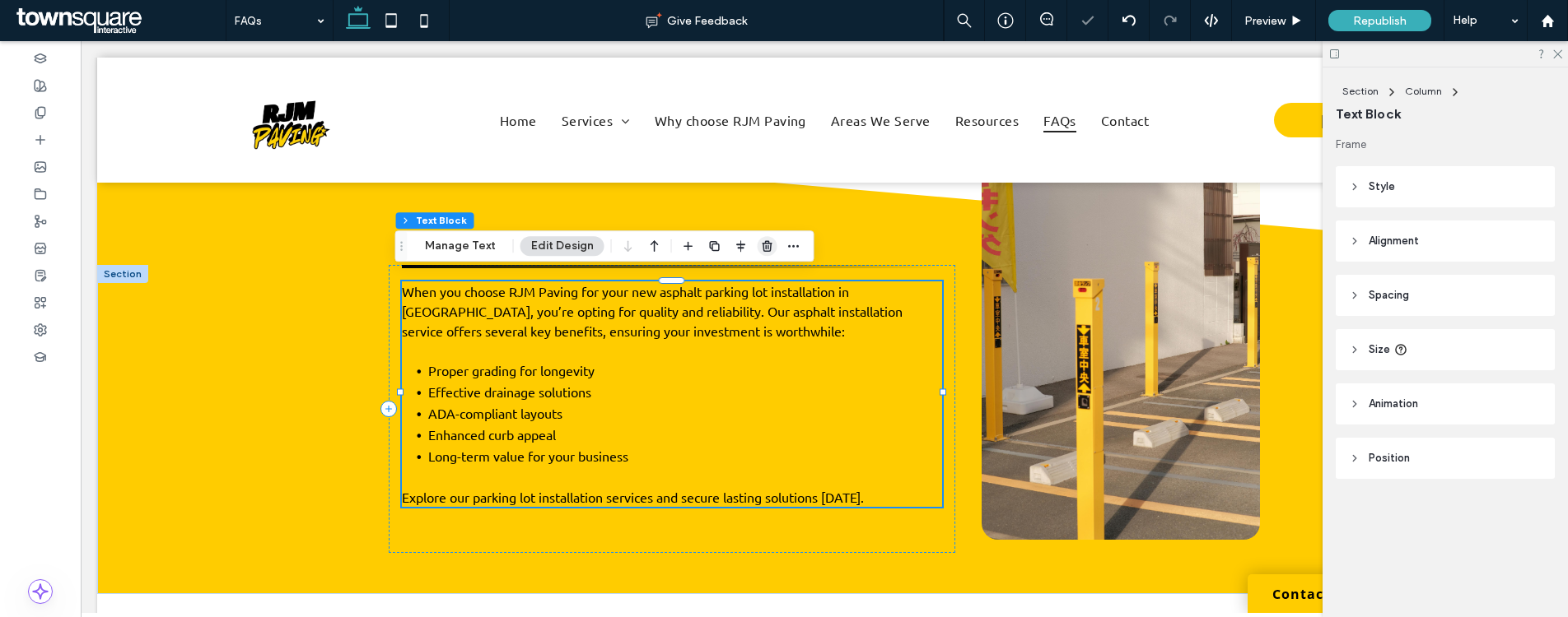
click at [765, 244] on icon "button" at bounding box center [767, 246] width 13 height 13
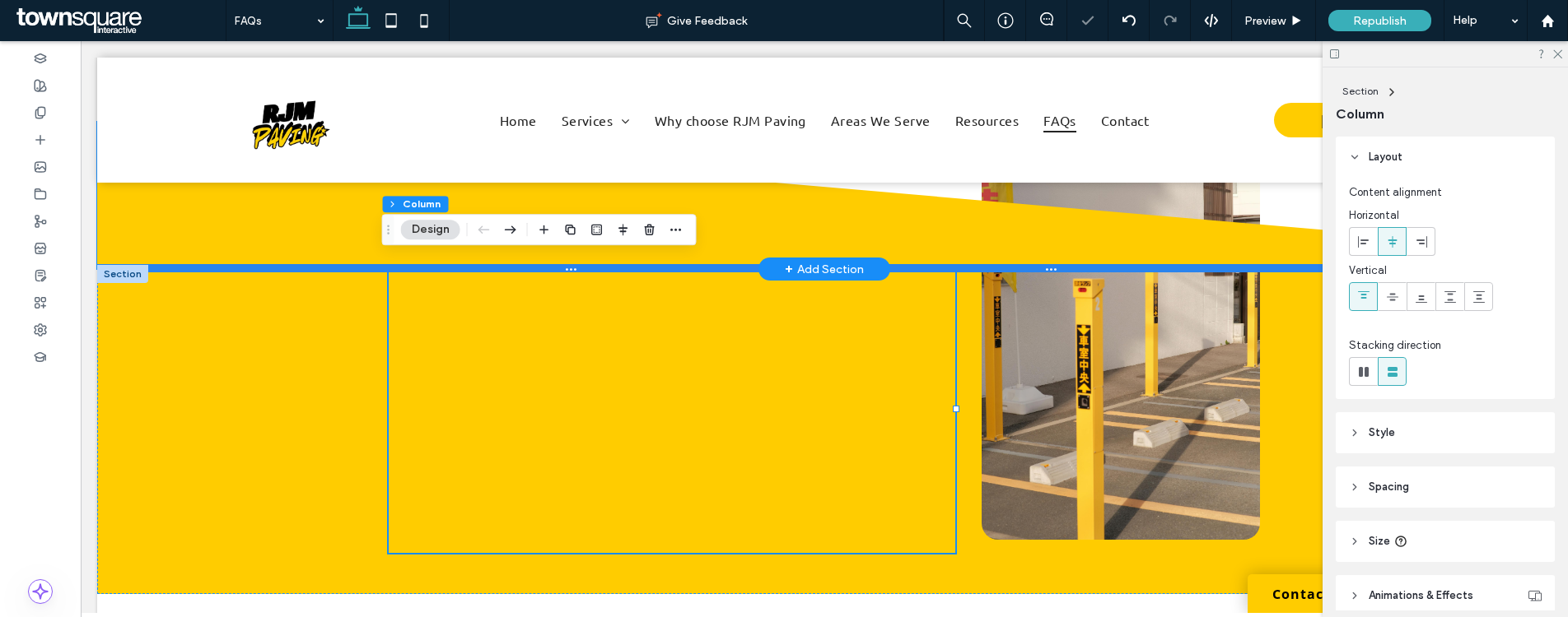
click at [679, 264] on div at bounding box center [818, 267] width 1442 height 8
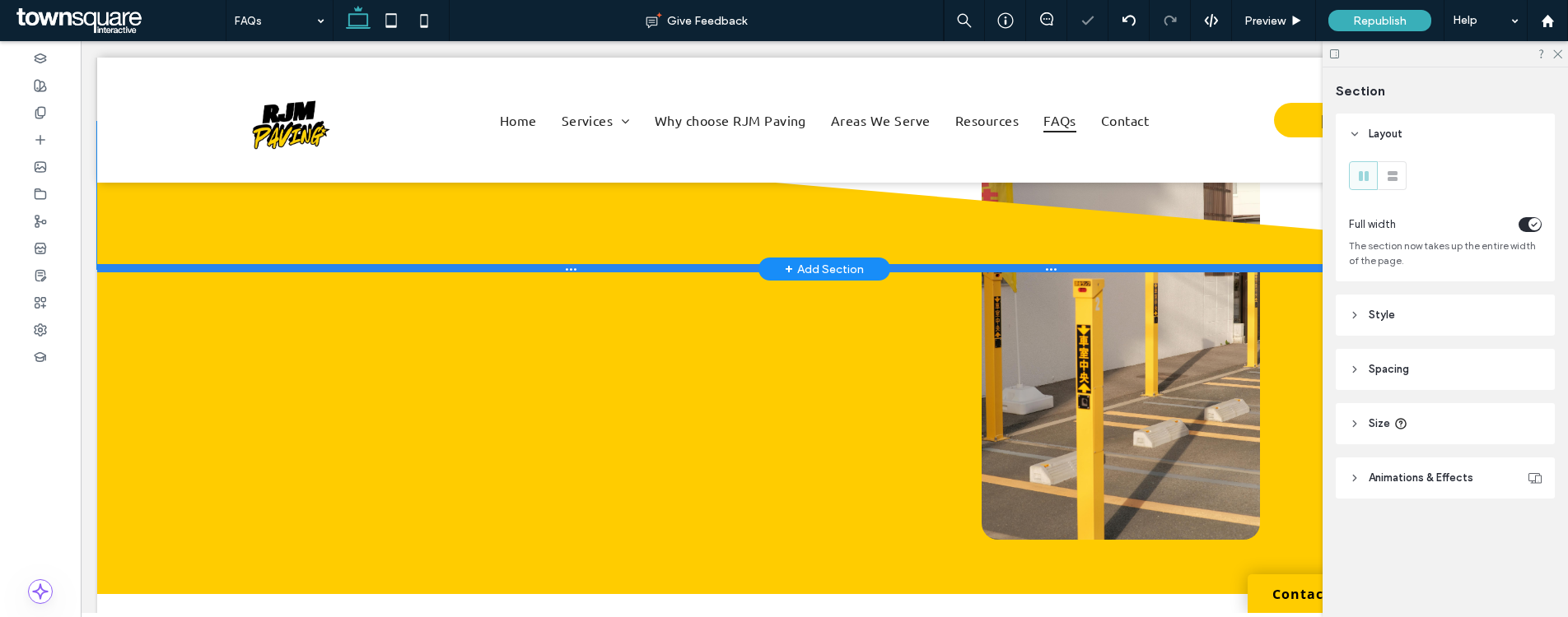
type input "***"
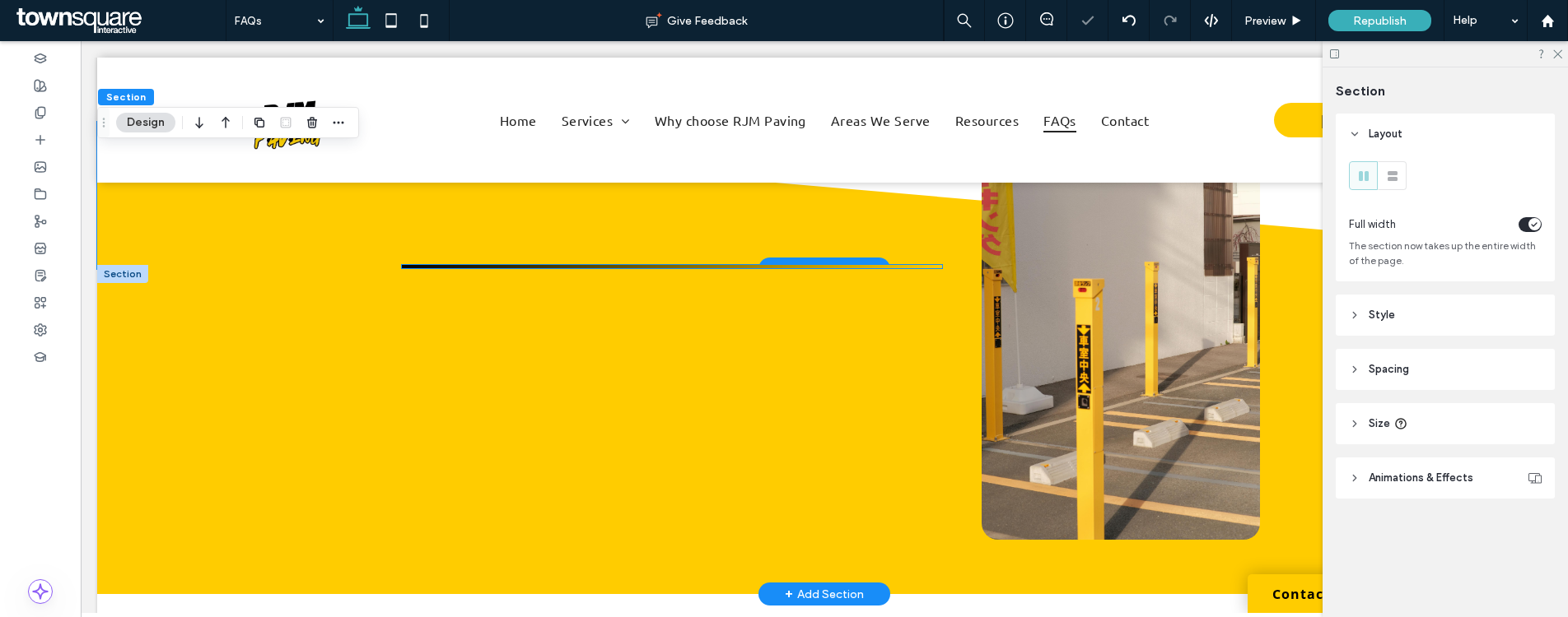
click at [666, 265] on hr at bounding box center [671, 267] width 540 height 4
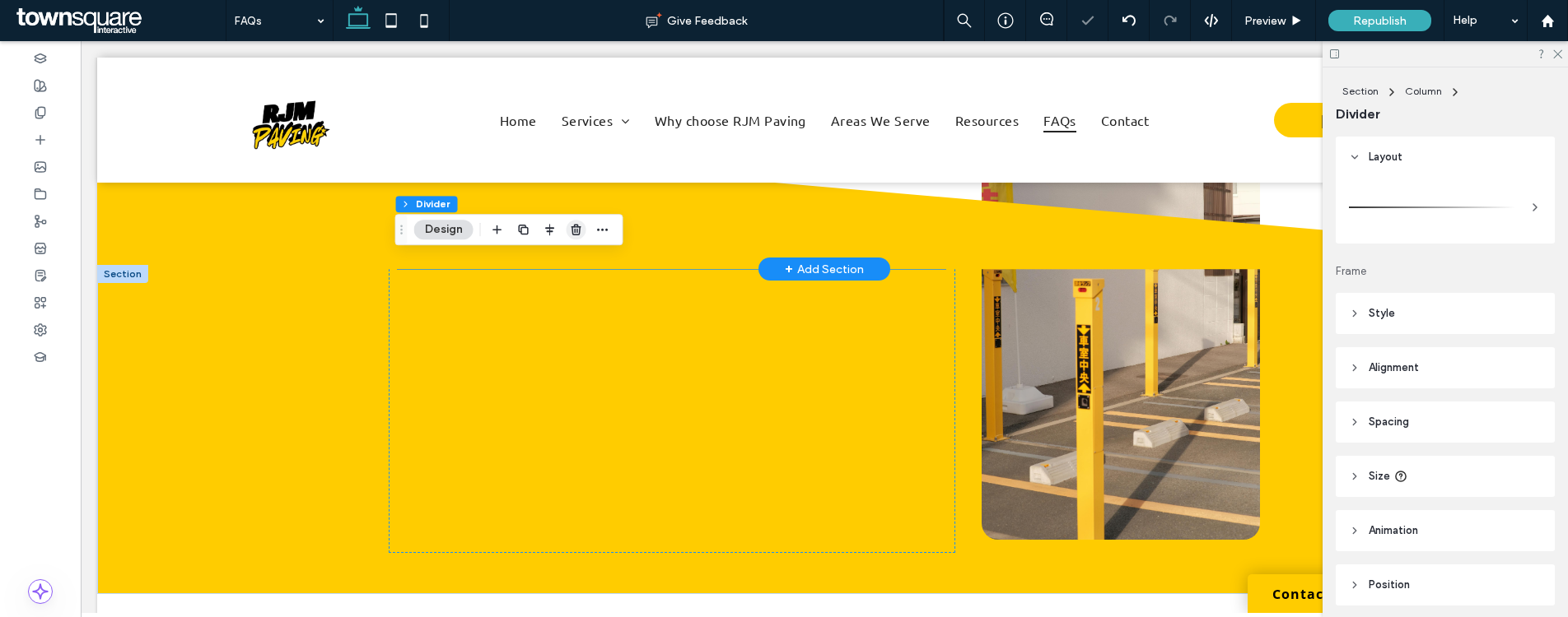
click at [582, 235] on span "button" at bounding box center [576, 229] width 19 height 19
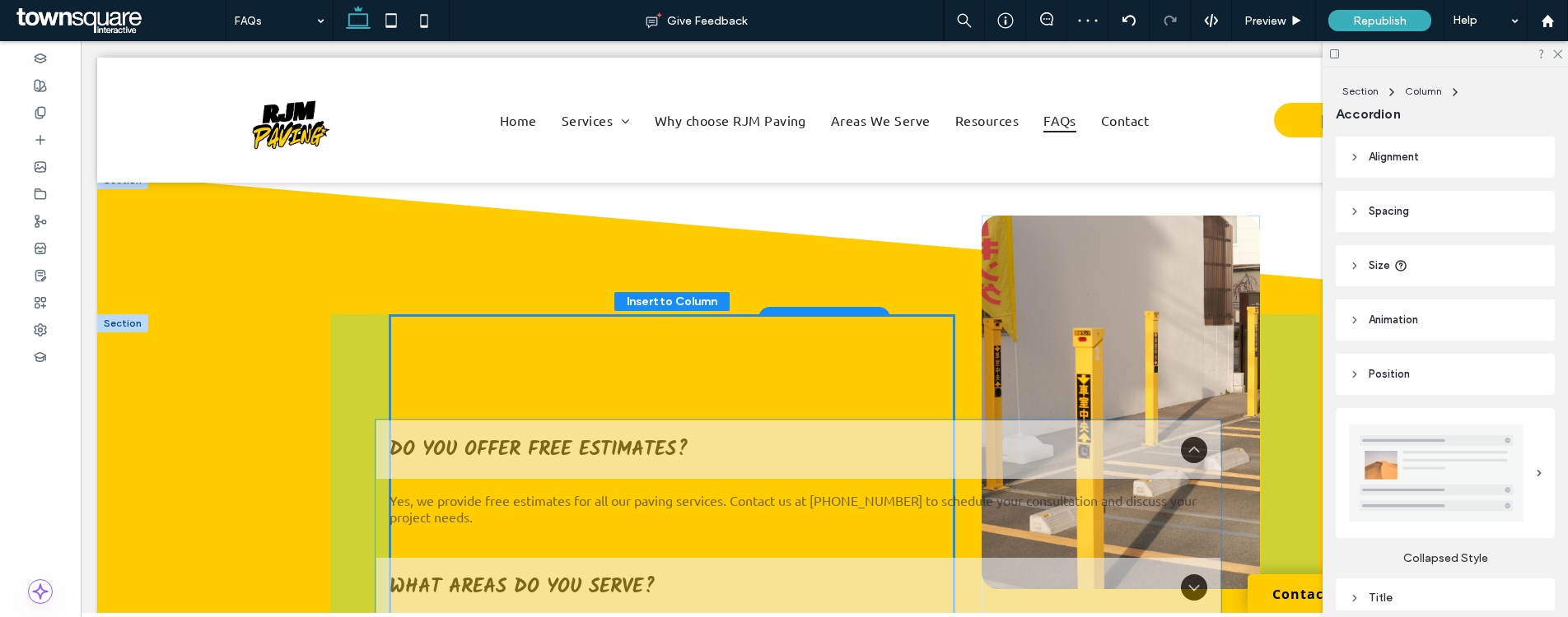
scroll to position [530, 0]
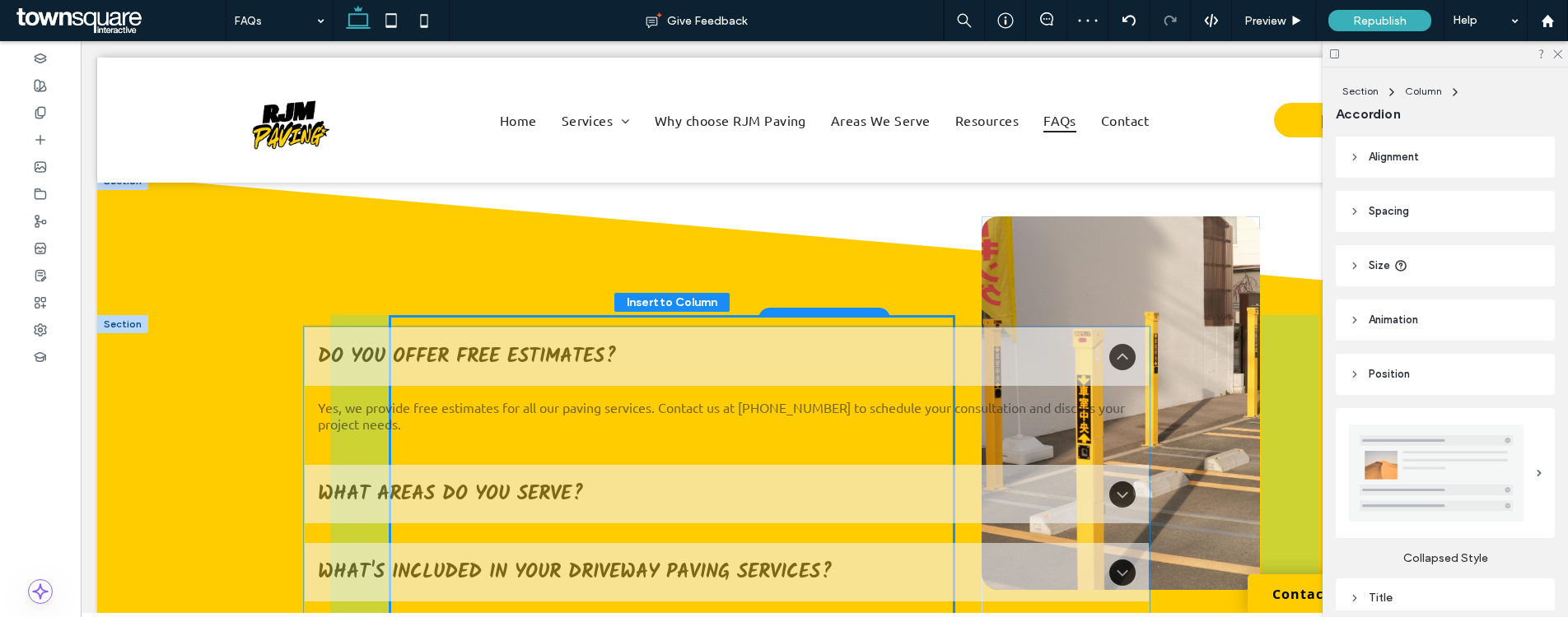
drag, startPoint x: 760, startPoint y: 385, endPoint x: 667, endPoint y: 362, distance: 95.8
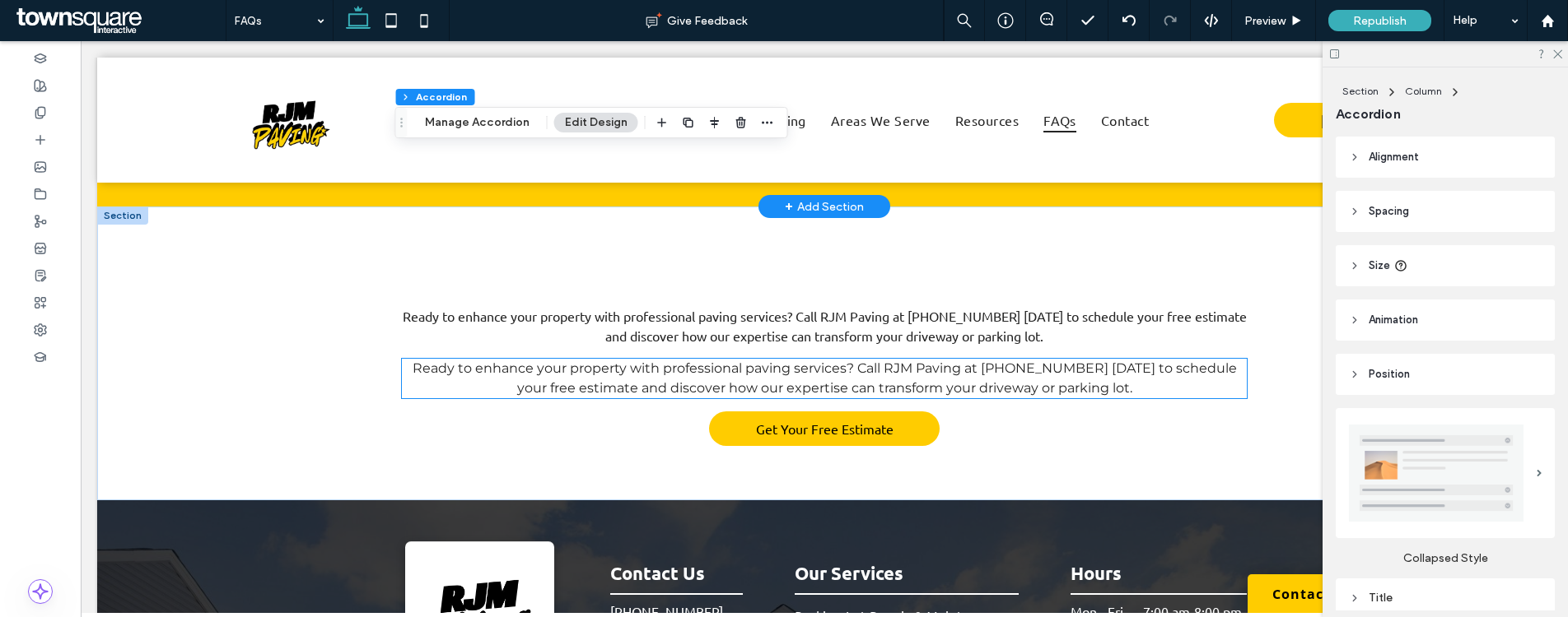
scroll to position [1564, 0]
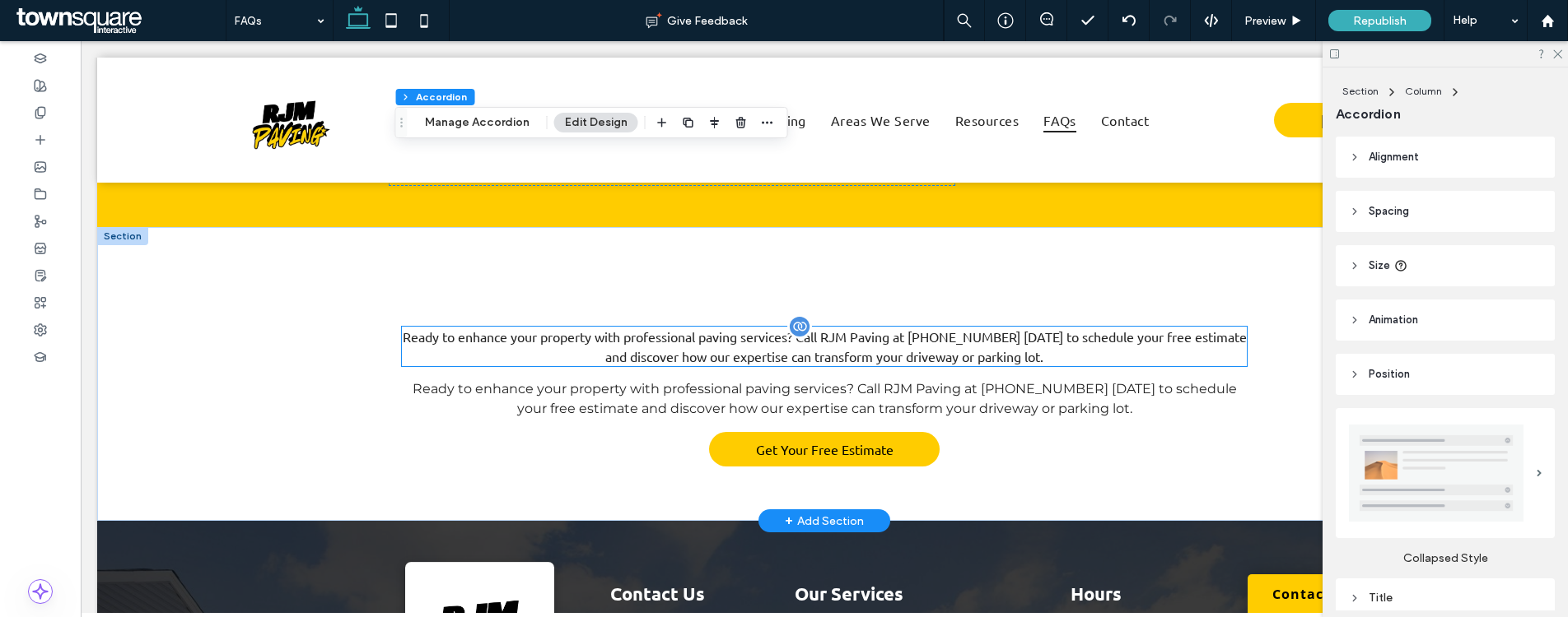
click at [782, 350] on span "Ready to enhance your property with professional paving services? Call RJM Pavi…" at bounding box center [824, 346] width 844 height 36
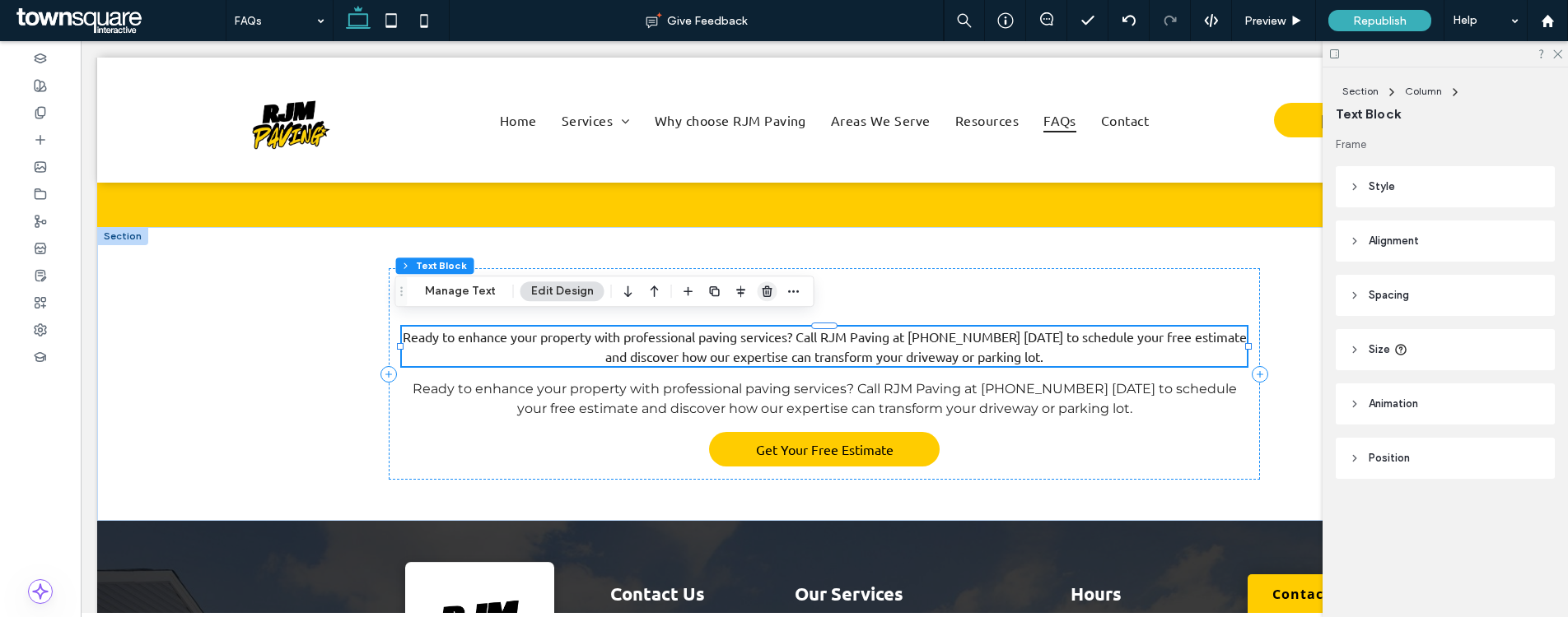
click at [760, 292] on icon "button" at bounding box center [767, 291] width 13 height 13
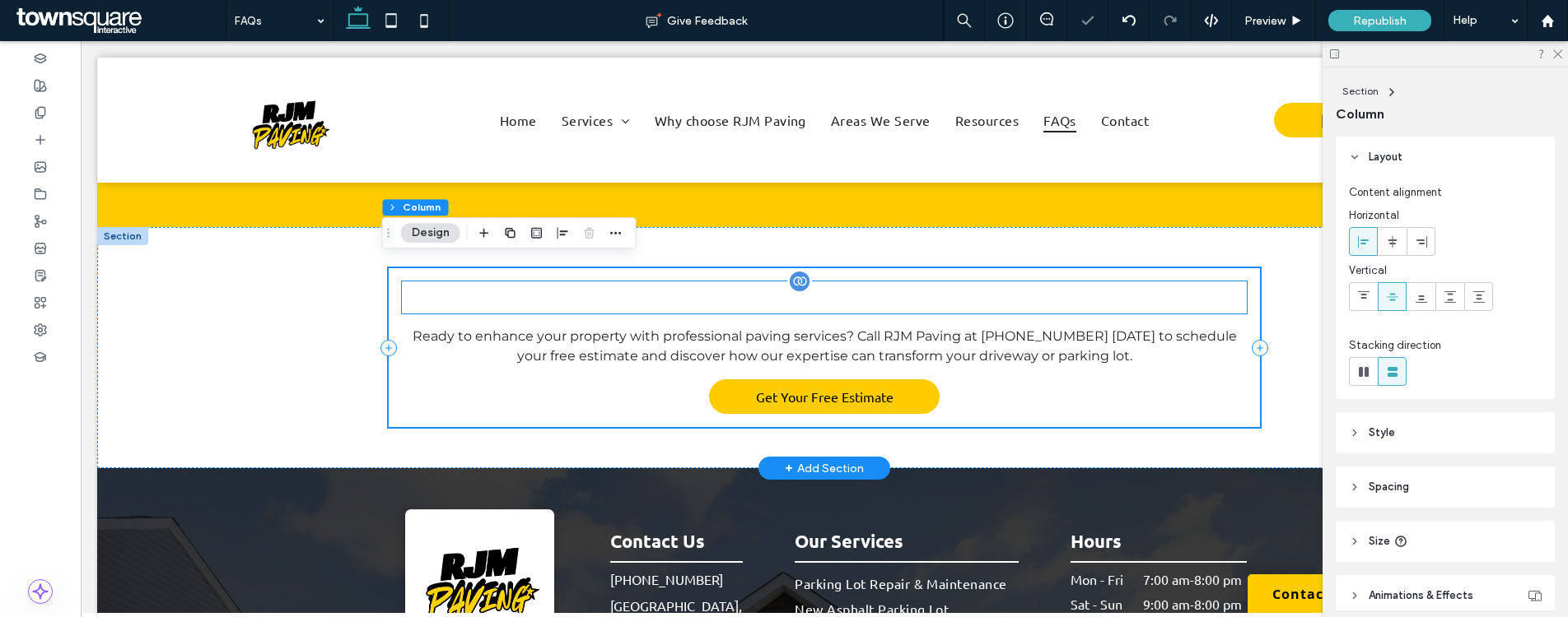
click at [461, 291] on h1 "Your Paving Questions Answered" at bounding box center [824, 297] width 845 height 32
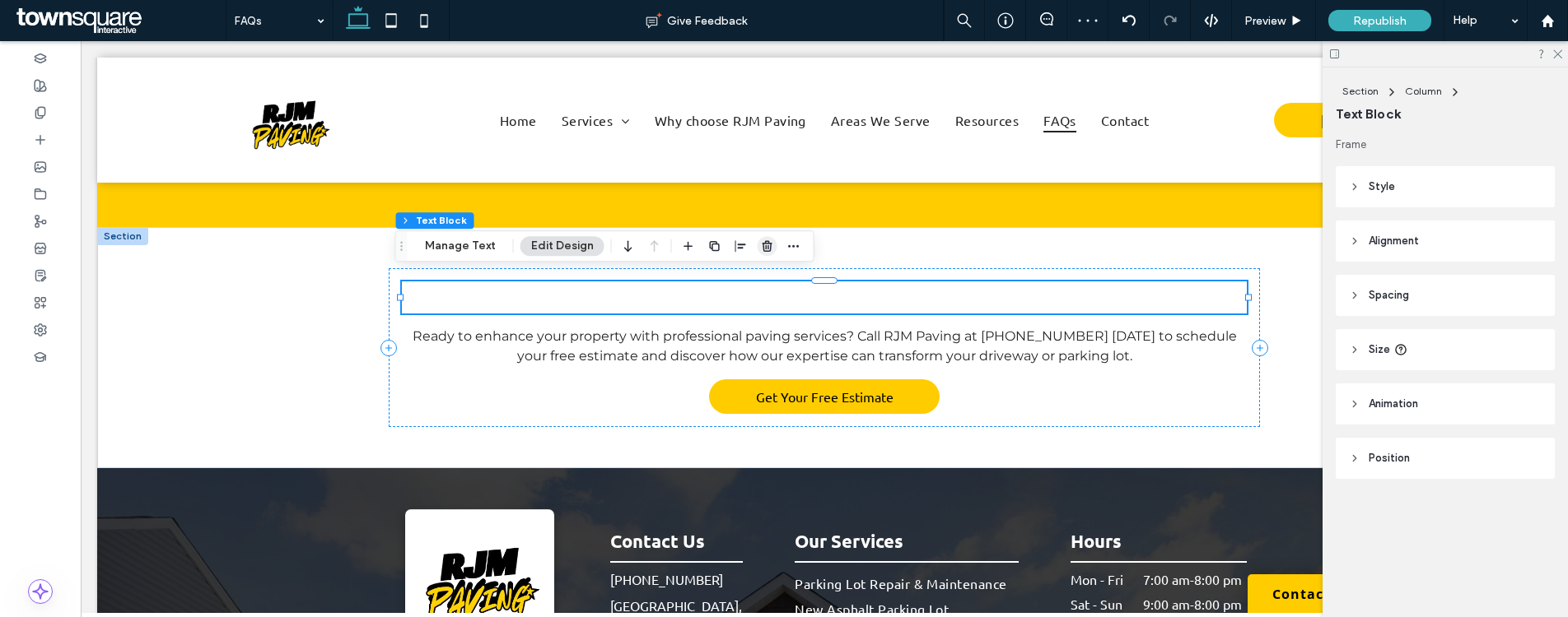
click at [764, 241] on use "button" at bounding box center [766, 246] width 10 height 11
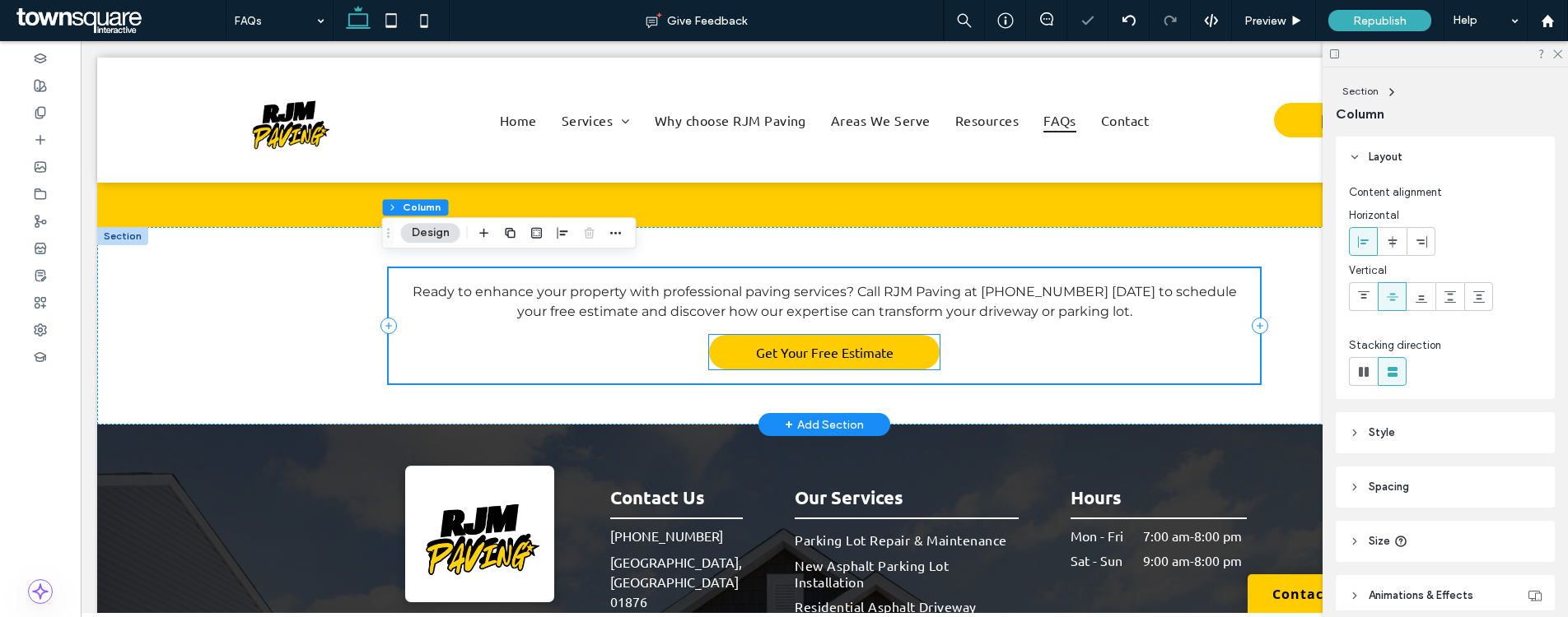
scroll to position [1541, 0]
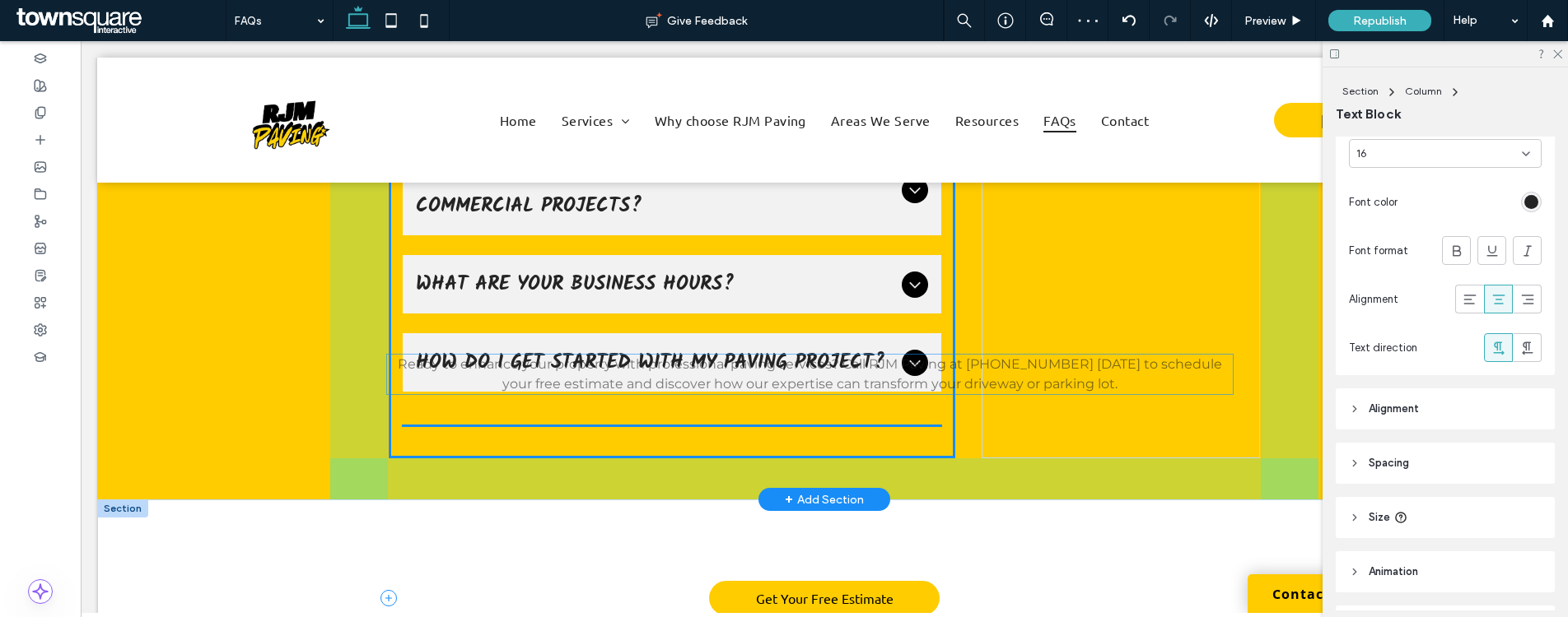
scroll to position [387, 0]
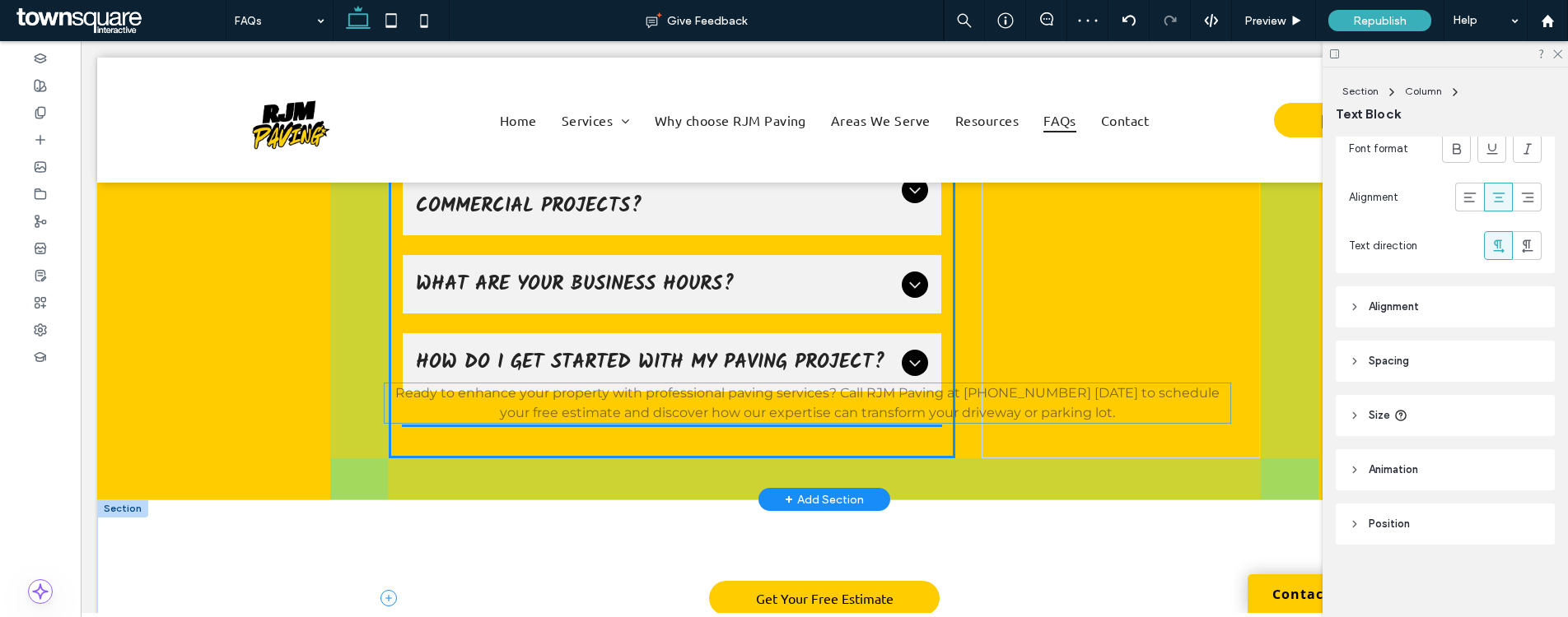
drag, startPoint x: 734, startPoint y: 515, endPoint x: 723, endPoint y: 403, distance: 112.5
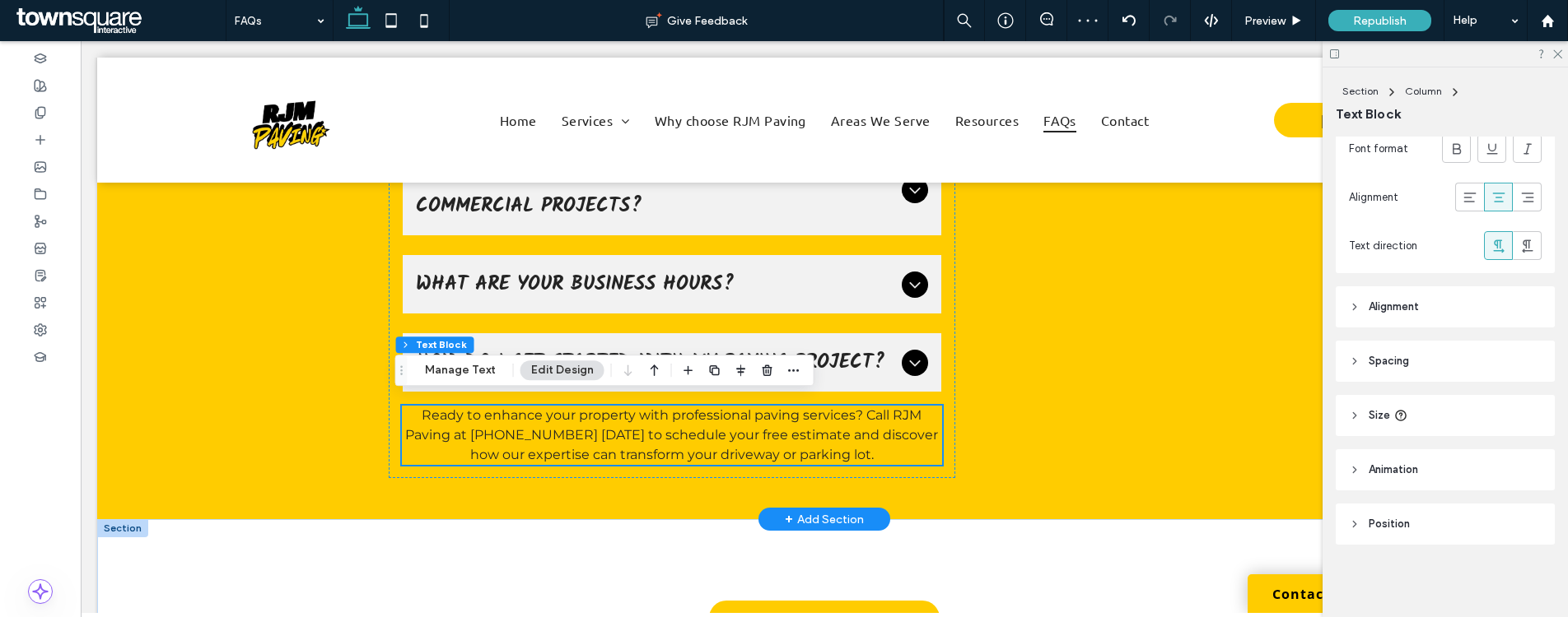
scroll to position [1468, 0]
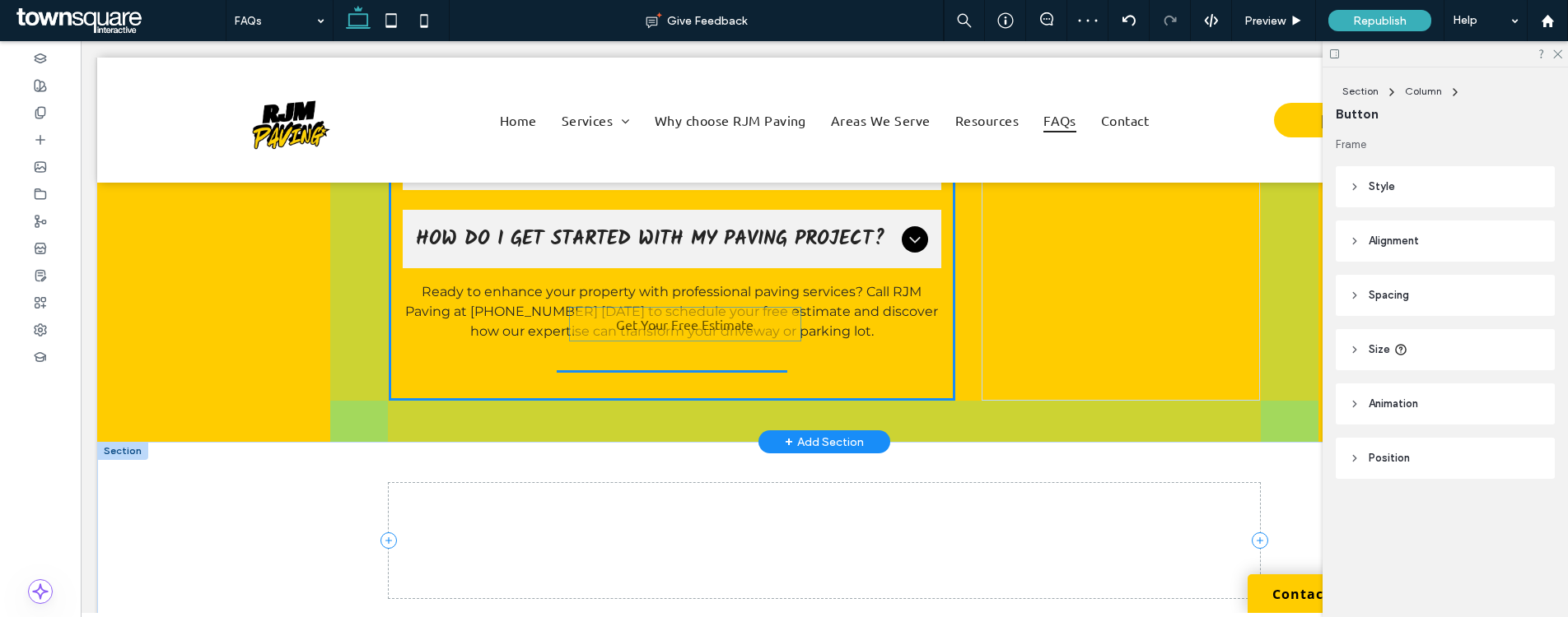
drag, startPoint x: 768, startPoint y: 488, endPoint x: 635, endPoint y: 326, distance: 209.6
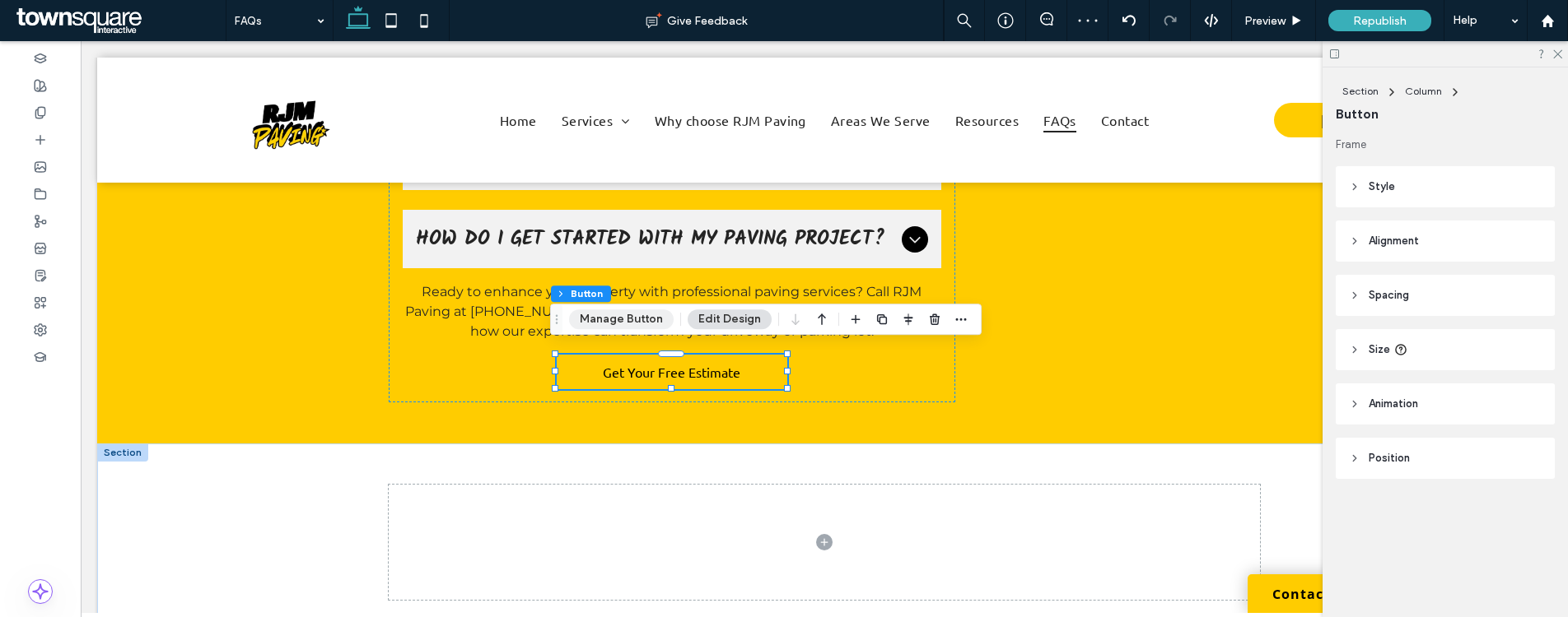
click at [628, 324] on button "Manage Button" at bounding box center [620, 318] width 104 height 19
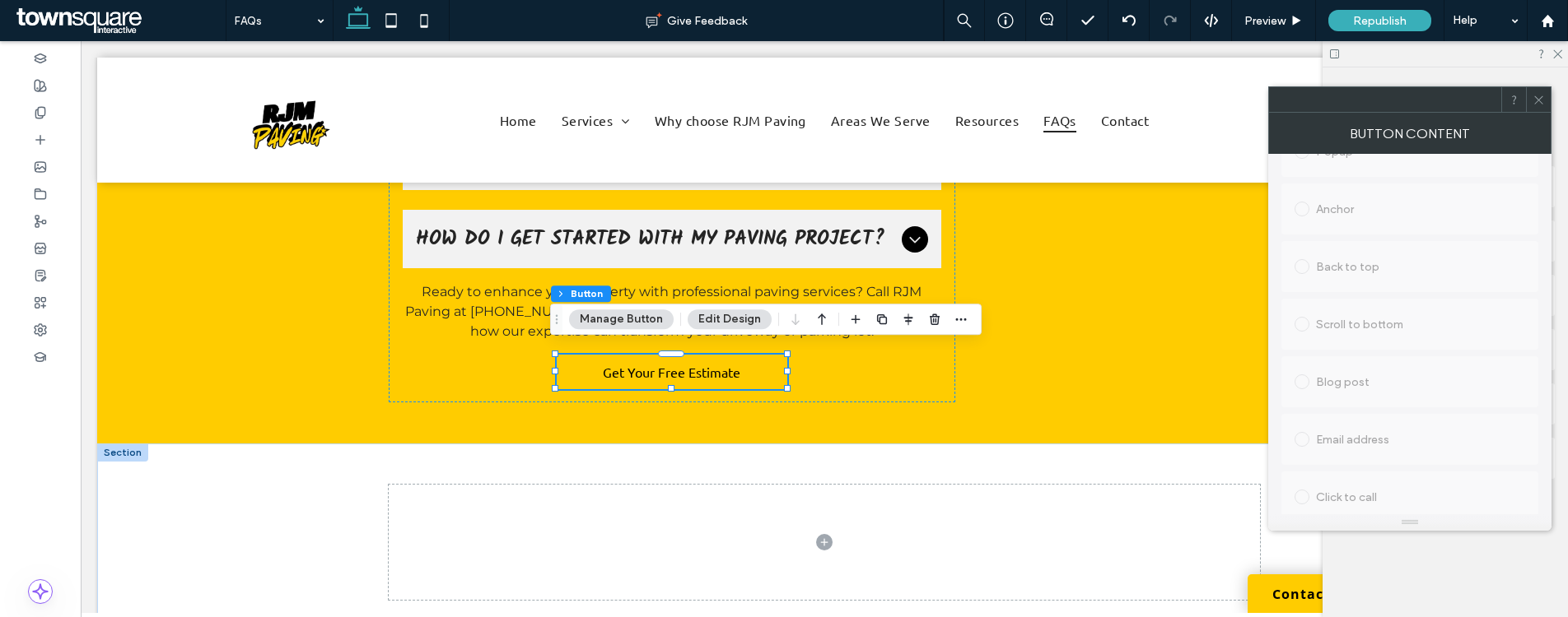
scroll to position [0, 0]
click at [735, 314] on button "Edit Design" at bounding box center [729, 318] width 84 height 19
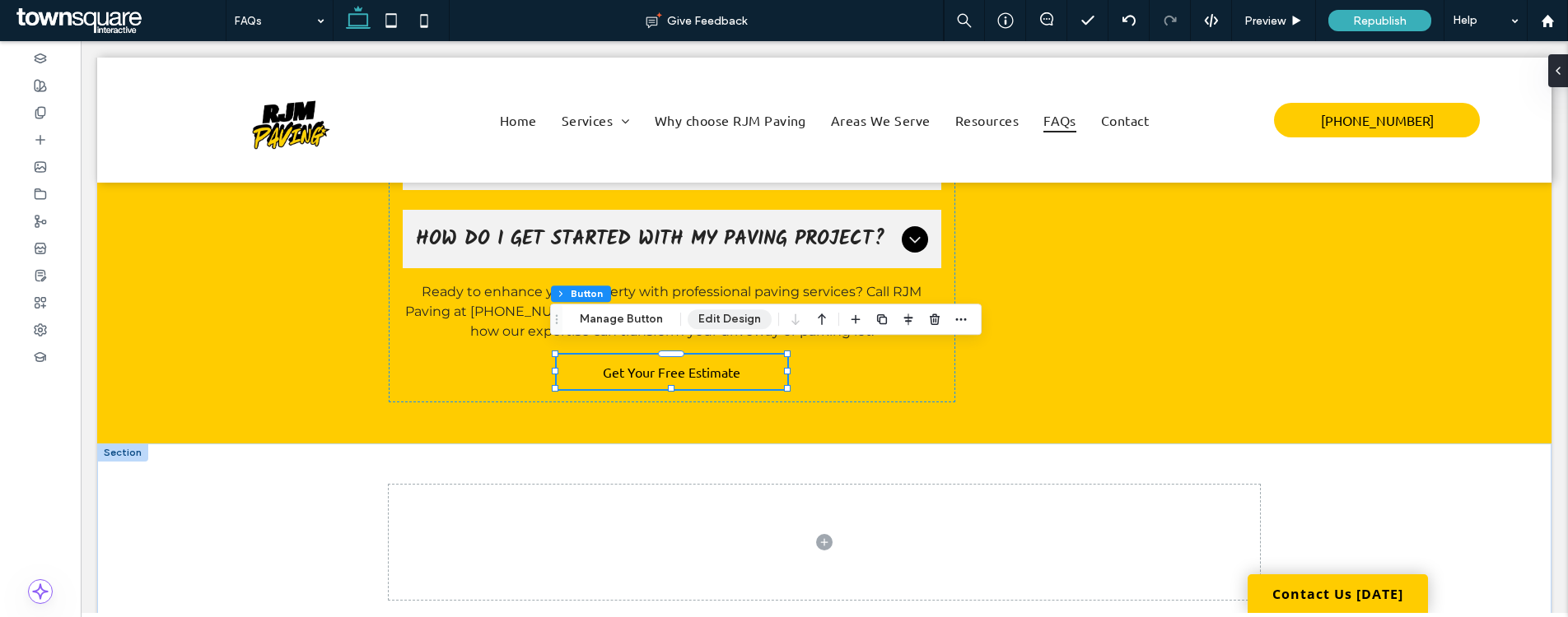
click at [735, 319] on button "Edit Design" at bounding box center [729, 318] width 84 height 19
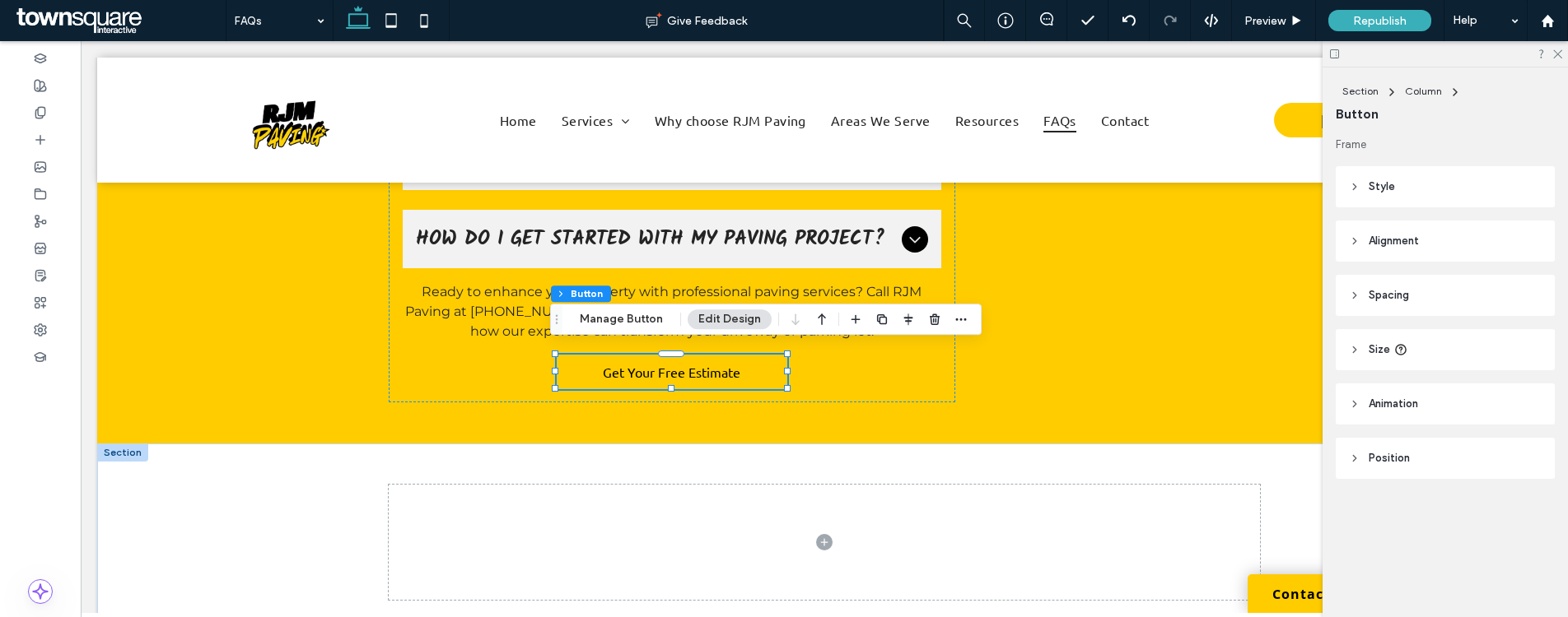
click at [1382, 186] on span "Style" at bounding box center [1382, 187] width 27 height 17
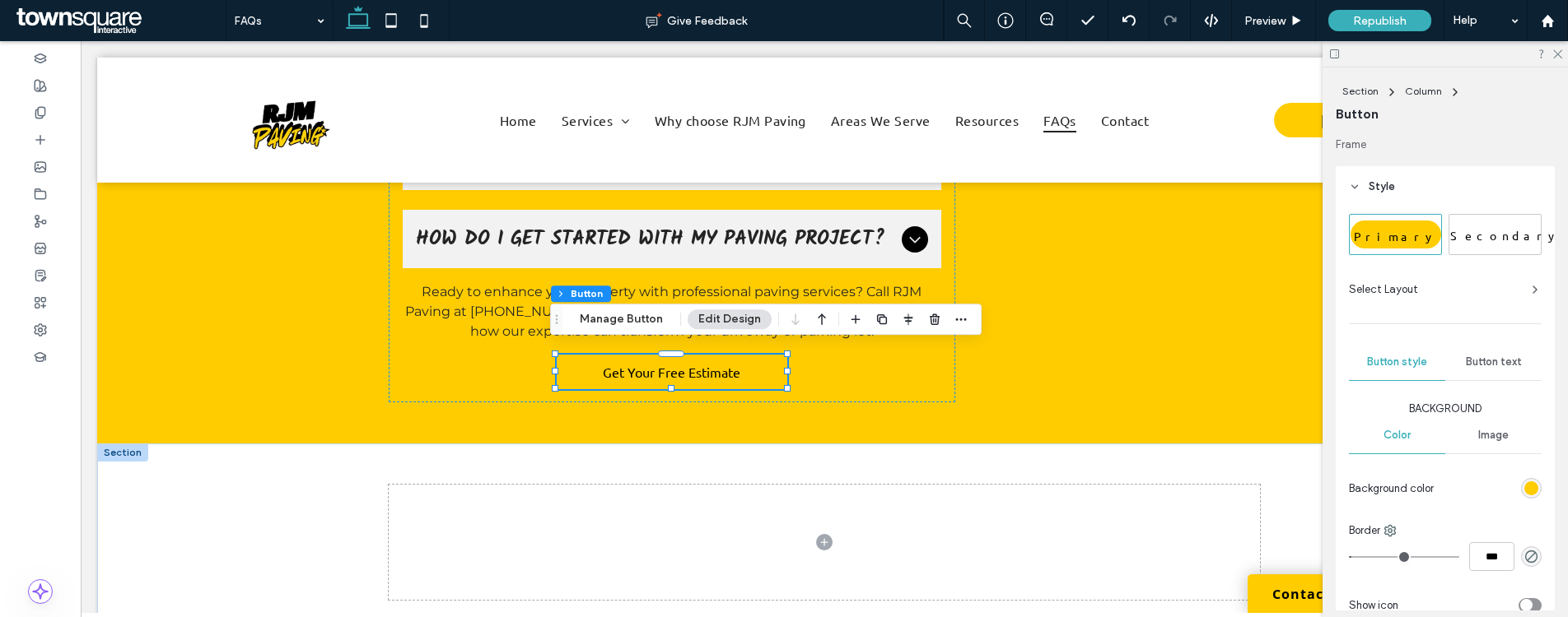
click at [1488, 221] on div "Secondary" at bounding box center [1495, 234] width 90 height 28
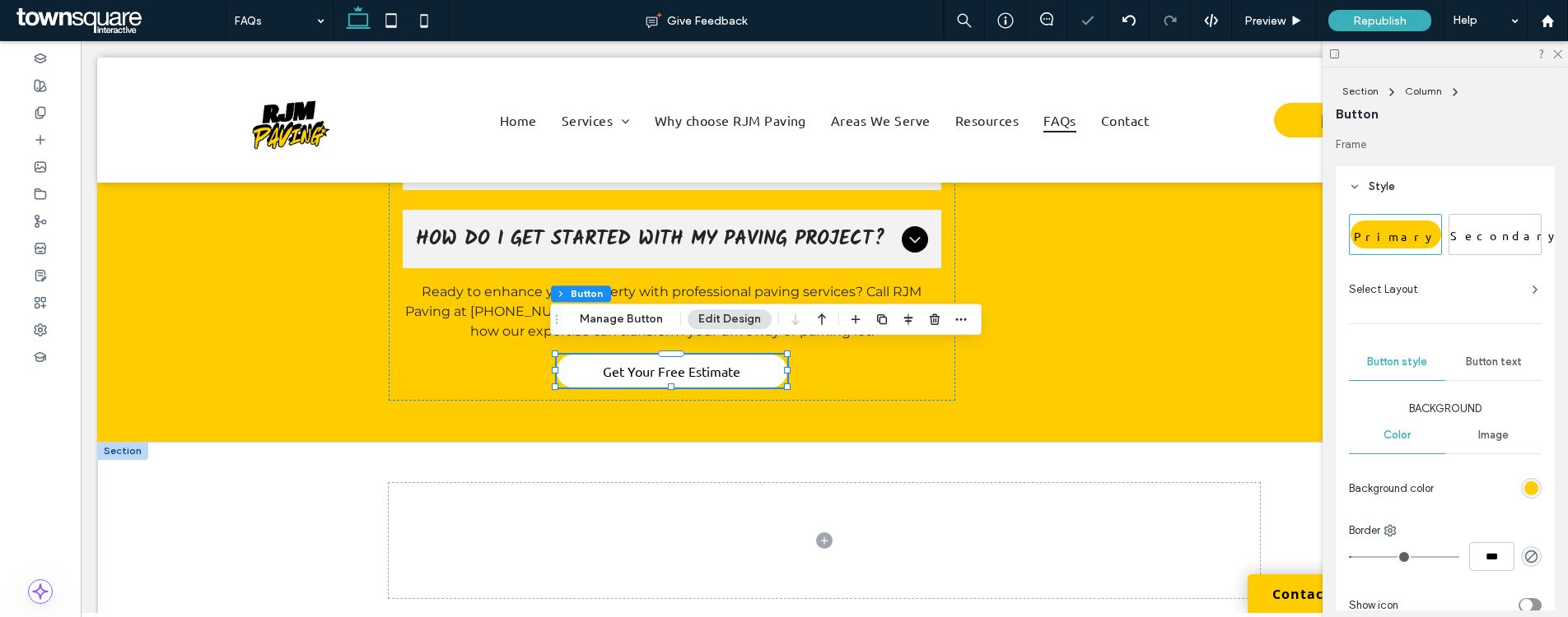
type input "*"
type input "***"
click at [1555, 57] on div at bounding box center [1445, 54] width 245 height 26
click at [1556, 56] on icon at bounding box center [1557, 53] width 11 height 11
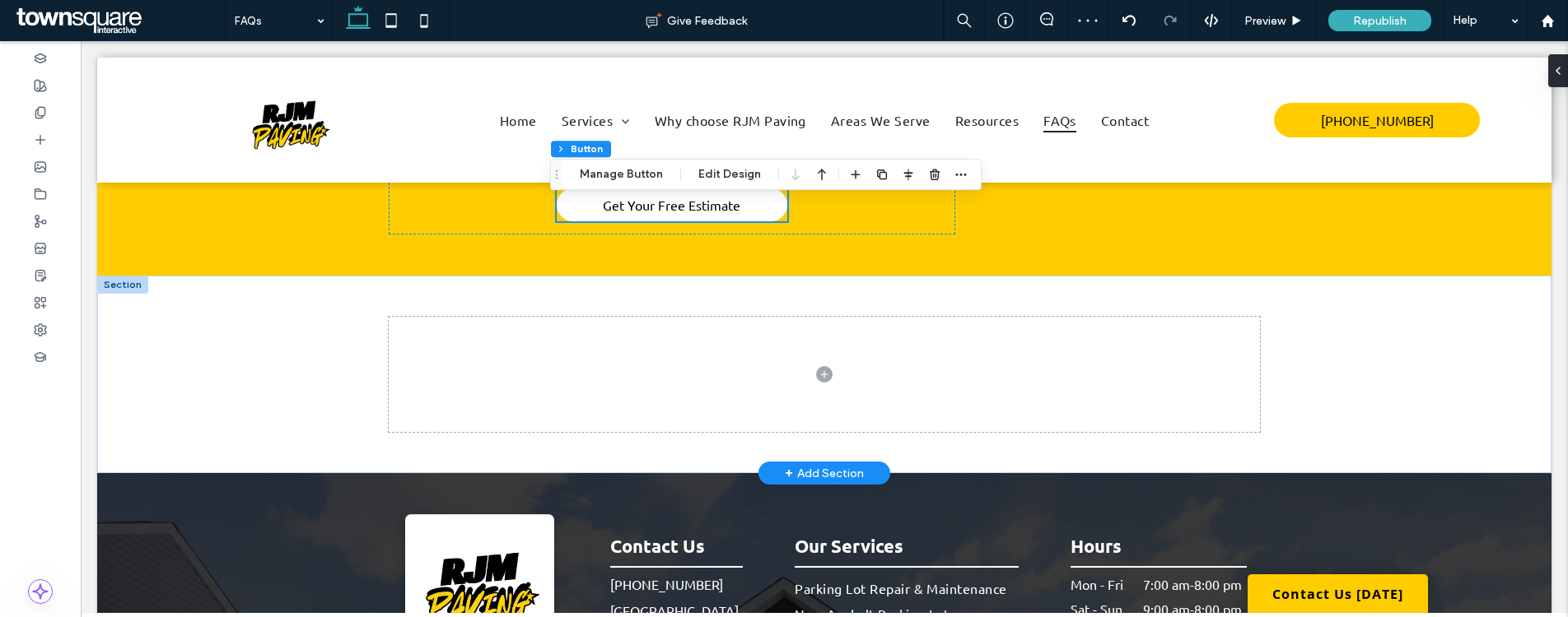
scroll to position [1637, 0]
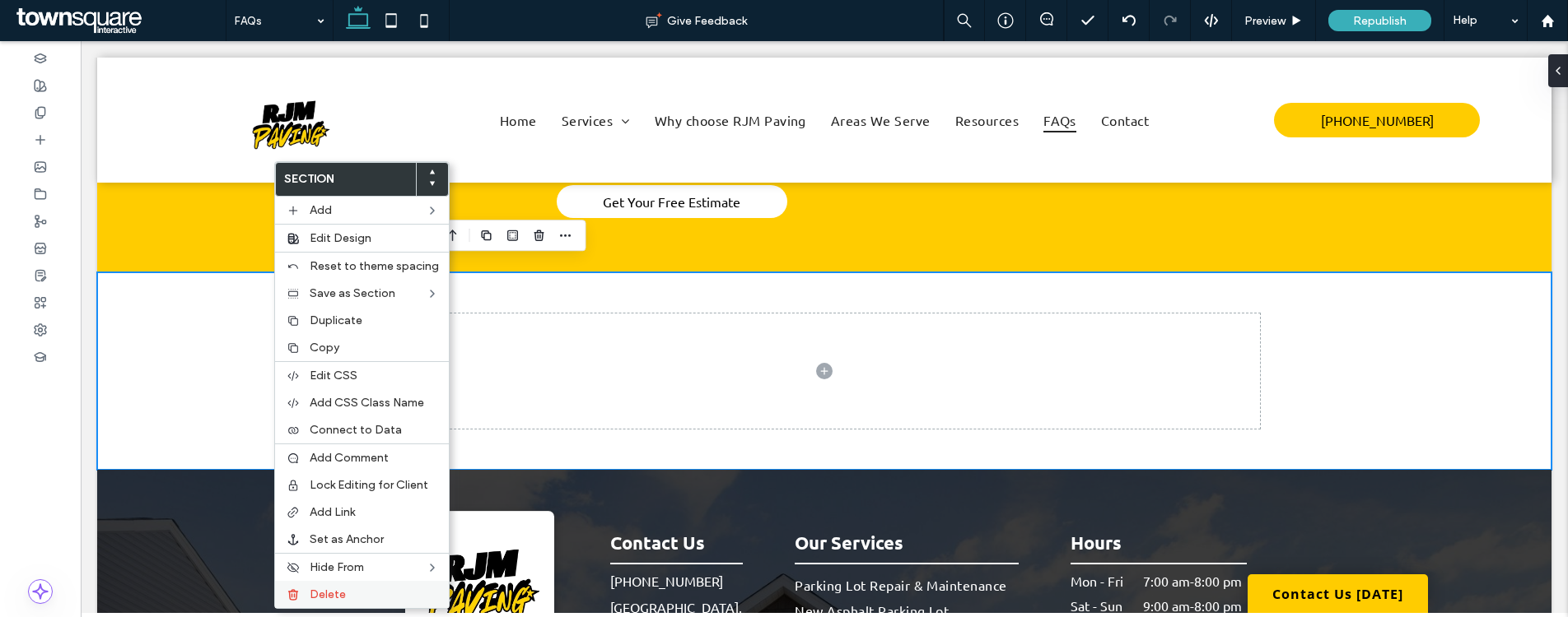
click at [325, 597] on span "Delete" at bounding box center [327, 594] width 36 height 14
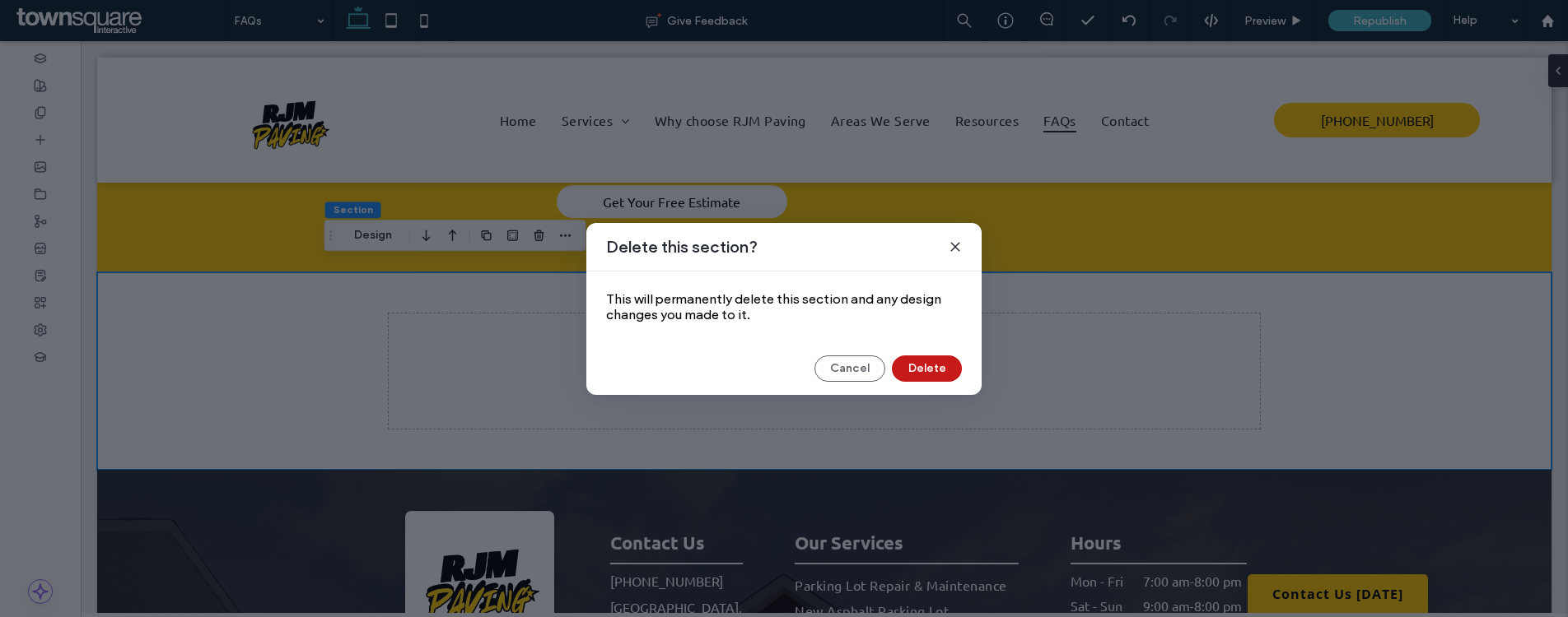
click at [940, 362] on button "Delete" at bounding box center [927, 368] width 70 height 27
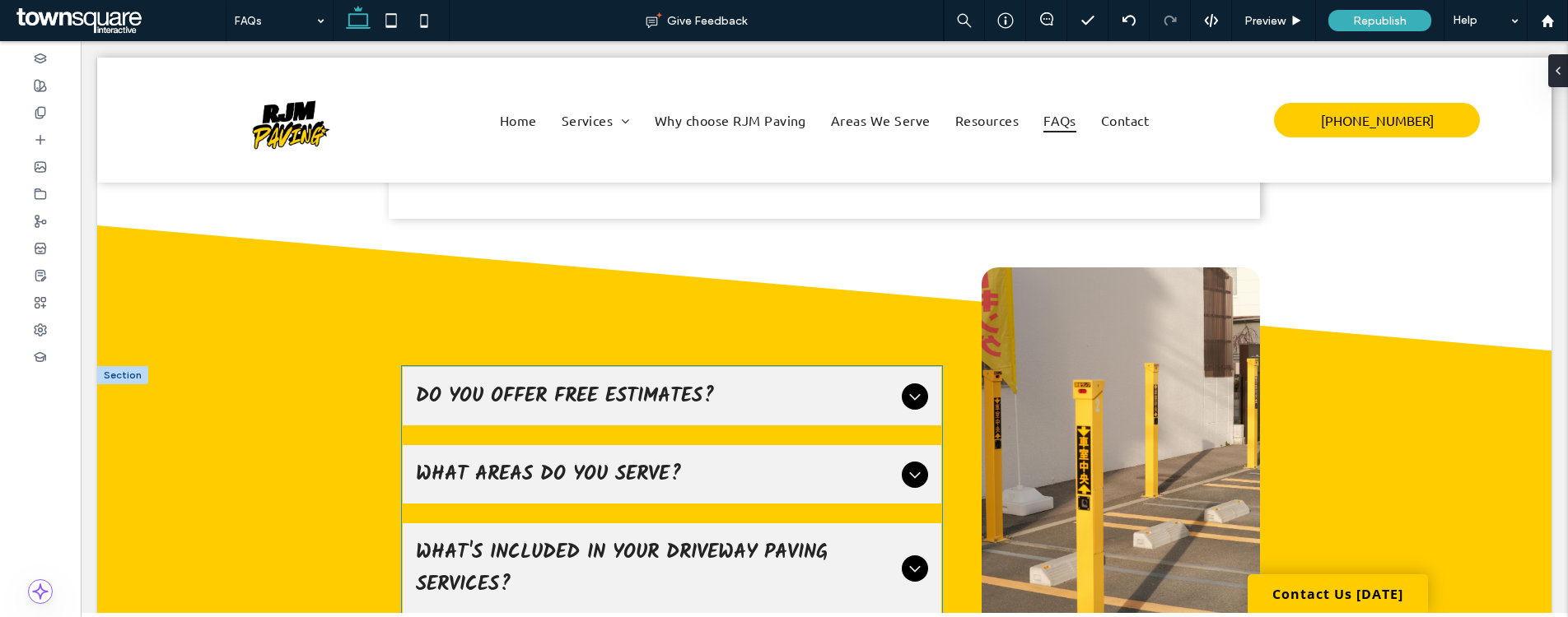
scroll to position [477, 0]
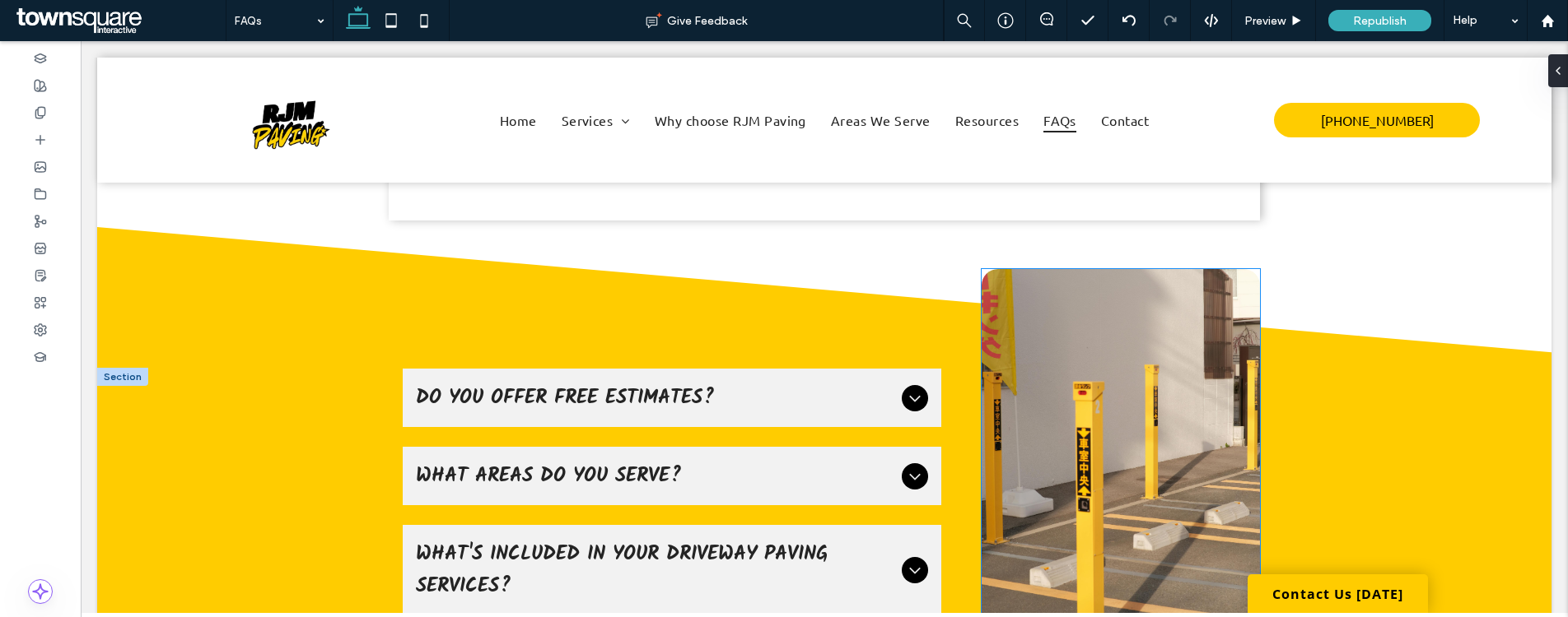
click at [1100, 428] on img at bounding box center [1120, 456] width 279 height 374
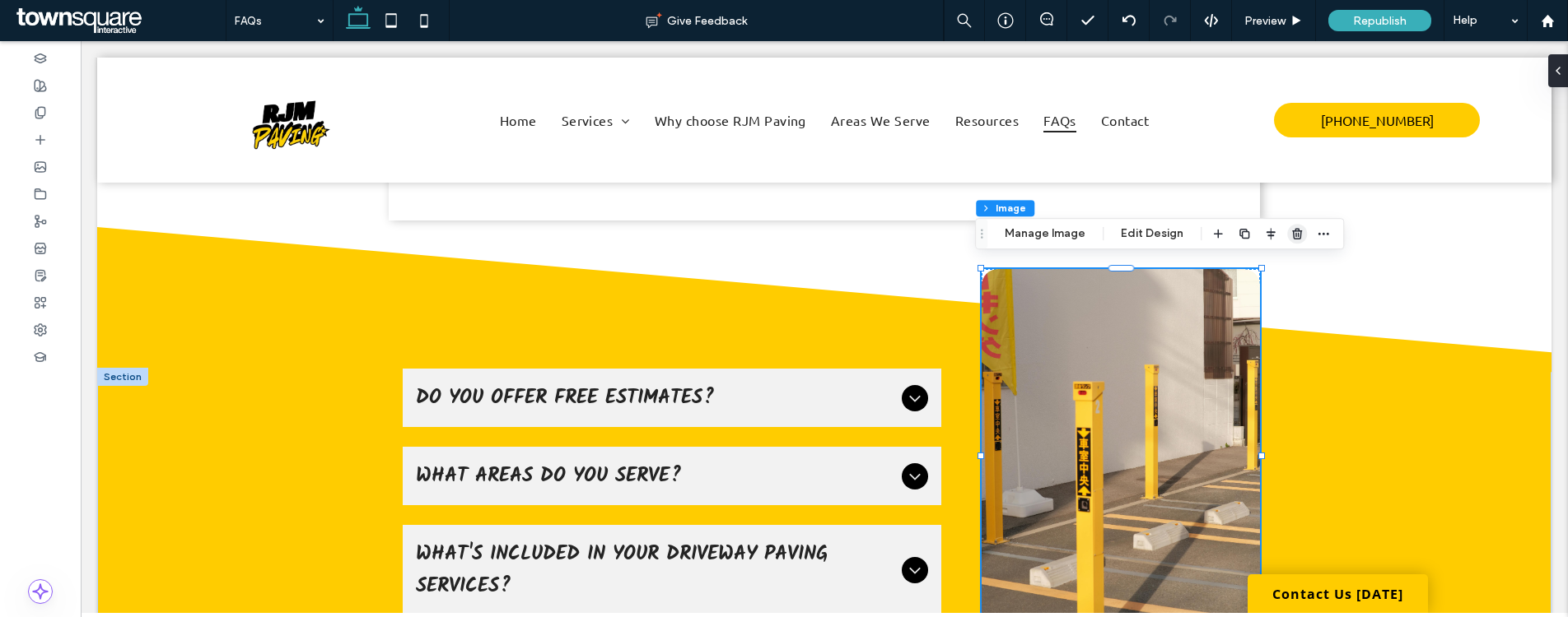
click at [1293, 231] on icon "button" at bounding box center [1297, 233] width 13 height 13
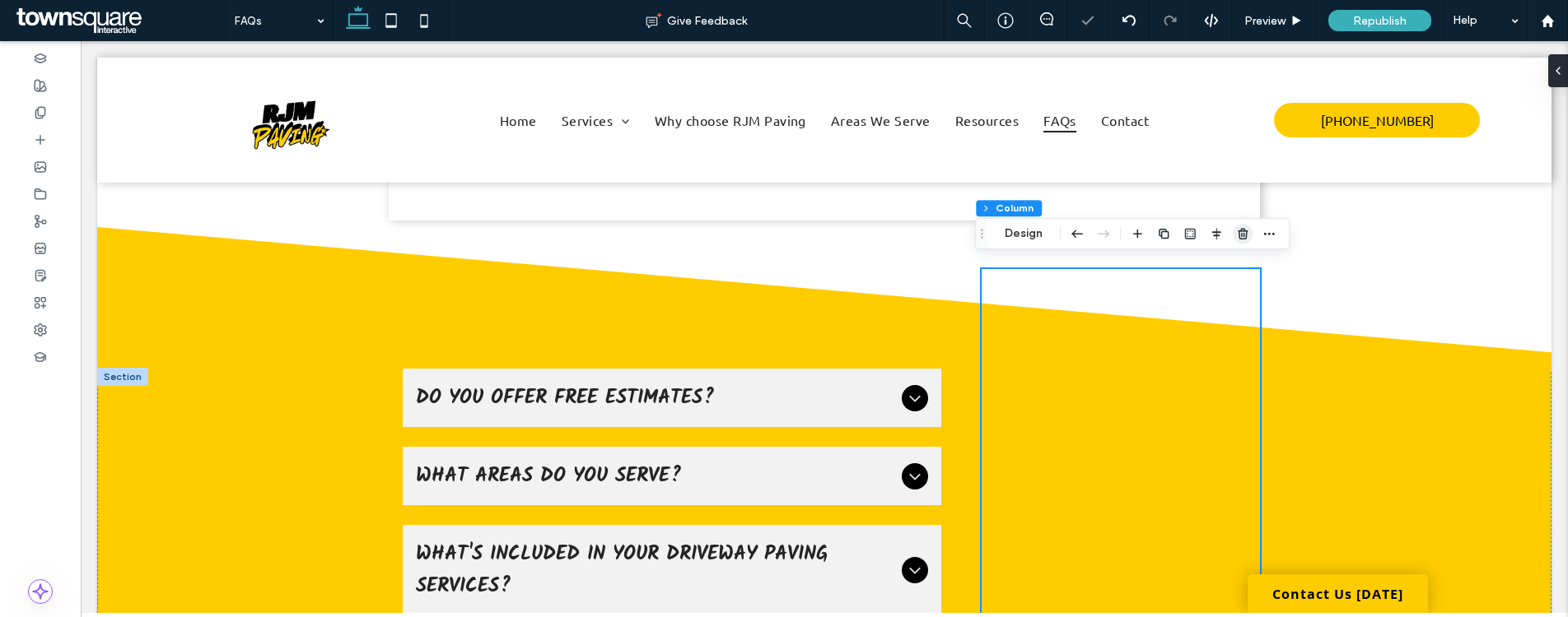
click at [1241, 237] on icon "button" at bounding box center [1242, 233] width 13 height 13
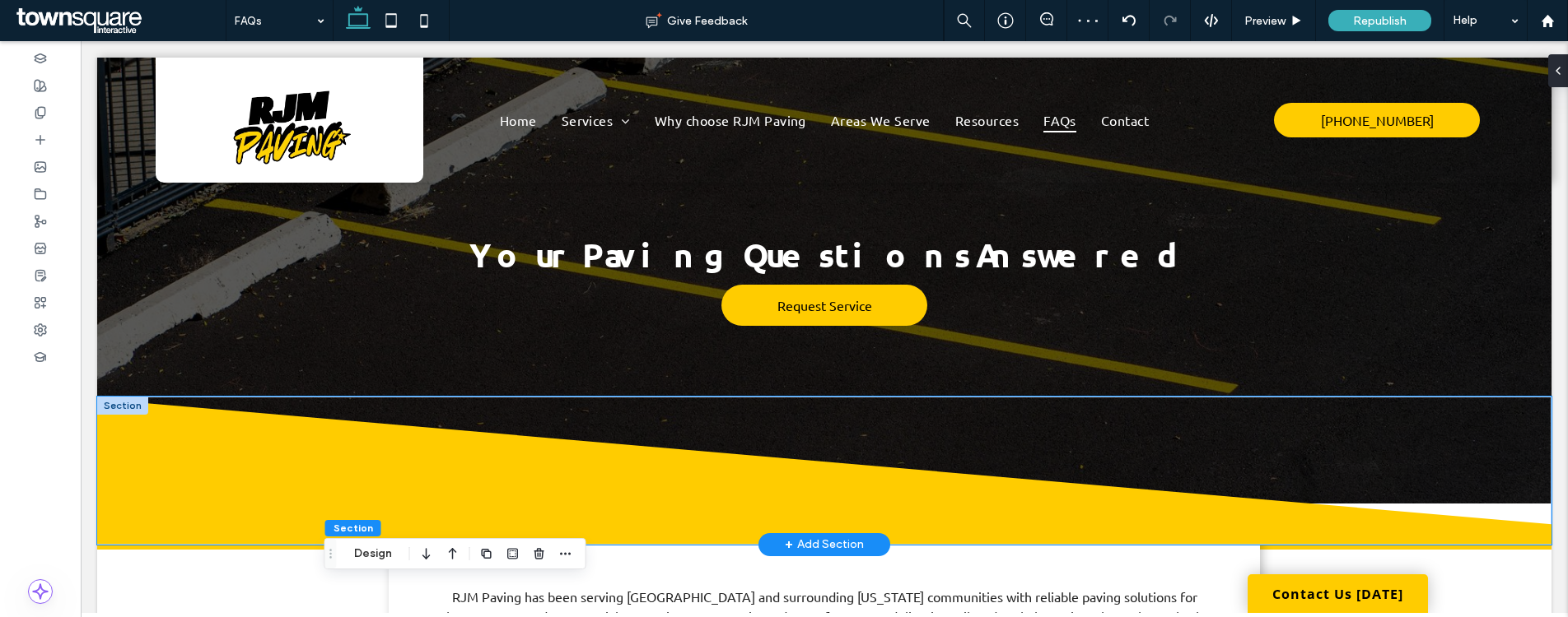
scroll to position [0, 0]
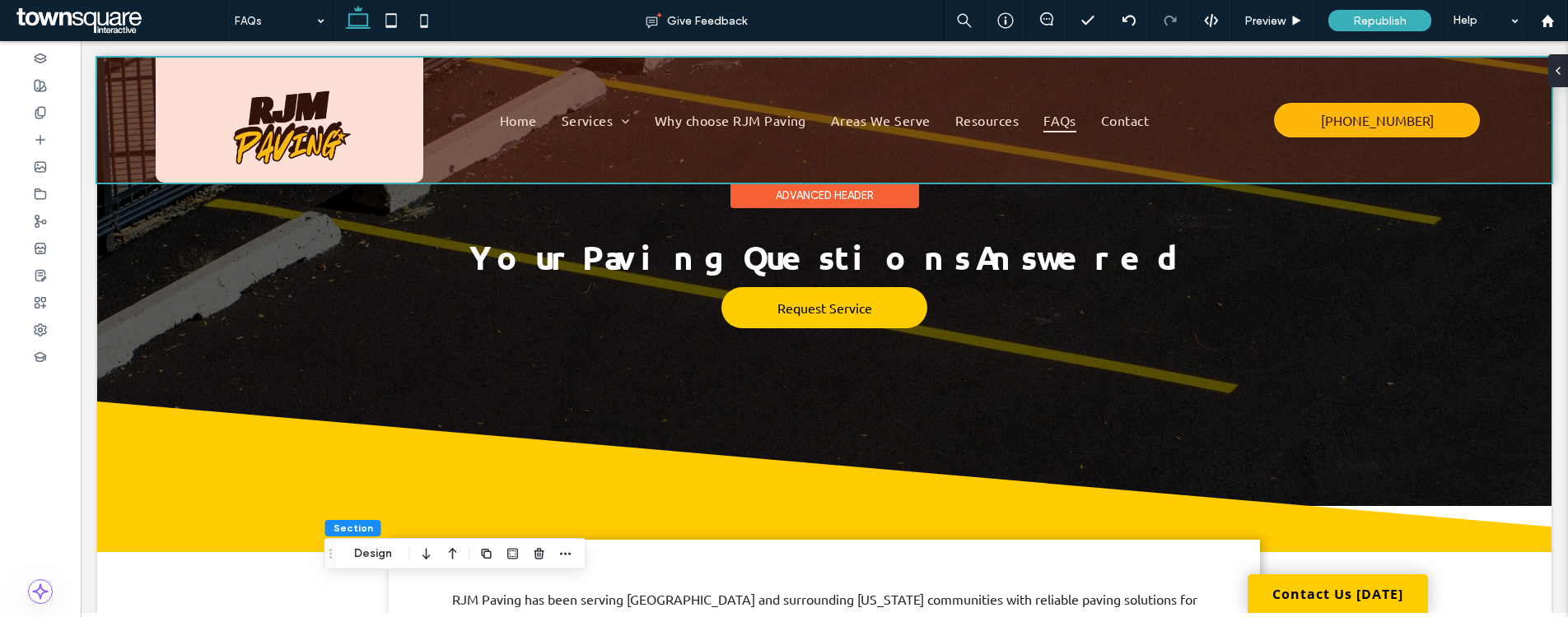
click at [928, 85] on div at bounding box center [824, 120] width 1454 height 125
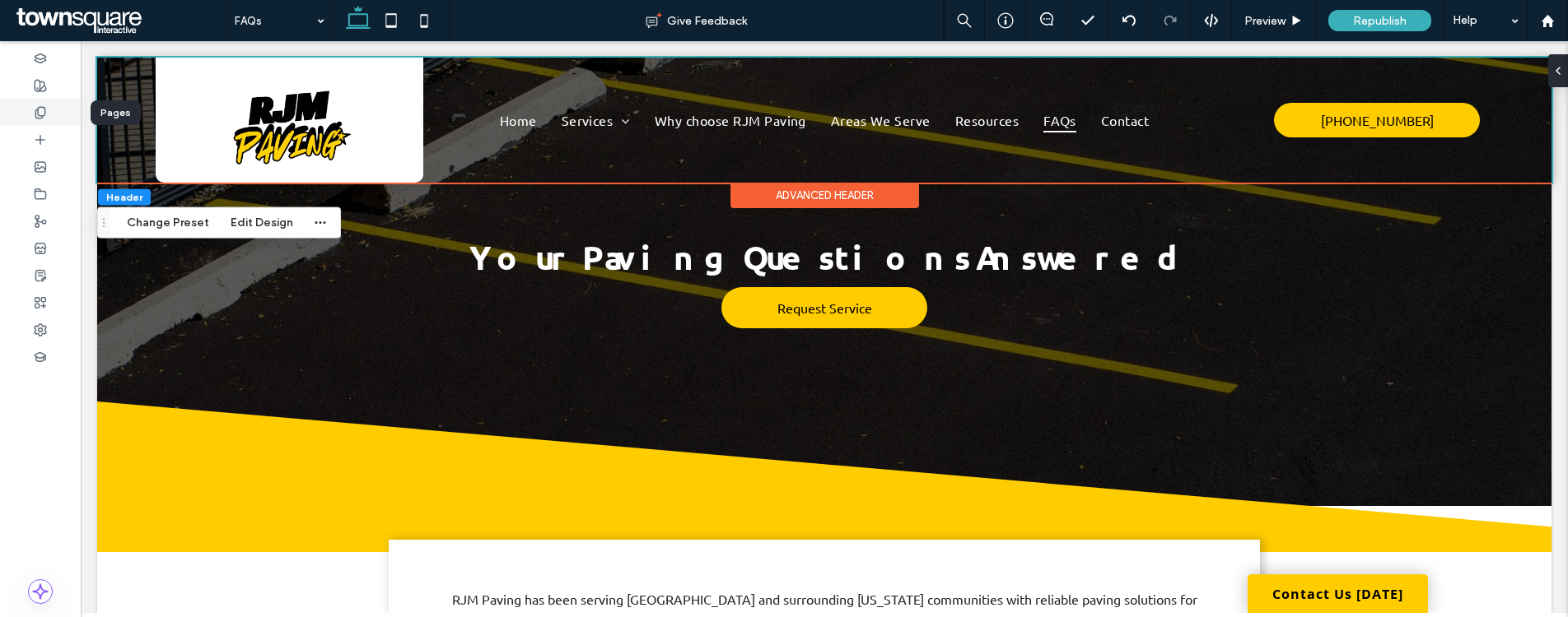
click at [42, 115] on use at bounding box center [40, 113] width 9 height 11
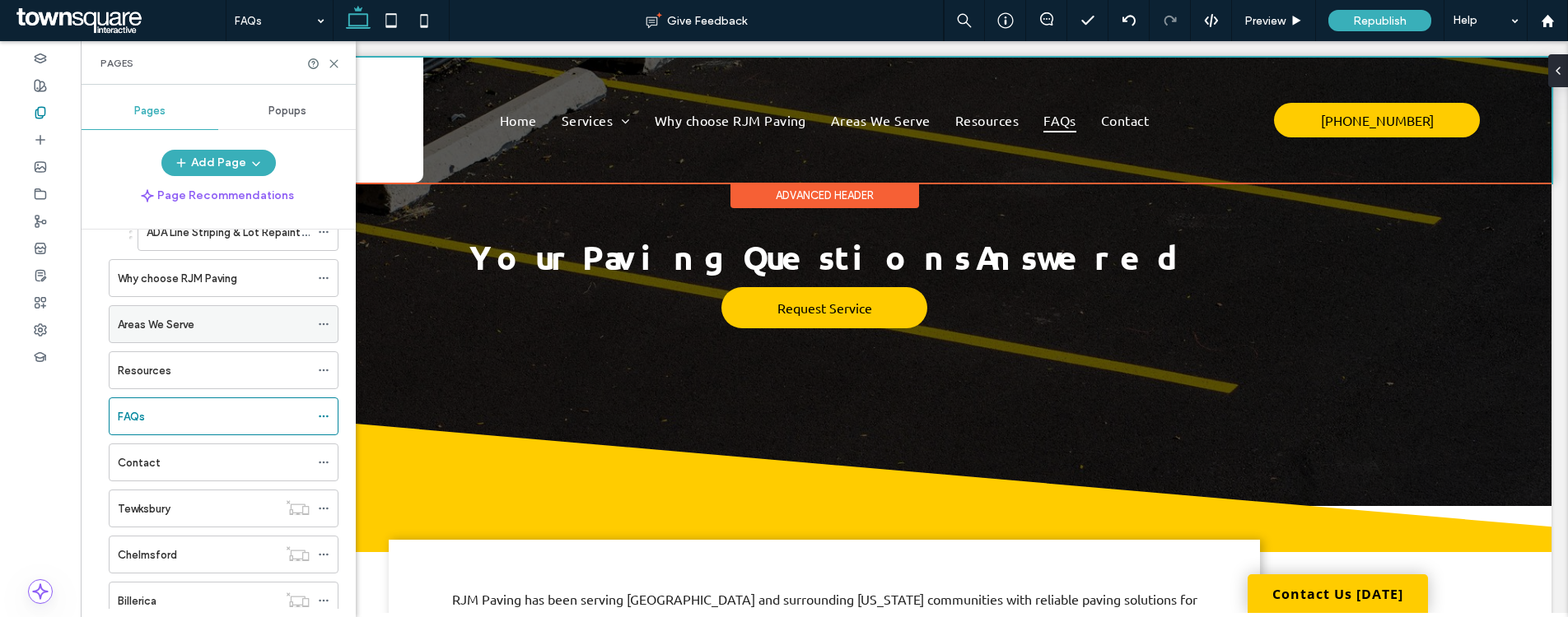
scroll to position [253, 0]
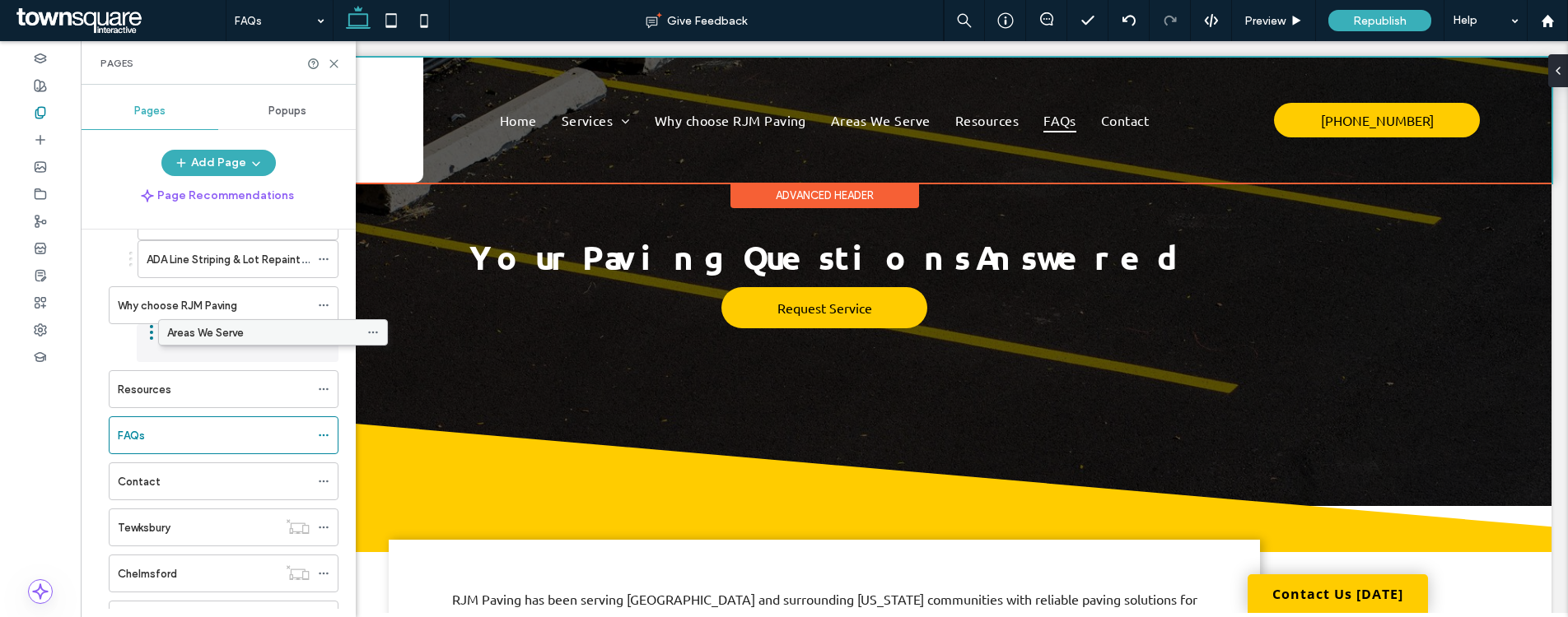
drag, startPoint x: 183, startPoint y: 347, endPoint x: 233, endPoint y: 333, distance: 51.9
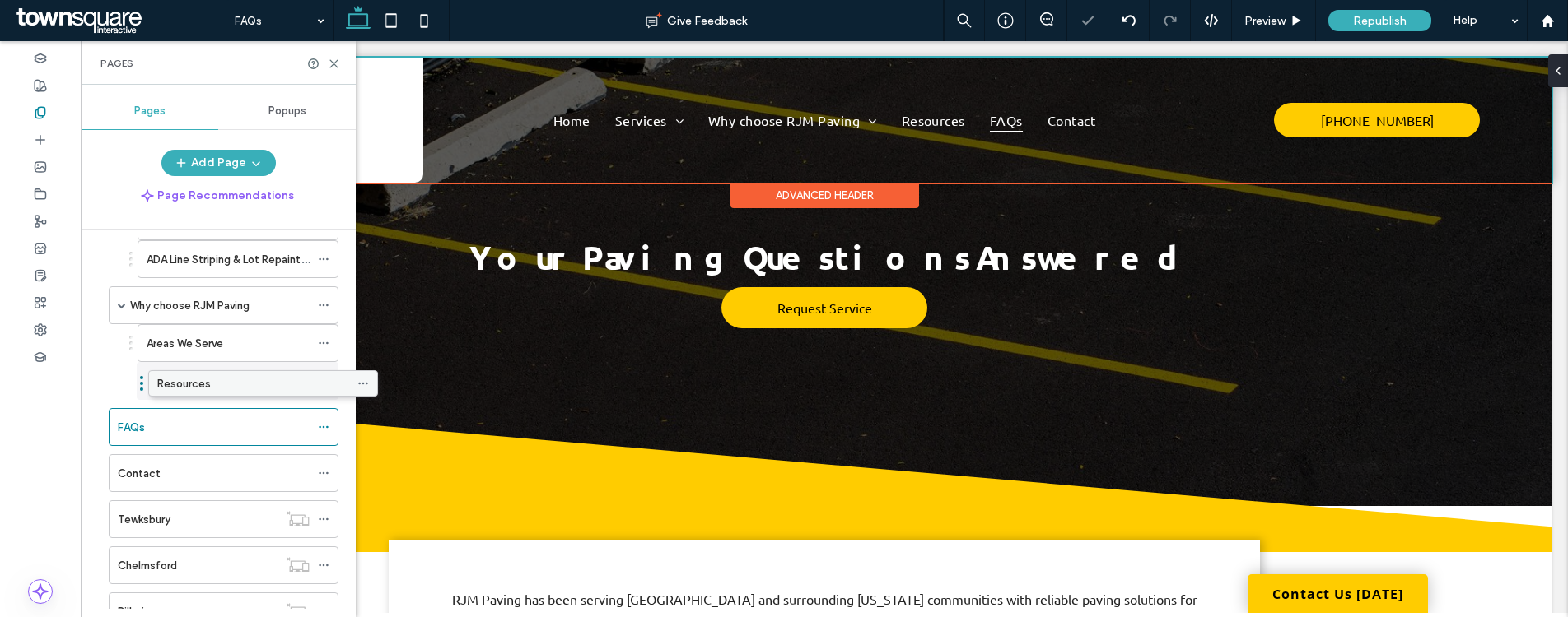
drag, startPoint x: 181, startPoint y: 392, endPoint x: 221, endPoint y: 392, distance: 40.0
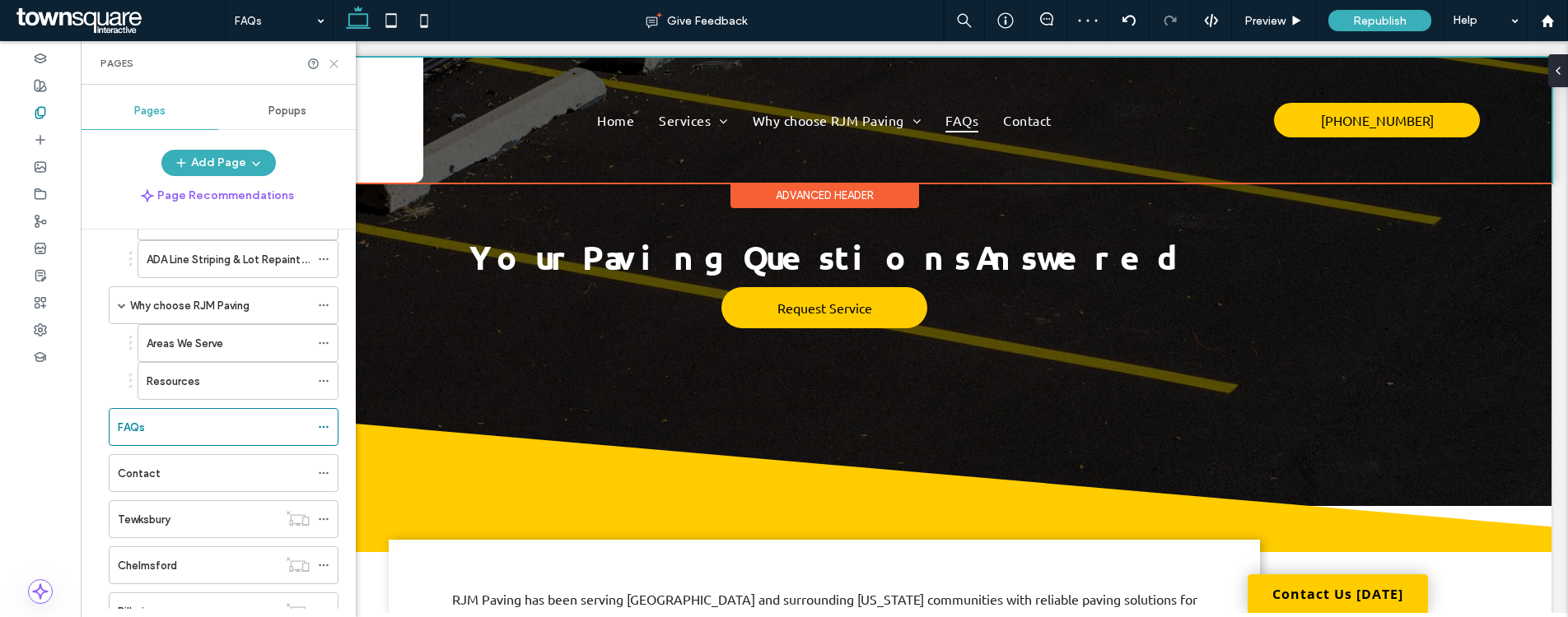
click at [335, 59] on icon at bounding box center [333, 63] width 12 height 12
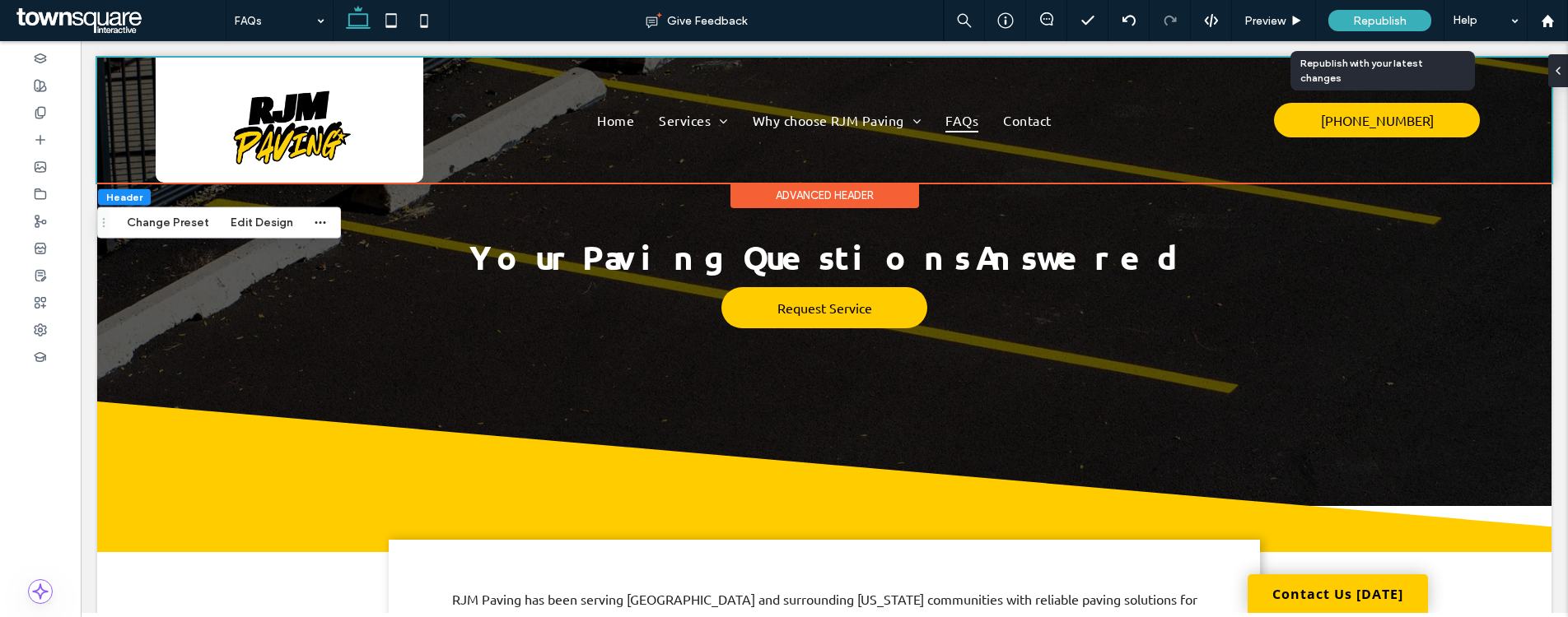
click at [1396, 11] on div "Republish" at bounding box center [1380, 20] width 103 height 21
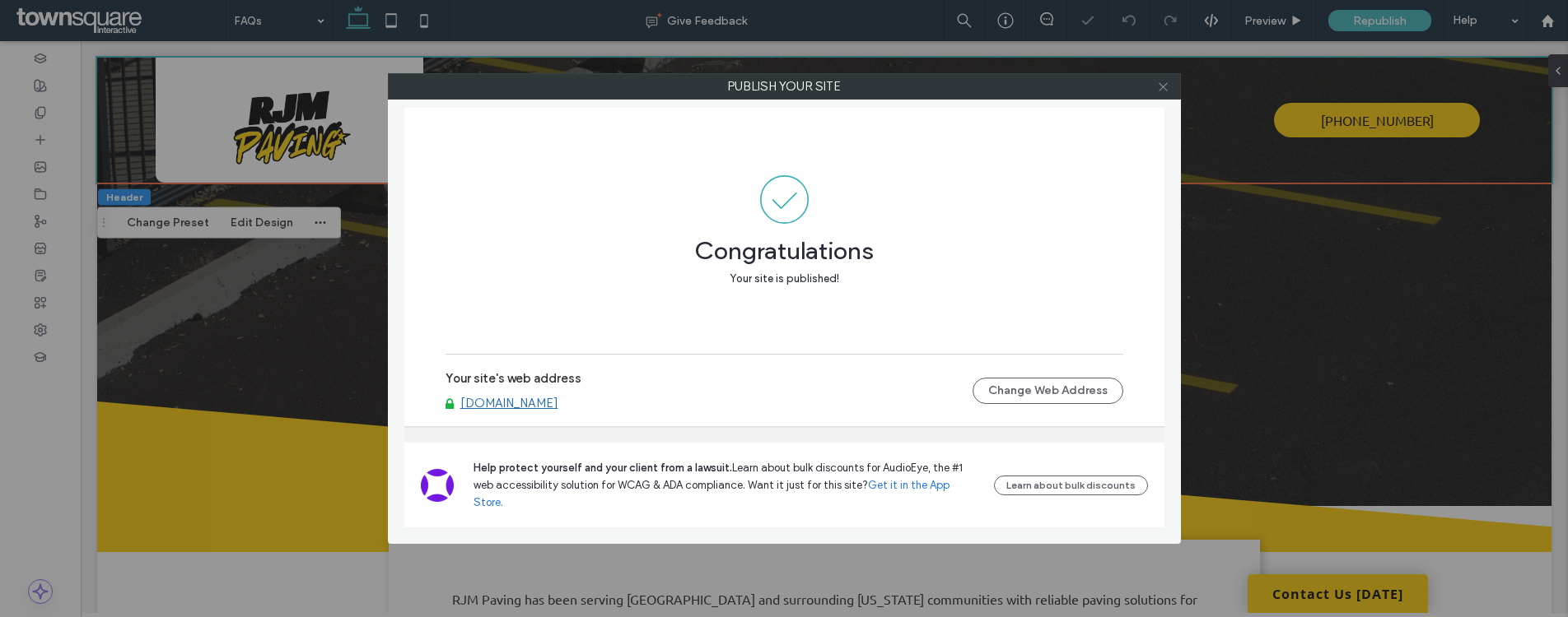
click at [1165, 85] on icon at bounding box center [1163, 86] width 12 height 12
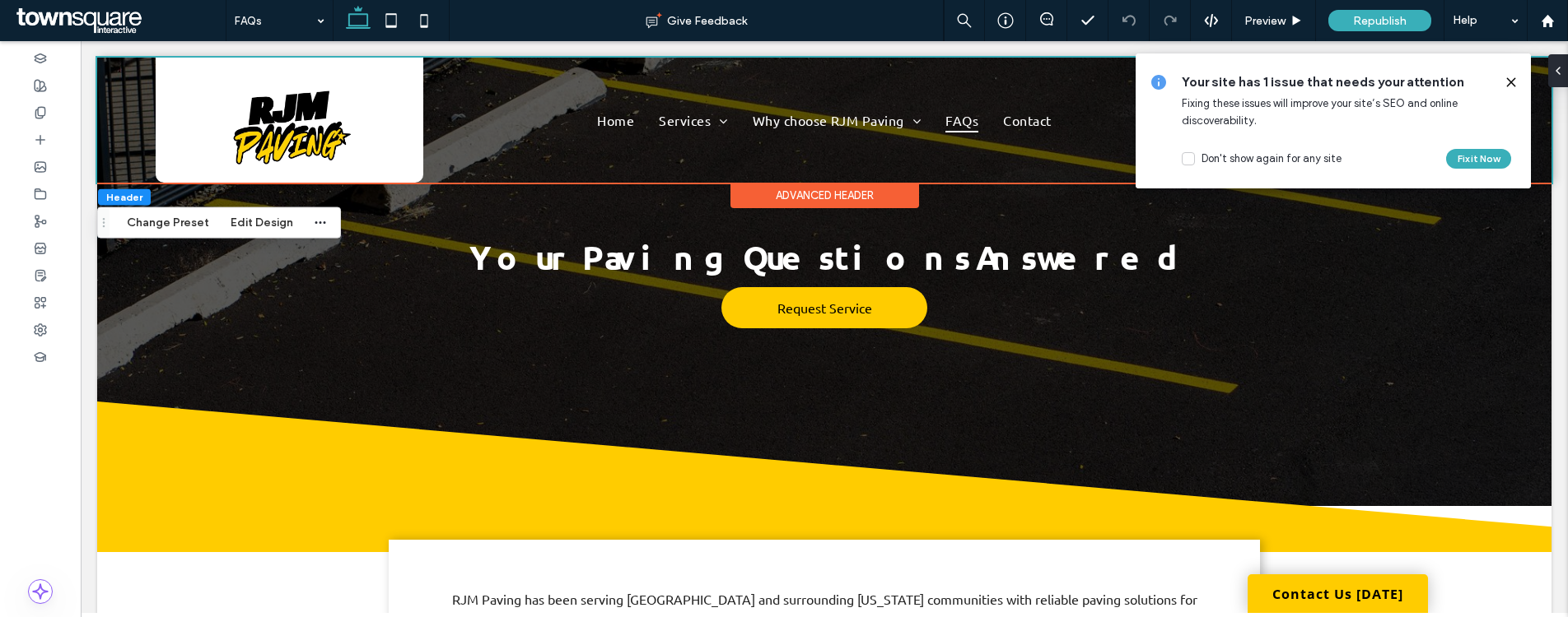
click at [1513, 81] on icon at bounding box center [1511, 82] width 13 height 13
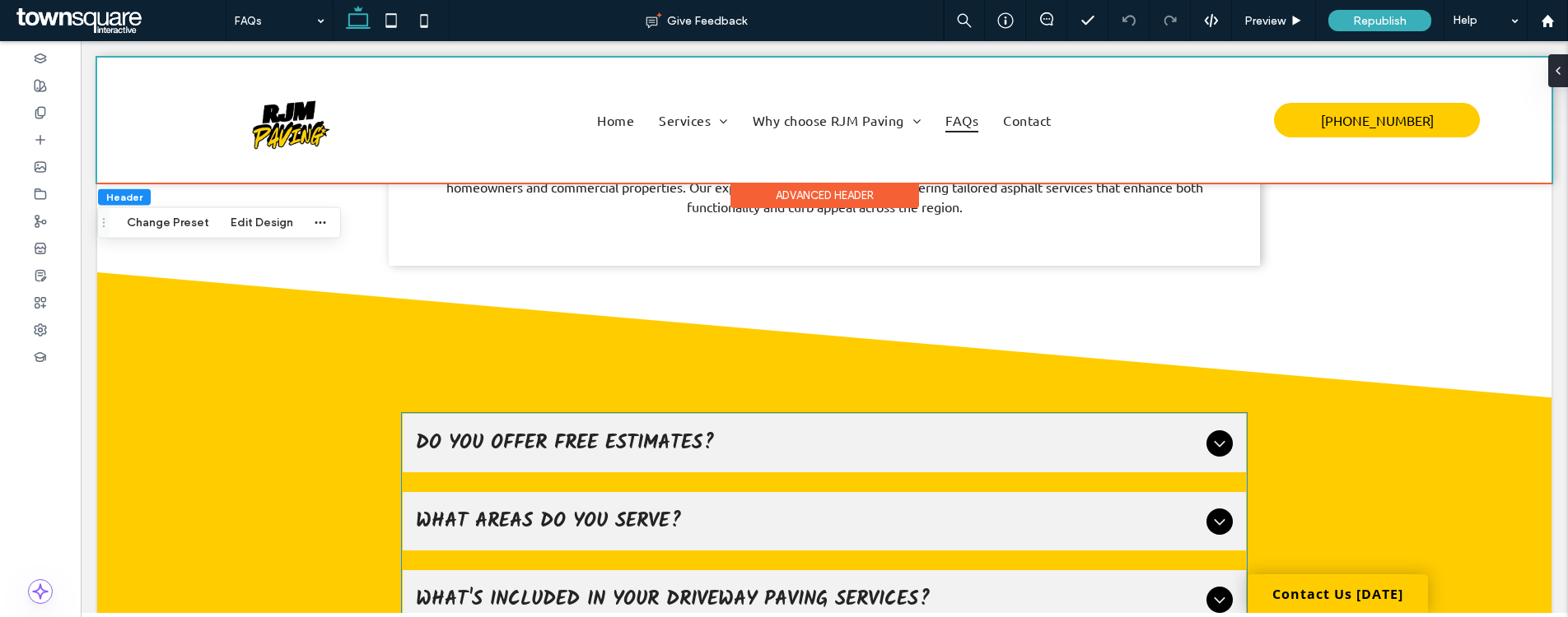
scroll to position [0, 0]
